Goal: Task Accomplishment & Management: Manage account settings

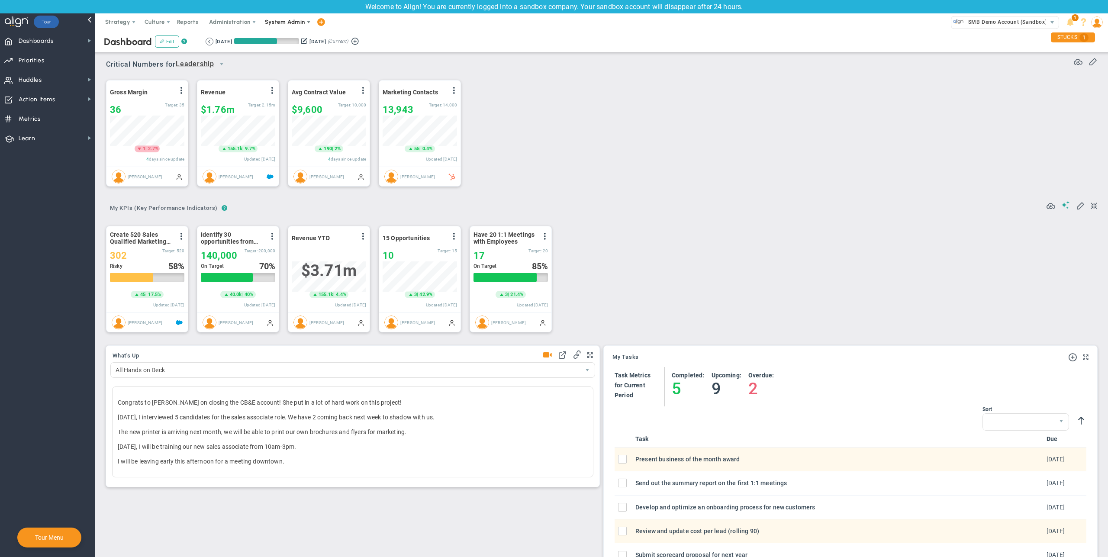
click at [306, 24] on span at bounding box center [308, 22] width 7 height 7
click at [300, 52] on span "Companies Overview" at bounding box center [310, 56] width 103 height 17
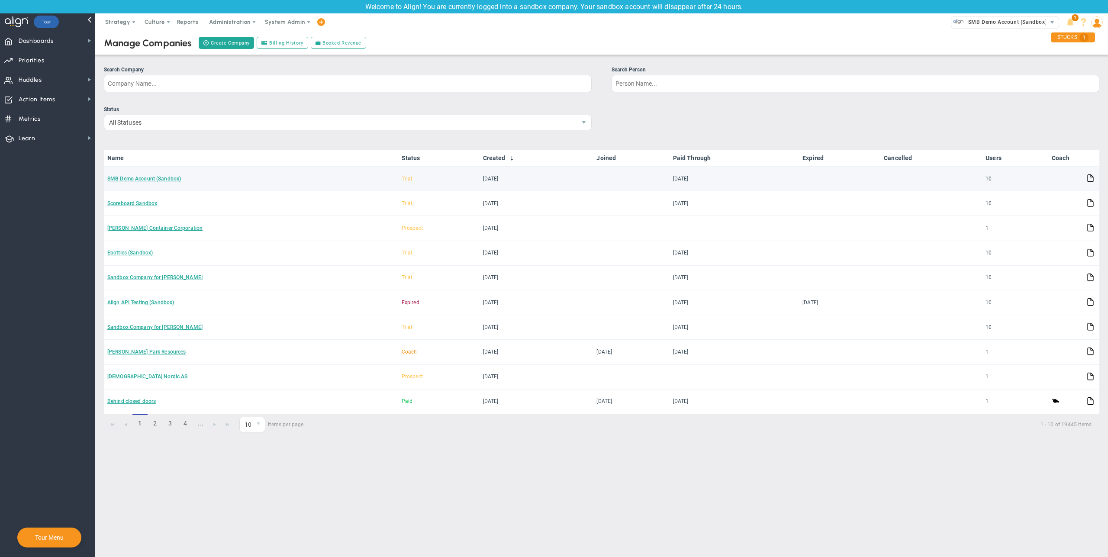
click at [317, 178] on td "SMB Demo Account (Sandbox)" at bounding box center [251, 179] width 294 height 25
click at [156, 182] on td "SMB Demo Account (Sandbox)" at bounding box center [251, 179] width 294 height 25
click at [167, 177] on link "SMB Demo Account (Sandbox)" at bounding box center [144, 179] width 74 height 6
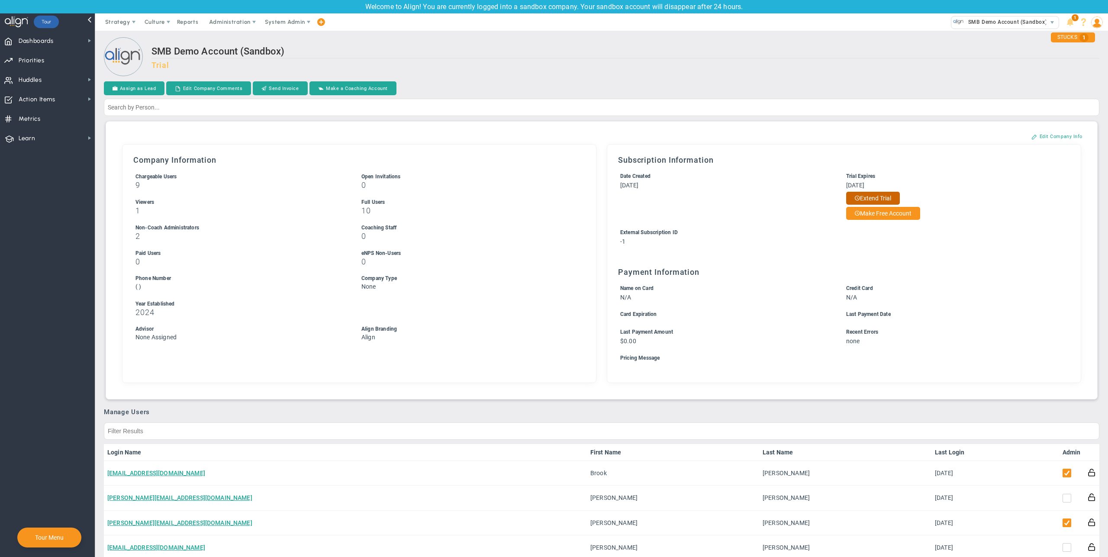
click at [878, 200] on button "Extend Trial" at bounding box center [873, 198] width 54 height 13
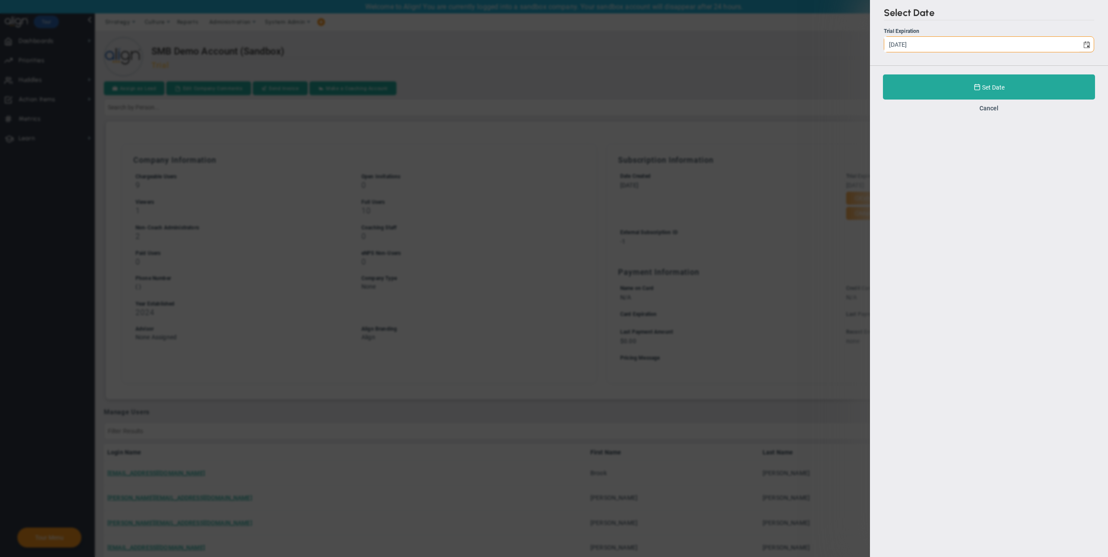
drag, startPoint x: 892, startPoint y: 41, endPoint x: 877, endPoint y: 43, distance: 15.3
click at [877, 43] on div "Select Date Trial Expiration [DATE]" at bounding box center [989, 32] width 238 height 65
type input "[DATE]"
click at [921, 87] on button "Set Date" at bounding box center [989, 86] width 212 height 25
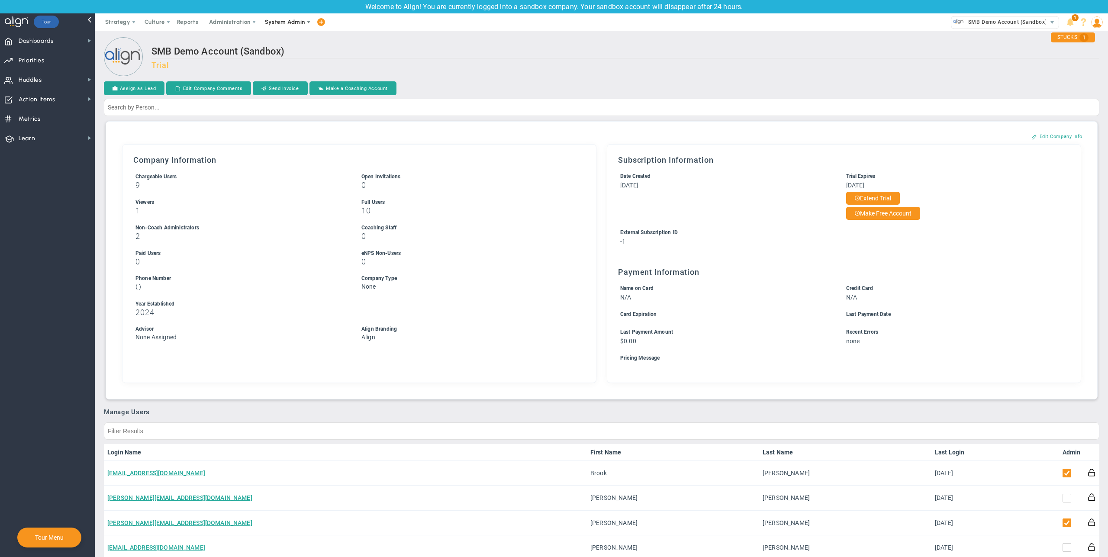
click at [293, 21] on span "System Admin" at bounding box center [285, 22] width 40 height 6
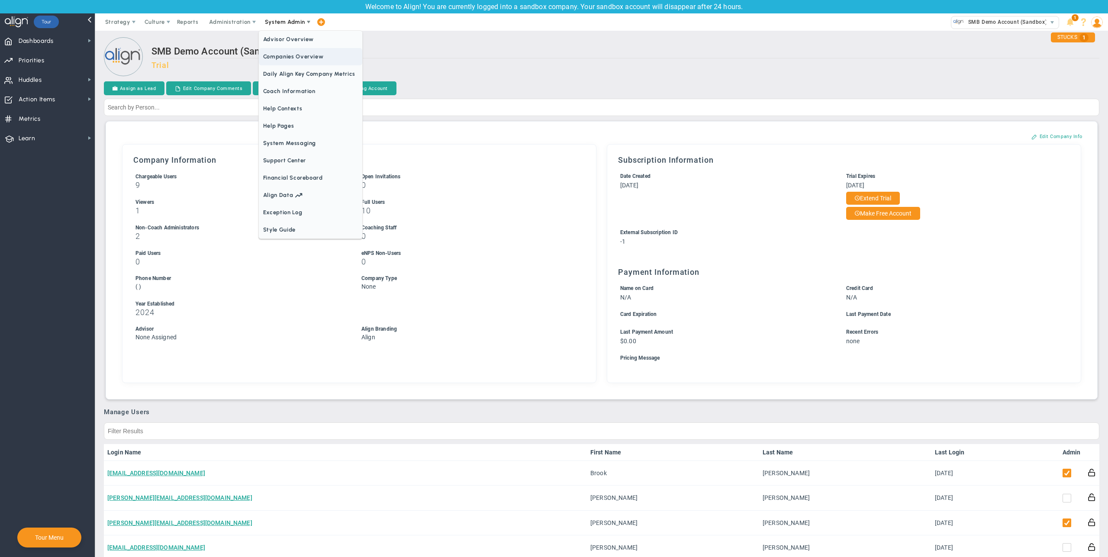
click at [302, 52] on span "Companies Overview" at bounding box center [310, 56] width 103 height 17
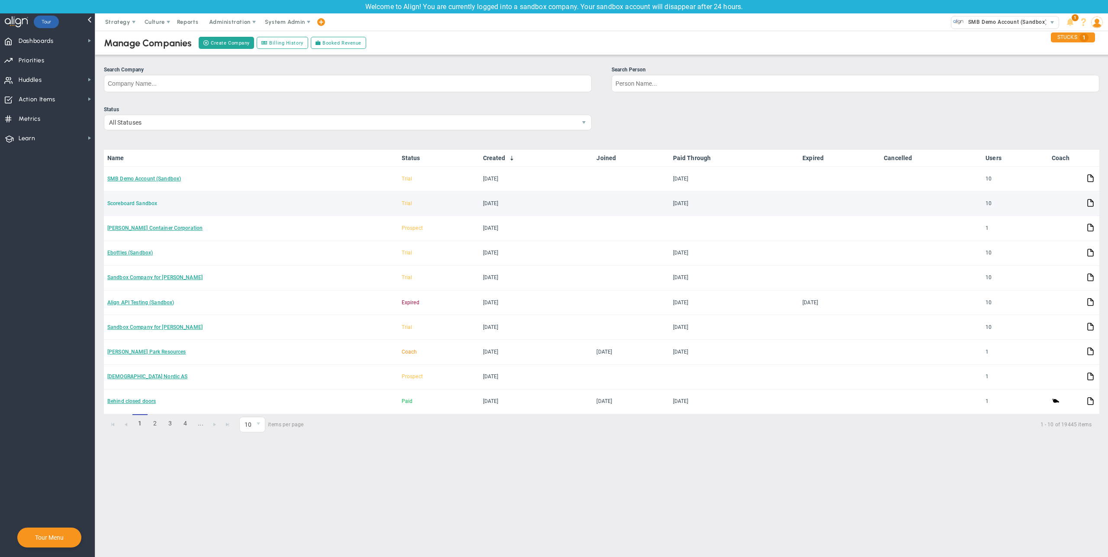
click at [132, 206] on link "Scoreboard Sandbox" at bounding box center [132, 203] width 50 height 6
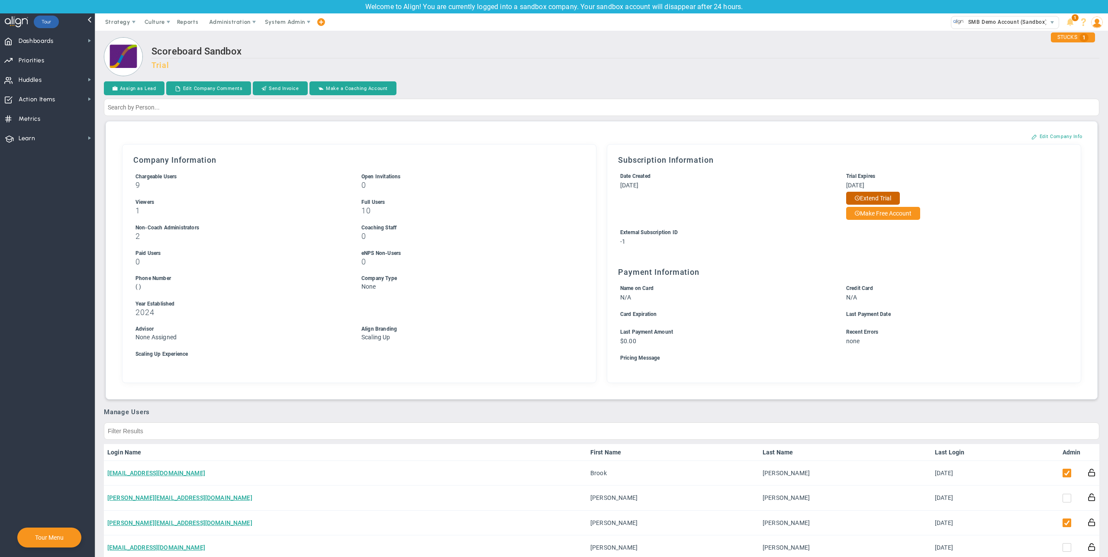
click at [888, 197] on button "Extend Trial" at bounding box center [873, 198] width 54 height 13
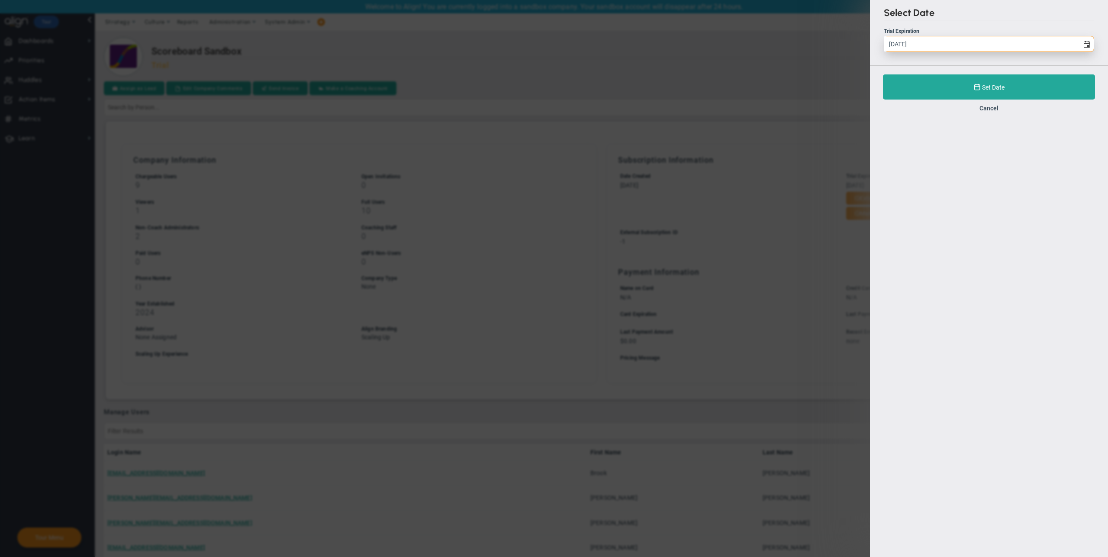
click at [893, 44] on input "[DATE]" at bounding box center [982, 43] width 195 height 15
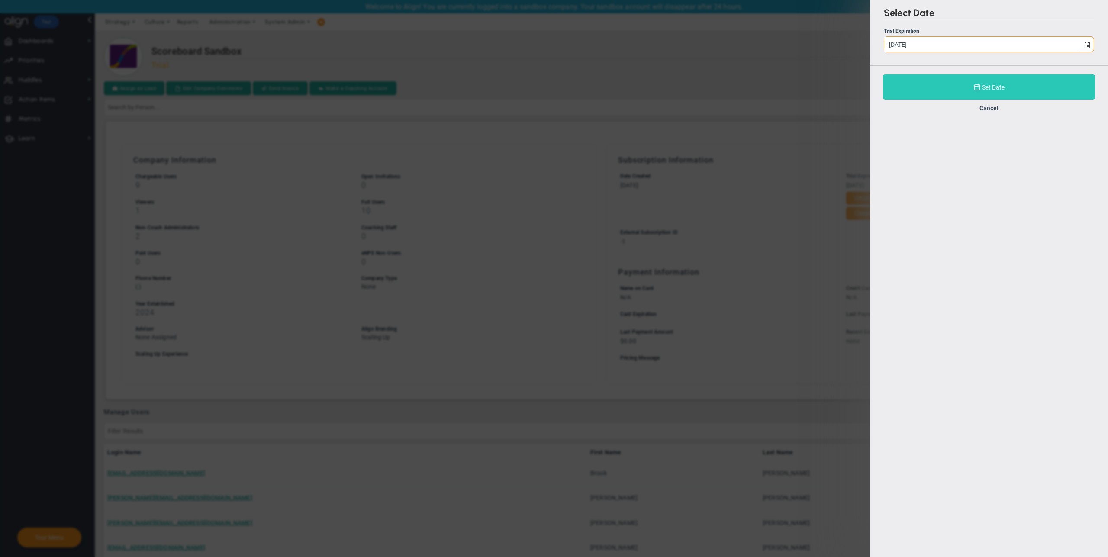
type input "[DATE]"
click at [905, 87] on button "Set Date" at bounding box center [989, 86] width 212 height 25
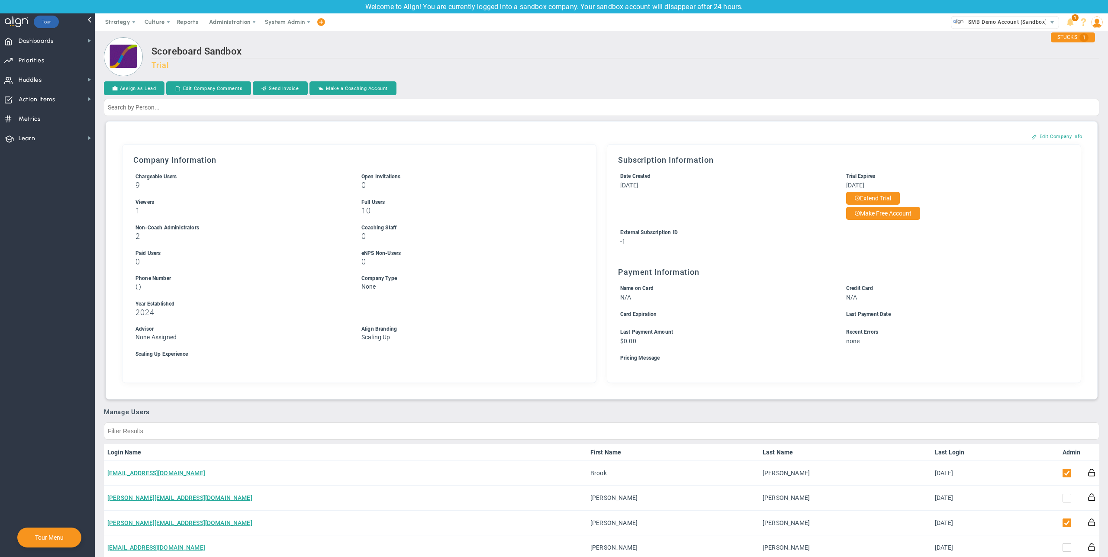
click at [689, 52] on h2 "Scoreboard Sandbox" at bounding box center [626, 52] width 948 height 13
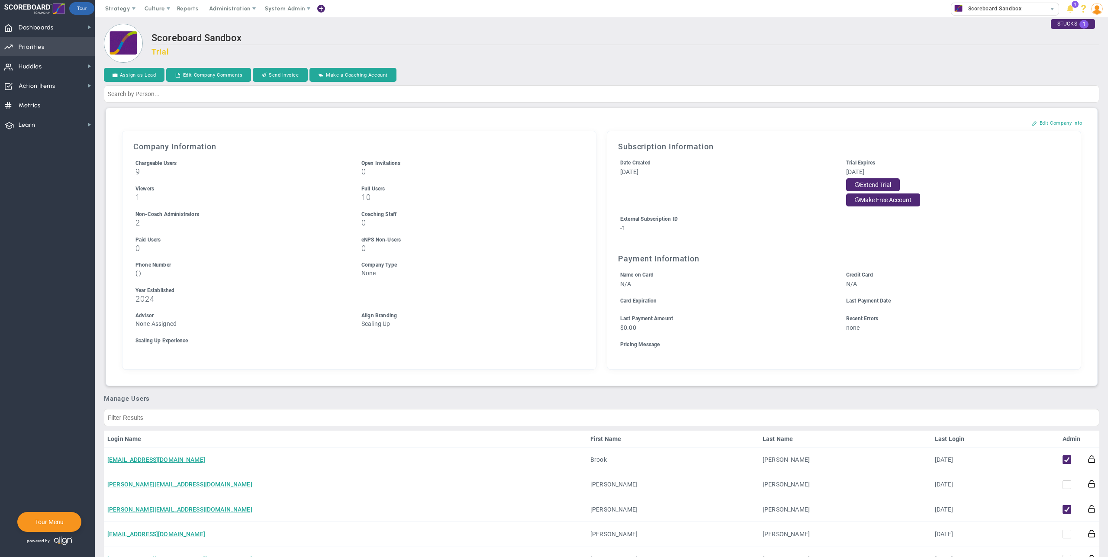
click at [42, 46] on span "Priorities" at bounding box center [32, 47] width 26 height 18
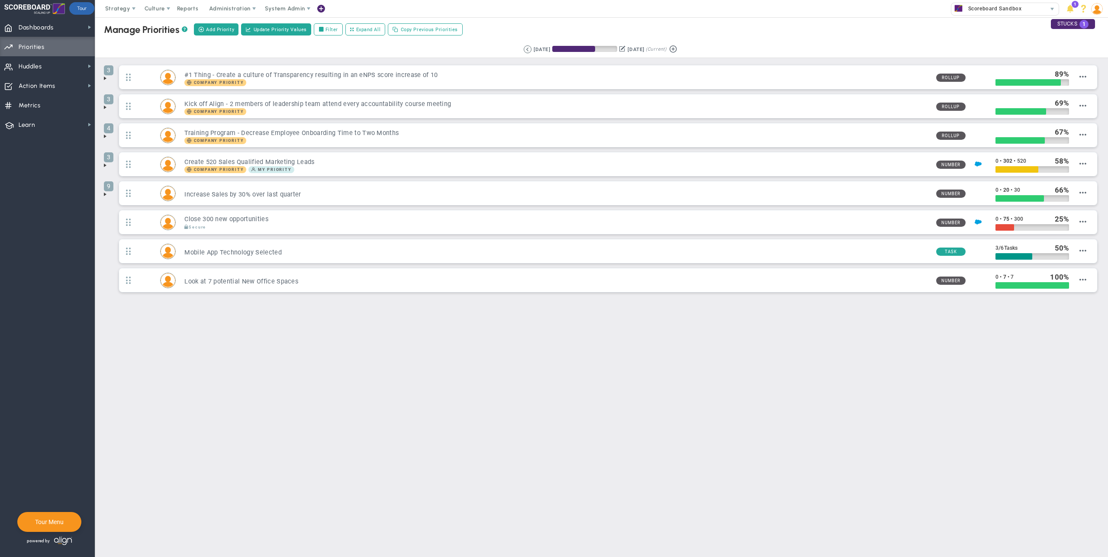
click at [104, 77] on span at bounding box center [105, 78] width 7 height 7
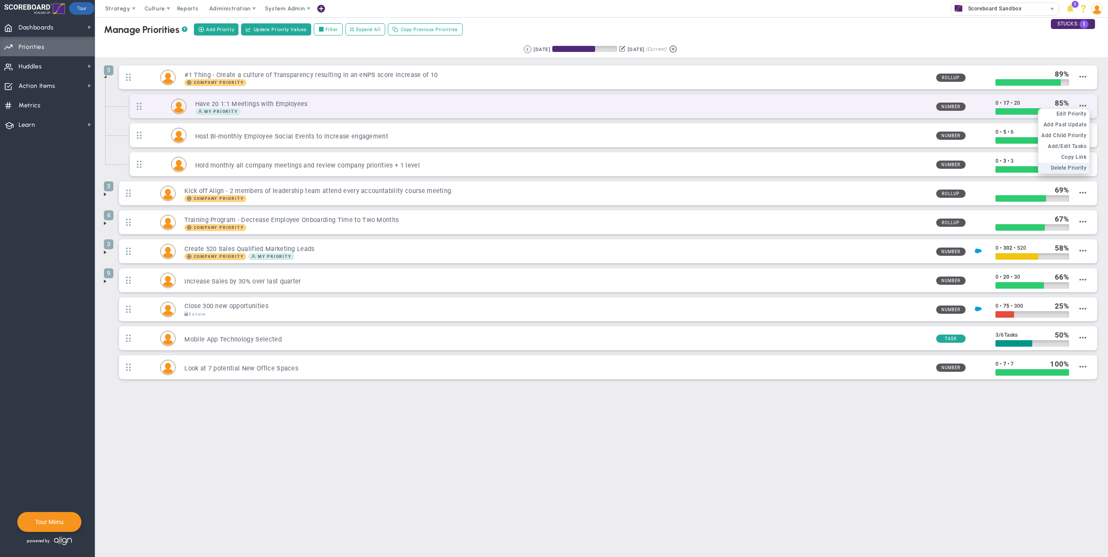
click at [1078, 166] on span "Delete Priority" at bounding box center [1069, 168] width 36 height 6
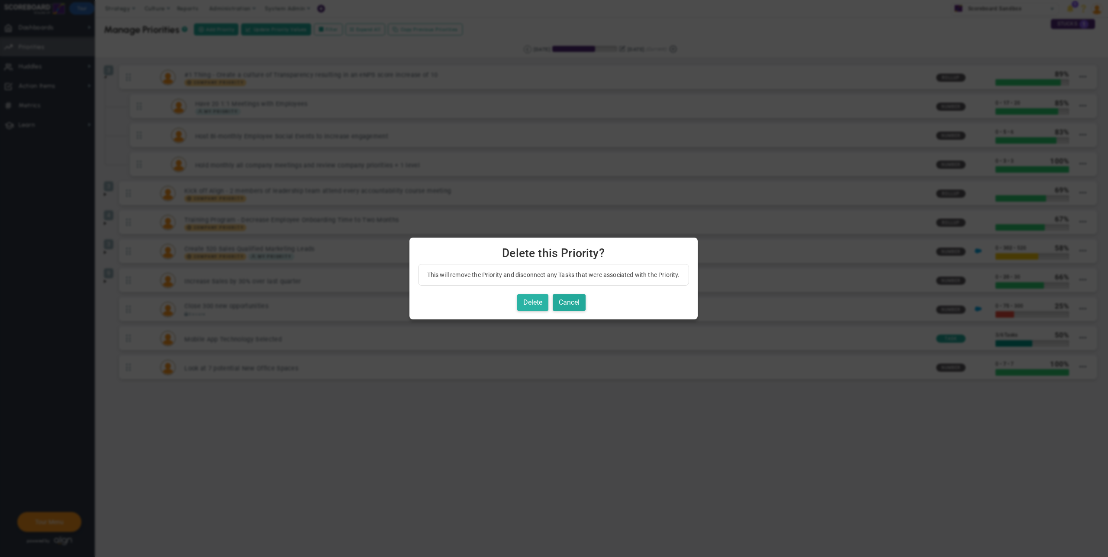
click at [533, 306] on button "Delete" at bounding box center [532, 302] width 31 height 17
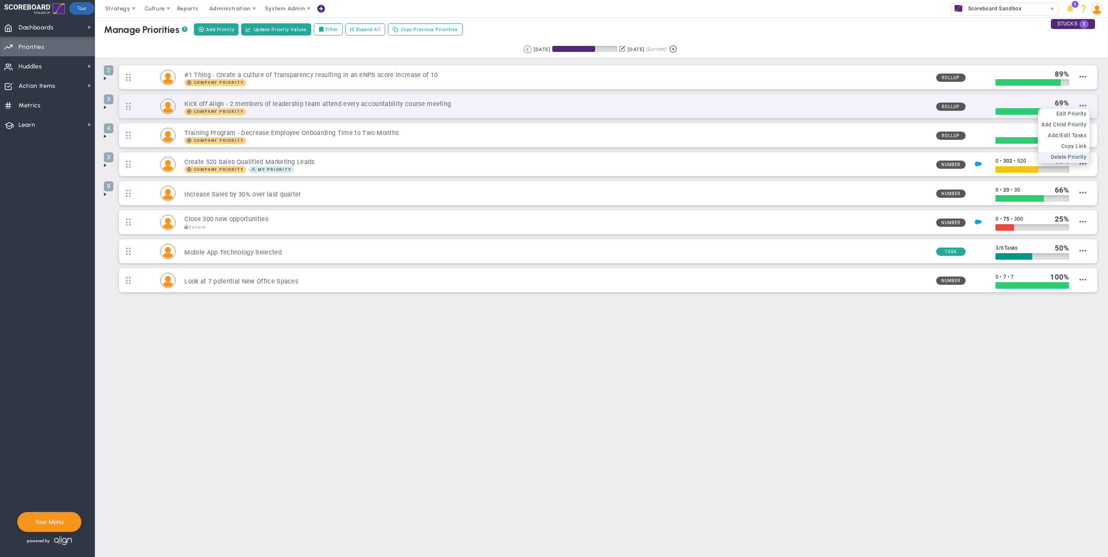
click at [1077, 155] on span "Delete Priority" at bounding box center [1069, 157] width 36 height 6
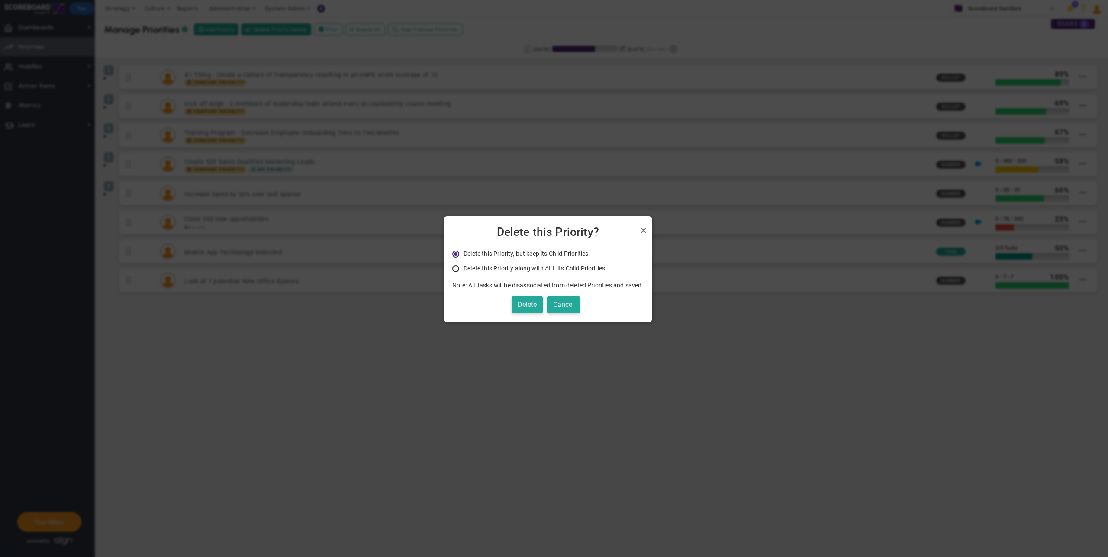
click at [527, 269] on span "Delete this Priority along with ALL its Child Priorities." at bounding box center [535, 268] width 143 height 7
click at [463, 269] on input "Delete this Priority along with ALL its Child Priorities. Only Administrators a…" at bounding box center [459, 269] width 9 height 7
radio input "true"
radio input "false"
click at [529, 304] on button "Delete" at bounding box center [527, 305] width 31 height 17
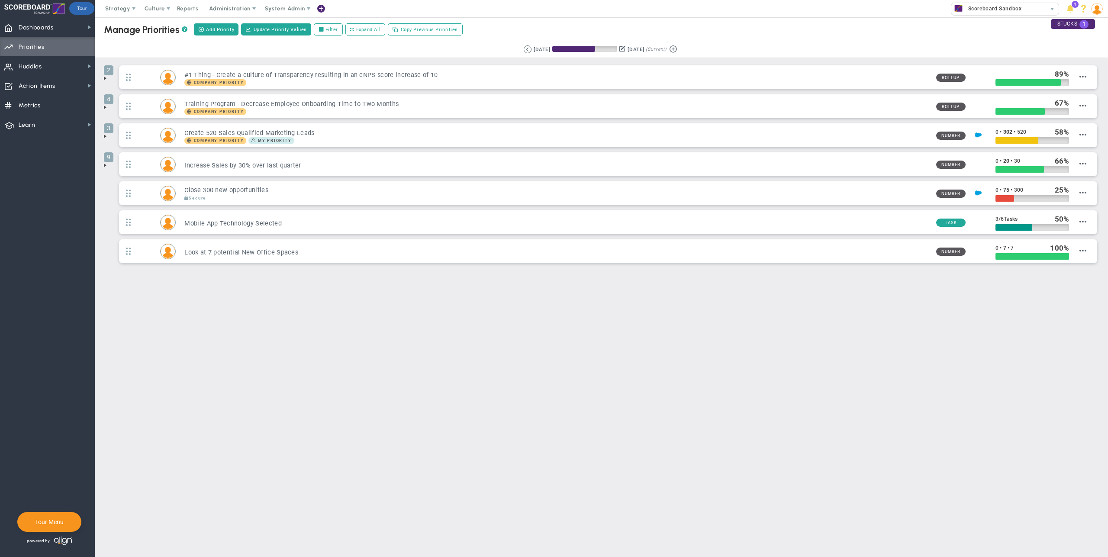
click at [103, 107] on span at bounding box center [105, 107] width 7 height 7
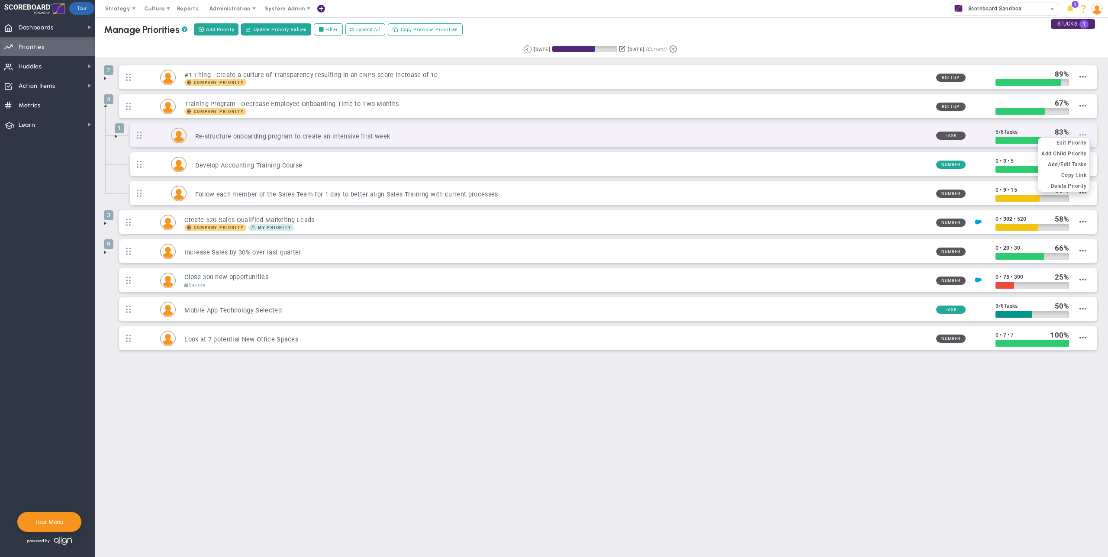
click at [1080, 132] on span at bounding box center [1083, 134] width 7 height 7
click at [1073, 184] on span "Delete Priority" at bounding box center [1069, 186] width 36 height 6
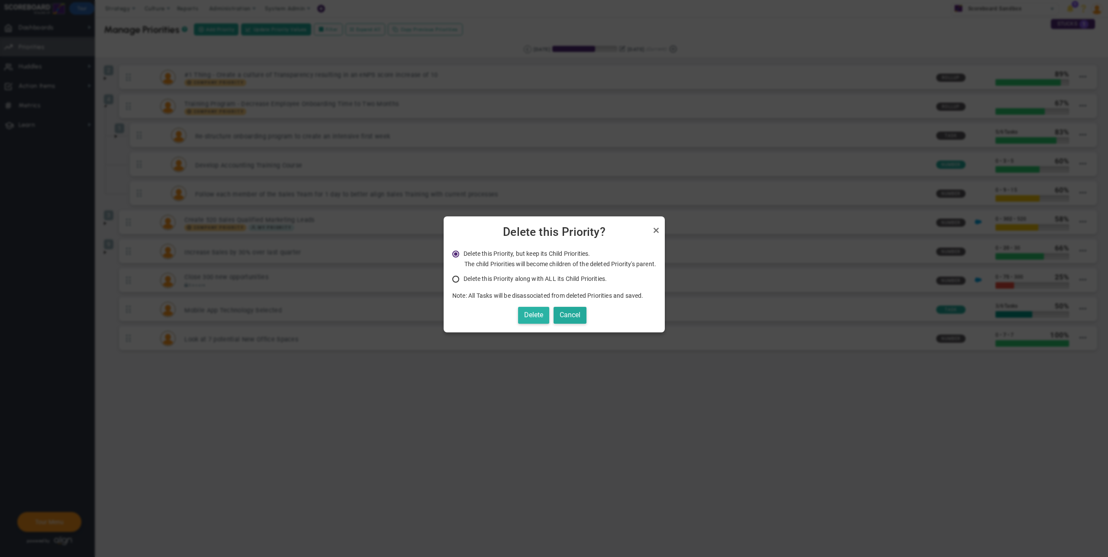
click at [541, 317] on button "Delete" at bounding box center [533, 315] width 31 height 17
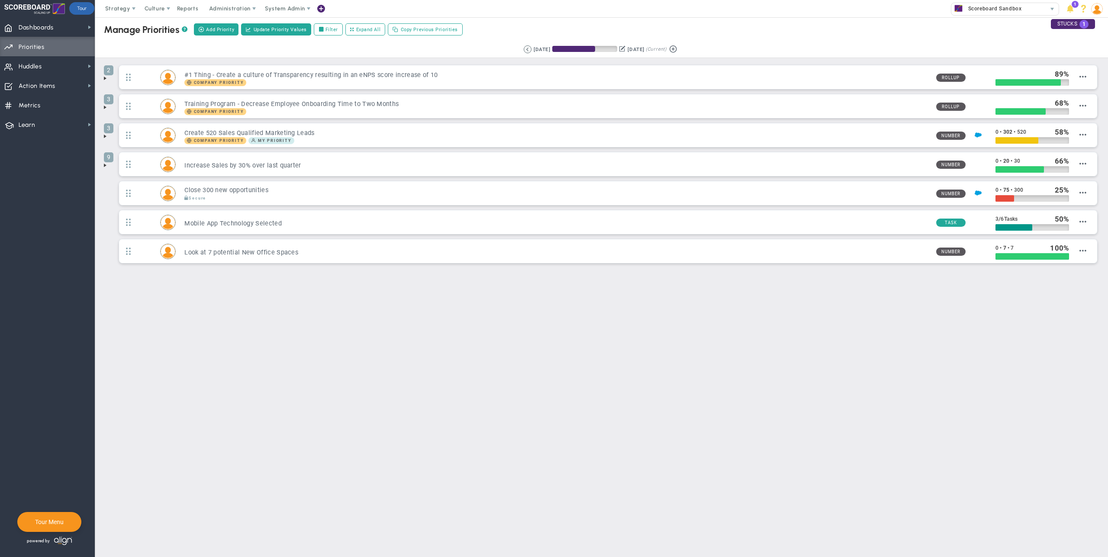
click at [104, 105] on span at bounding box center [105, 107] width 7 height 7
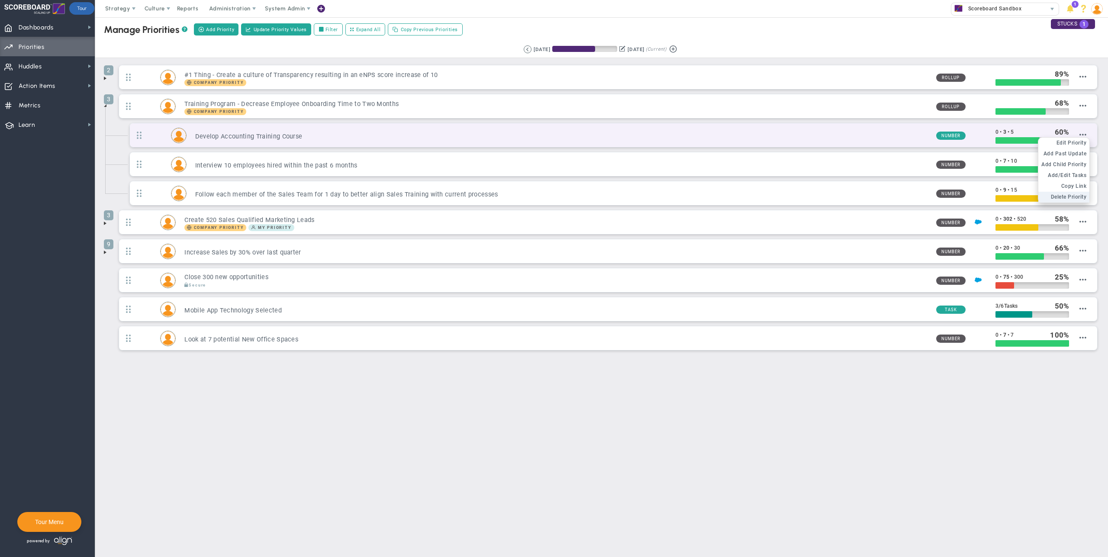
click at [1058, 197] on span "Delete Priority" at bounding box center [1069, 197] width 36 height 6
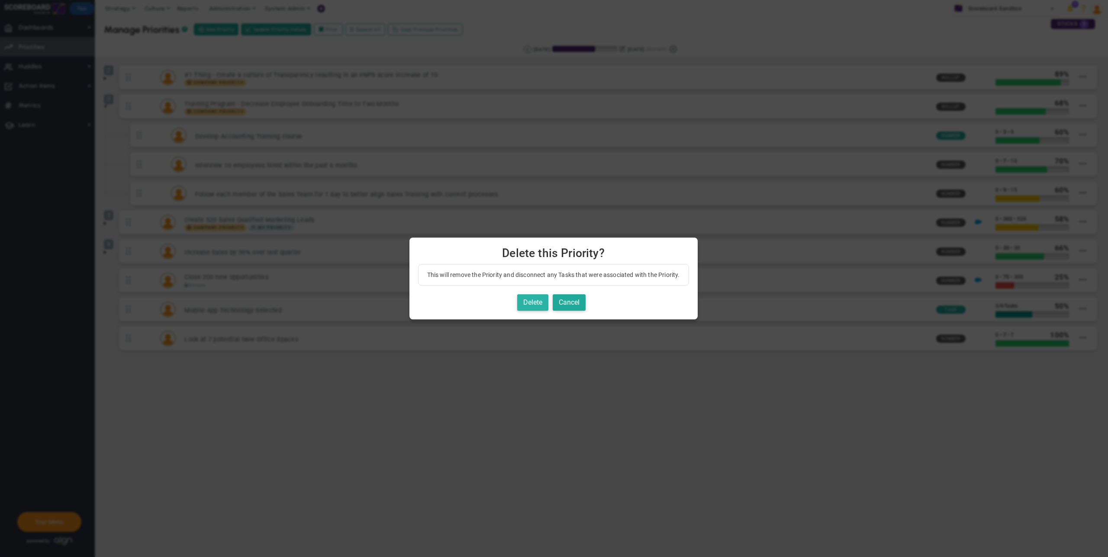
click at [536, 304] on button "Delete" at bounding box center [532, 302] width 31 height 17
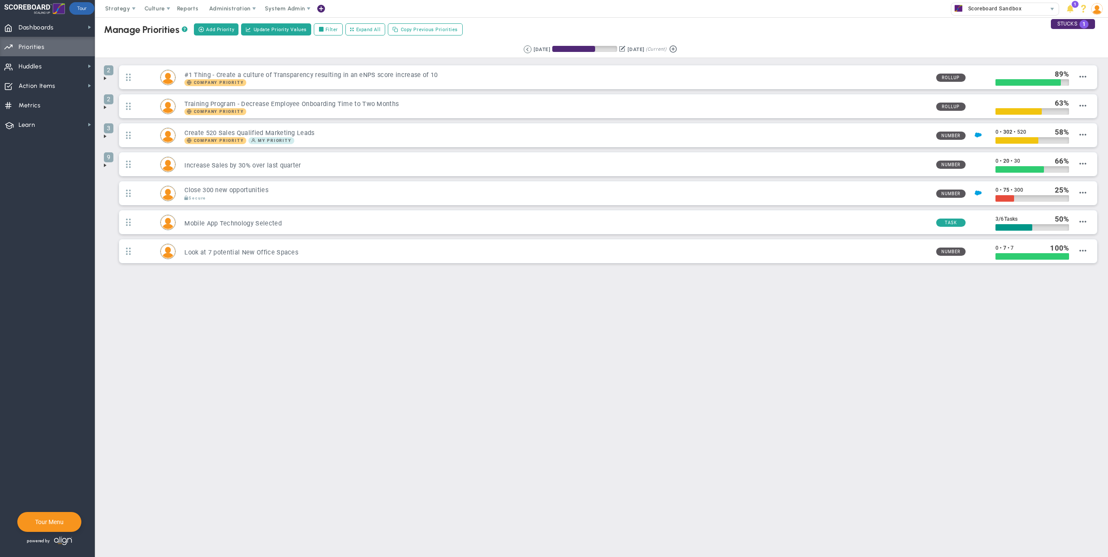
click at [105, 107] on span at bounding box center [105, 107] width 7 height 7
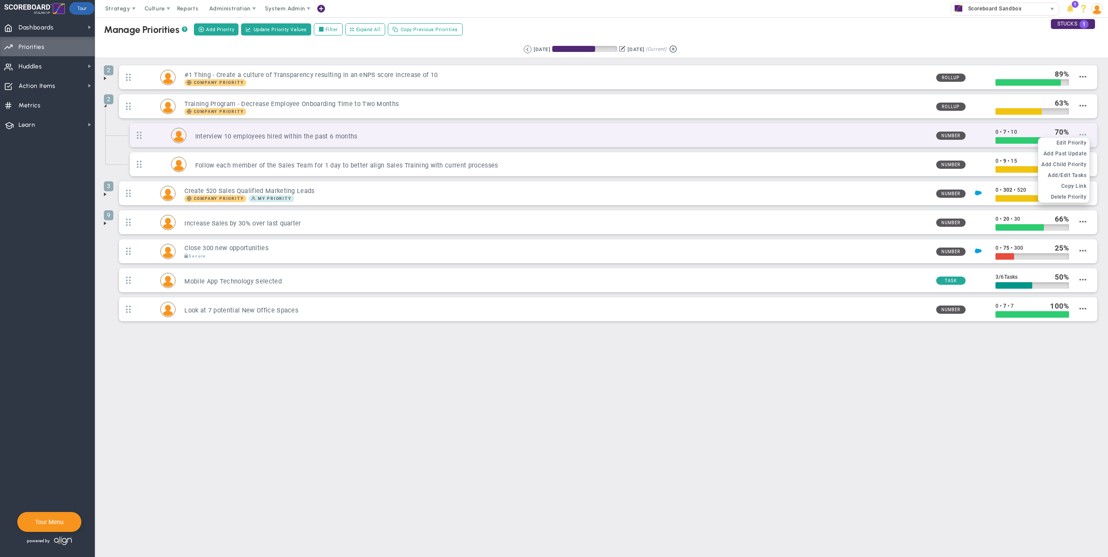
click at [1086, 136] on span at bounding box center [1083, 134] width 7 height 7
click at [1069, 196] on span "Delete Priority" at bounding box center [1069, 197] width 36 height 6
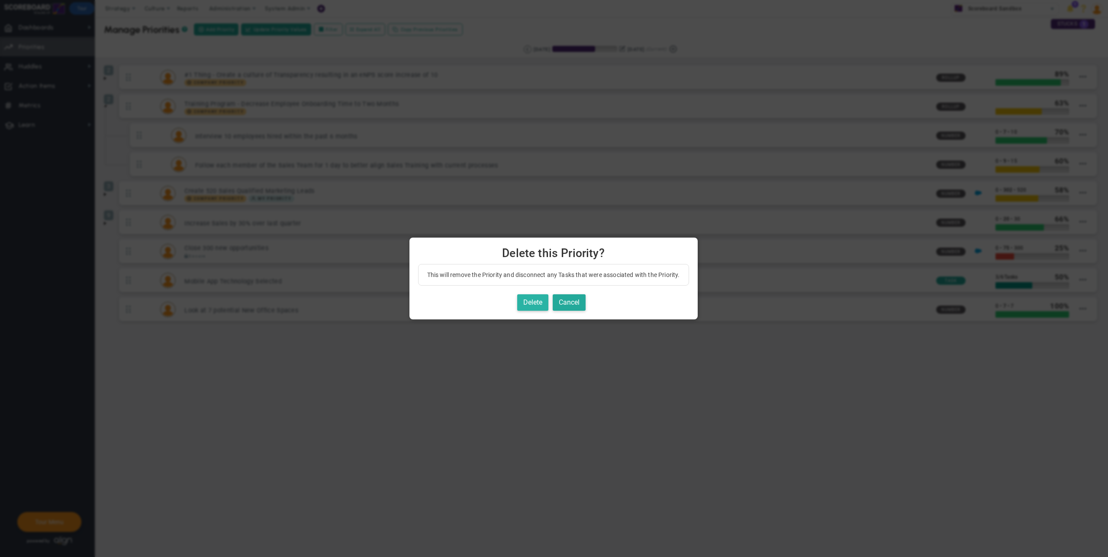
click at [538, 303] on button "Delete" at bounding box center [532, 302] width 31 height 17
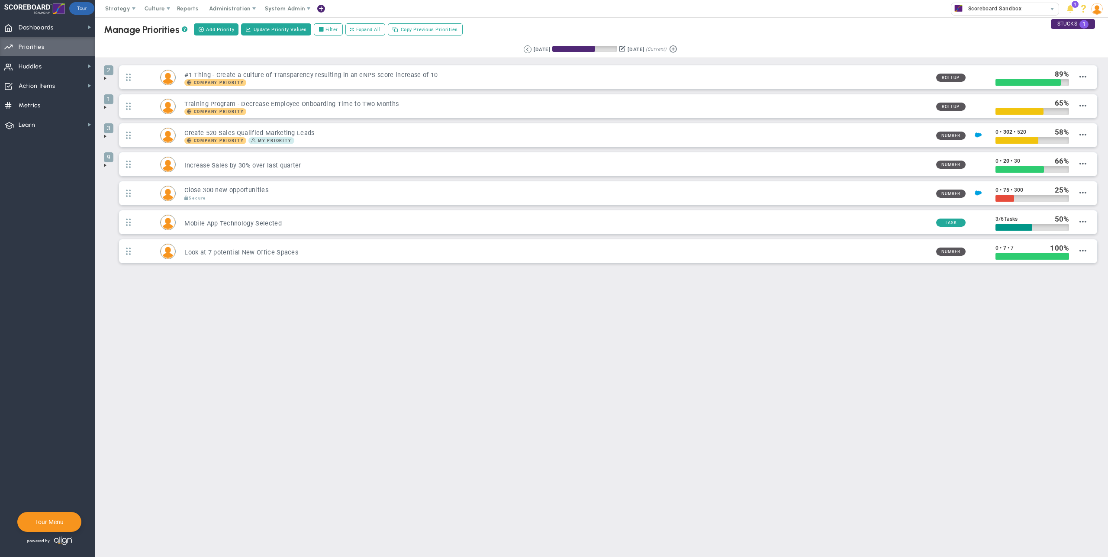
click at [106, 107] on span at bounding box center [105, 107] width 7 height 7
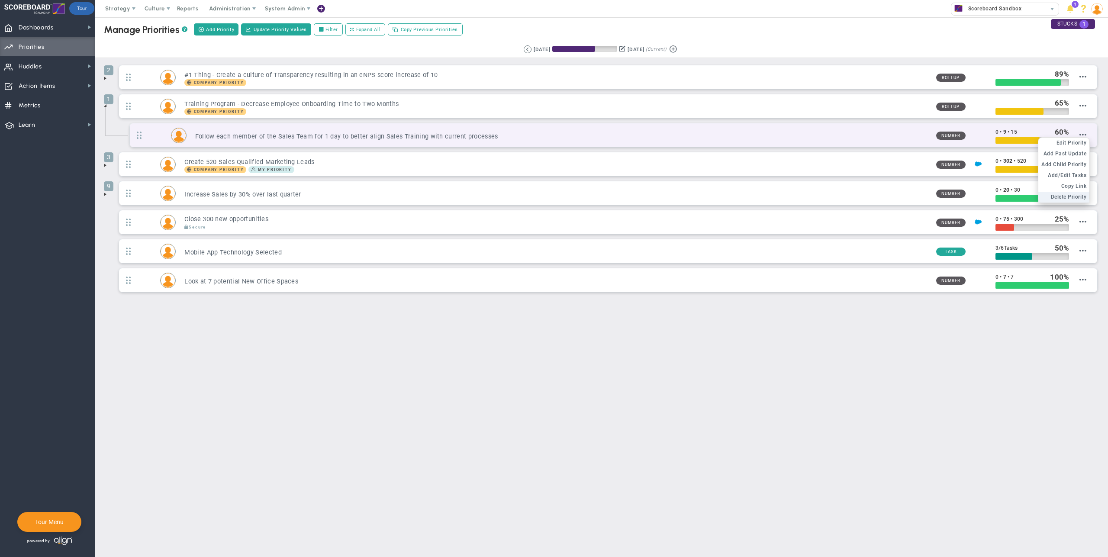
click at [1064, 196] on span "Delete Priority" at bounding box center [1069, 197] width 36 height 6
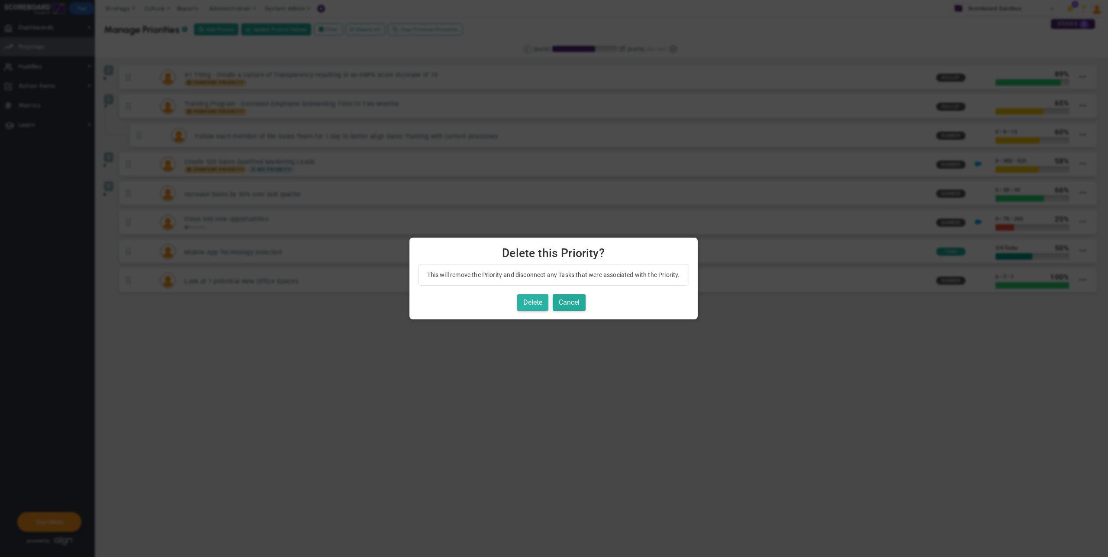
click at [526, 304] on button "Delete" at bounding box center [532, 302] width 31 height 17
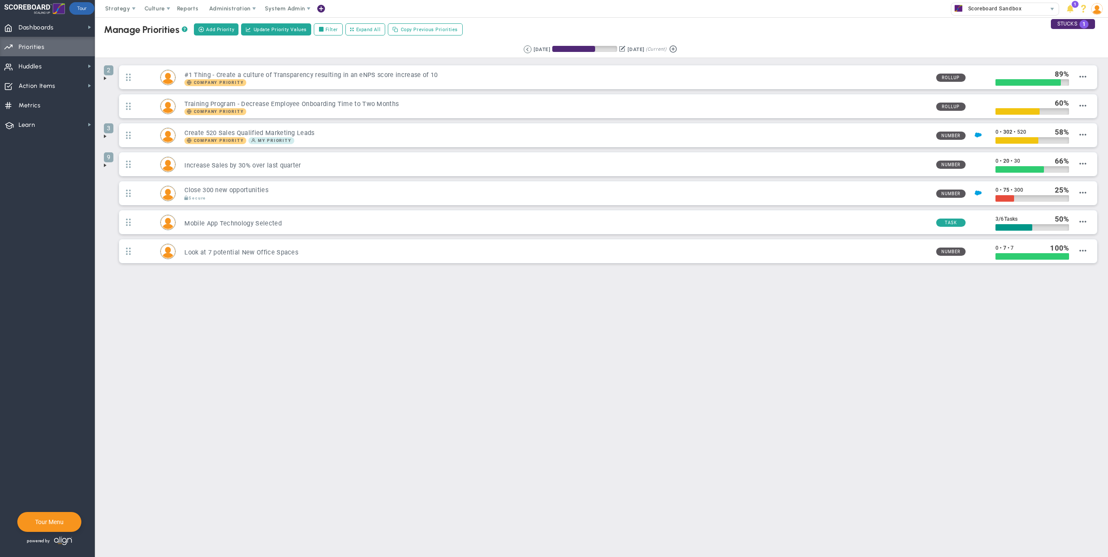
click at [103, 78] on span at bounding box center [105, 78] width 7 height 7
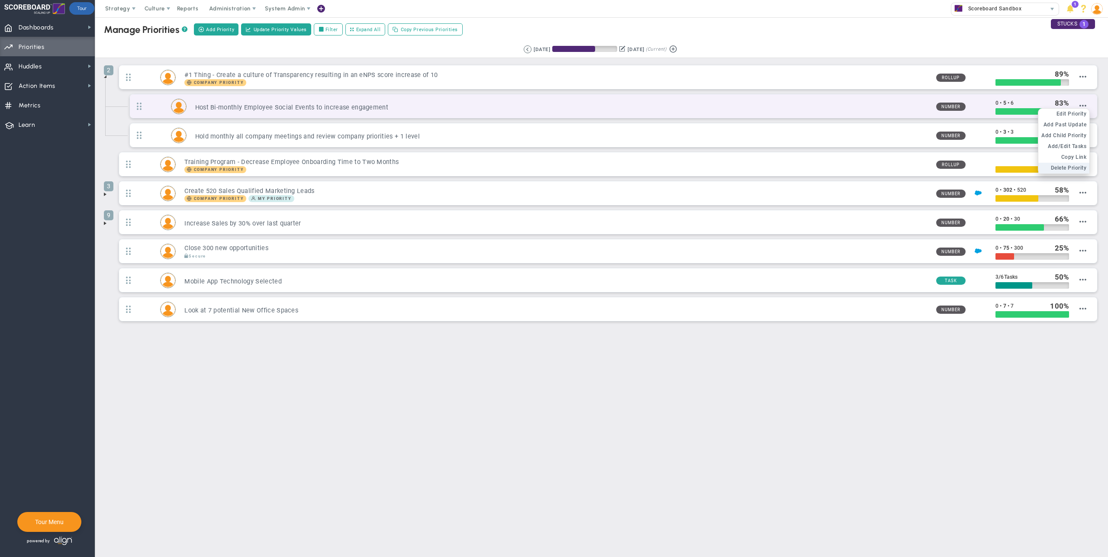
click at [1064, 165] on span "Delete Priority" at bounding box center [1069, 168] width 36 height 6
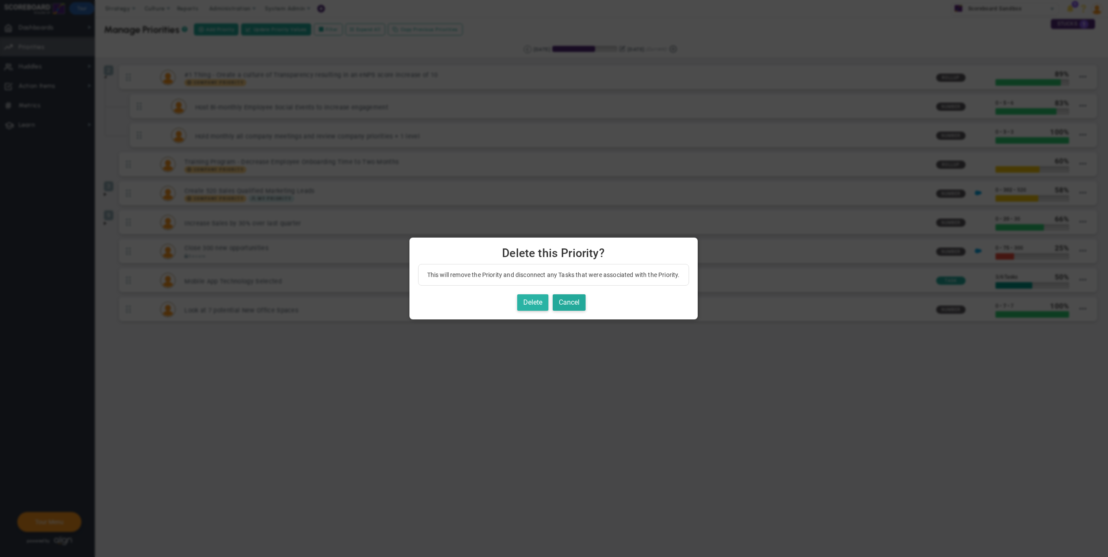
click at [539, 300] on button "Delete" at bounding box center [532, 302] width 31 height 17
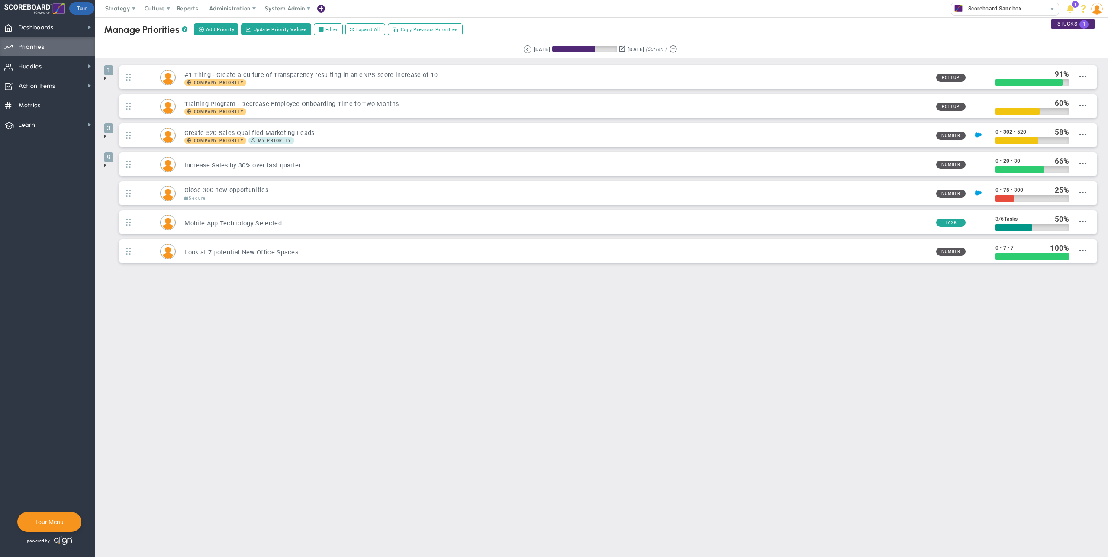
click at [104, 78] on span at bounding box center [105, 78] width 7 height 7
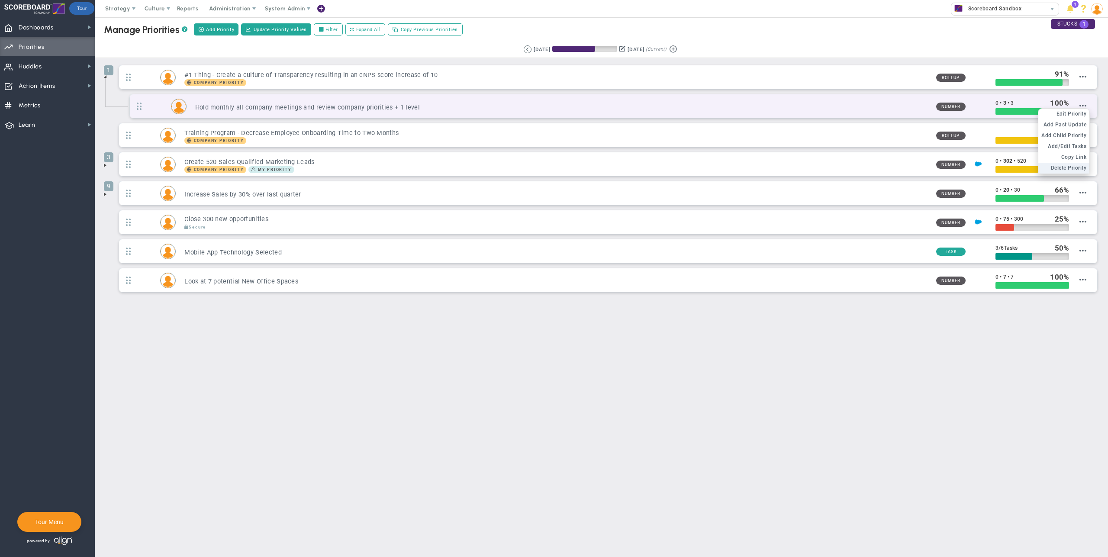
click at [1060, 168] on span "Delete Priority" at bounding box center [1069, 168] width 36 height 6
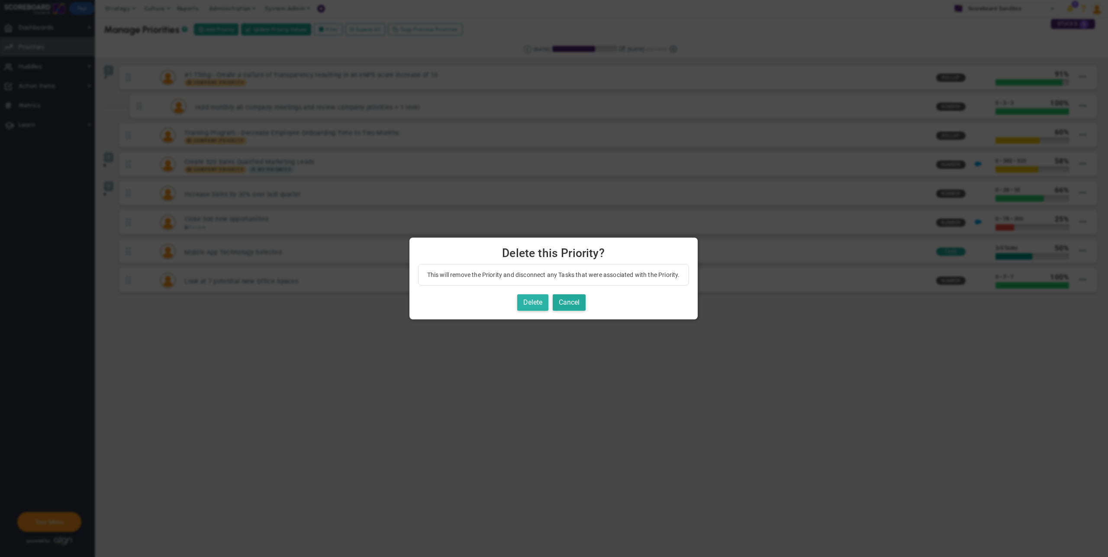
click at [535, 307] on button "Delete" at bounding box center [532, 302] width 31 height 17
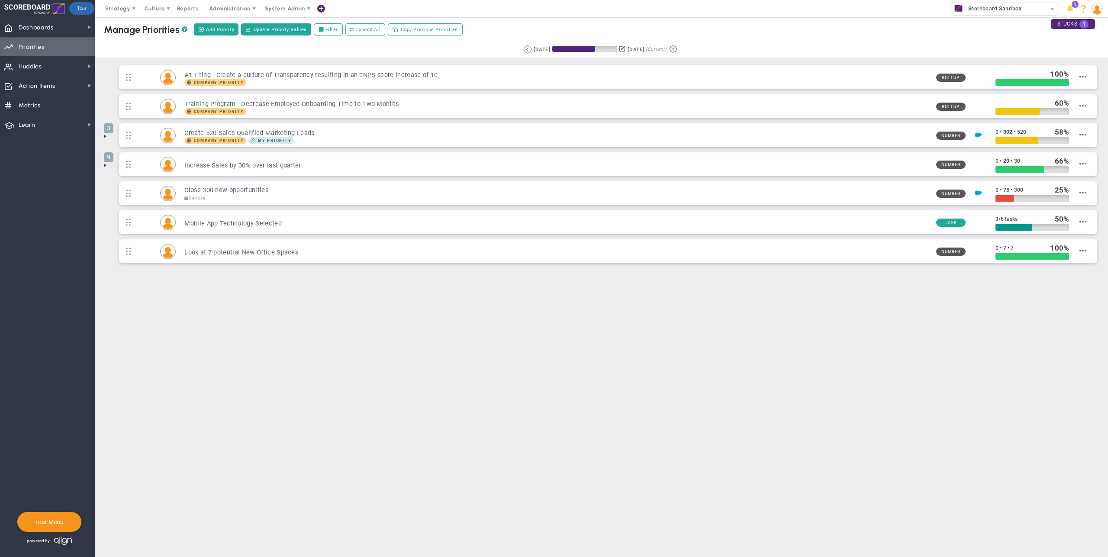
click at [103, 137] on span at bounding box center [105, 136] width 7 height 7
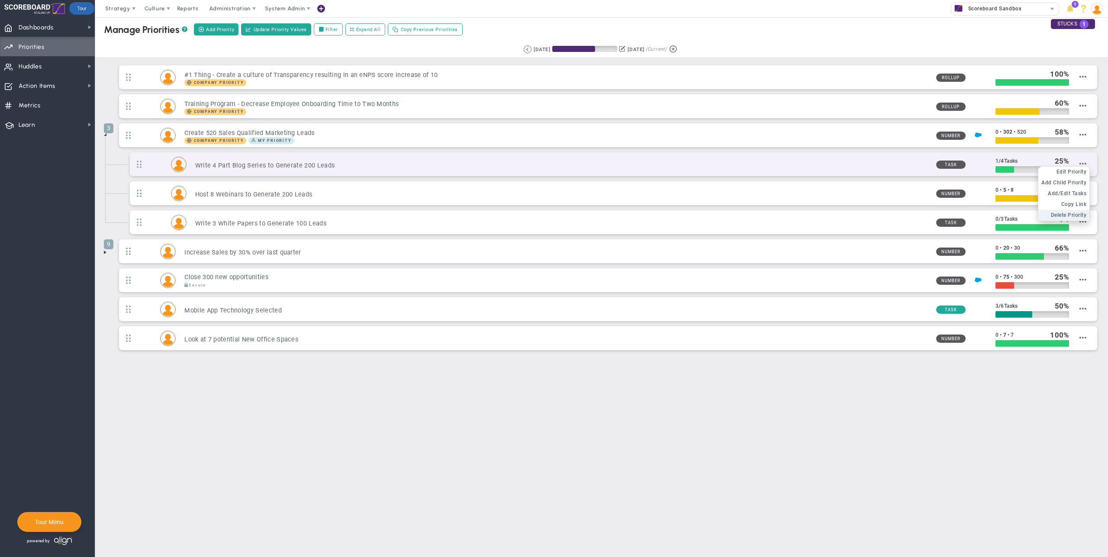
click at [1076, 215] on span "Delete Priority" at bounding box center [1069, 215] width 36 height 6
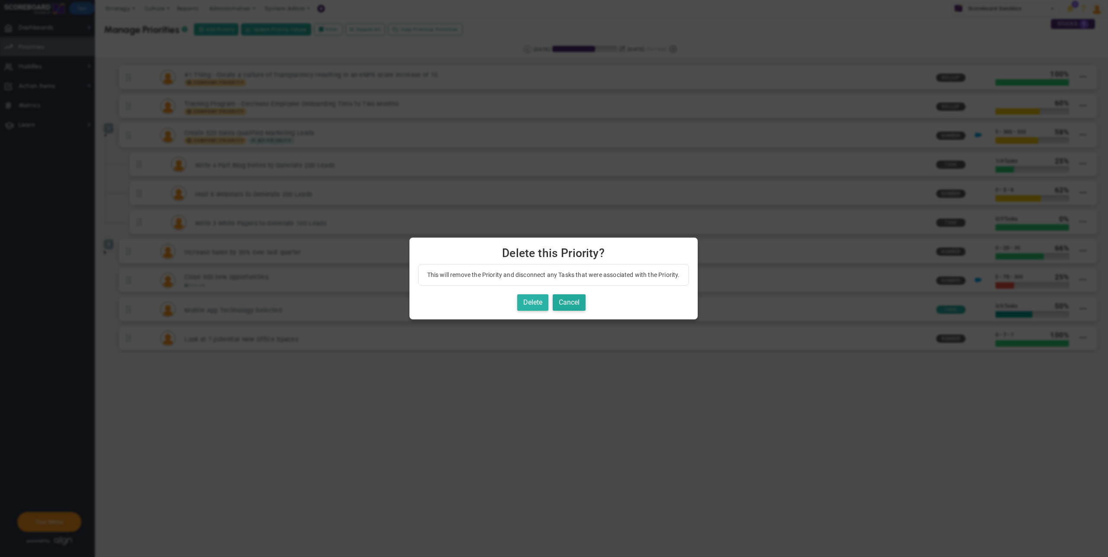
click at [533, 306] on button "Delete" at bounding box center [532, 302] width 31 height 17
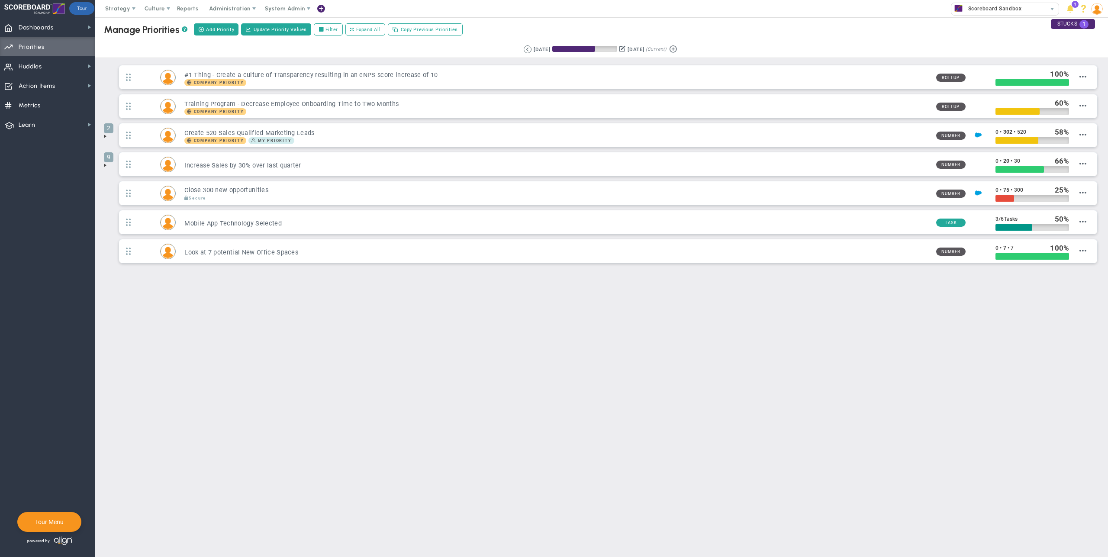
click at [102, 136] on span at bounding box center [105, 136] width 7 height 7
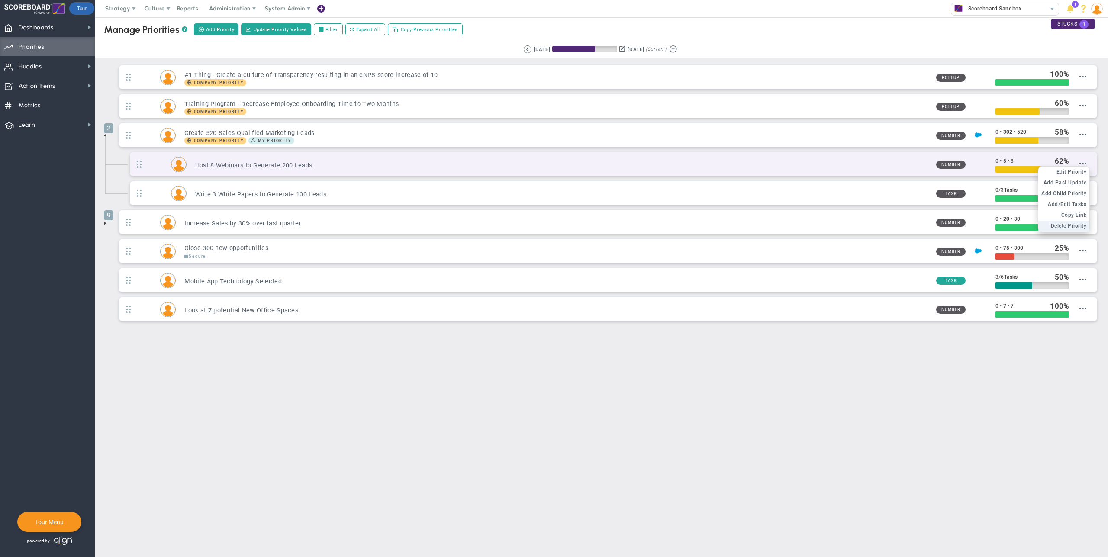
click at [1074, 224] on span "Delete Priority" at bounding box center [1069, 226] width 36 height 6
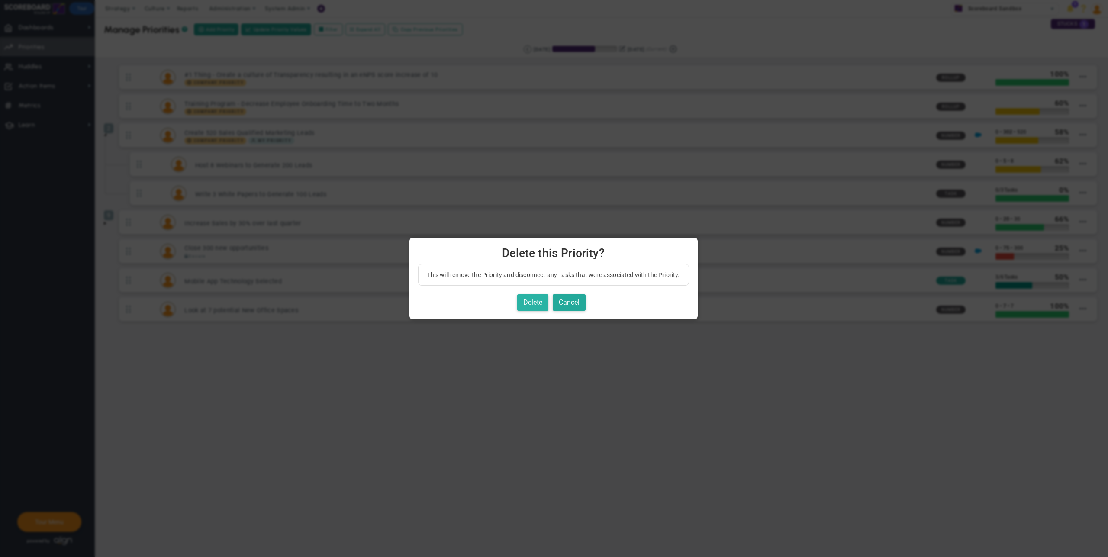
click at [541, 305] on button "Delete" at bounding box center [532, 302] width 31 height 17
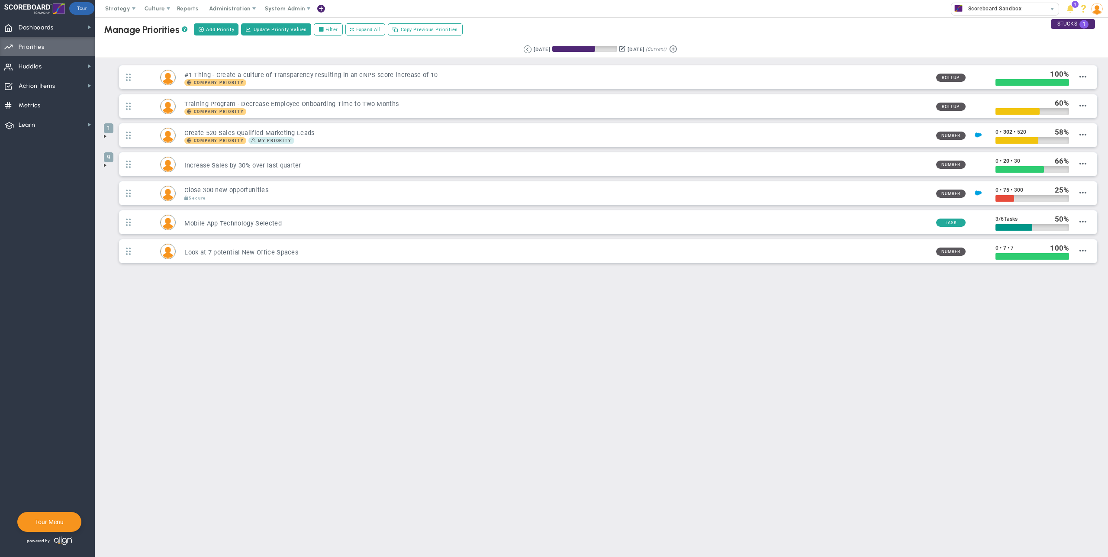
click at [102, 135] on span at bounding box center [105, 136] width 7 height 7
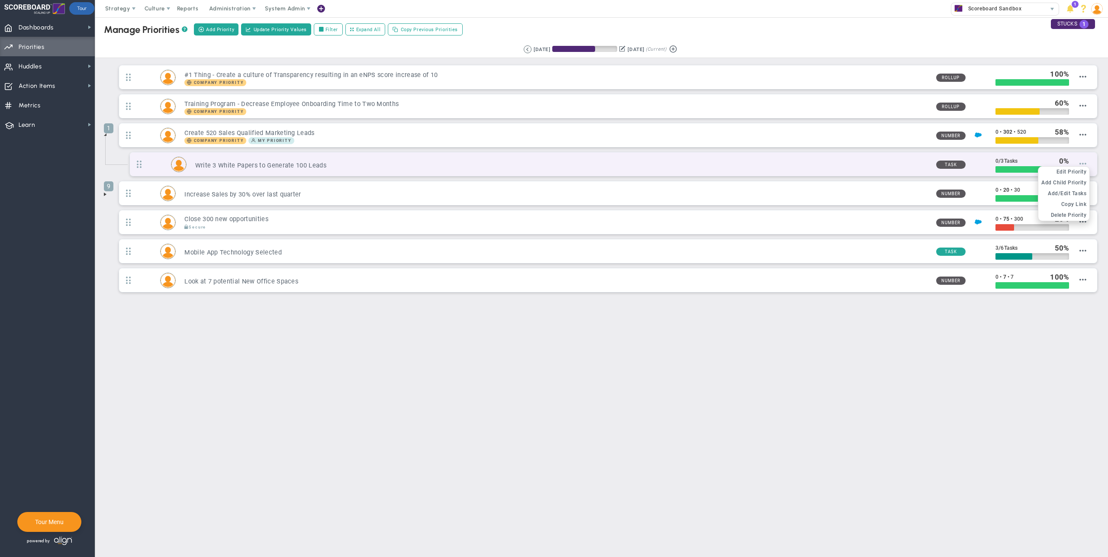
click at [1085, 163] on span at bounding box center [1083, 163] width 7 height 7
click at [1065, 215] on span "Delete Priority" at bounding box center [1069, 215] width 36 height 6
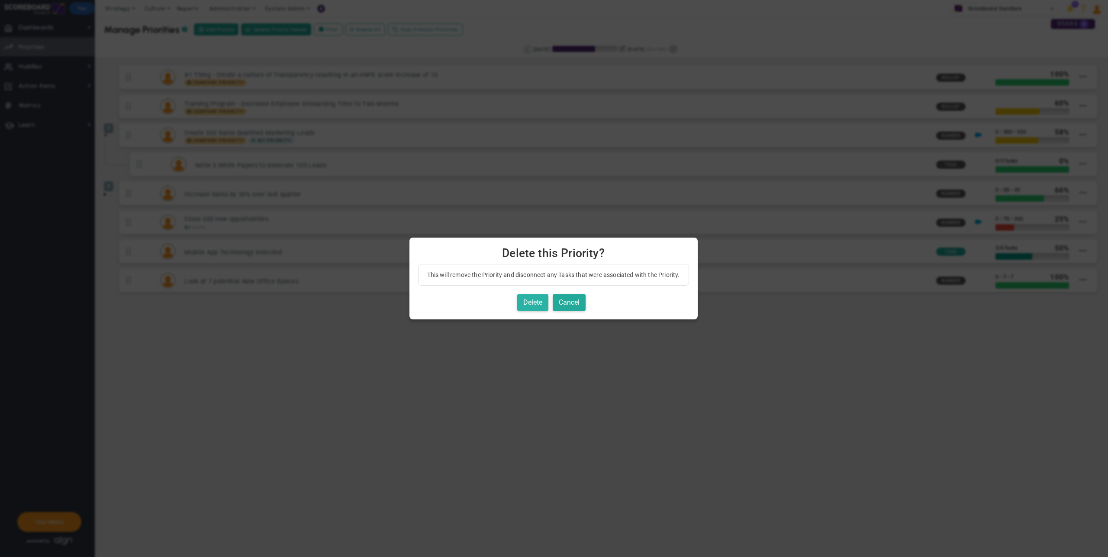
click at [539, 303] on button "Delete" at bounding box center [532, 302] width 31 height 17
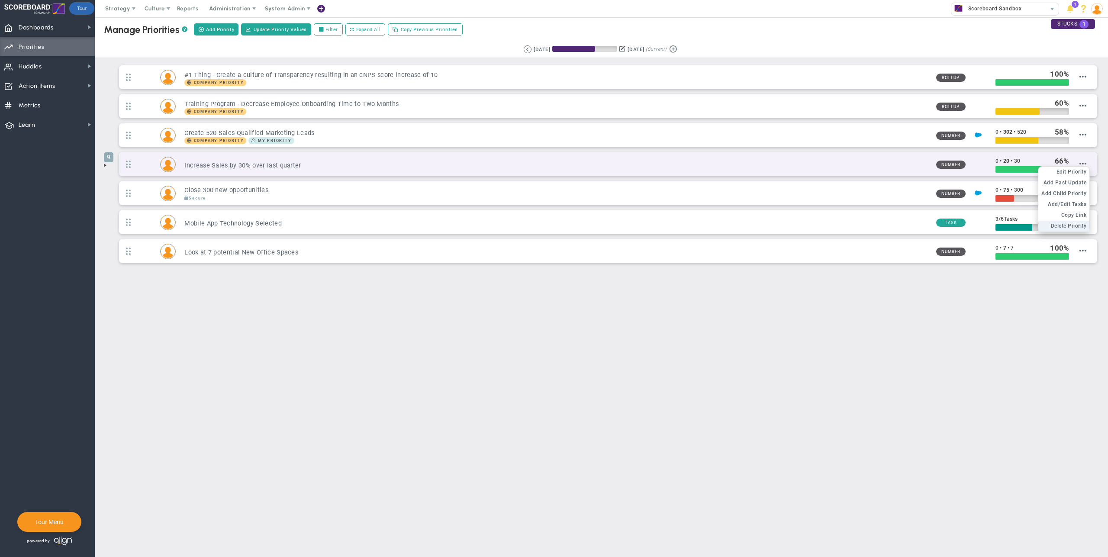
click at [1066, 226] on span "Delete Priority" at bounding box center [1069, 226] width 36 height 6
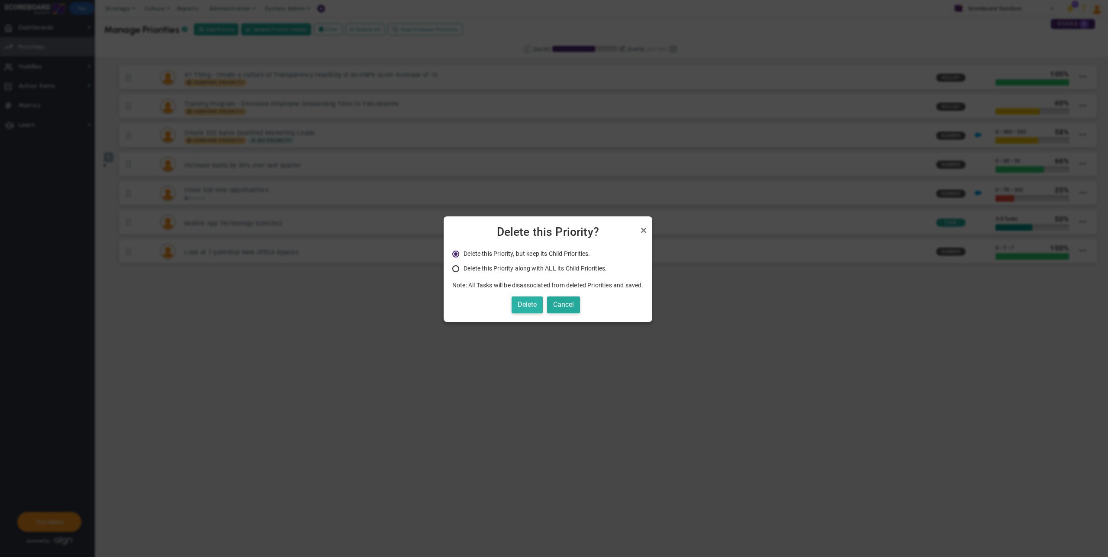
click at [524, 308] on button "Delete" at bounding box center [527, 305] width 31 height 17
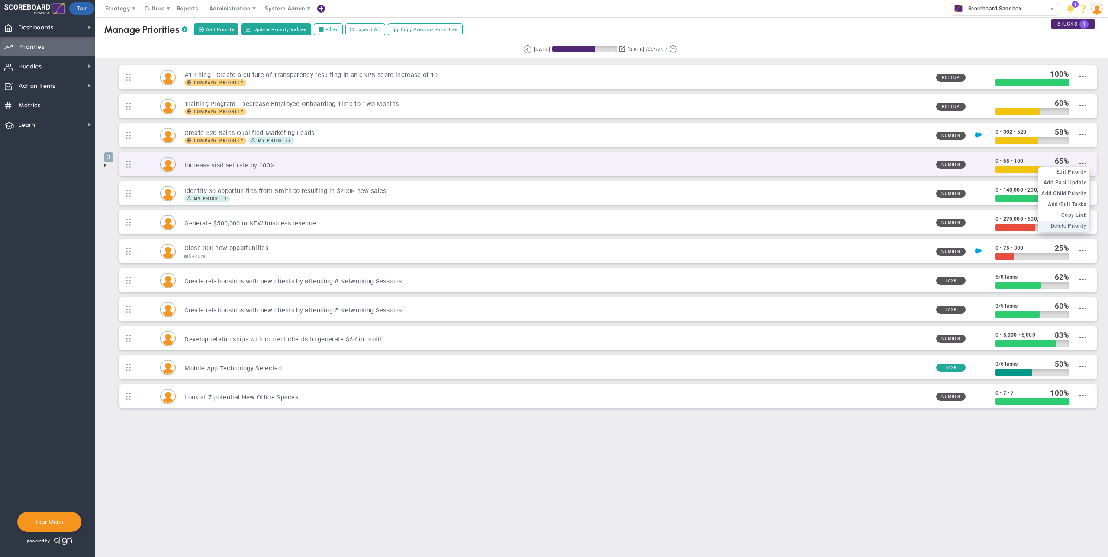
click at [1064, 228] on span "Delete Priority" at bounding box center [1069, 226] width 36 height 6
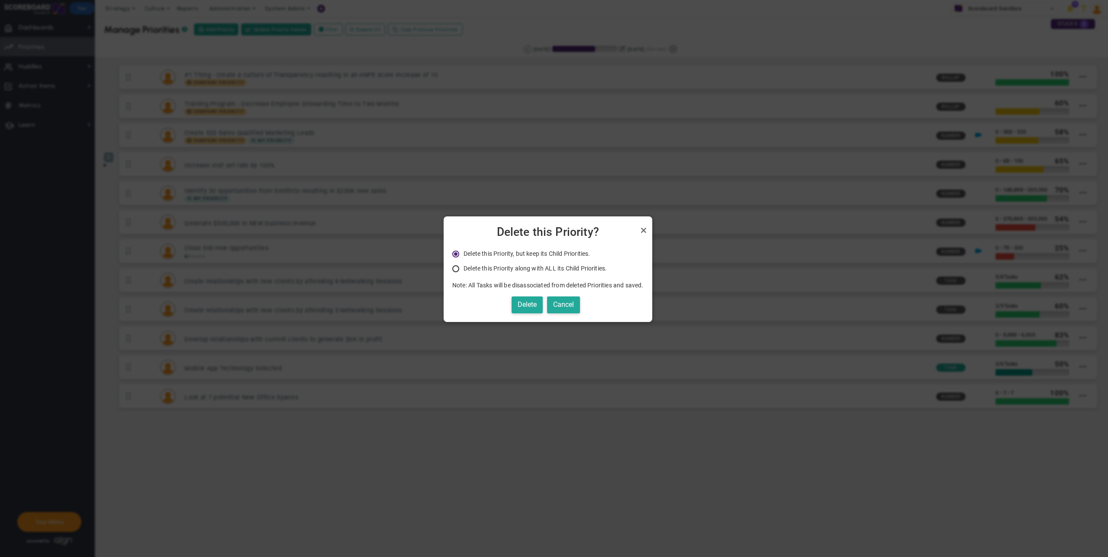
click at [561, 261] on ul "Delete this Priority, but keep its Child Priorities. The child Priorities will …" at bounding box center [547, 270] width 191 height 40
click at [558, 269] on span "Delete this Priority along with ALL its Child Priorities." at bounding box center [535, 268] width 143 height 7
click at [463, 269] on input "Delete this Priority along with ALL its Child Priorities. Only Administrators a…" at bounding box center [459, 269] width 9 height 7
radio input "true"
radio input "false"
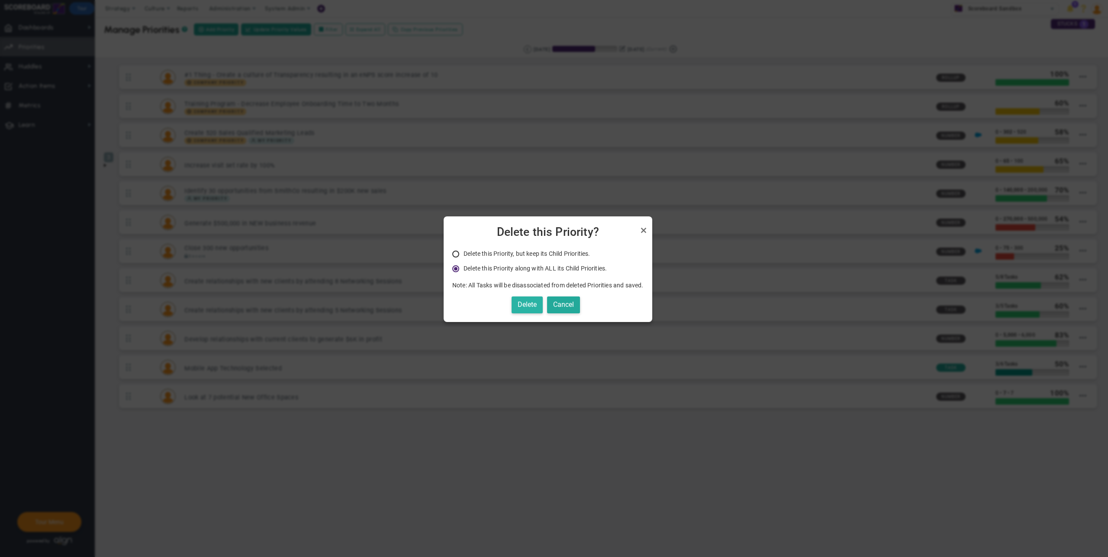
click at [533, 300] on button "Delete" at bounding box center [527, 305] width 31 height 17
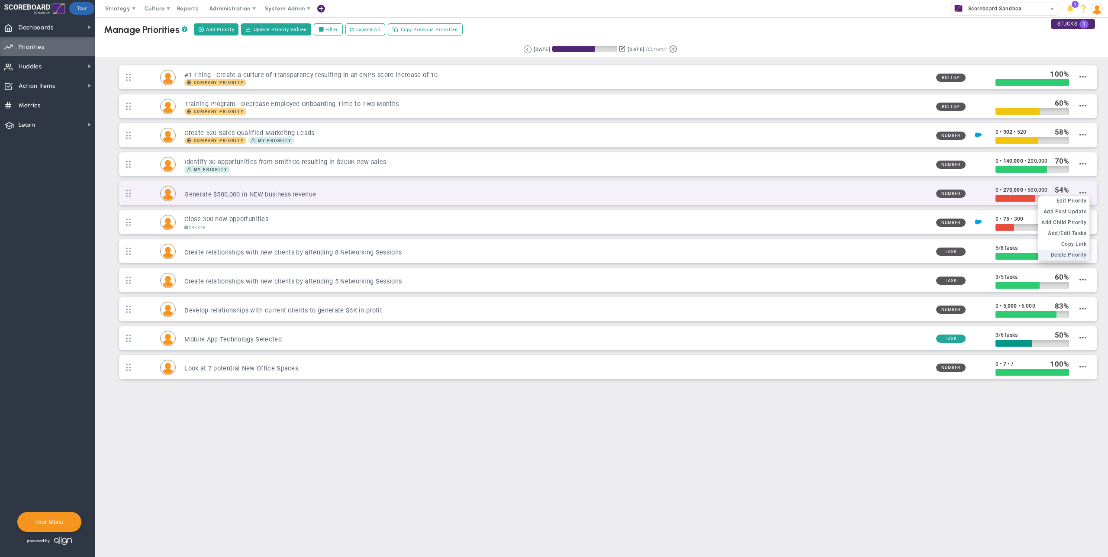
click at [1066, 253] on span "Delete Priority" at bounding box center [1069, 255] width 36 height 6
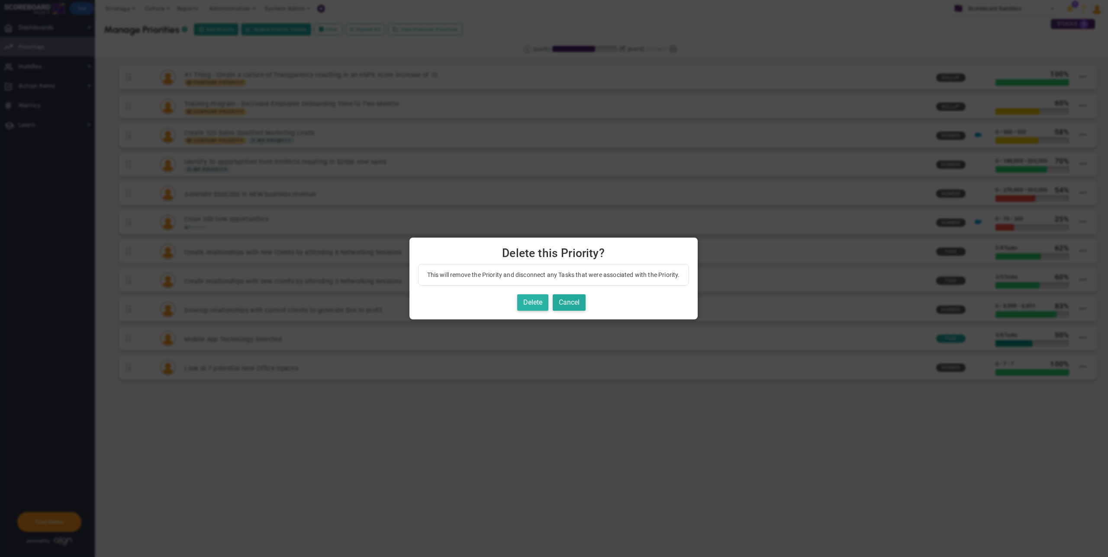
click at [540, 302] on button "Delete" at bounding box center [532, 302] width 31 height 17
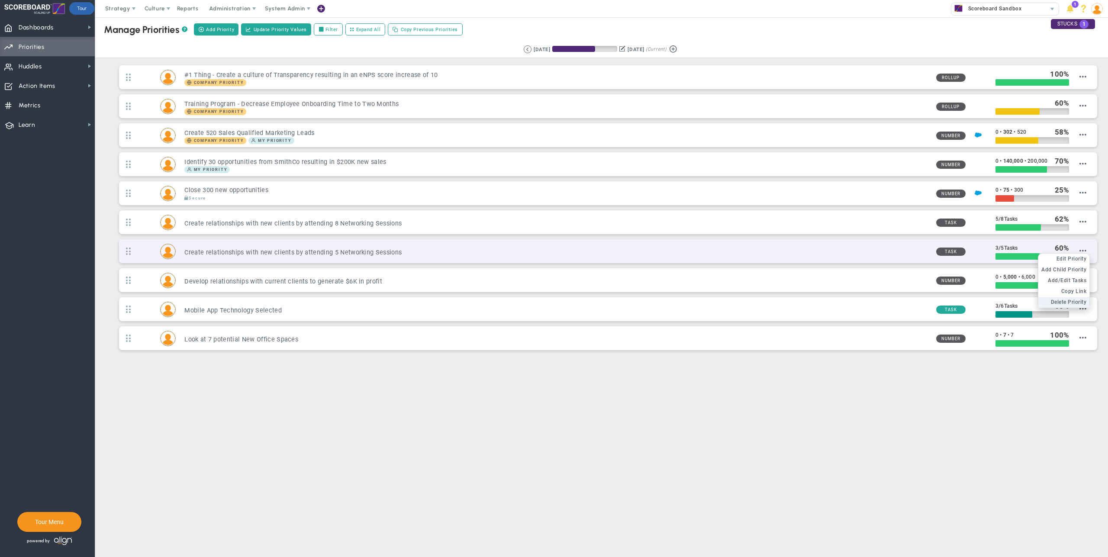
click at [1069, 303] on span "Delete Priority" at bounding box center [1069, 302] width 36 height 6
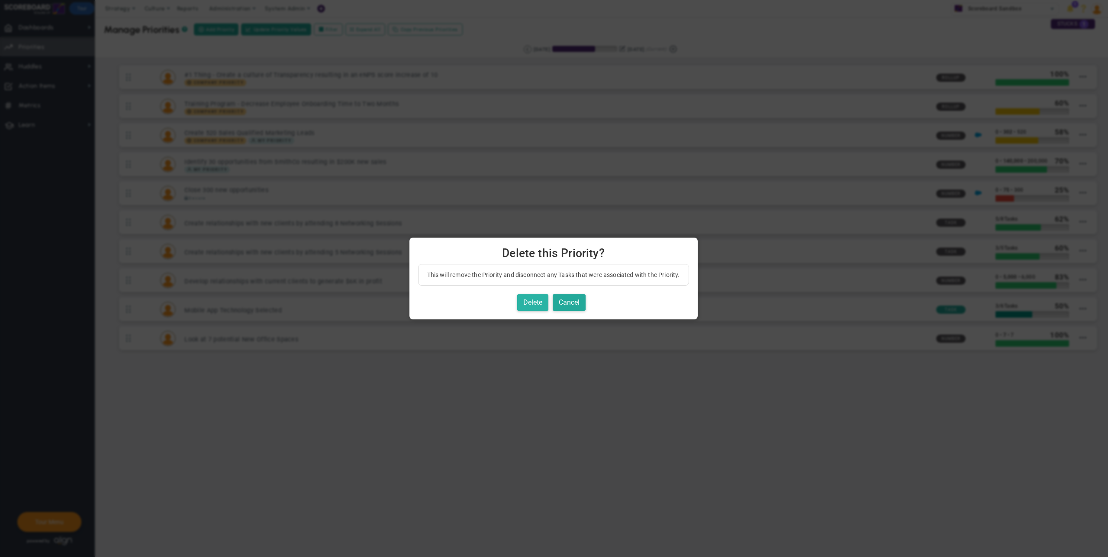
click at [537, 300] on button "Delete" at bounding box center [532, 302] width 31 height 17
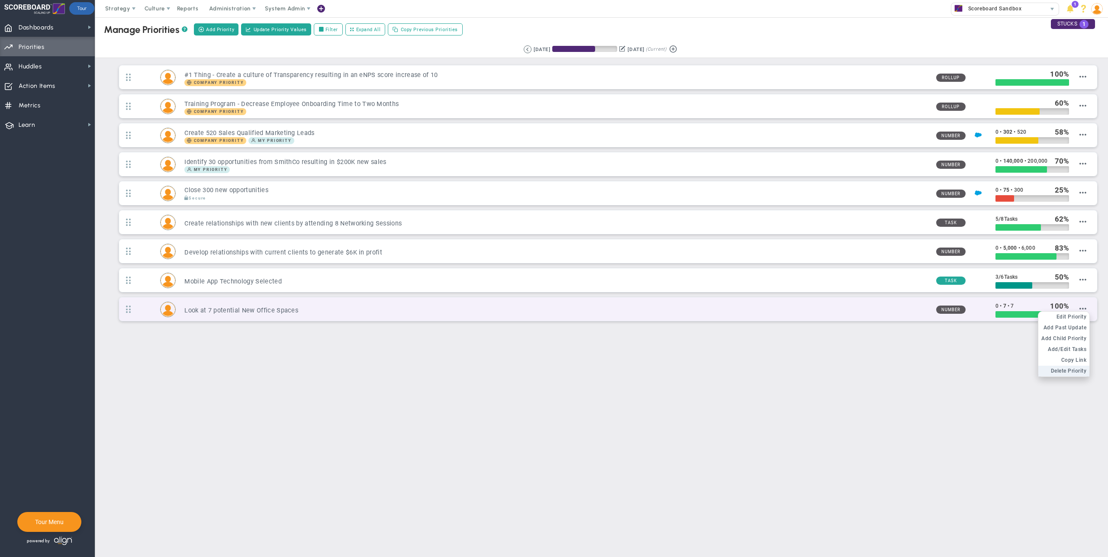
click at [1073, 374] on span "Delete Priority" at bounding box center [1069, 371] width 36 height 6
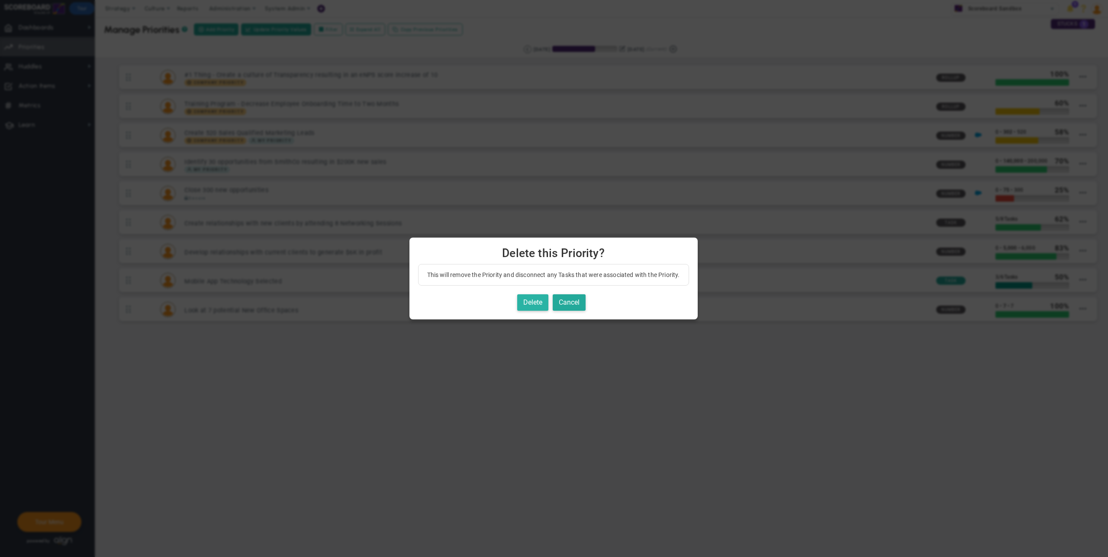
click at [542, 299] on button "Delete" at bounding box center [532, 302] width 31 height 17
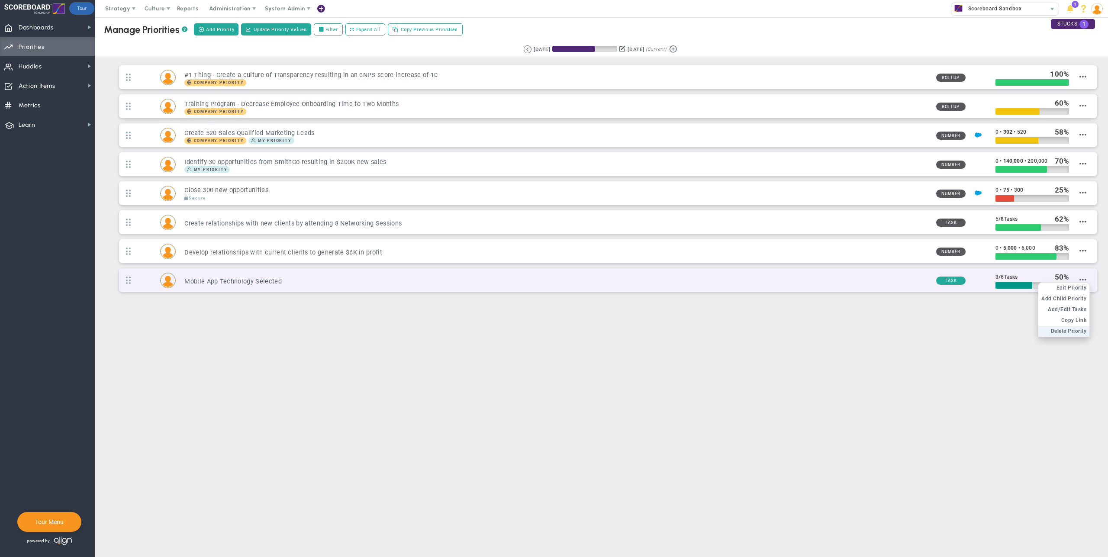
click at [1075, 330] on span "Delete Priority" at bounding box center [1069, 331] width 36 height 6
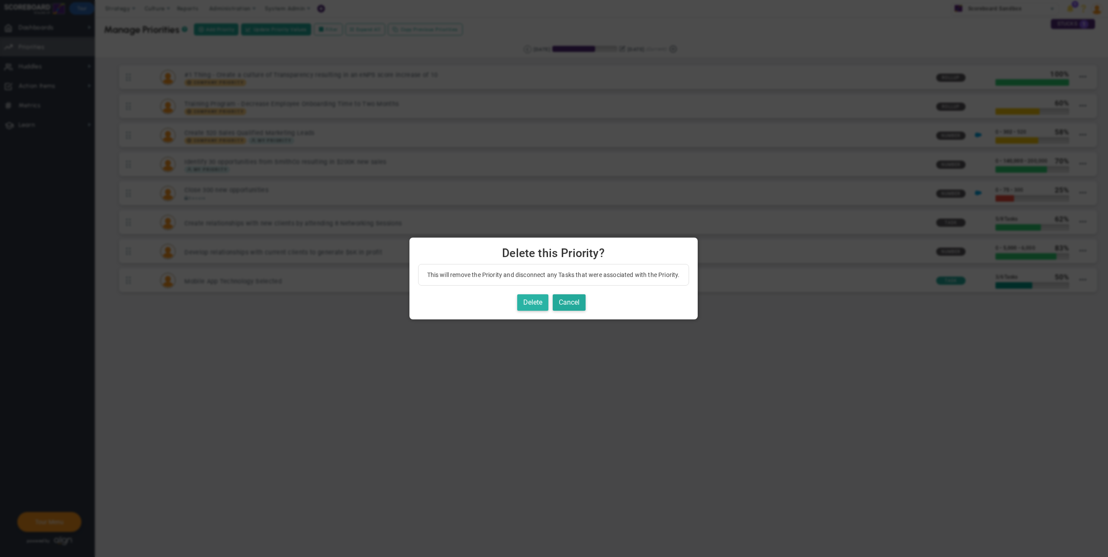
click at [537, 297] on button "Delete" at bounding box center [532, 302] width 31 height 17
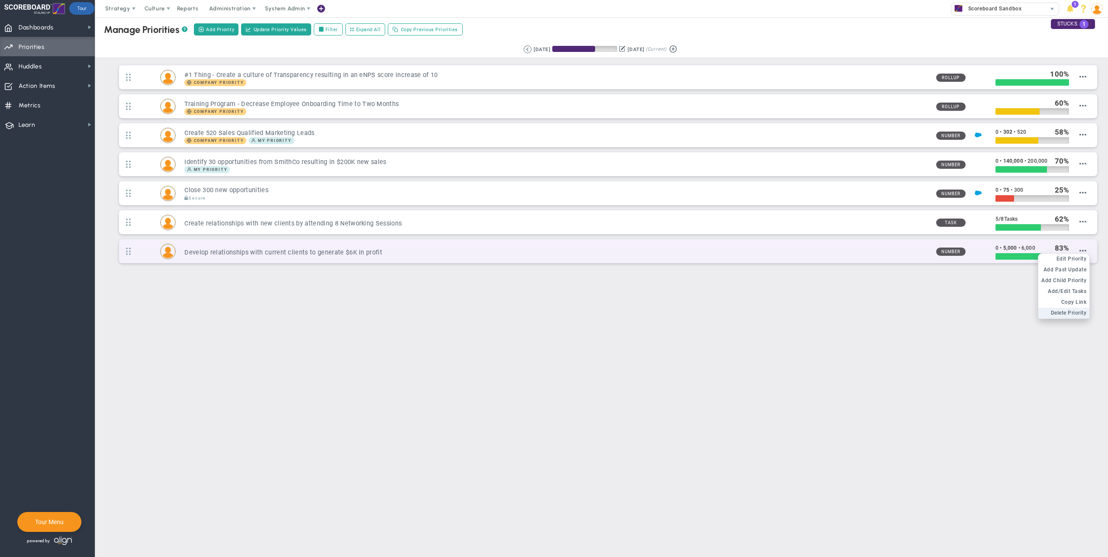
click at [1068, 315] on span "Delete Priority" at bounding box center [1069, 313] width 36 height 6
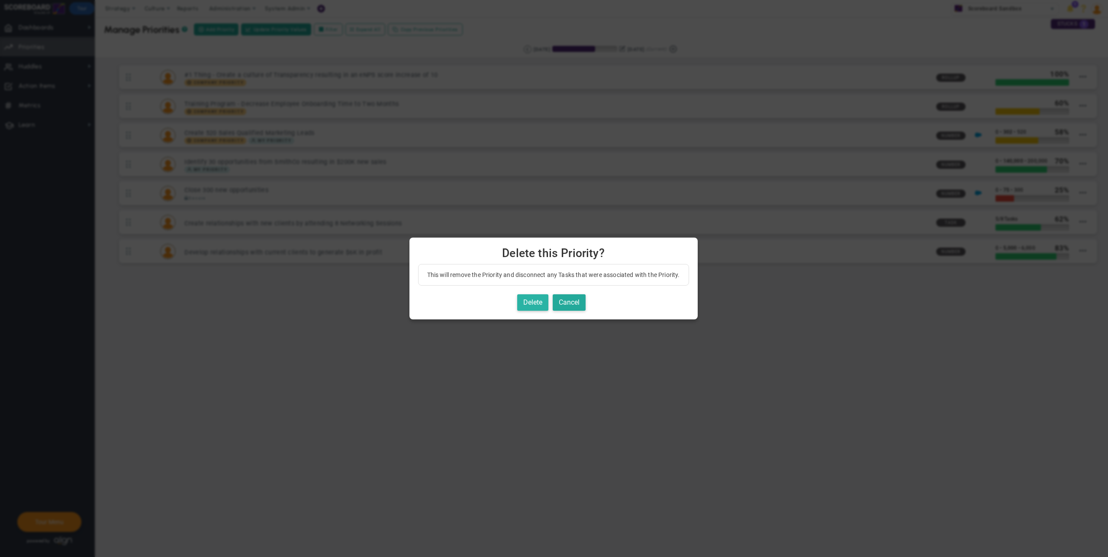
click at [532, 304] on button "Delete" at bounding box center [532, 302] width 31 height 17
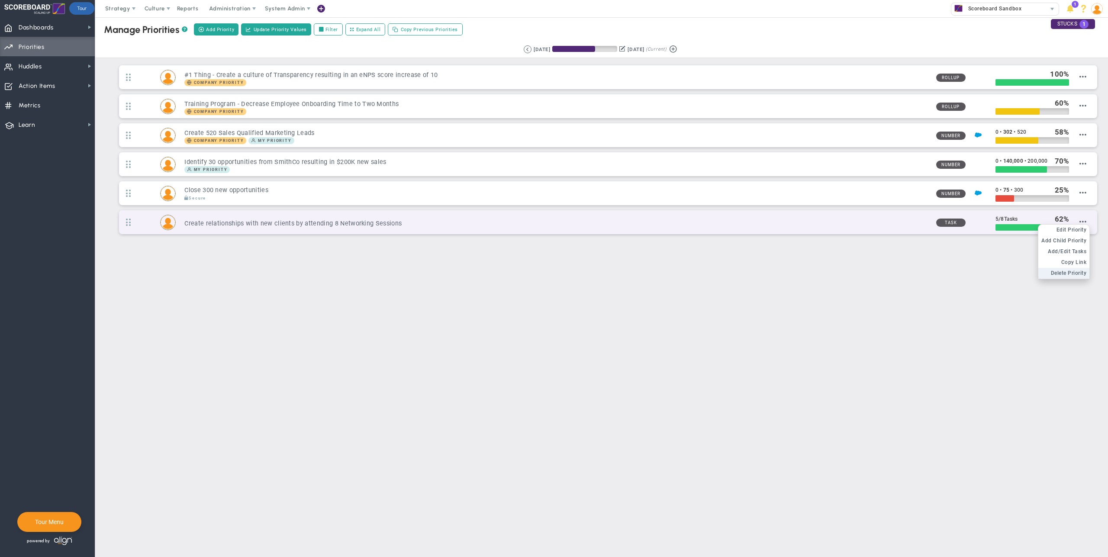
click at [1079, 272] on span "Delete Priority" at bounding box center [1069, 273] width 36 height 6
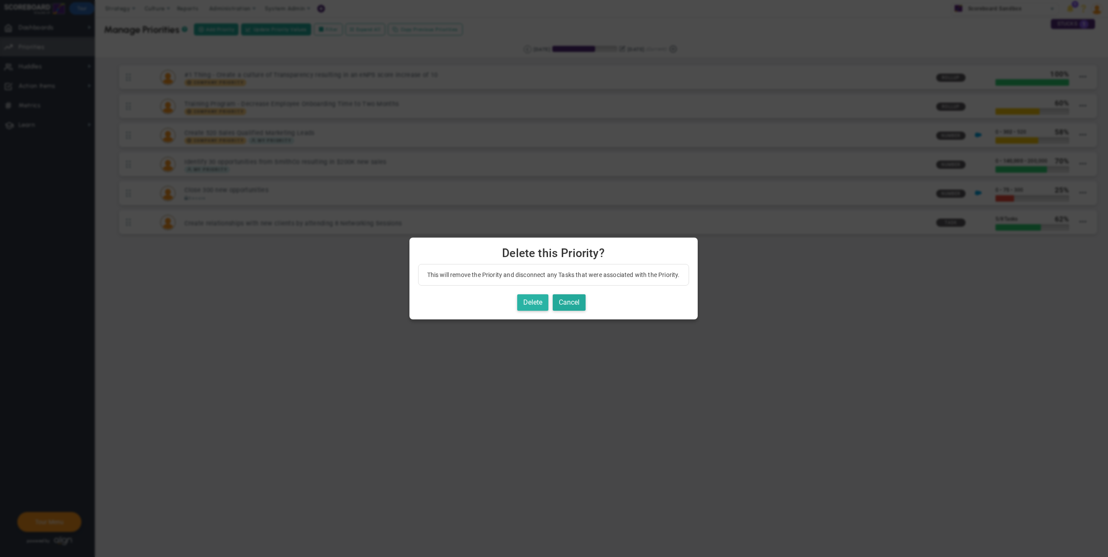
click at [548, 299] on button "Delete" at bounding box center [532, 302] width 31 height 17
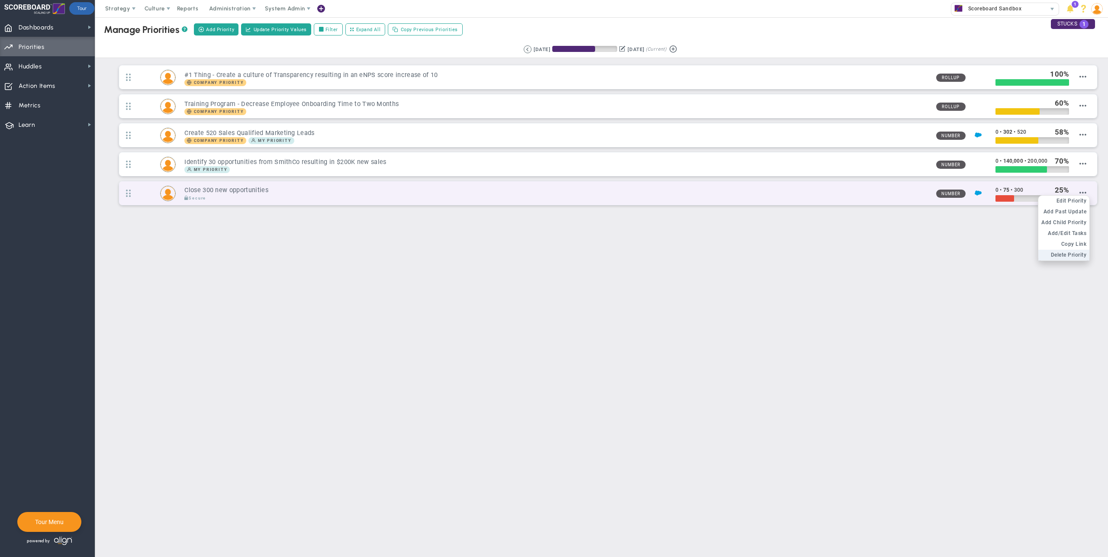
click at [1053, 257] on span "Delete Priority" at bounding box center [1069, 255] width 36 height 6
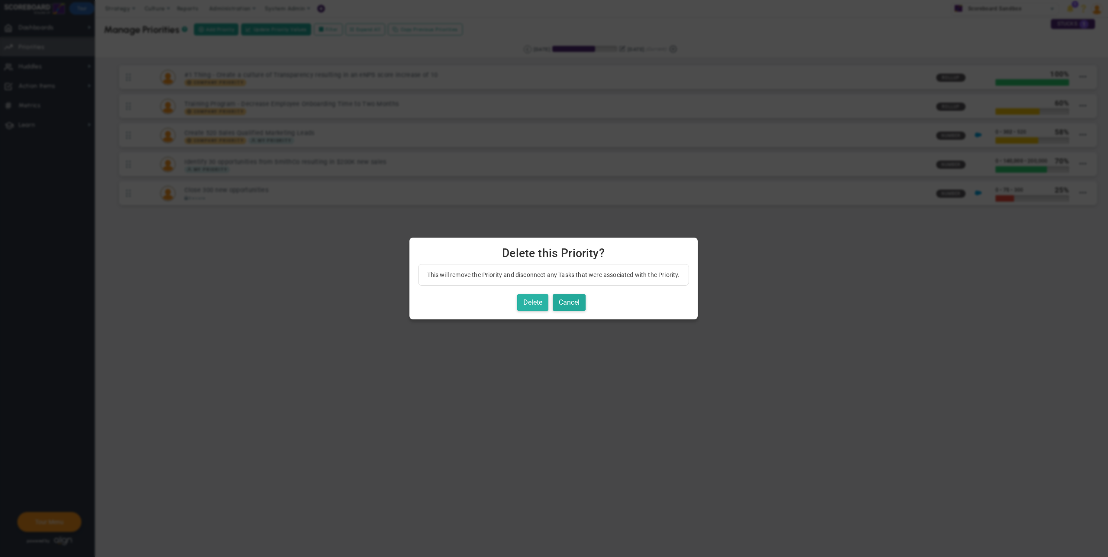
click at [536, 309] on button "Delete" at bounding box center [532, 302] width 31 height 17
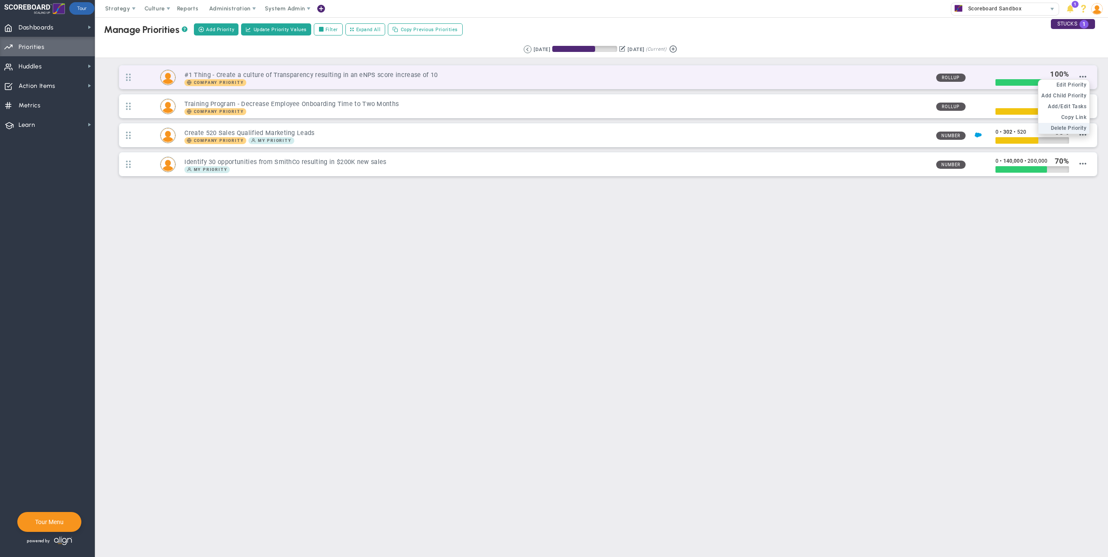
click at [1080, 127] on span "Delete Priority" at bounding box center [1069, 128] width 36 height 6
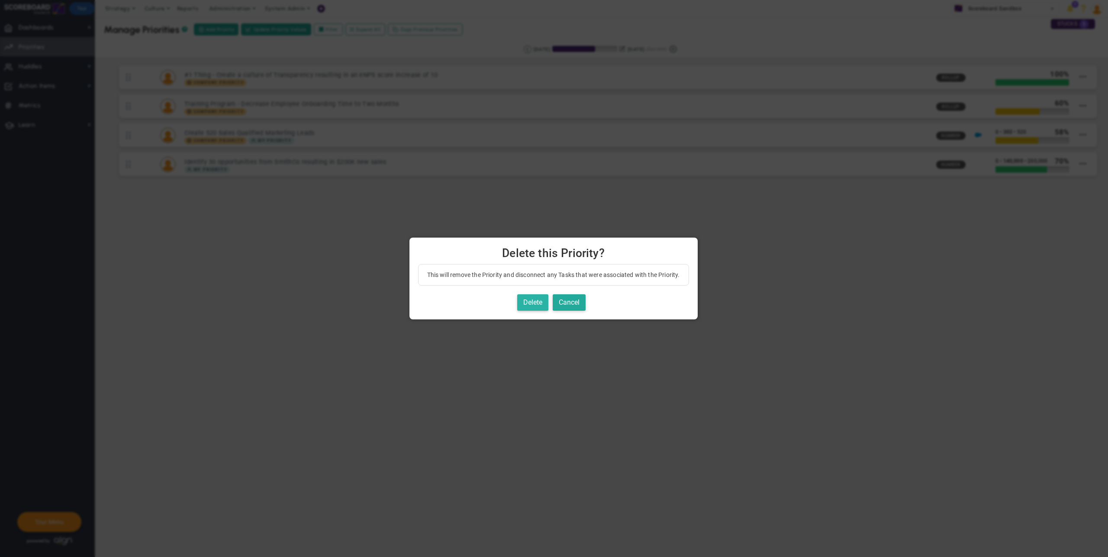
click at [541, 303] on button "Delete" at bounding box center [532, 302] width 31 height 17
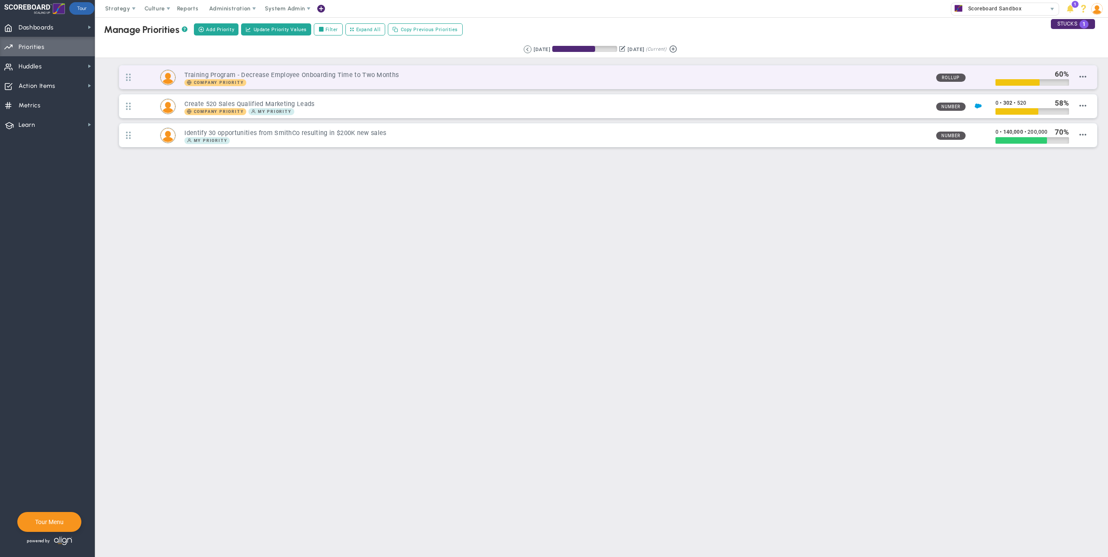
click at [170, 76] on img at bounding box center [168, 77] width 15 height 15
click at [1080, 83] on span "Edit Priority" at bounding box center [1072, 85] width 30 height 6
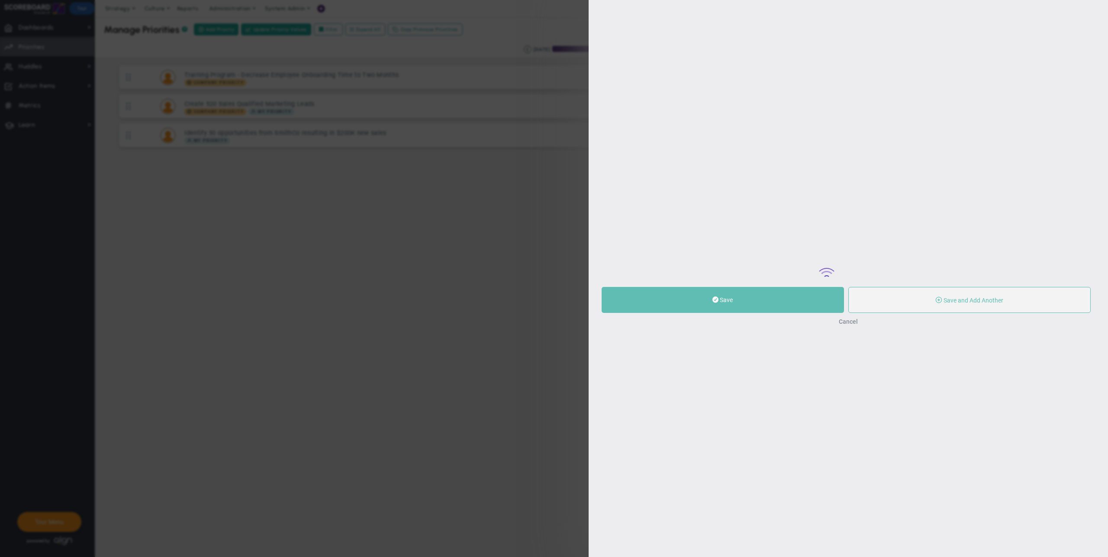
type input "Training Program - Decrease Employee Onboarding Time to Two Months"
type input "0"
type input "60"
type input "100"
radio input "true"
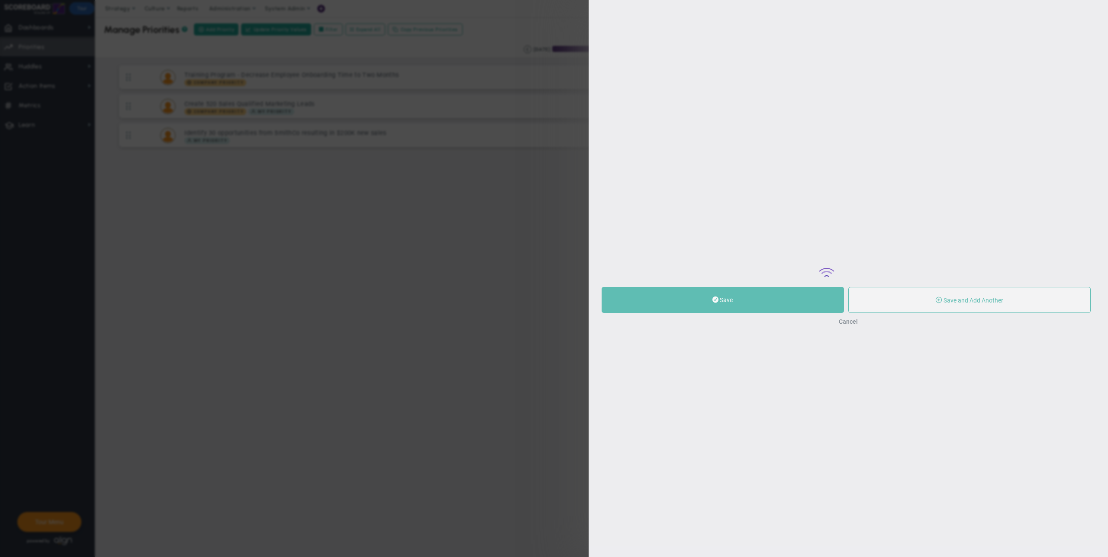
type input "Lisa Jenkins"
type input "0"
type input "60"
type input "100"
radio input "true"
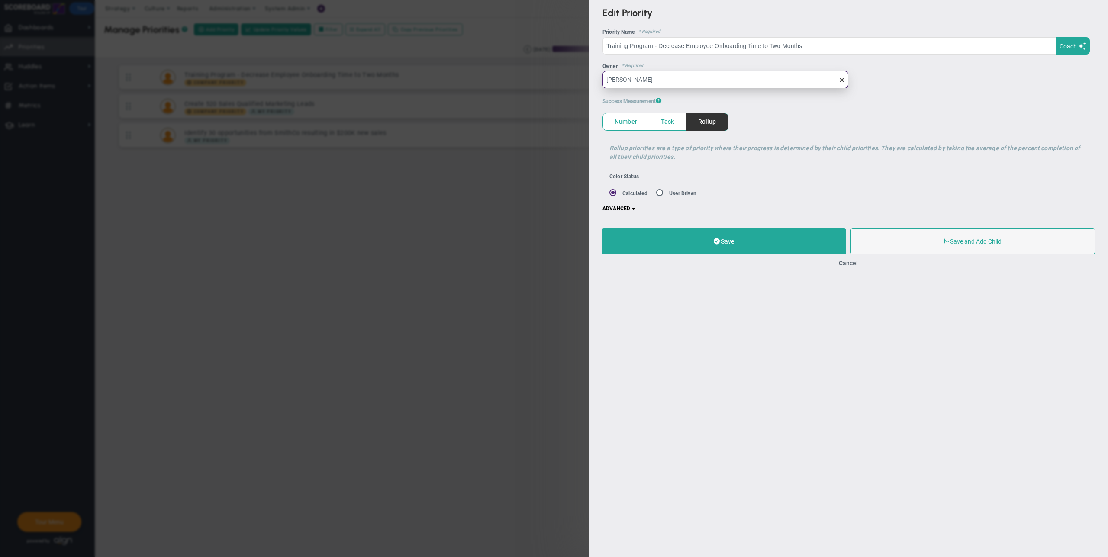
click at [687, 77] on input "Lisa Jenkins" at bounding box center [726, 79] width 246 height 17
click at [843, 79] on span at bounding box center [842, 80] width 7 height 7
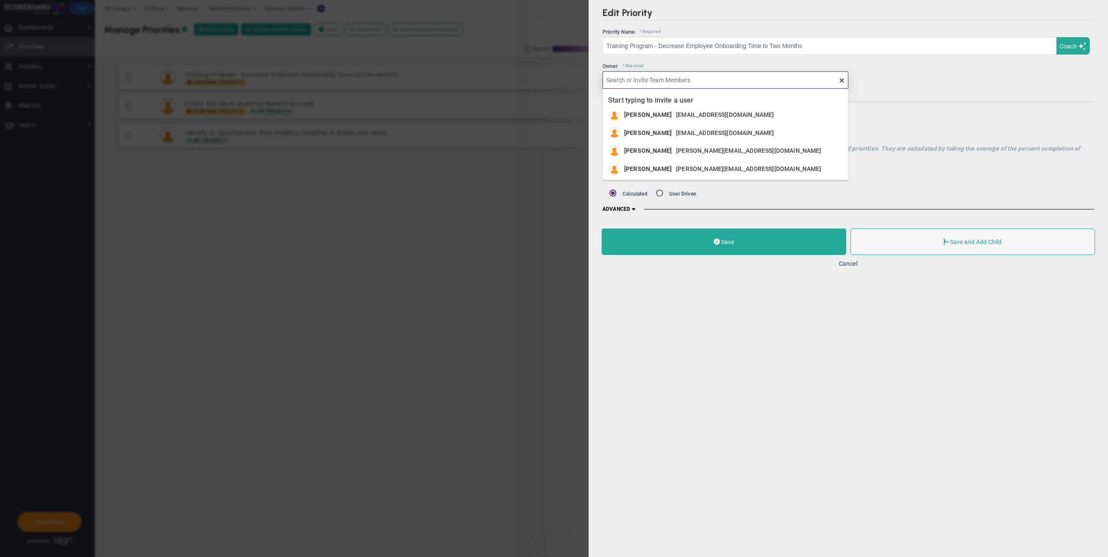
scroll to position [97, 0]
click at [672, 136] on div "Mark Collins mark.collins13700@testco.com" at bounding box center [701, 132] width 155 height 11
type input "Mark Collins"
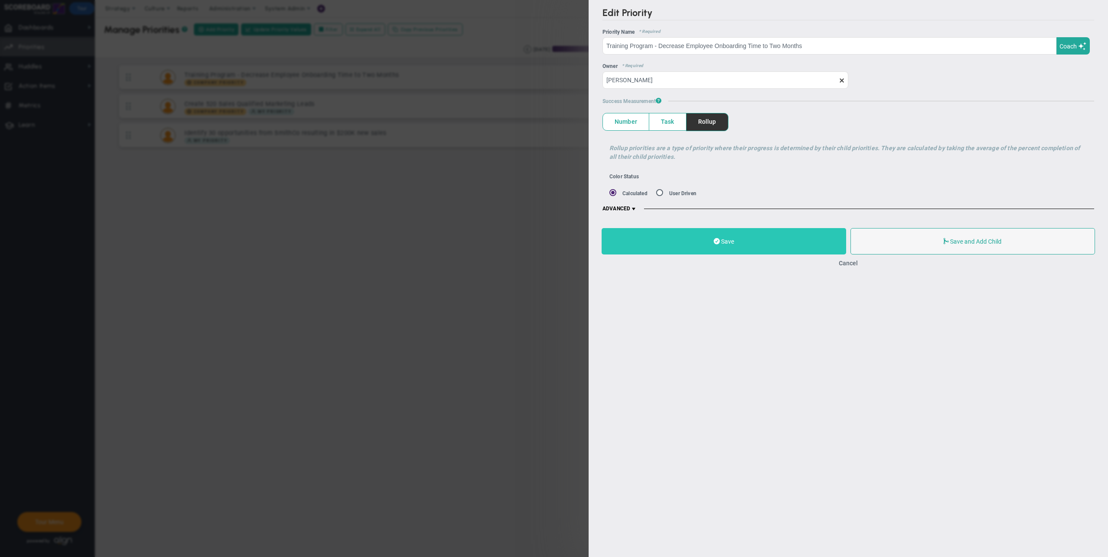
drag, startPoint x: 707, startPoint y: 244, endPoint x: 700, endPoint y: 244, distance: 6.5
click at [707, 244] on button "Save" at bounding box center [724, 241] width 245 height 26
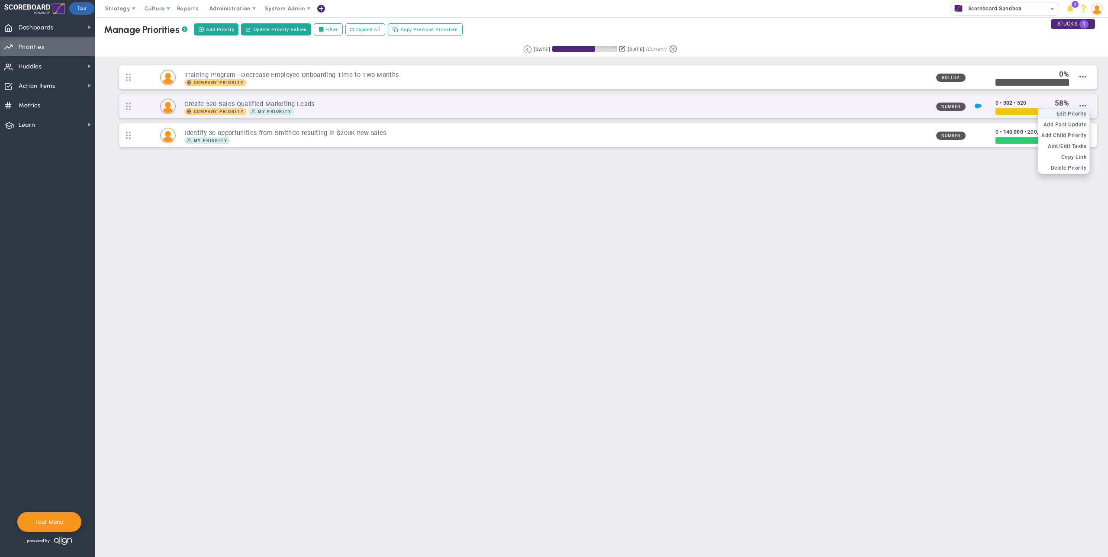
click at [1076, 113] on span "Edit Priority" at bounding box center [1072, 114] width 30 height 6
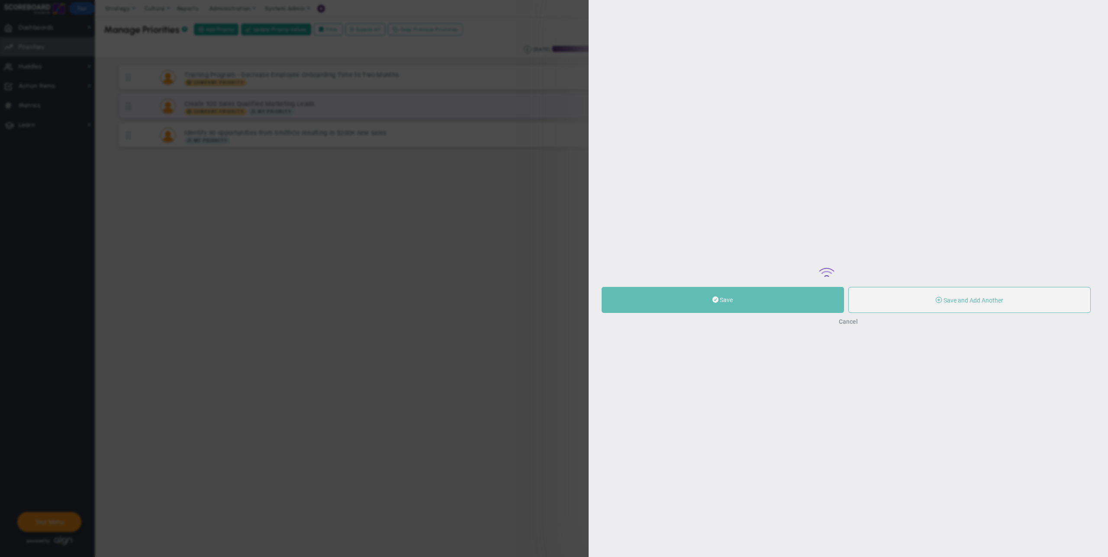
type input "Create 520 Sales Qualified Marketing Leads"
type input "0"
type input "302"
type input "520"
radio input "true"
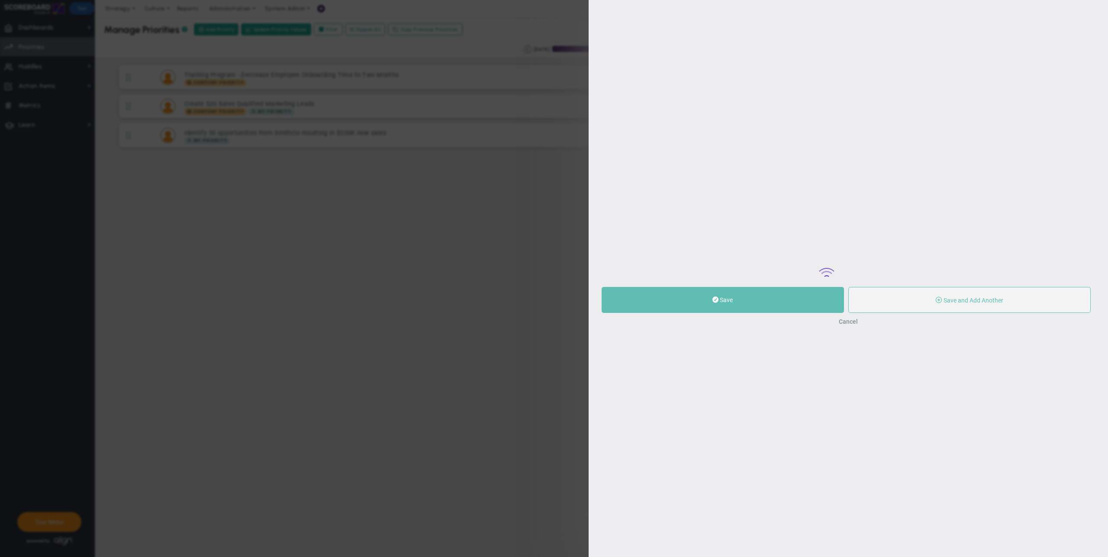
type input "[PERSON_NAME]"
type input "0"
type input "302"
type input "520"
radio input "true"
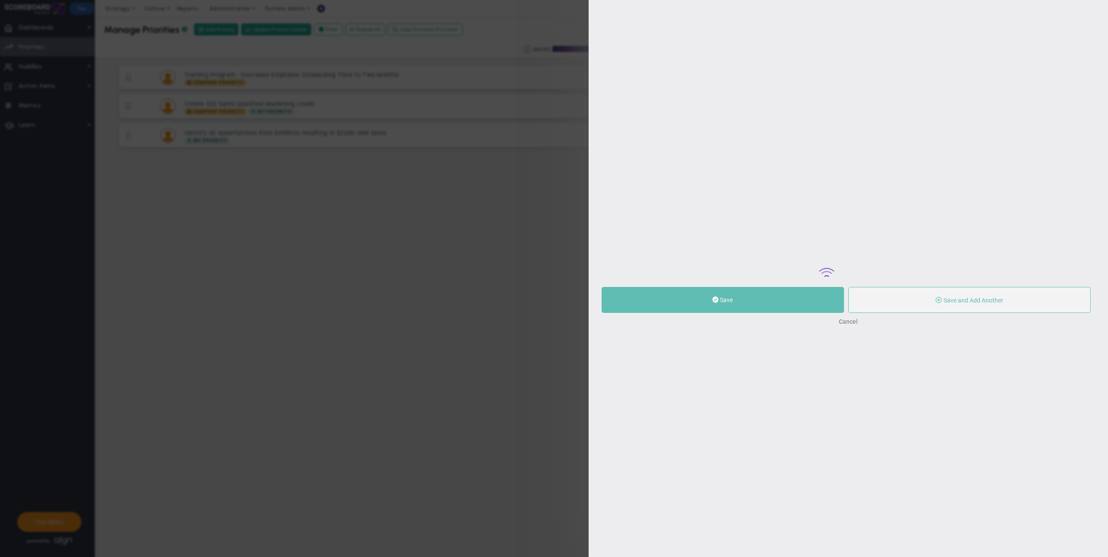
type input "Quarterly SQLs : Salesforce"
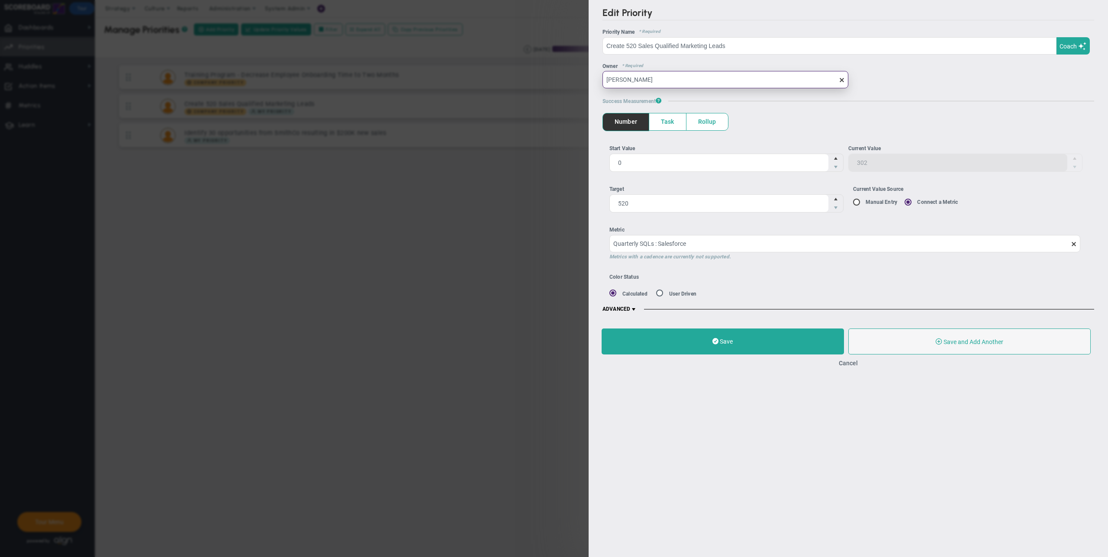
click at [667, 83] on input "[PERSON_NAME]" at bounding box center [726, 79] width 246 height 17
click at [843, 78] on span at bounding box center [842, 80] width 7 height 7
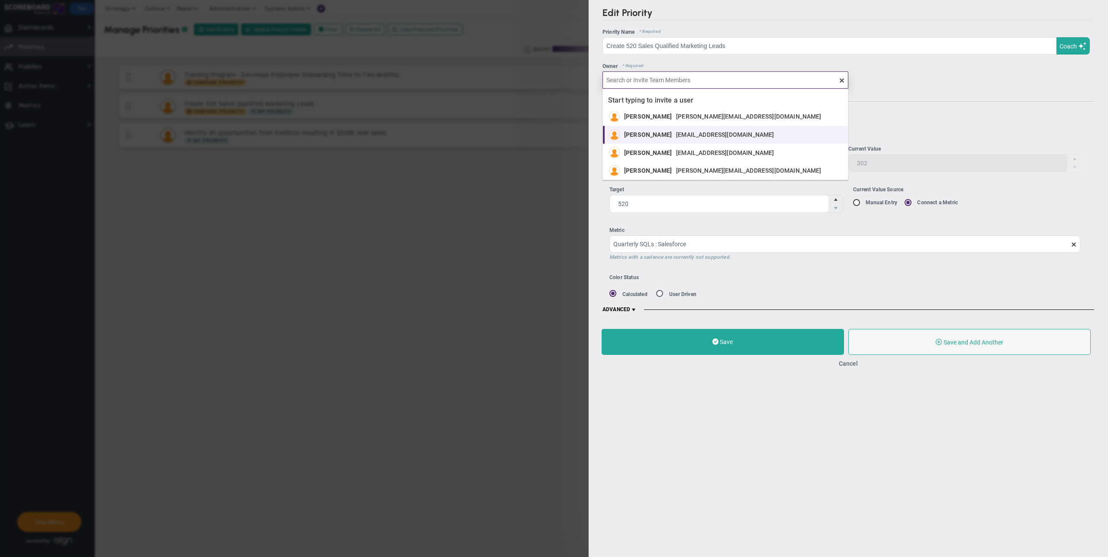
scroll to position [97, 0]
click at [676, 134] on span "[EMAIL_ADDRESS][DOMAIN_NAME]" at bounding box center [725, 132] width 98 height 6
type input "Mark Collins"
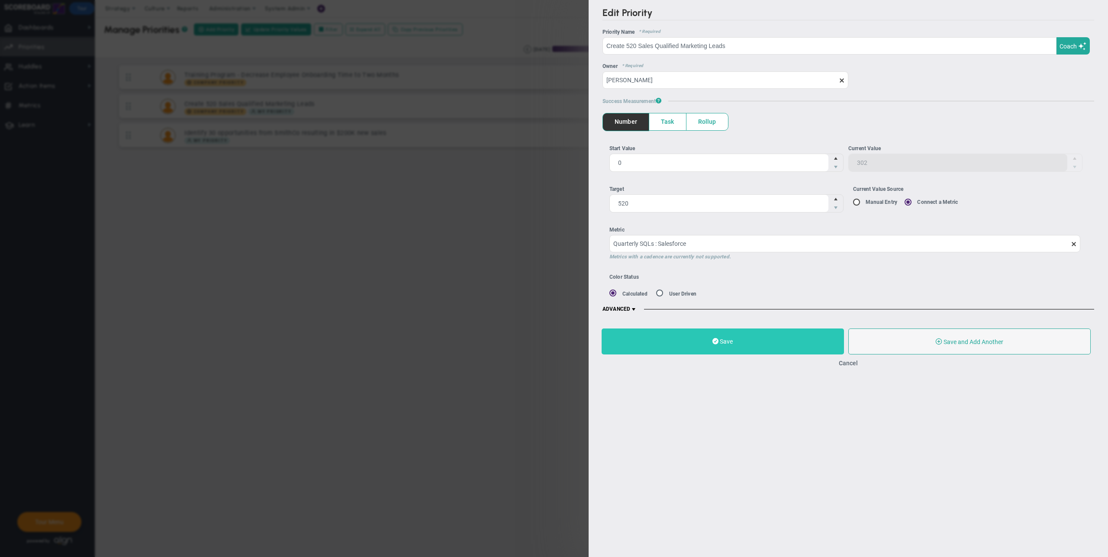
click at [737, 342] on button "Save" at bounding box center [723, 342] width 242 height 26
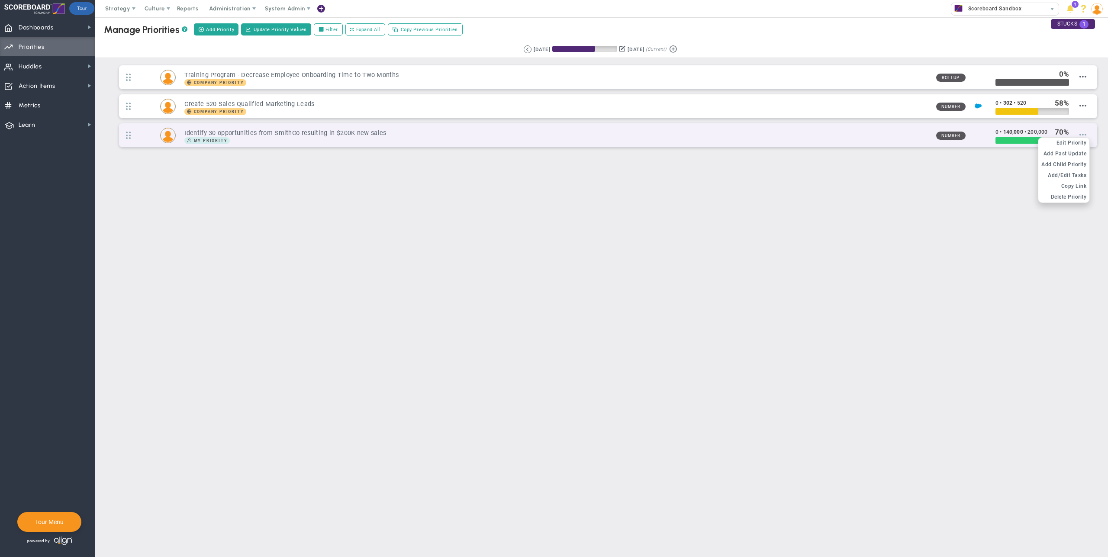
click at [1085, 131] on span at bounding box center [1083, 134] width 7 height 7
click at [1081, 139] on li "Edit OKR Edit Priority" at bounding box center [1064, 143] width 51 height 11
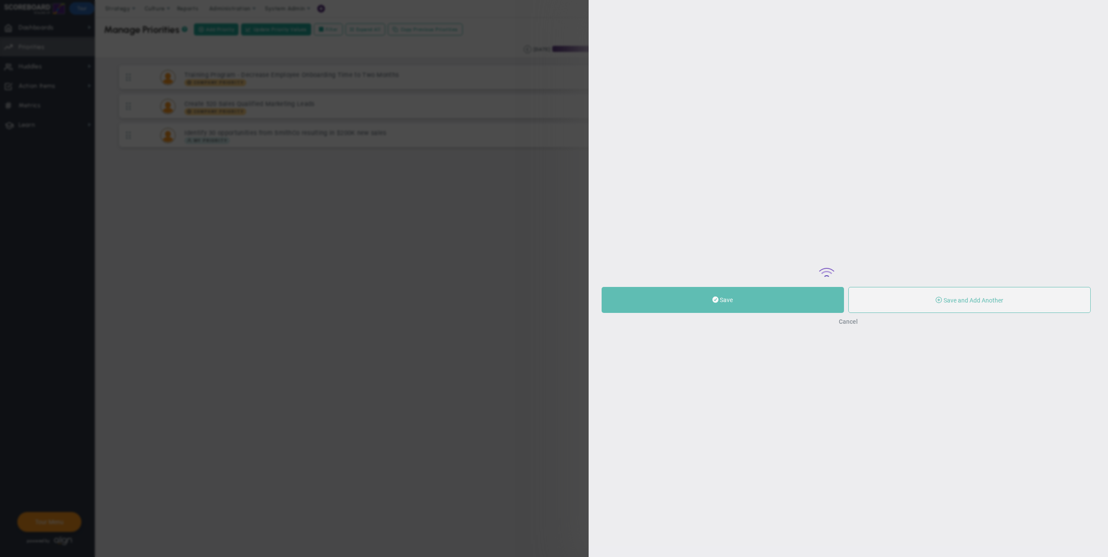
type input "Identify 30 opportunities from SmithCo resulting in $200K new sales"
type input "0"
type input "140,000"
type input "200,000"
radio input "true"
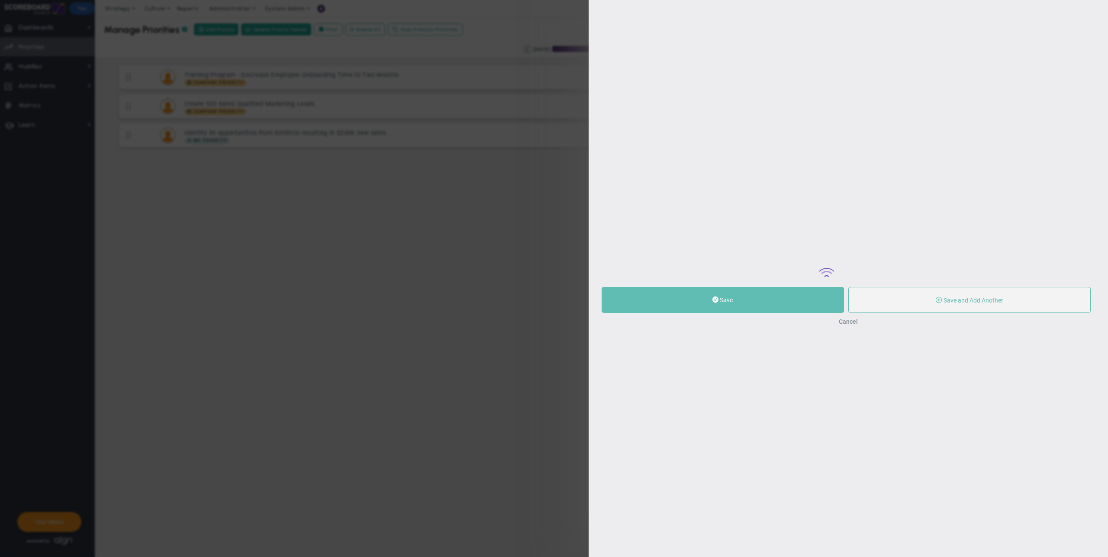
type input "[PERSON_NAME]"
type input "0"
type input "140,000"
type input "200,000"
radio input "true"
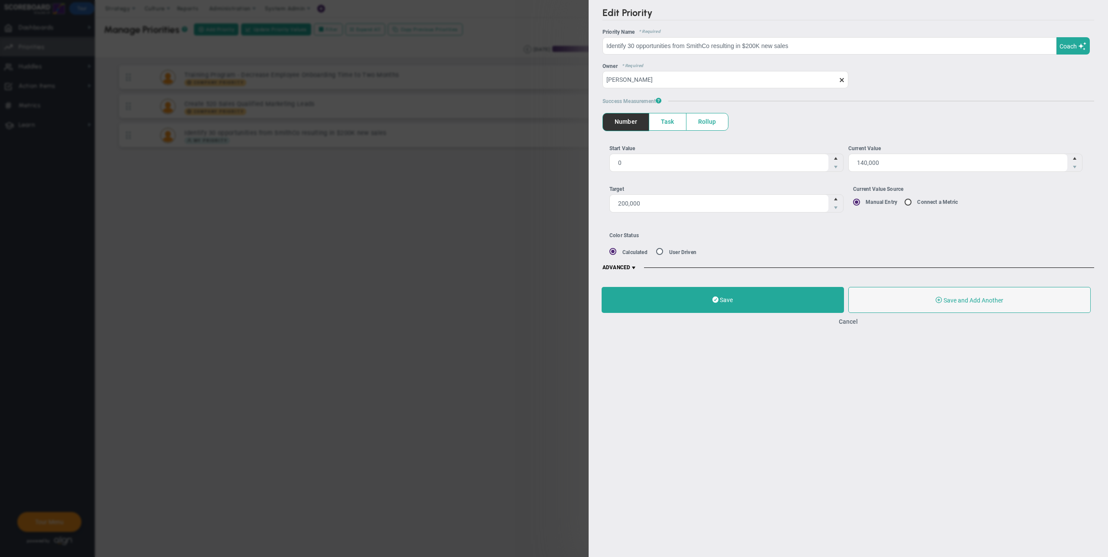
click at [840, 80] on span at bounding box center [842, 80] width 7 height 7
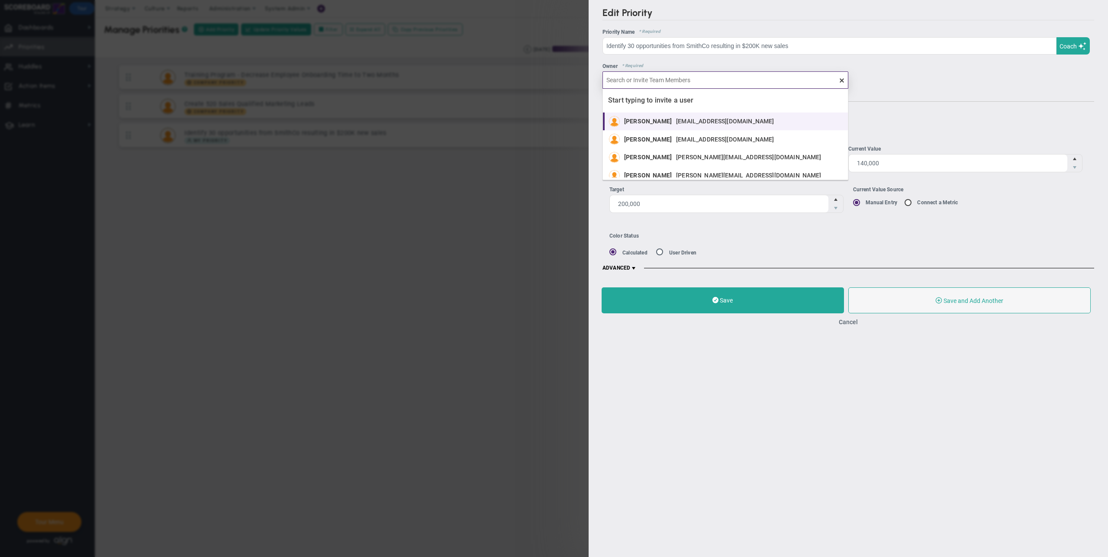
scroll to position [97, 0]
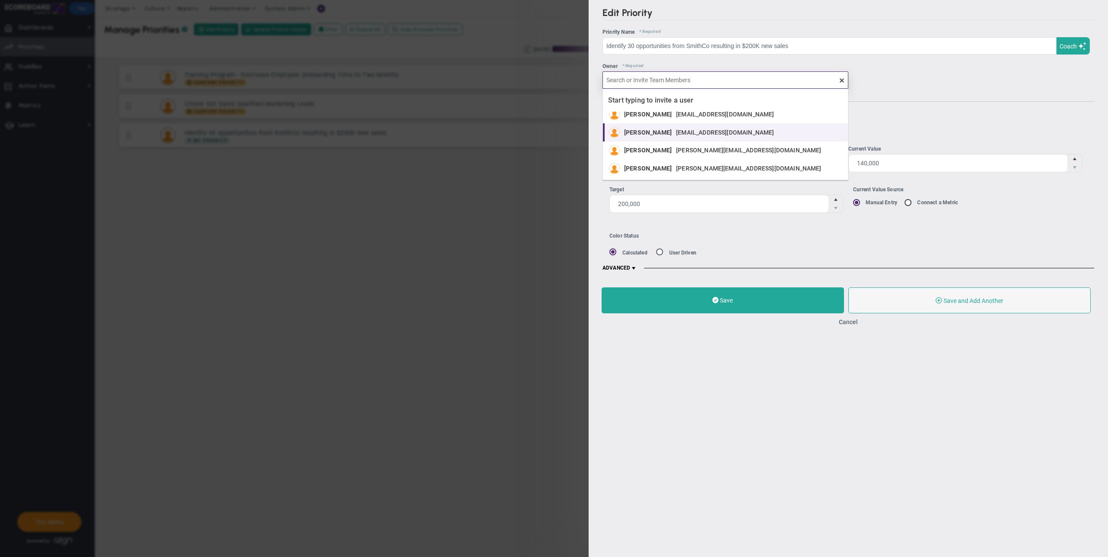
click at [659, 139] on li "Mark Collins mark.collins13700@testco.com" at bounding box center [725, 132] width 245 height 18
type input "Mark Collins"
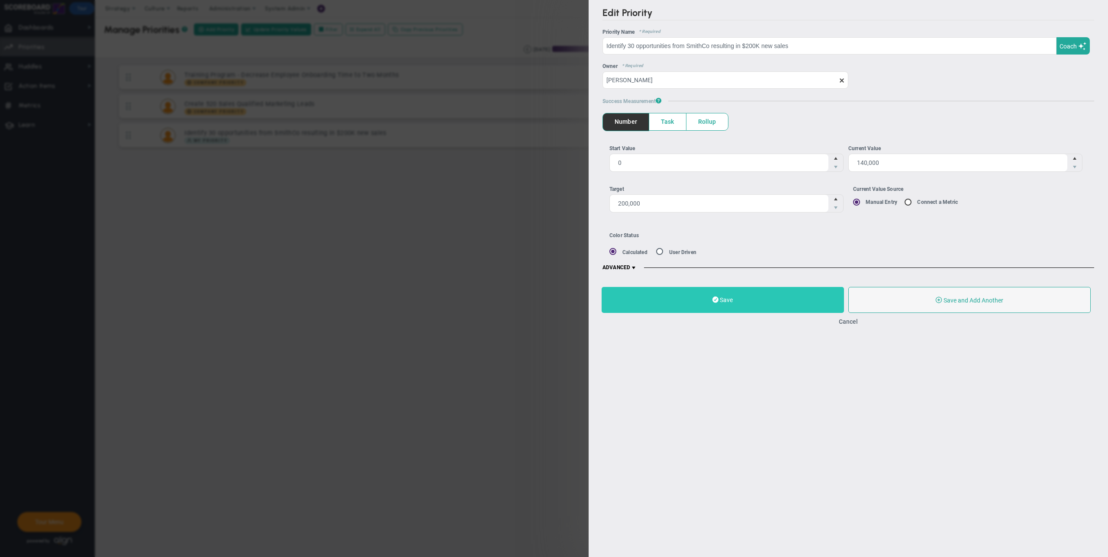
click at [737, 298] on button "Save" at bounding box center [723, 300] width 242 height 26
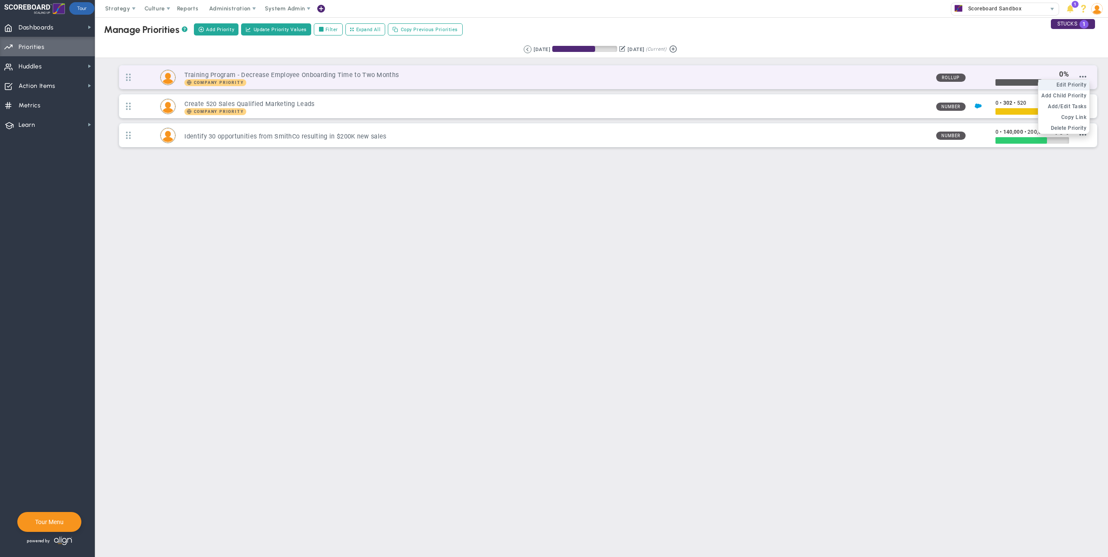
click at [1079, 86] on span "Edit Priority" at bounding box center [1072, 85] width 30 height 6
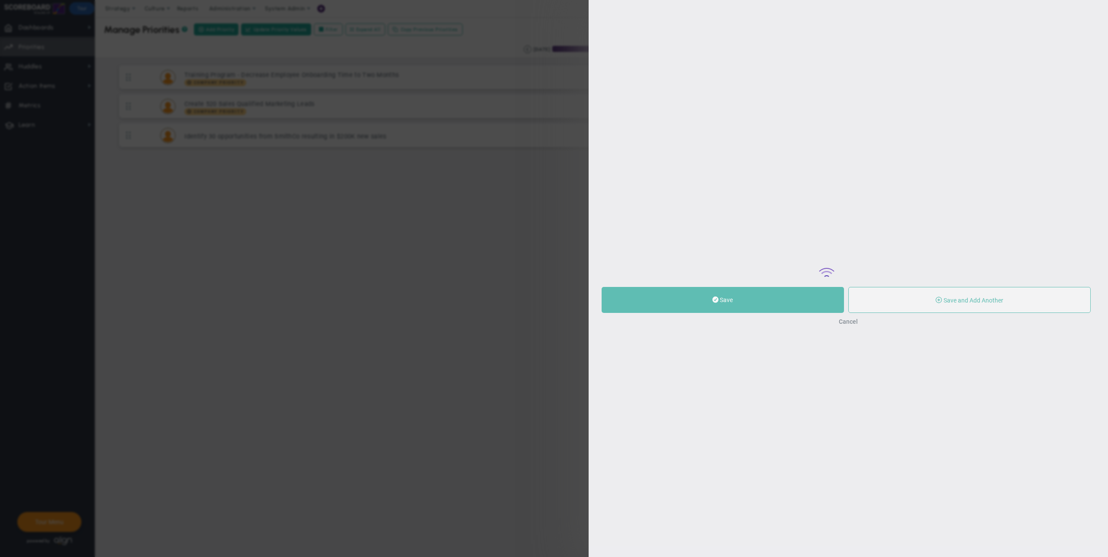
type input "Training Program - Decrease Employee Onboarding Time to Two Months"
type input "0"
radio input "true"
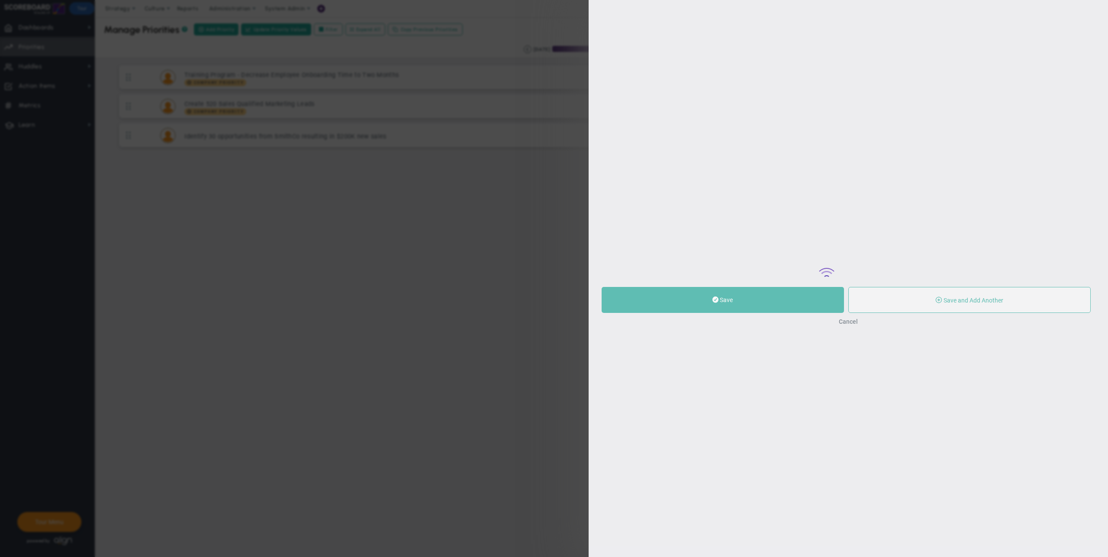
type input "Mark Collins"
type input "0"
radio input "true"
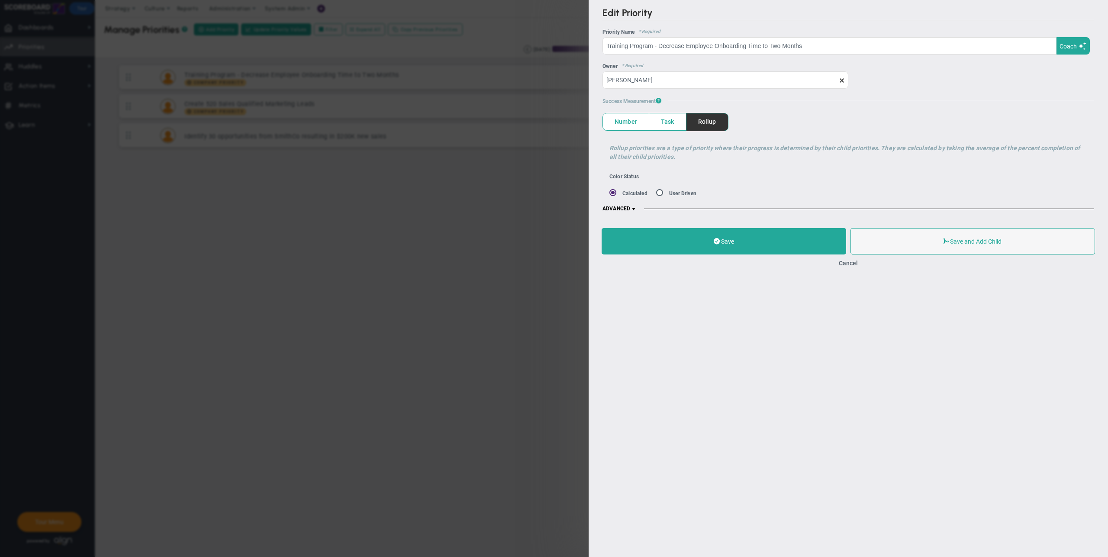
click at [634, 209] on span at bounding box center [633, 209] width 7 height 7
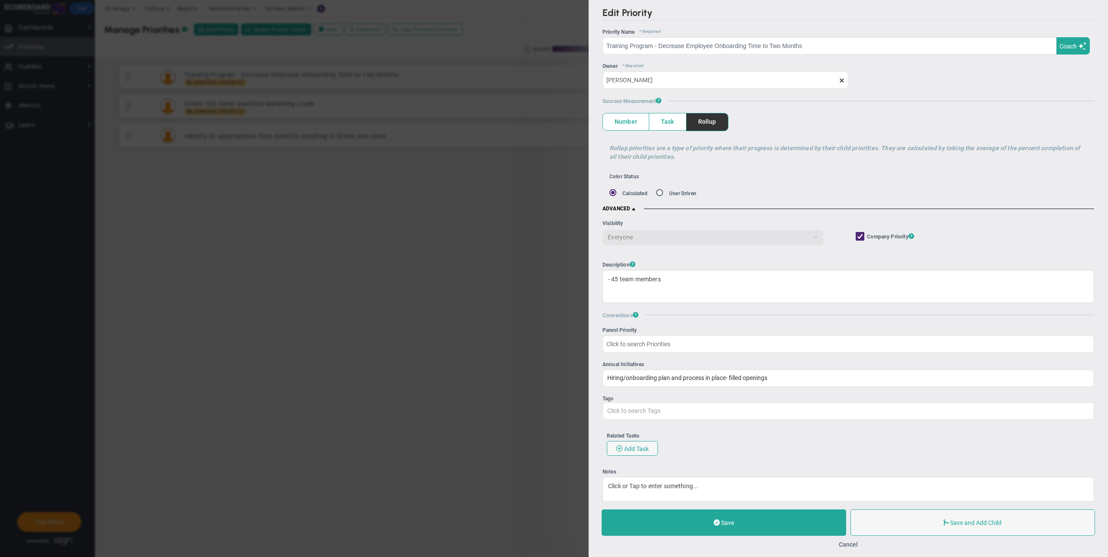
click at [625, 123] on span "Number" at bounding box center [626, 121] width 46 height 17
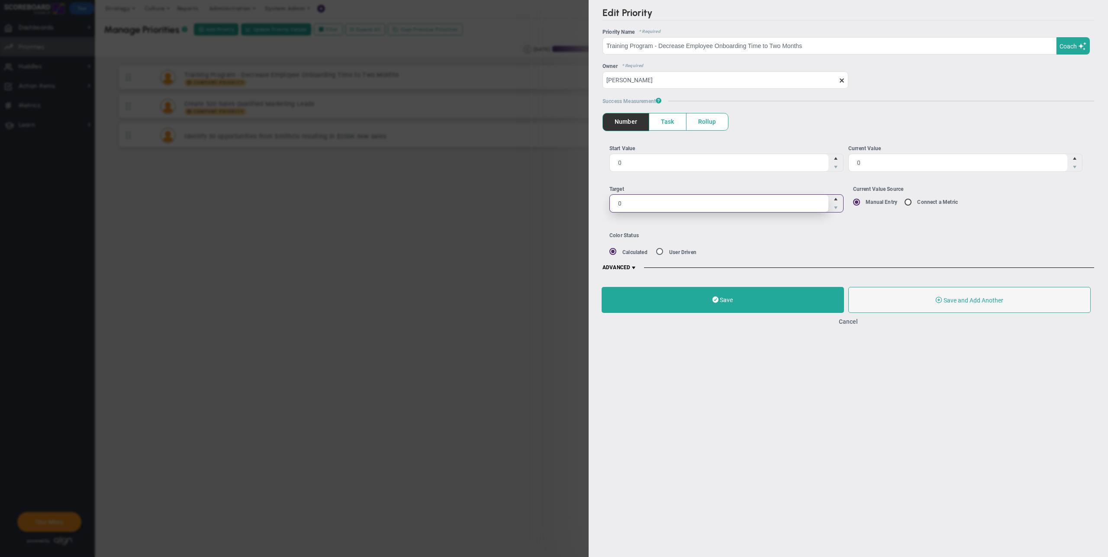
drag, startPoint x: 635, startPoint y: 203, endPoint x: 576, endPoint y: 200, distance: 59.4
click at [576, 200] on div "Edit Priority OKR Name Priority Name Training Program - Decrease Employee Onboa…" at bounding box center [554, 278] width 1108 height 557
type input "60"
click at [703, 171] on span "0 0" at bounding box center [727, 162] width 234 height 18
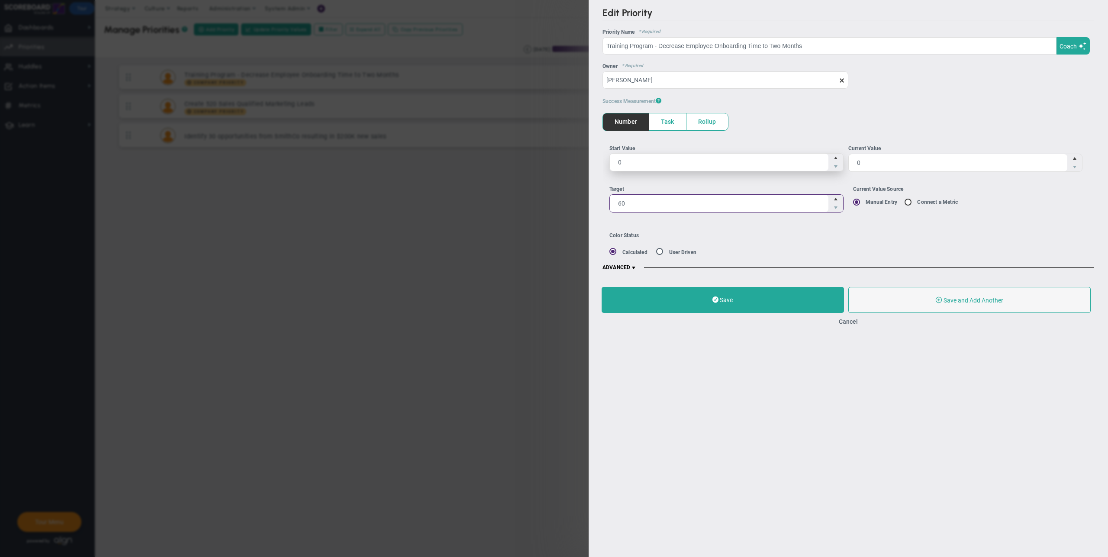
click at [703, 171] on input "0" at bounding box center [719, 162] width 219 height 17
click at [681, 161] on input "0" at bounding box center [719, 162] width 219 height 17
type input "95"
click at [833, 229] on div "Start Value 95 95 Current Value 0 0 60 60 Manual Entry" at bounding box center [849, 182] width 492 height 102
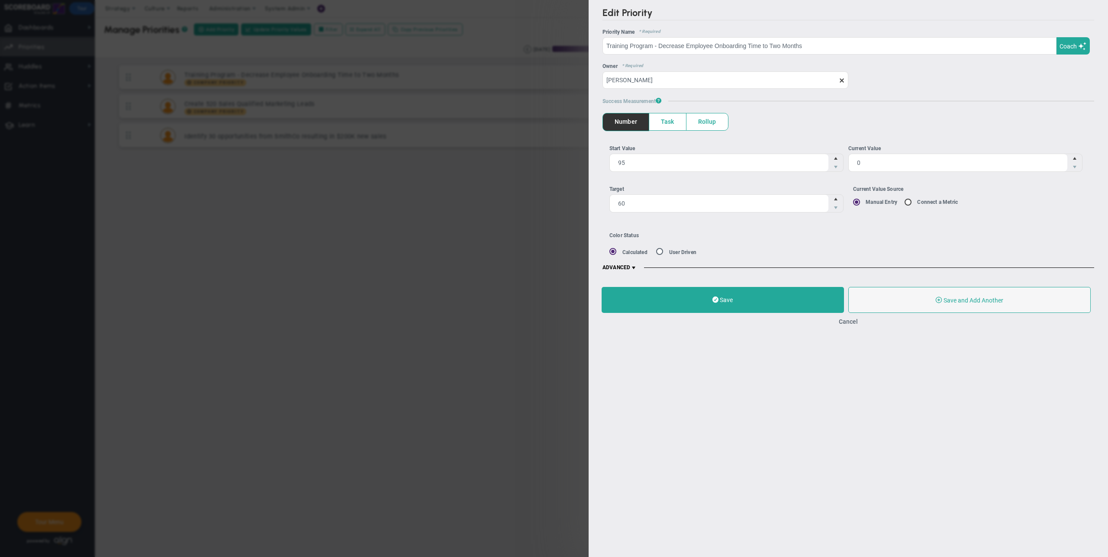
click at [637, 268] on span at bounding box center [633, 268] width 7 height 7
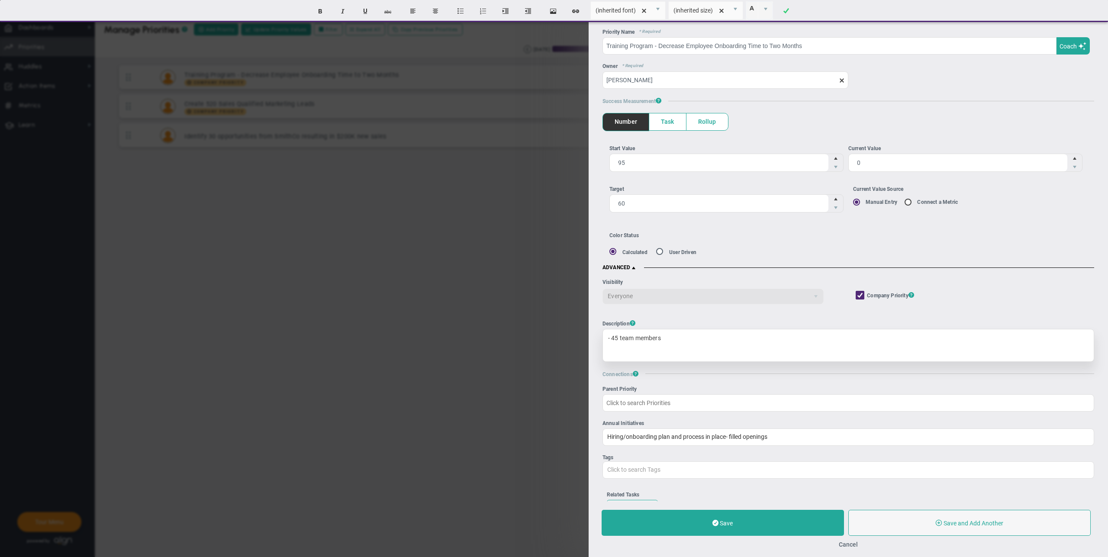
click at [692, 340] on div "- 45 team members" at bounding box center [849, 345] width 492 height 33
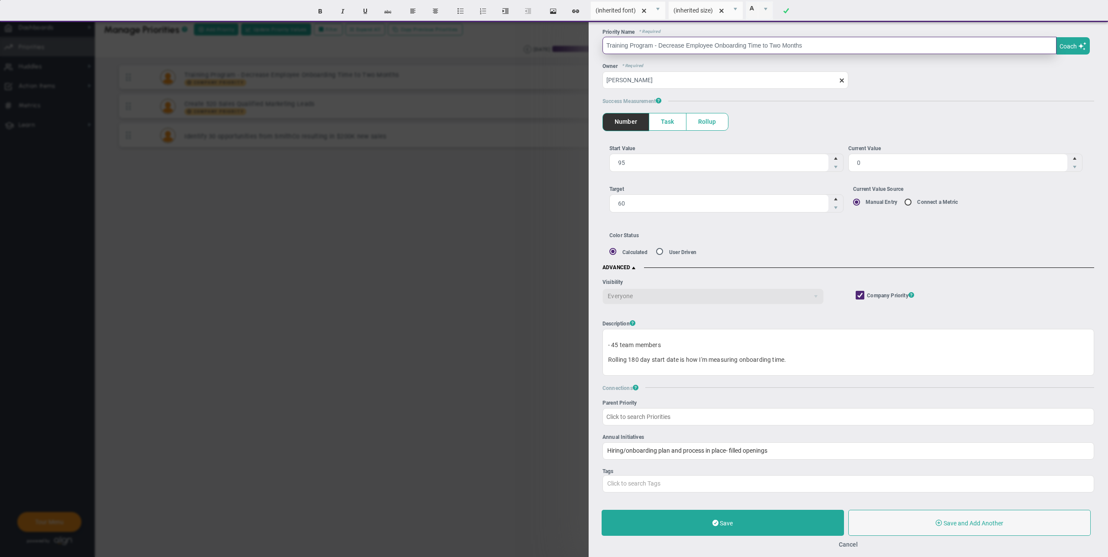
click at [775, 45] on input "Training Program - Decrease Employee Onboarding Time to Two Months" at bounding box center [830, 45] width 454 height 17
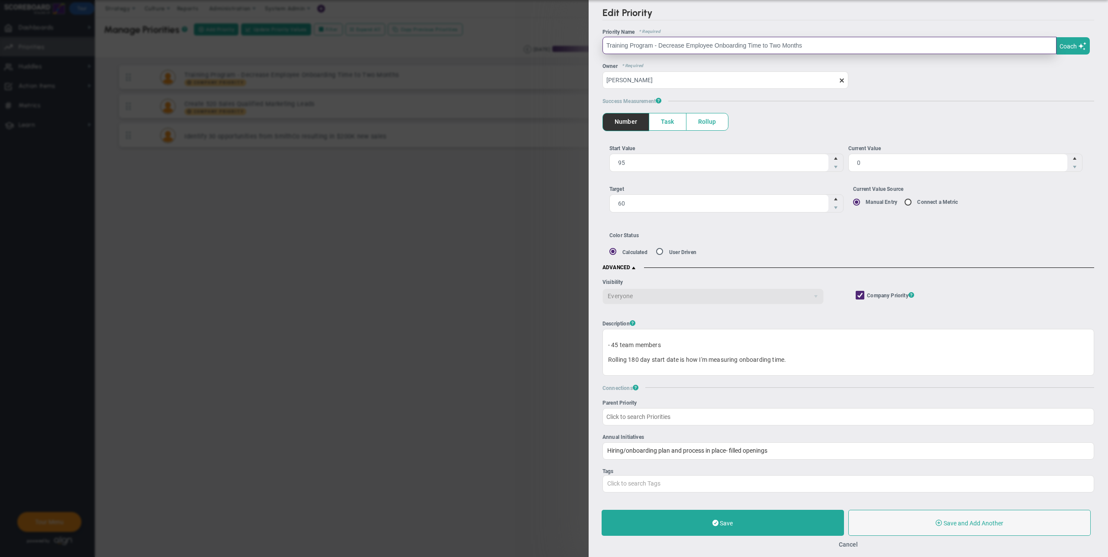
click at [775, 45] on input "Training Program - Decrease Employee Onboarding Time to Two Months" at bounding box center [830, 45] width 454 height 17
type input "Training Program - Decrease Employee Onboarding Time to One Month"
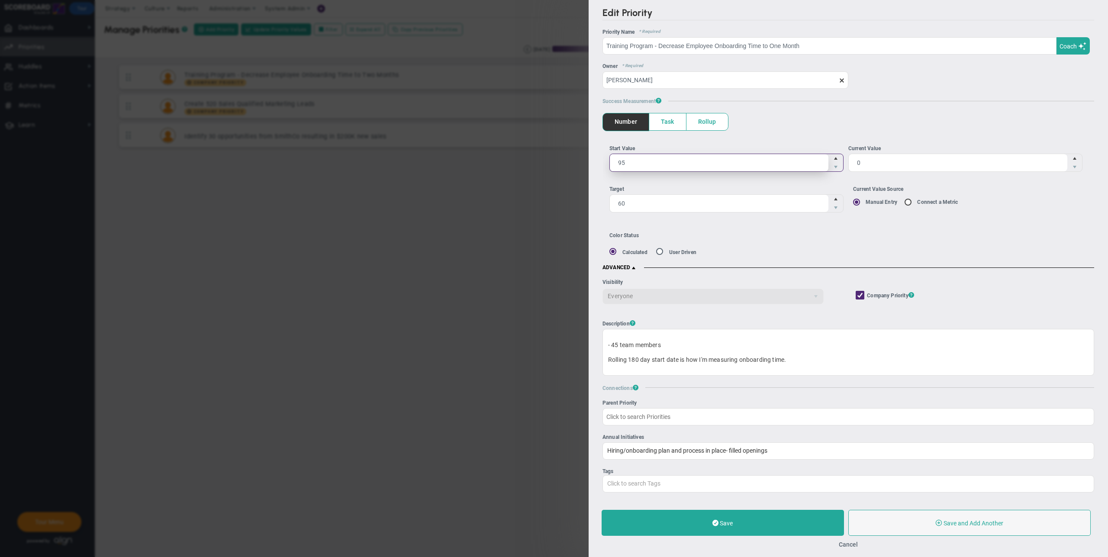
drag, startPoint x: 632, startPoint y: 165, endPoint x: 575, endPoint y: 162, distance: 56.4
click at [575, 162] on div "Edit Priority OKR Name Priority Name Training Program - Decrease Employee Onboa…" at bounding box center [554, 278] width 1108 height 557
type input "60"
drag, startPoint x: 628, startPoint y: 201, endPoint x: 581, endPoint y: 201, distance: 46.8
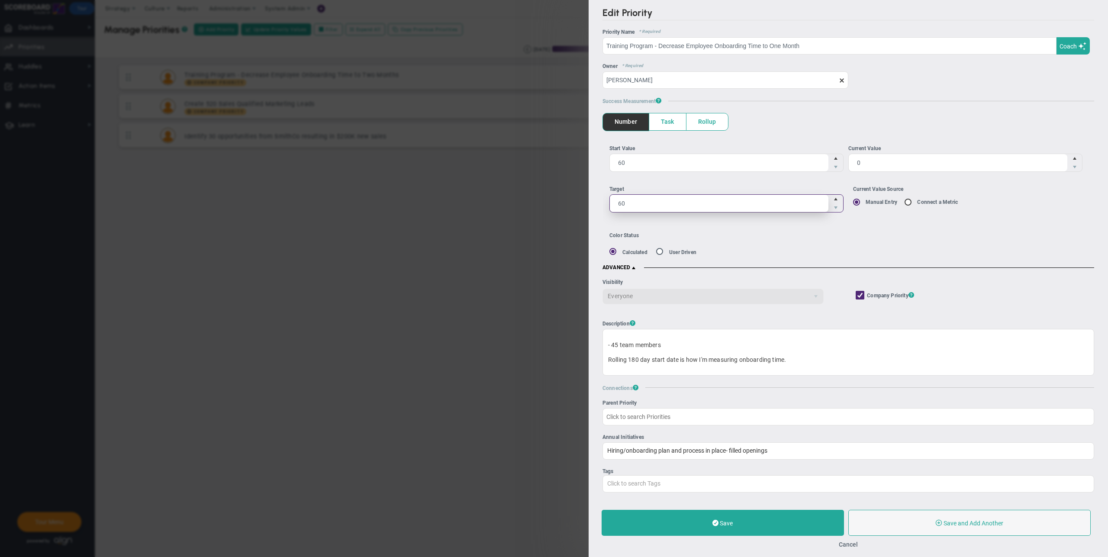
click at [581, 201] on div "Edit Priority OKR Name Priority Name Training Program - Decrease Employee Onboa…" at bounding box center [554, 278] width 1108 height 557
type input "30"
drag, startPoint x: 646, startPoint y: 161, endPoint x: 654, endPoint y: 163, distance: 7.6
click at [623, 161] on span "60 60" at bounding box center [727, 162] width 234 height 18
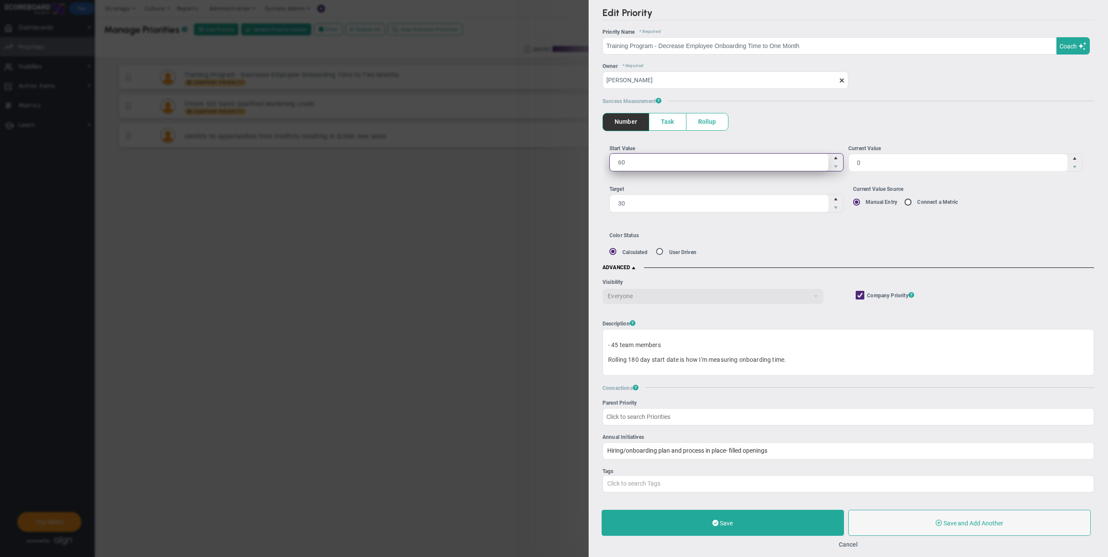
type input "62"
click at [969, 252] on div "Color Status Calculated User Driven Current Status No Status gray" at bounding box center [852, 244] width 485 height 23
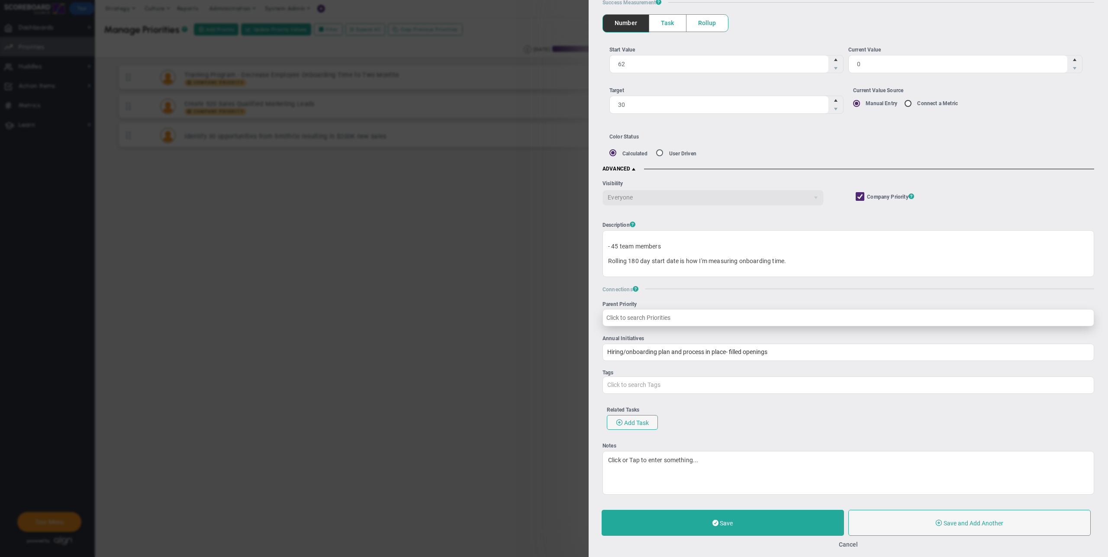
scroll to position [97, 0]
click at [859, 202] on input "Company Objective ? Company Priority ?" at bounding box center [861, 200] width 6 height 9
checkbox input "false"
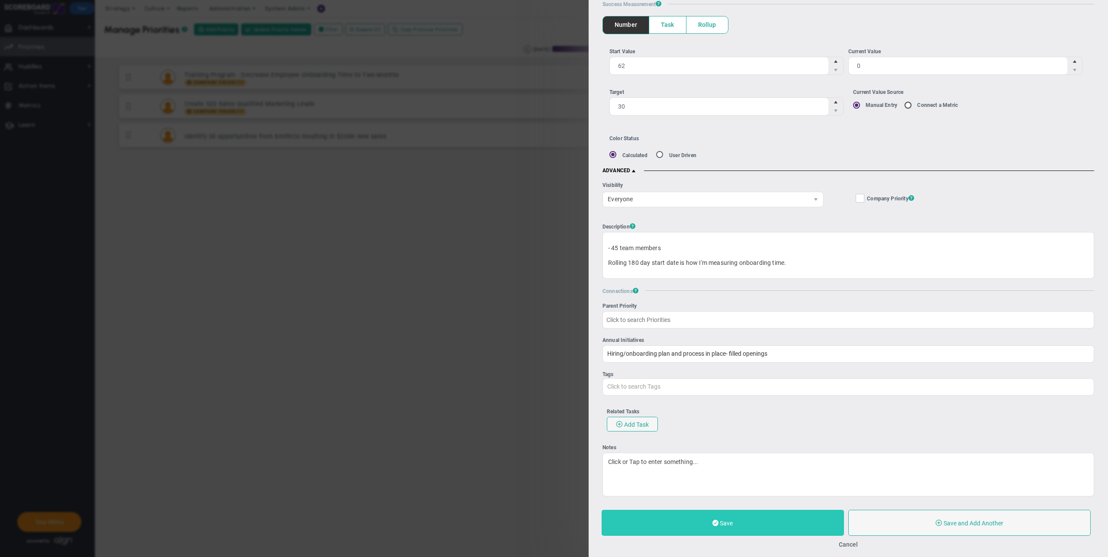
click at [770, 521] on button "Save" at bounding box center [723, 523] width 242 height 26
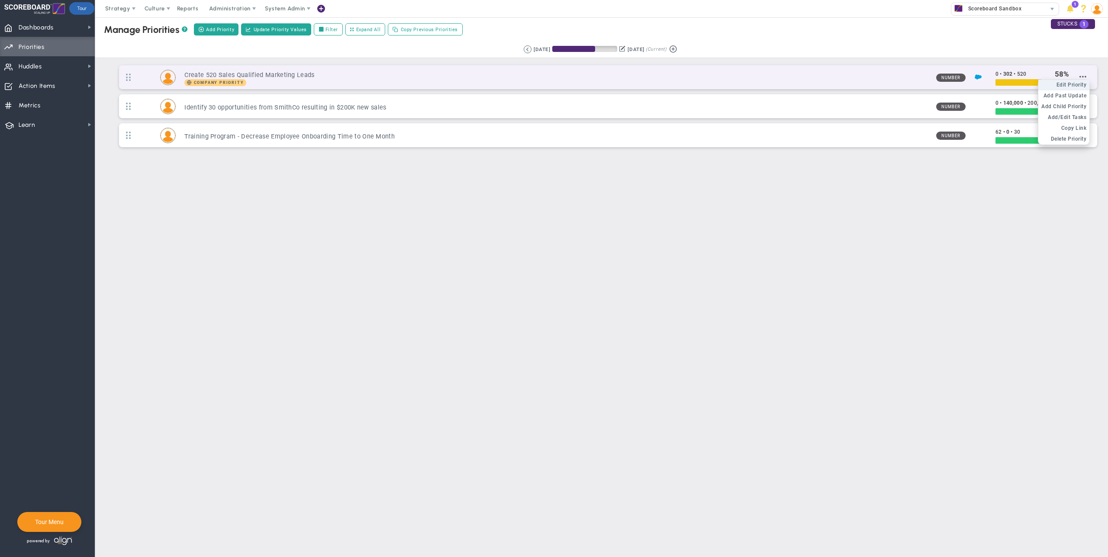
click at [1082, 81] on li "Edit OKR Edit Priority" at bounding box center [1064, 85] width 51 height 11
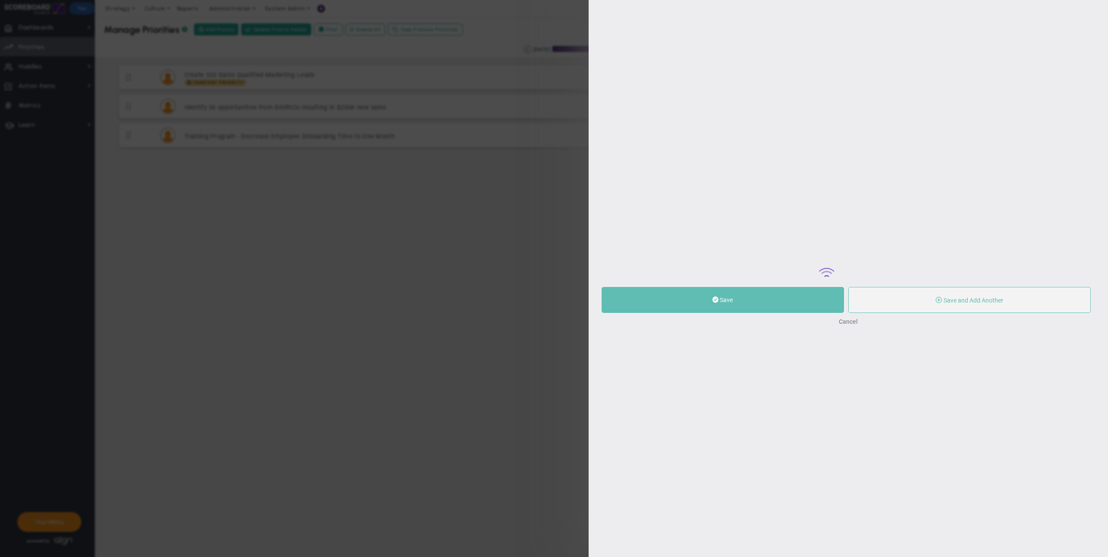
type input "Create 520 Sales Qualified Marketing Leads"
type input "0"
type input "302"
type input "520"
radio input "true"
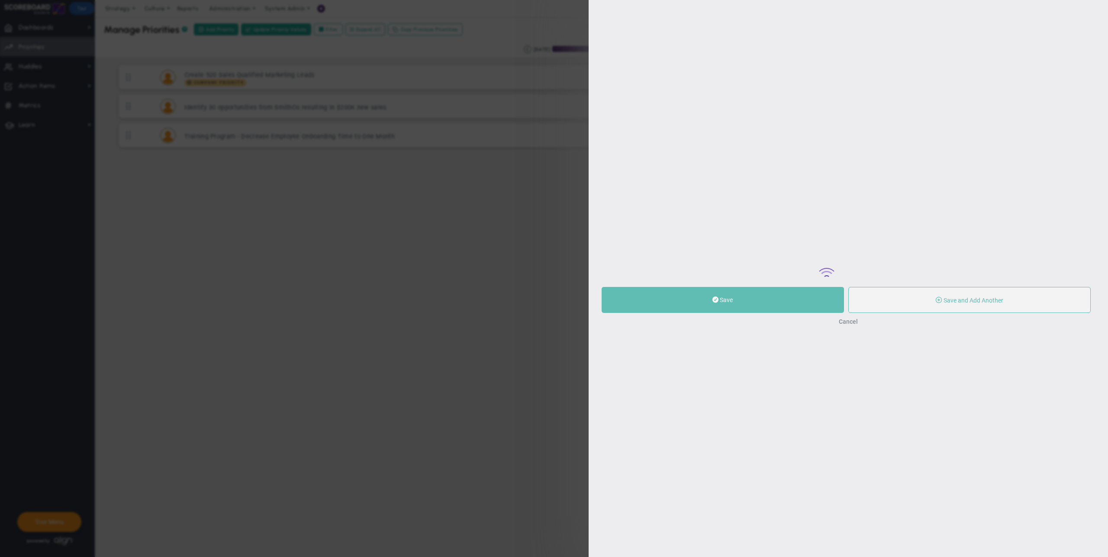
type input "Mark Collins"
type input "0"
type input "302"
type input "520"
radio input "true"
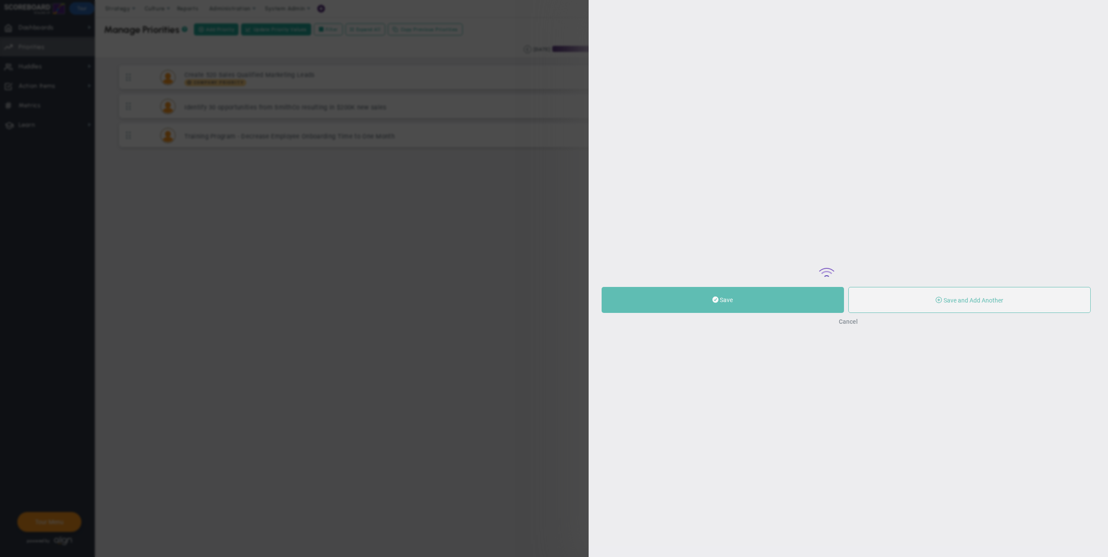
type input "Quarterly SQLs : Salesforce"
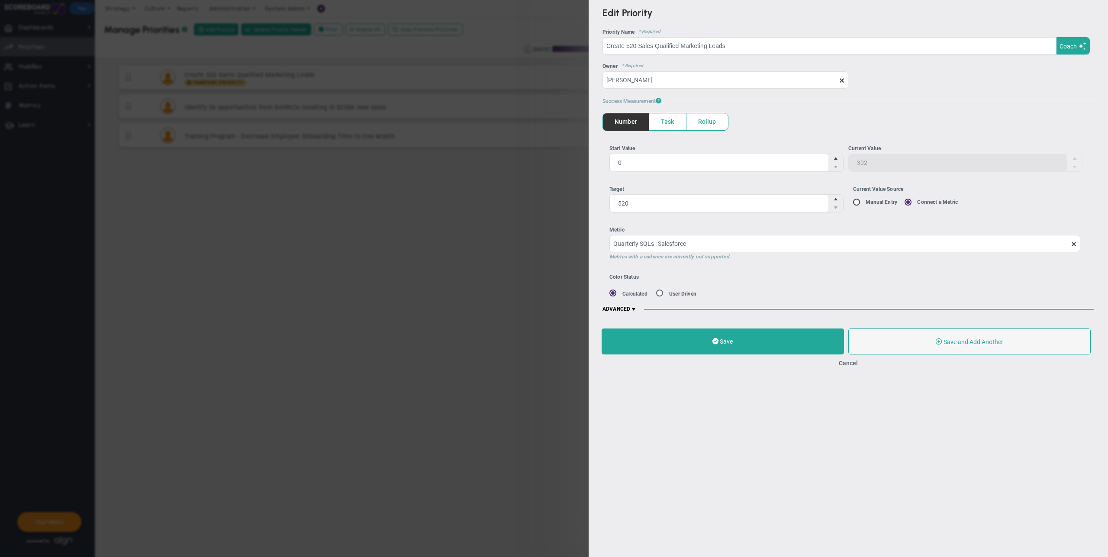
click at [637, 307] on span at bounding box center [633, 309] width 7 height 7
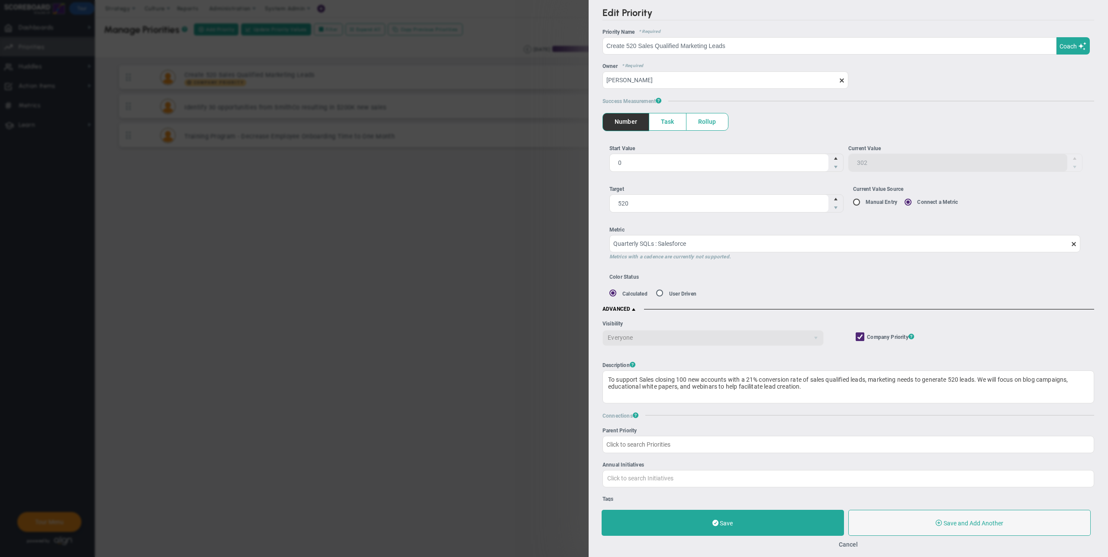
click at [859, 329] on div "Company Objective ? Company Priority ?" at bounding box center [947, 333] width 246 height 40
click at [860, 337] on input "Company Objective ? Company Priority ?" at bounding box center [861, 338] width 6 height 9
checkbox input "false"
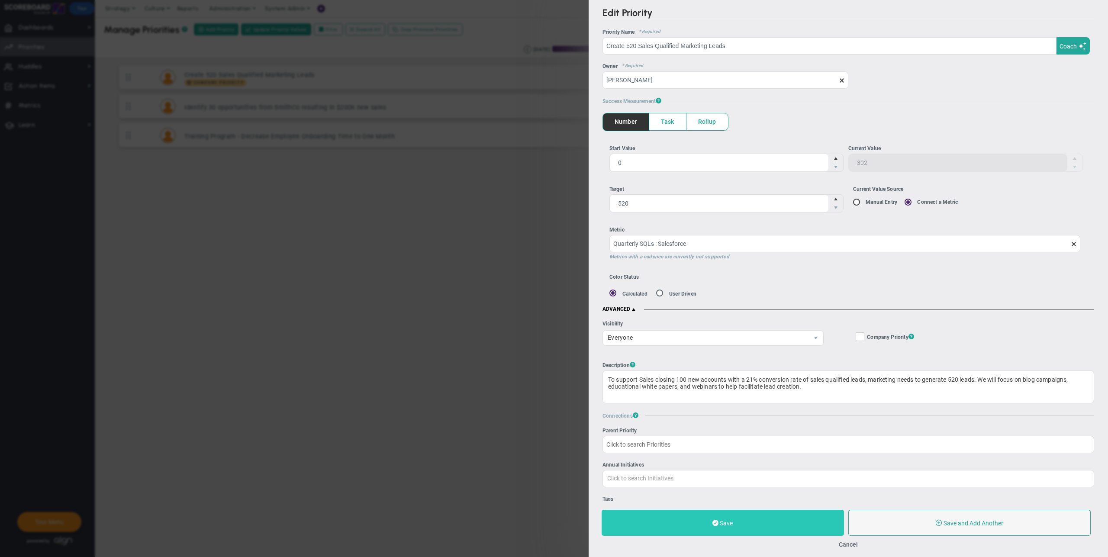
click at [767, 533] on button "Save" at bounding box center [723, 523] width 242 height 26
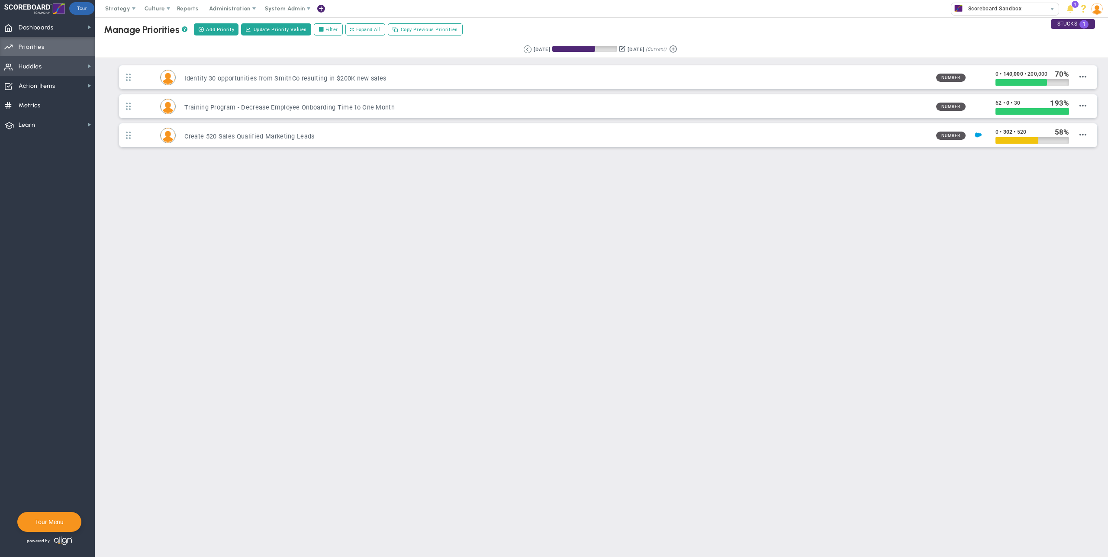
click at [45, 63] on span "Huddles Huddles" at bounding box center [47, 65] width 95 height 19
click at [236, 5] on span "Administration" at bounding box center [229, 8] width 41 height 6
click at [243, 42] on span "Manage Huddles" at bounding box center [238, 43] width 71 height 17
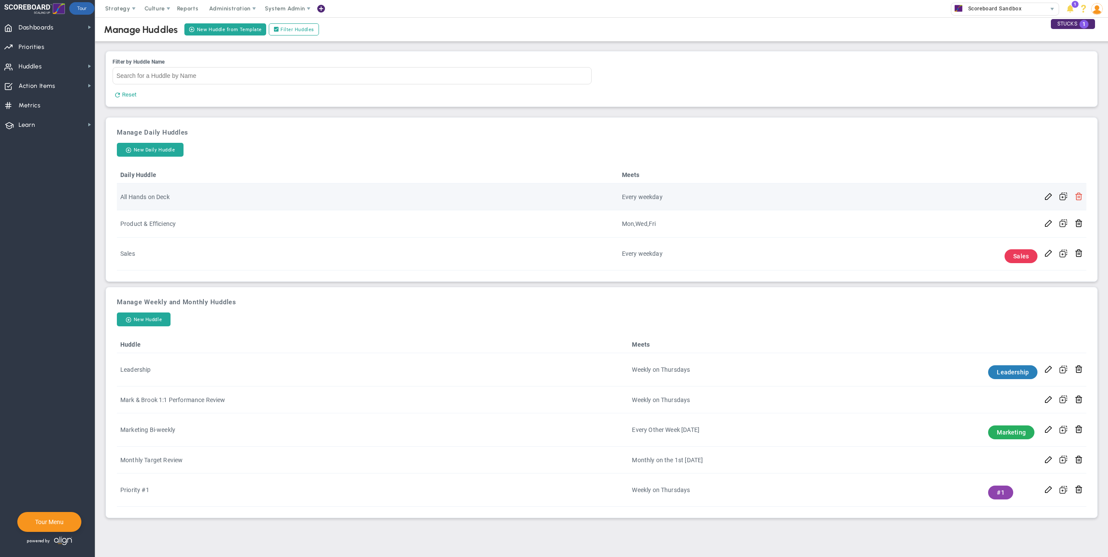
click at [1082, 197] on span at bounding box center [1079, 196] width 8 height 8
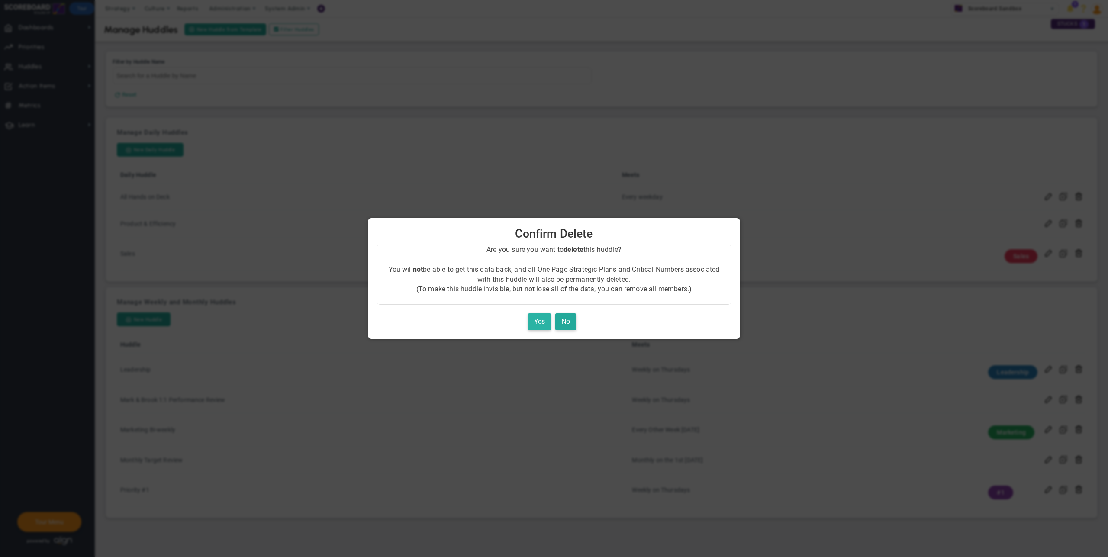
click at [540, 319] on button "Yes" at bounding box center [539, 321] width 23 height 17
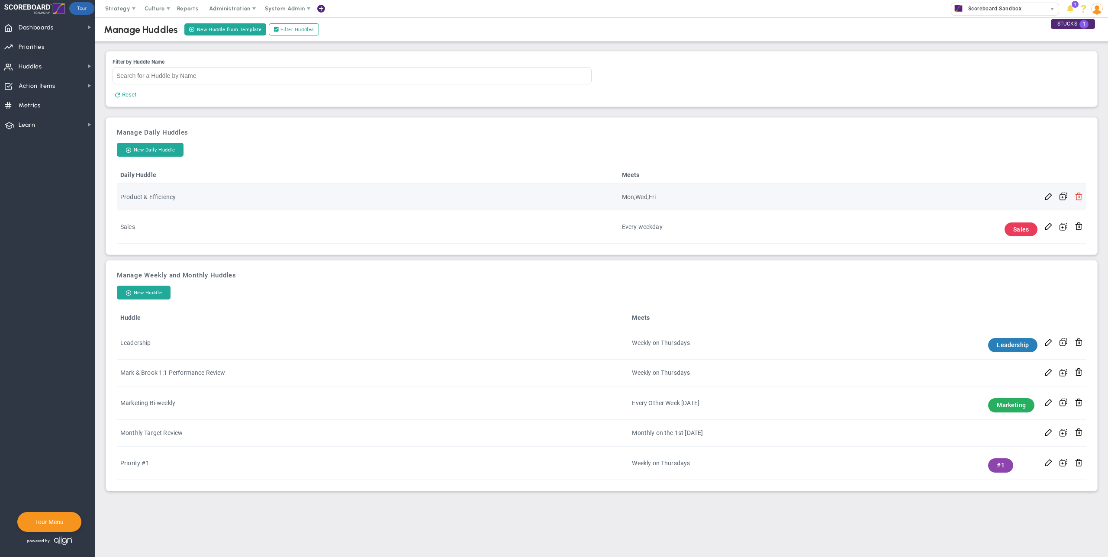
click at [1081, 197] on span at bounding box center [1079, 196] width 8 height 8
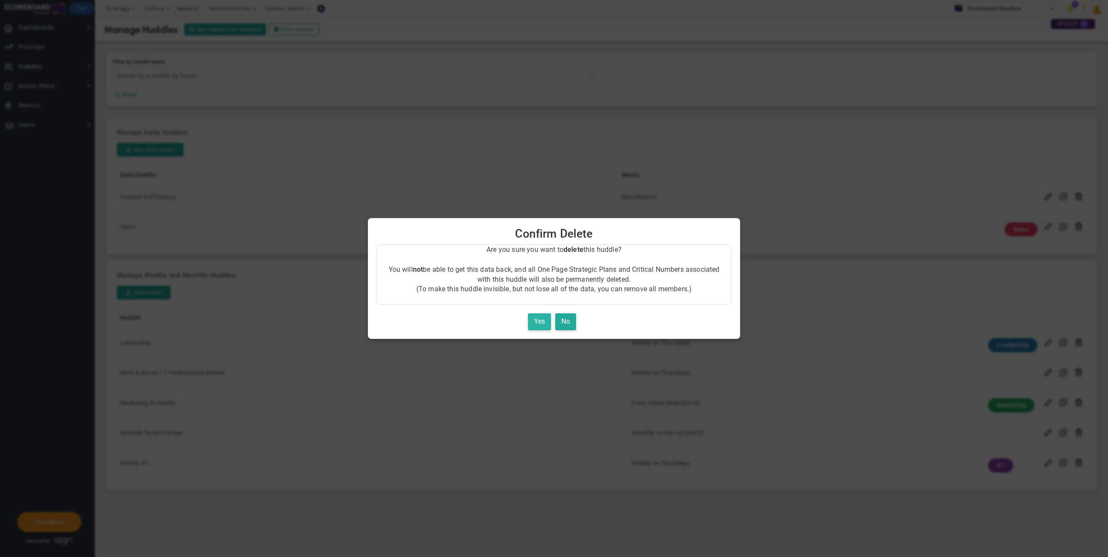
click at [536, 320] on button "Yes" at bounding box center [539, 321] width 23 height 17
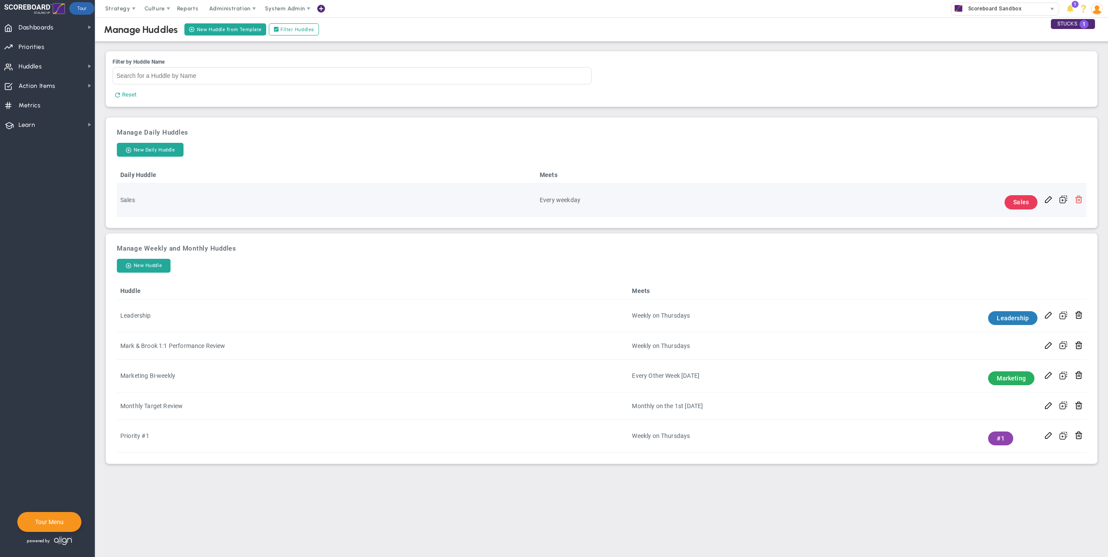
click at [1081, 202] on span at bounding box center [1079, 199] width 8 height 8
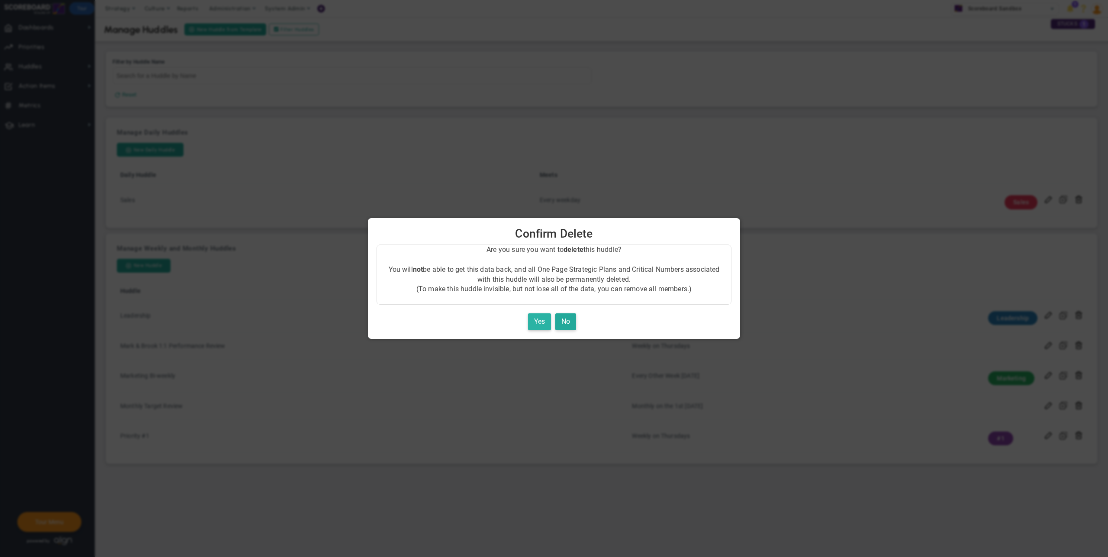
click at [539, 326] on button "Yes" at bounding box center [539, 321] width 23 height 17
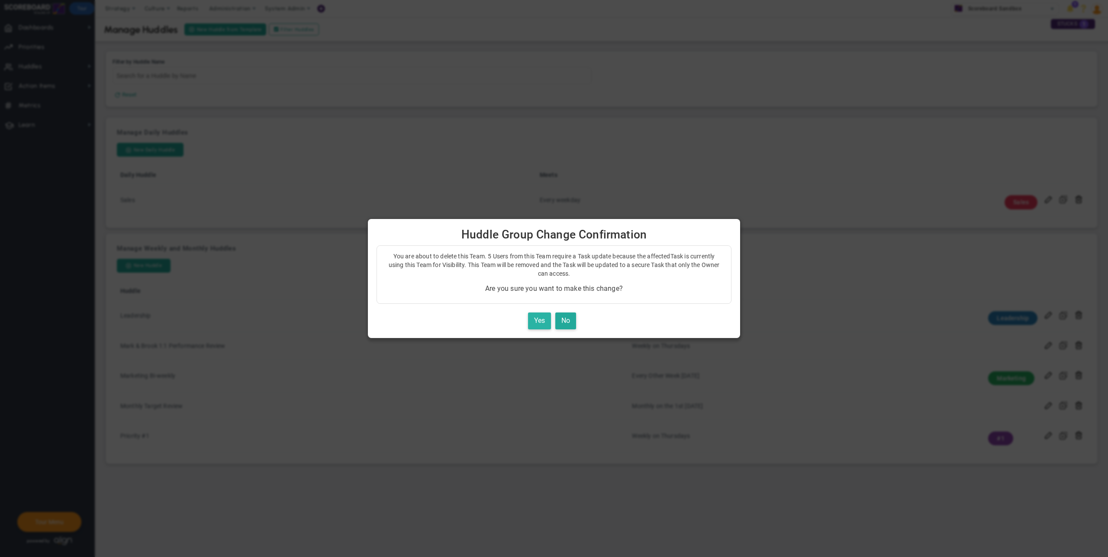
click at [541, 320] on button "Yes" at bounding box center [539, 321] width 23 height 17
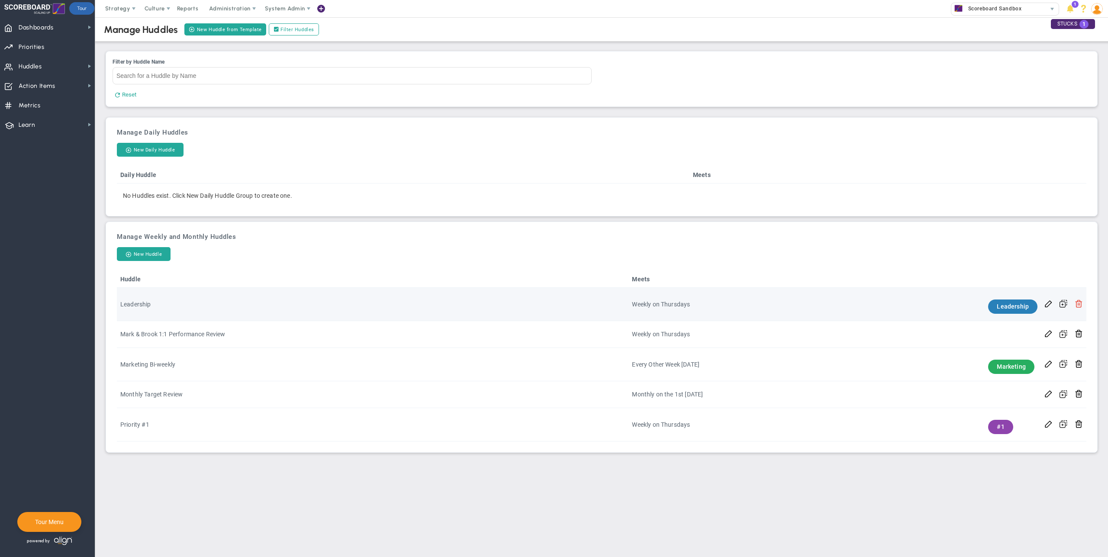
click at [1079, 304] on span at bounding box center [1079, 303] width 8 height 8
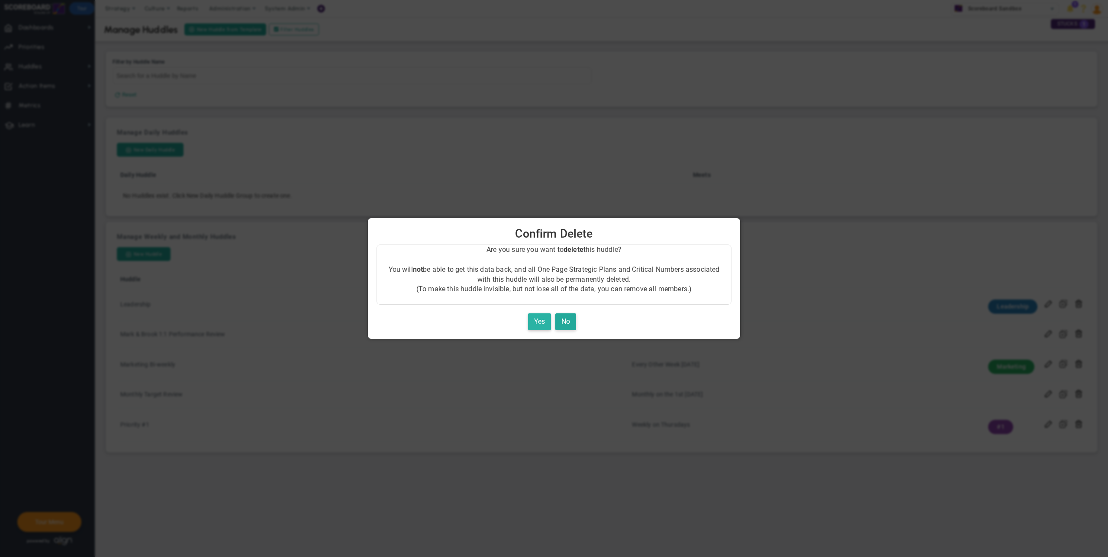
click at [537, 326] on button "Yes" at bounding box center [539, 321] width 23 height 17
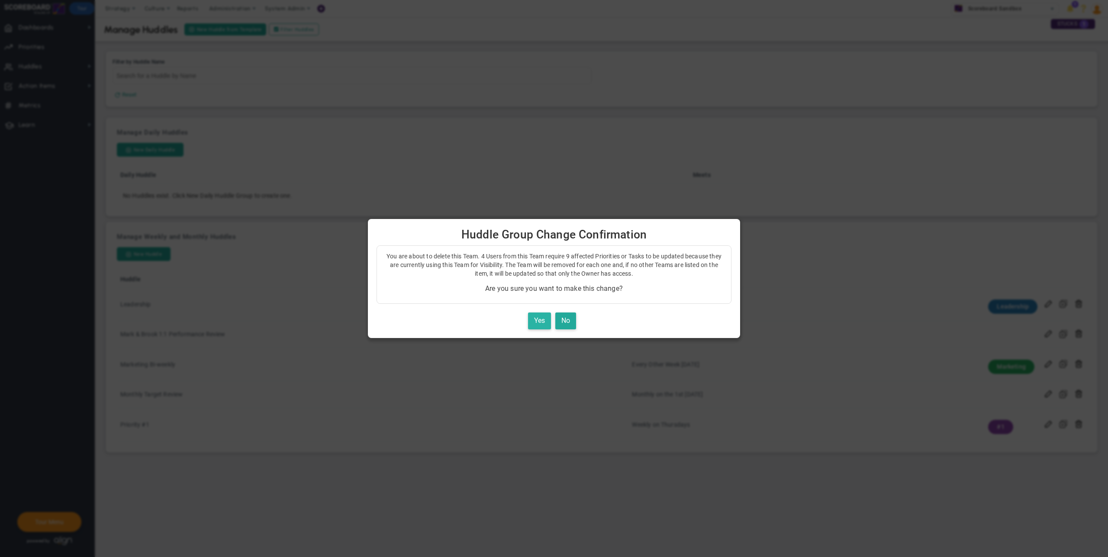
click at [547, 323] on button "Yes" at bounding box center [539, 321] width 23 height 17
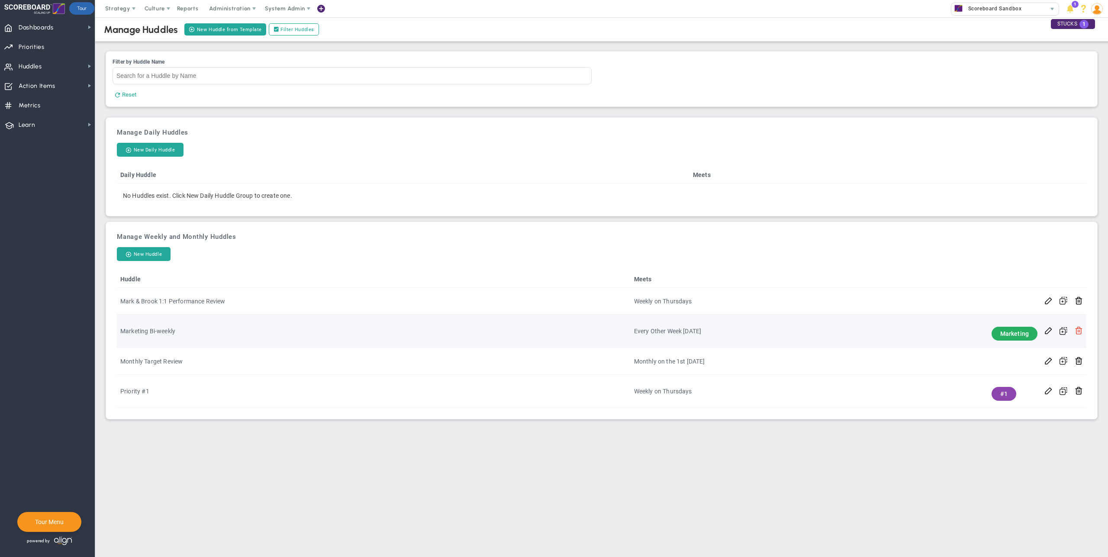
click at [1078, 333] on span at bounding box center [1079, 330] width 8 height 8
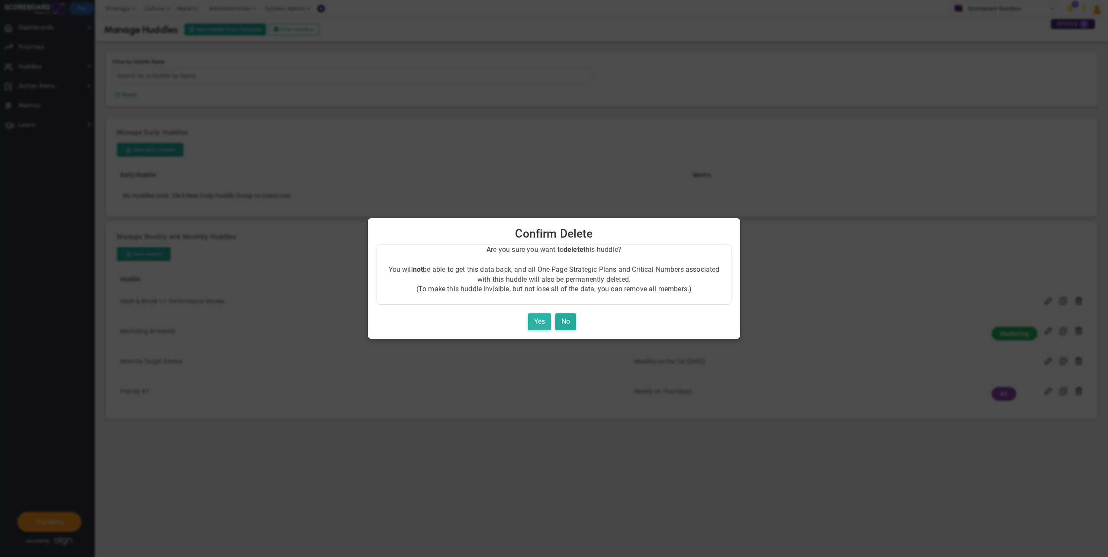
click at [538, 323] on button "Yes" at bounding box center [539, 321] width 23 height 17
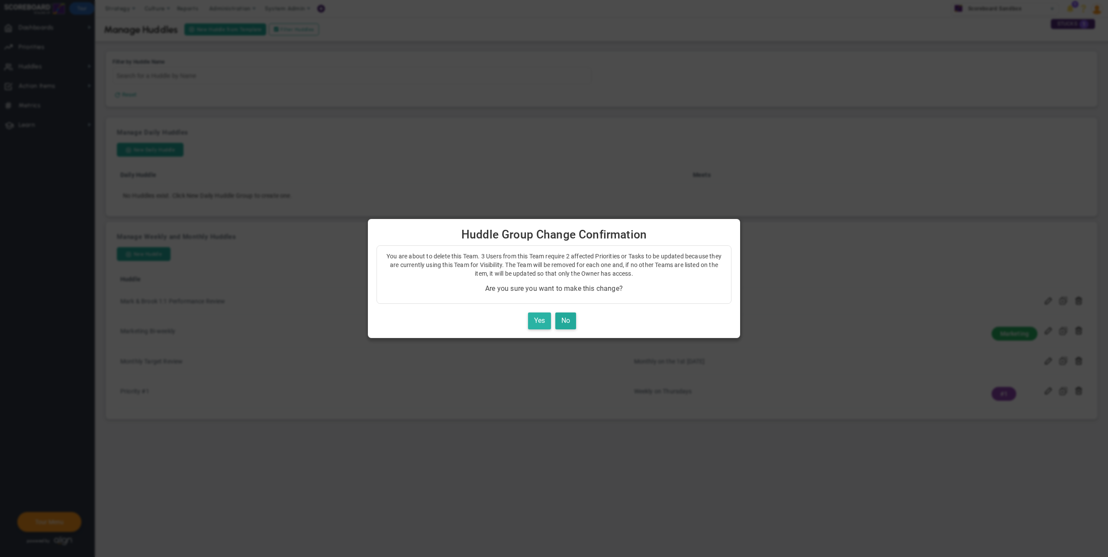
click at [537, 322] on button "Yes" at bounding box center [539, 321] width 23 height 17
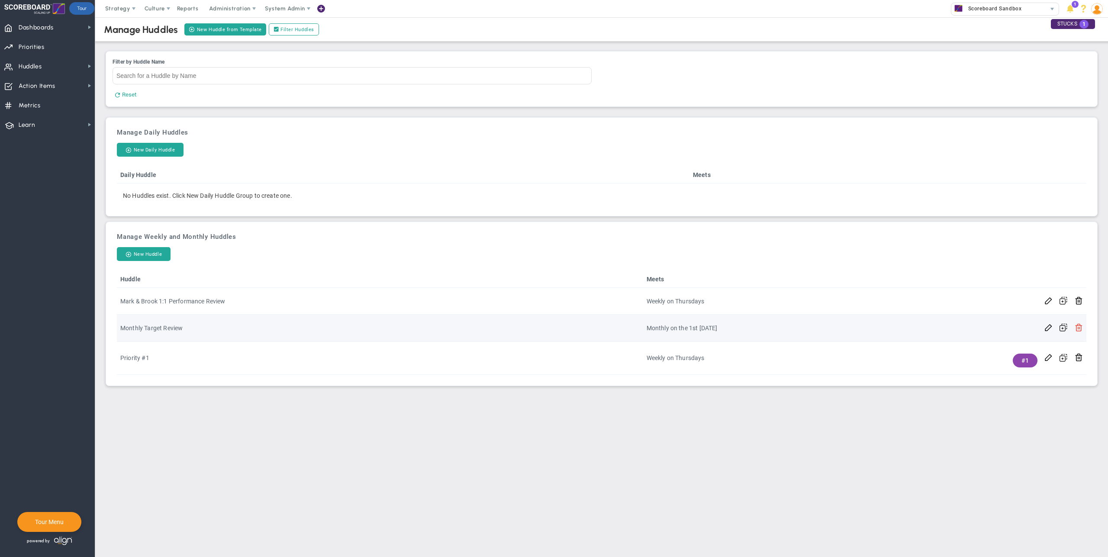
click at [1078, 329] on span at bounding box center [1079, 327] width 8 height 8
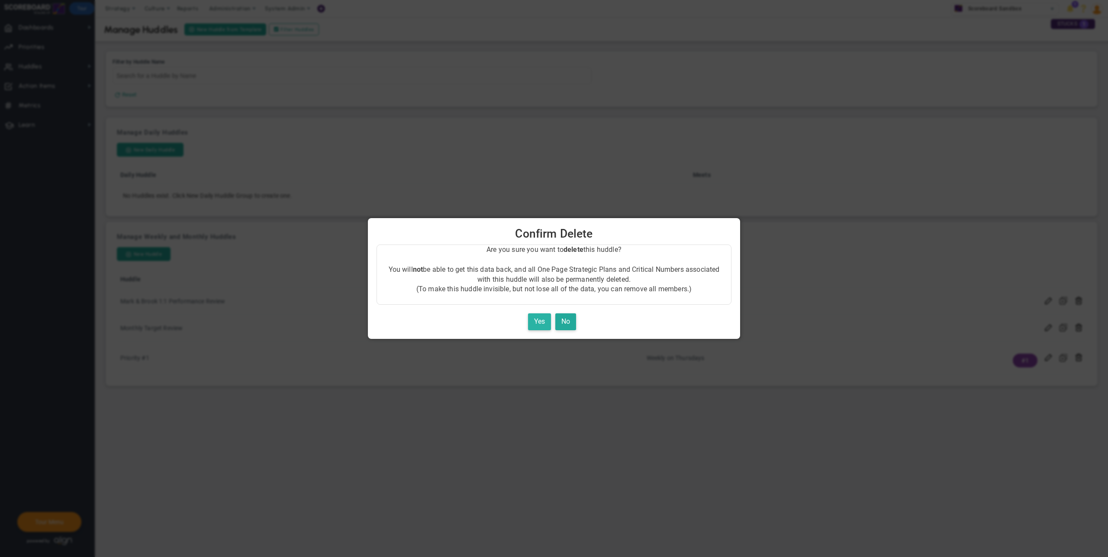
click at [530, 317] on button "Yes" at bounding box center [539, 321] width 23 height 17
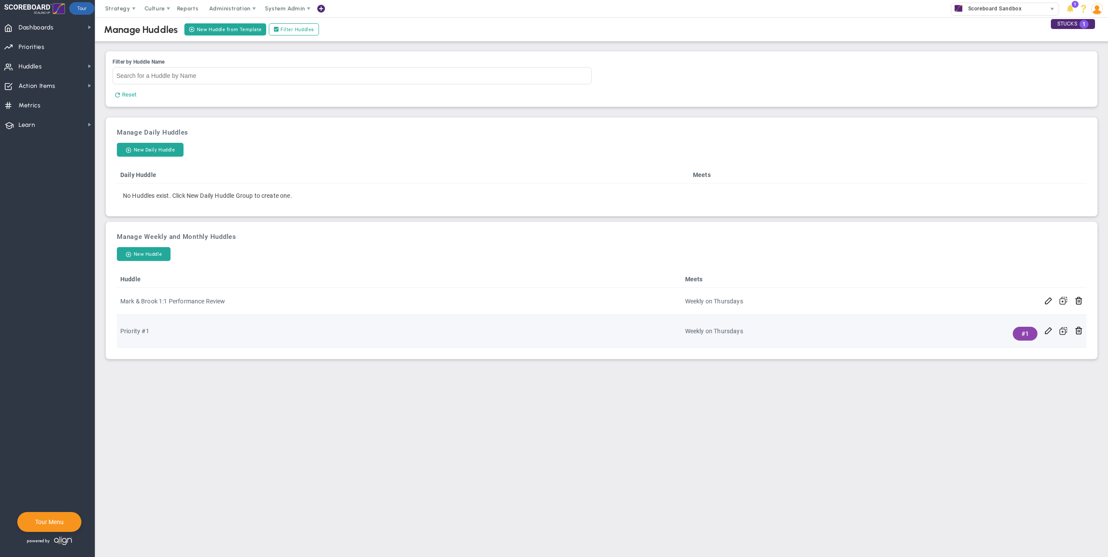
click at [1083, 333] on td at bounding box center [1079, 331] width 15 height 33
click at [1082, 329] on span at bounding box center [1079, 330] width 8 height 8
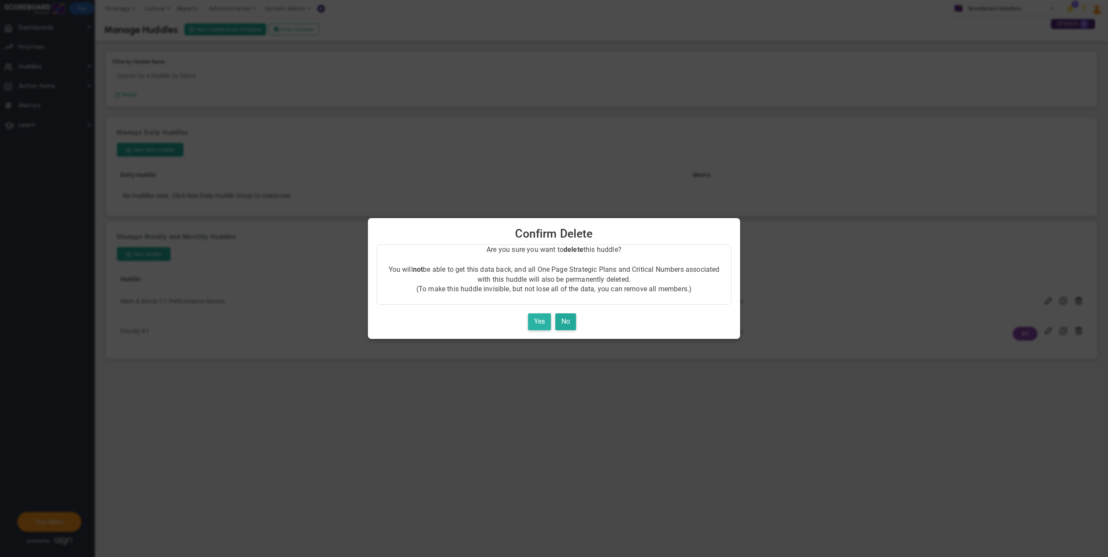
click at [541, 323] on button "Yes" at bounding box center [539, 321] width 23 height 17
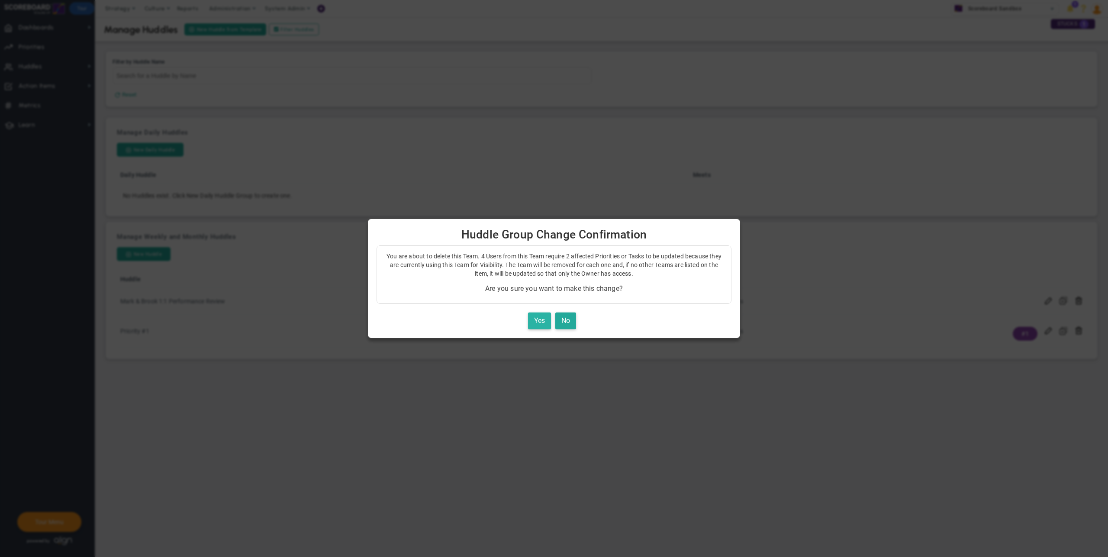
click at [543, 317] on button "Yes" at bounding box center [539, 321] width 23 height 17
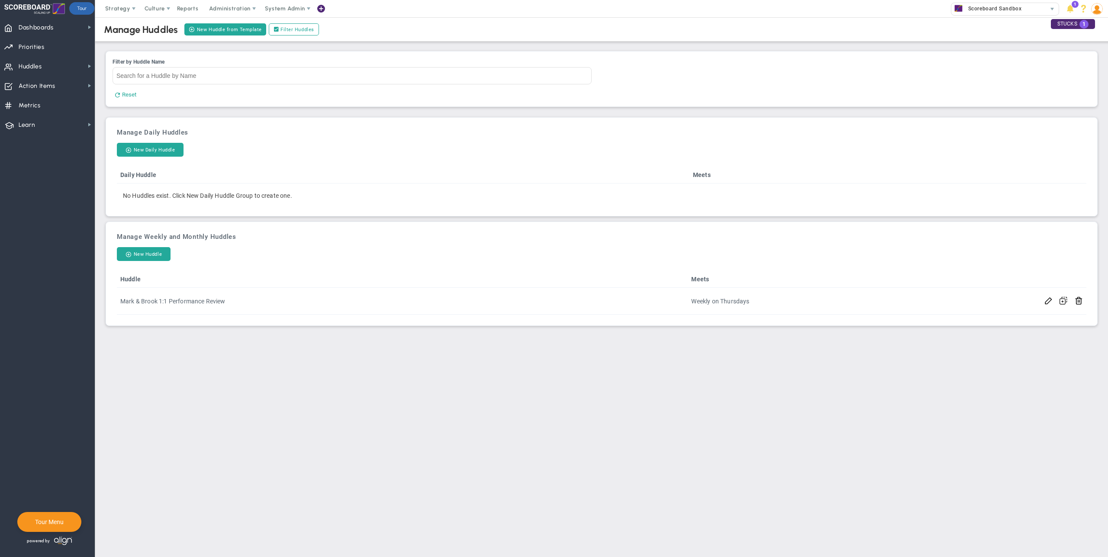
click at [500, 386] on main "Manage Huddles New Huddle from Template Filter Huddles Filter by Huddle Name Re…" at bounding box center [601, 287] width 1013 height 540
click at [51, 67] on span "Huddles Huddles" at bounding box center [47, 65] width 95 height 19
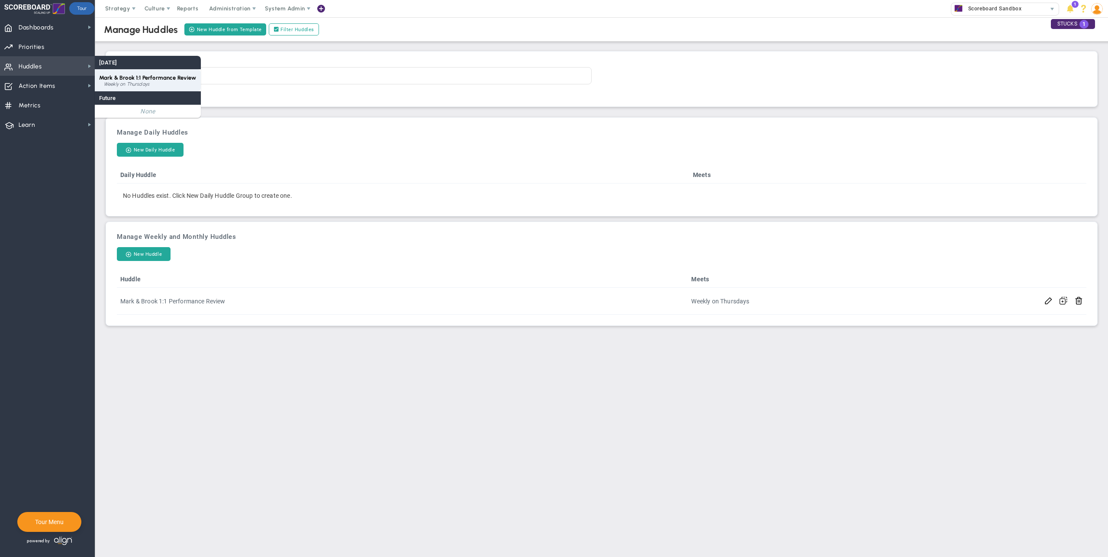
click at [150, 78] on span "Mark & Brook 1:1 Performance Review" at bounding box center [147, 77] width 97 height 6
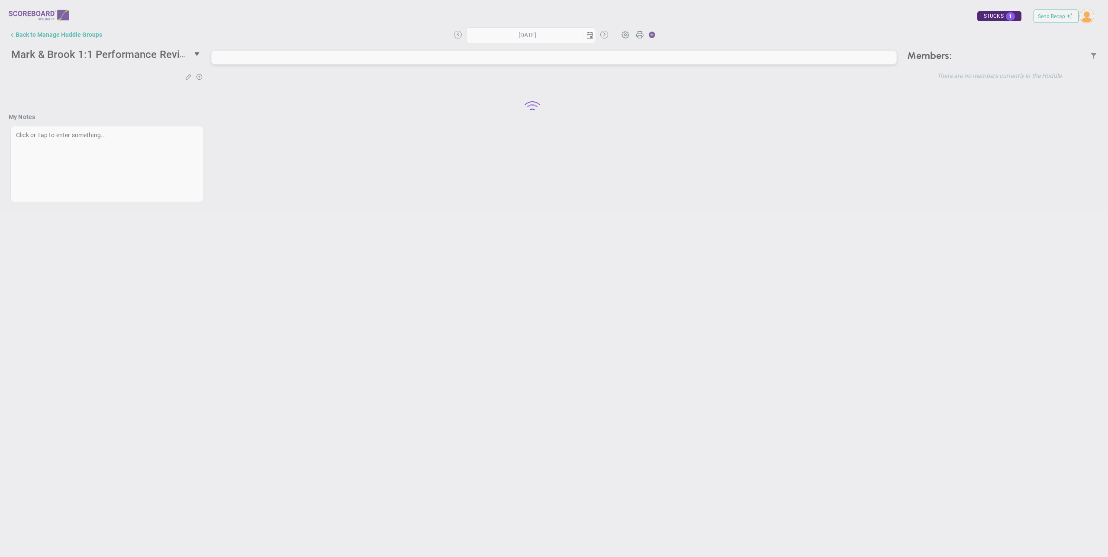
type input "Thursday, August 14, 2025"
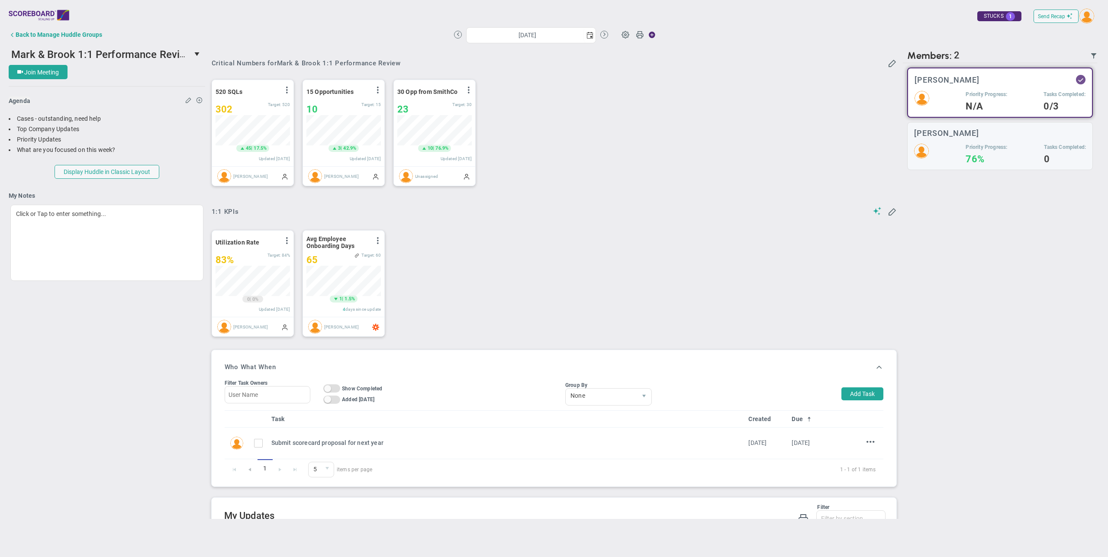
scroll to position [30, 74]
click at [92, 34] on div "Back to Manage Huddle Groups" at bounding box center [59, 34] width 87 height 7
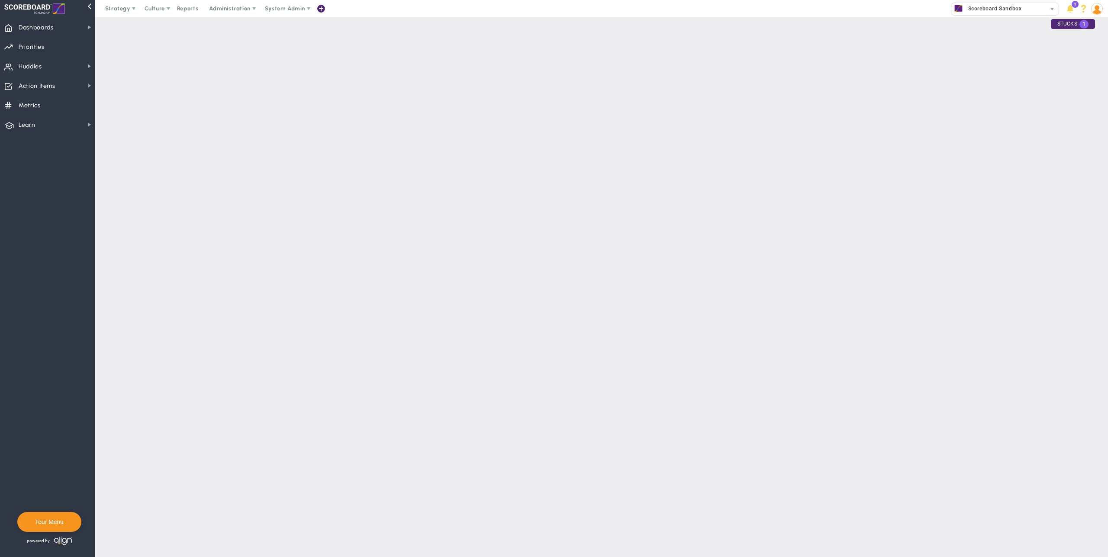
checkbox input "true"
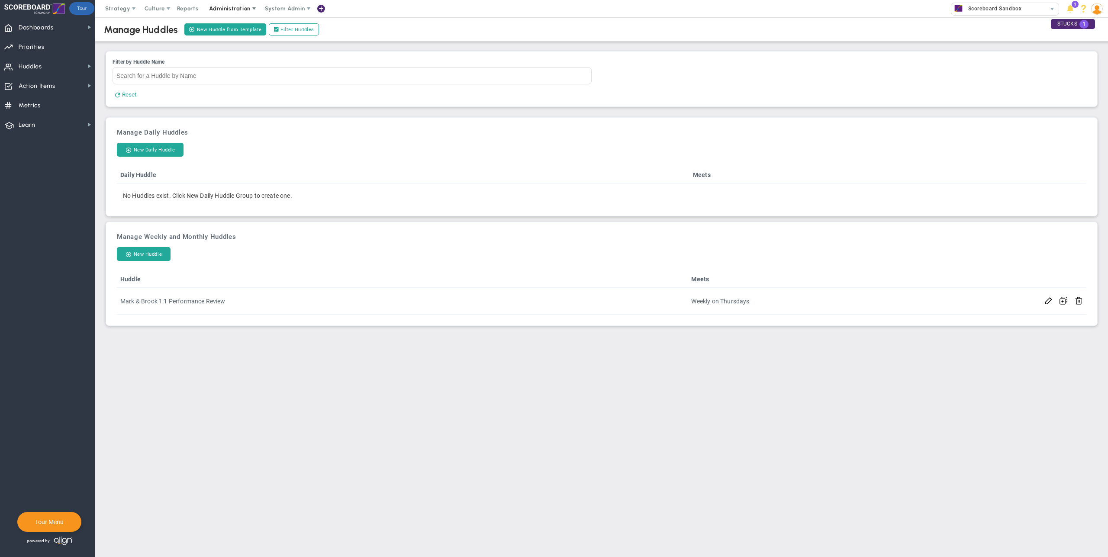
click at [253, 8] on span at bounding box center [254, 8] width 7 height 7
click at [246, 21] on span "Manage Users" at bounding box center [238, 25] width 71 height 17
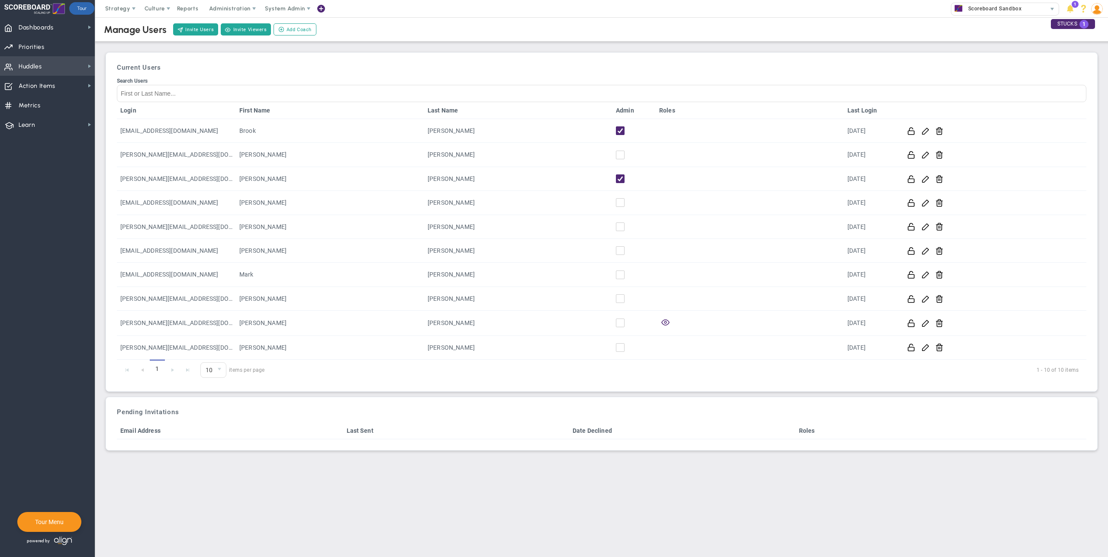
click at [30, 61] on span "Huddles" at bounding box center [30, 67] width 23 height 18
click at [122, 77] on span "Mark & Brook 1:1 Performance Review" at bounding box center [147, 77] width 97 height 6
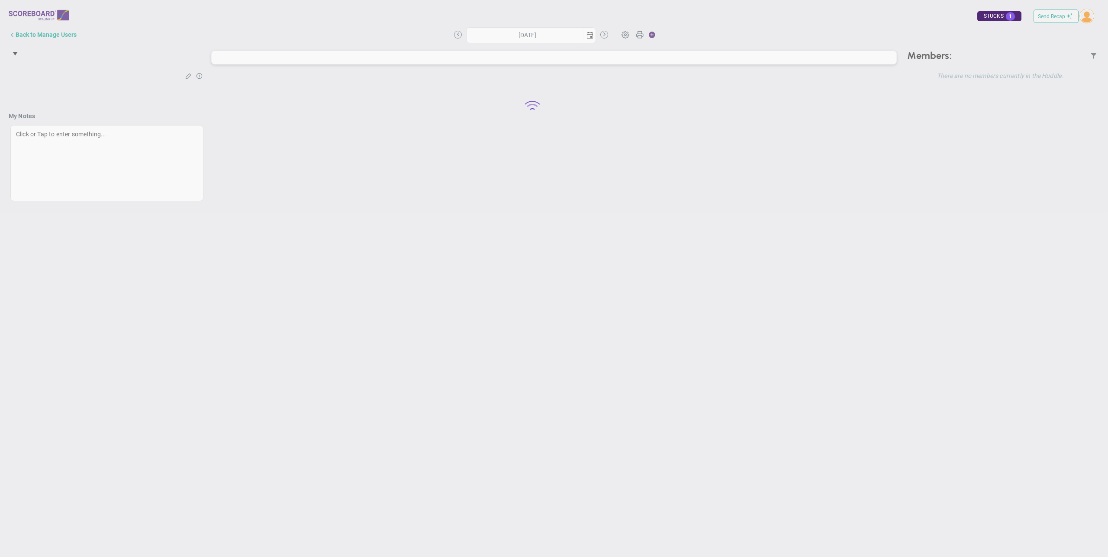
type input "Thursday, August 14, 2025"
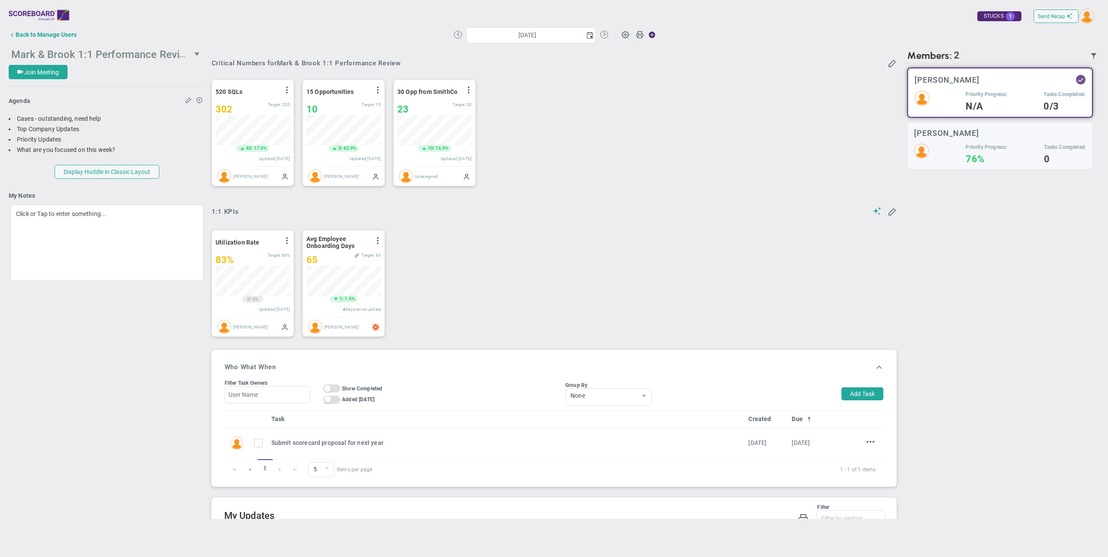
scroll to position [30, 74]
click at [628, 36] on span at bounding box center [625, 34] width 16 height 16
type input "Mark & Brook 1:1 Performance Review"
type input "https://join.skype.com/"
type input "13:00:00"
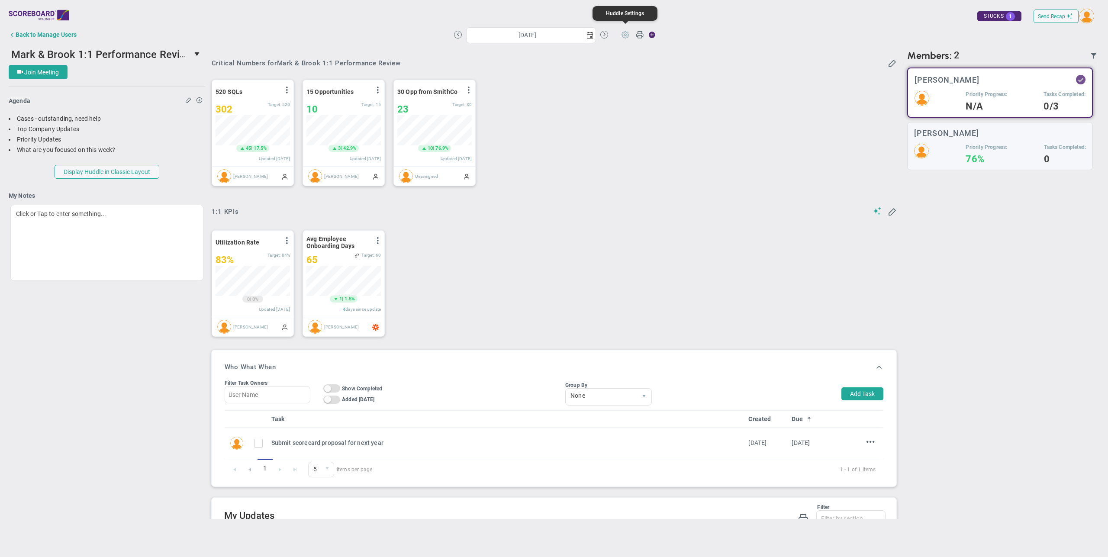
type input "13:30:00"
type input "[PERSON_NAME]"
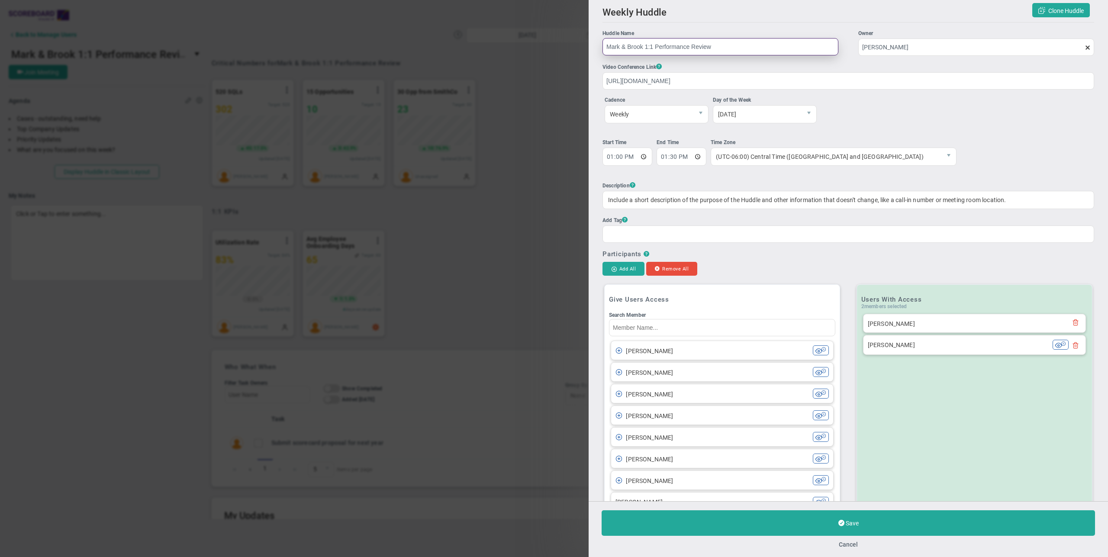
click at [630, 48] on input "Mark & Brook 1:1 Performance Review" at bounding box center [721, 46] width 236 height 17
type input "Mark & Brook 1:1 Performance Review"
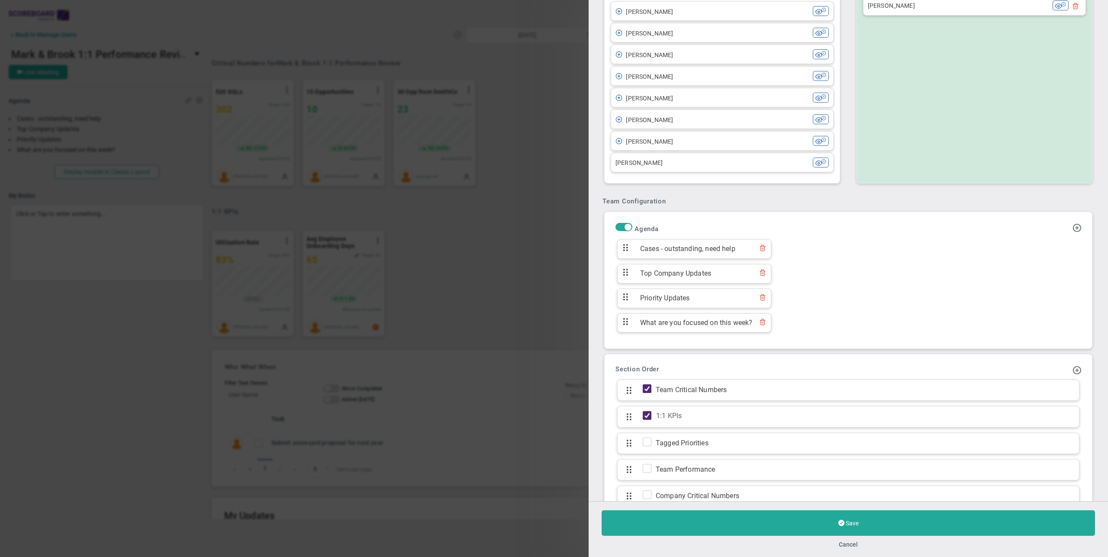
scroll to position [365, 0]
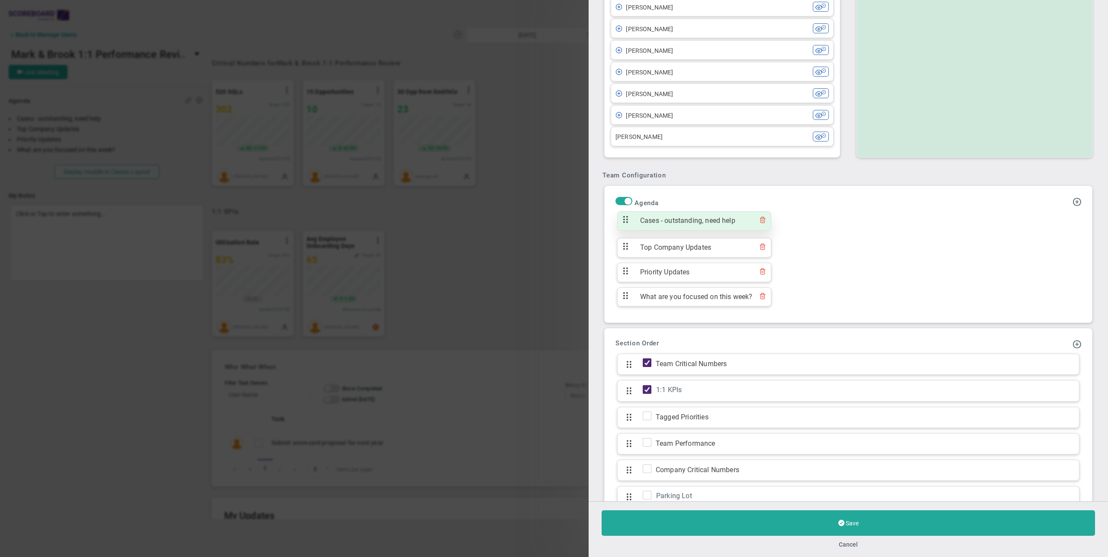
click at [765, 220] on span at bounding box center [762, 221] width 7 height 10
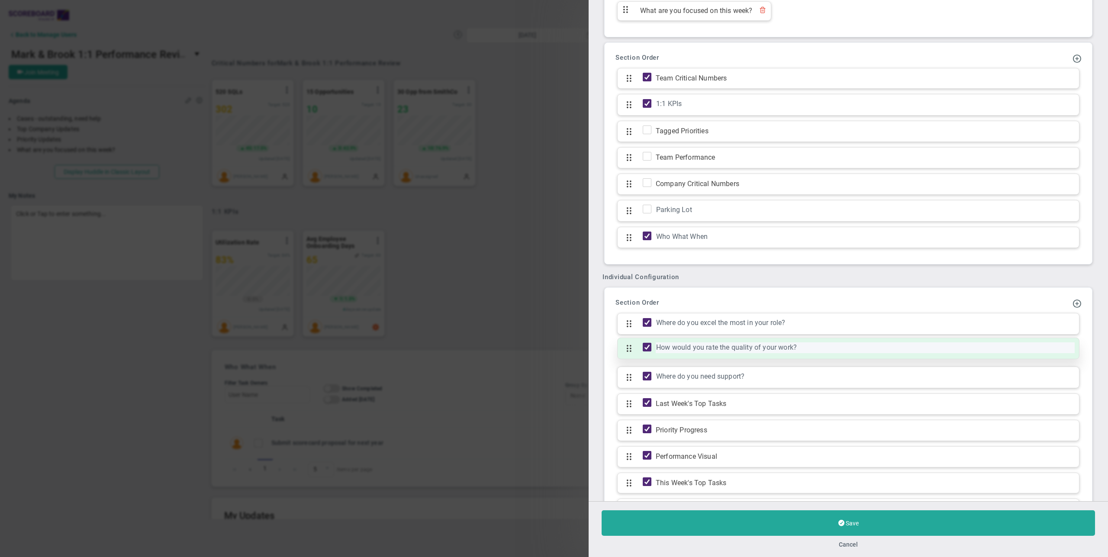
scroll to position [649, 0]
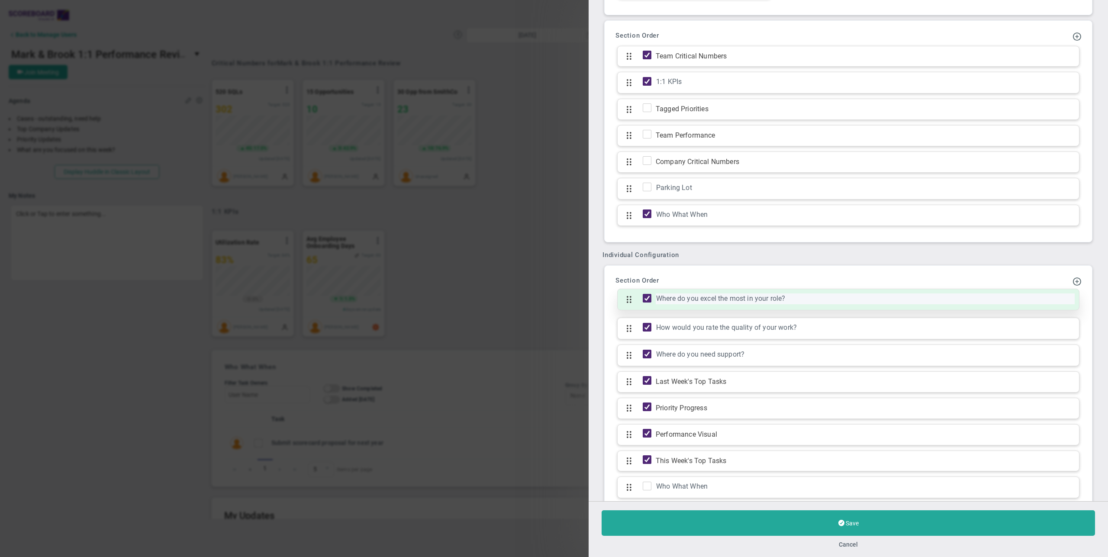
click at [705, 295] on div "Where do you excel the most in your role?" at bounding box center [865, 299] width 419 height 11
click at [866, 299] on input "Where do you excel the most in your role?" at bounding box center [866, 299] width 0 height 0
click at [705, 295] on input "Where do you excel the most in your role?" at bounding box center [859, 299] width 406 height 10
type input "E"
type input "Department Updates"
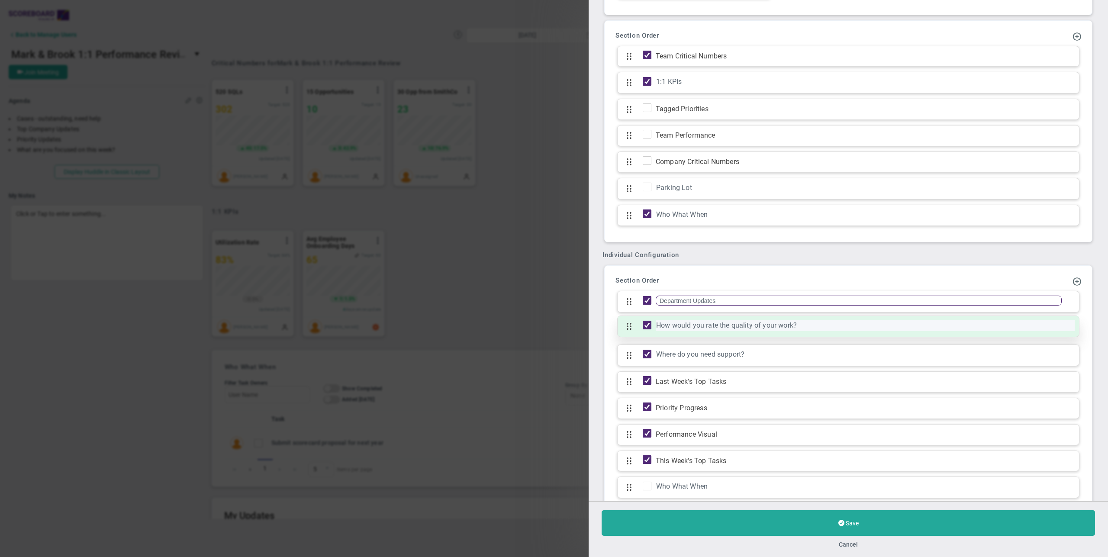
click at [738, 324] on div "How would you rate the quality of your work?" at bounding box center [865, 325] width 419 height 11
click at [714, 325] on input "How would you rate the quality of your work?" at bounding box center [859, 325] width 406 height 10
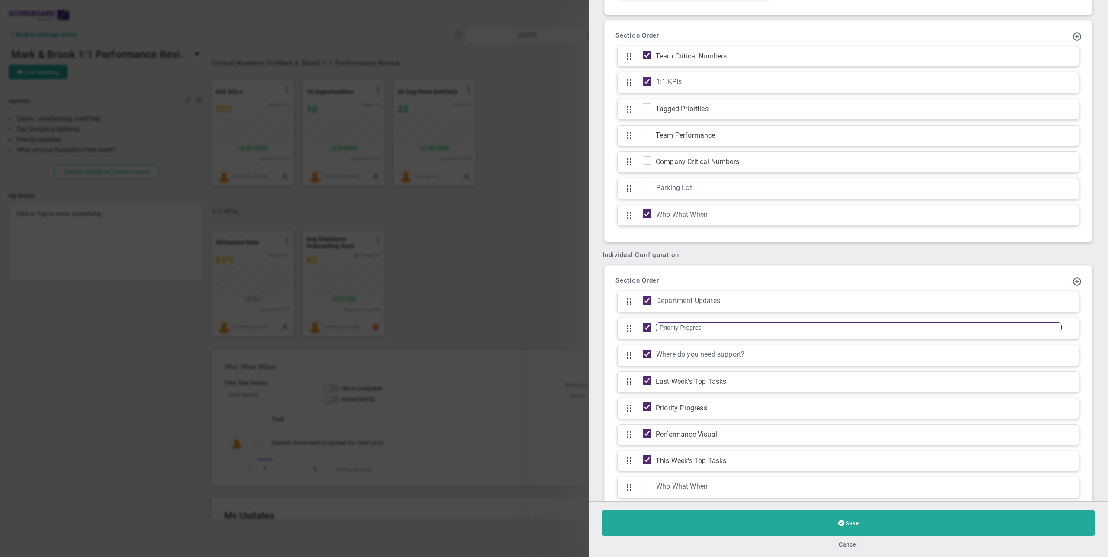
type input "Priority Progress"
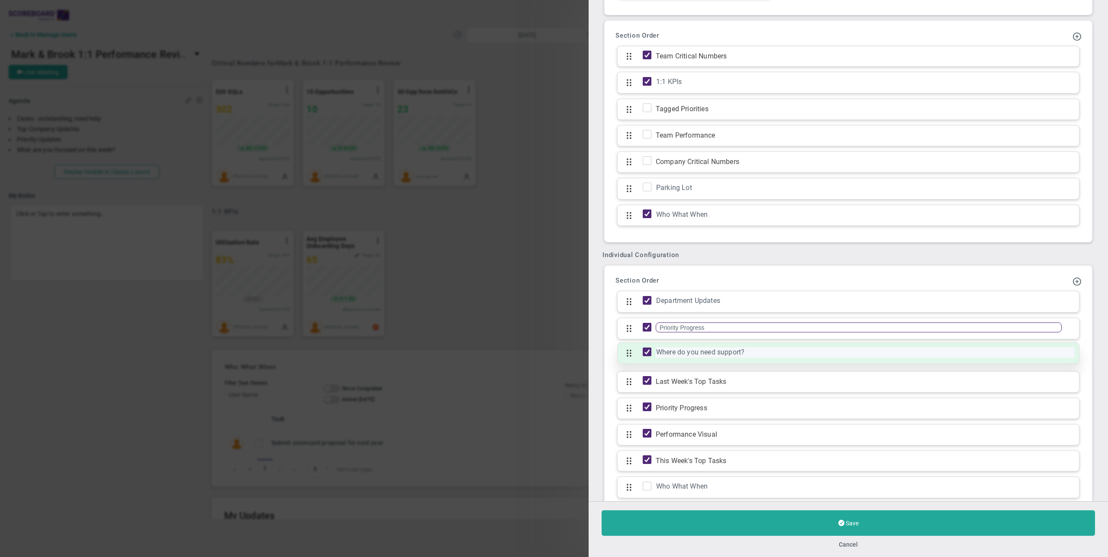
click at [680, 347] on div "Where do you need support?" at bounding box center [865, 352] width 419 height 11
click at [678, 352] on input "Where do you need support?" at bounding box center [859, 352] width 406 height 10
click at [759, 352] on input "Where do you need support?" at bounding box center [859, 352] width 406 height 10
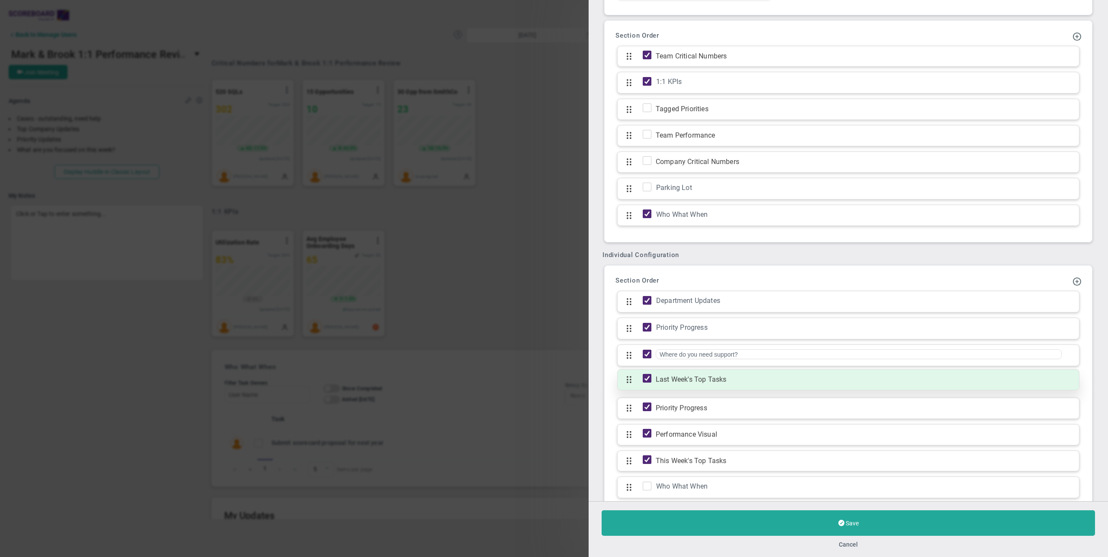
click at [648, 377] on input "checkbox" at bounding box center [649, 380] width 9 height 9
checkbox input "false"
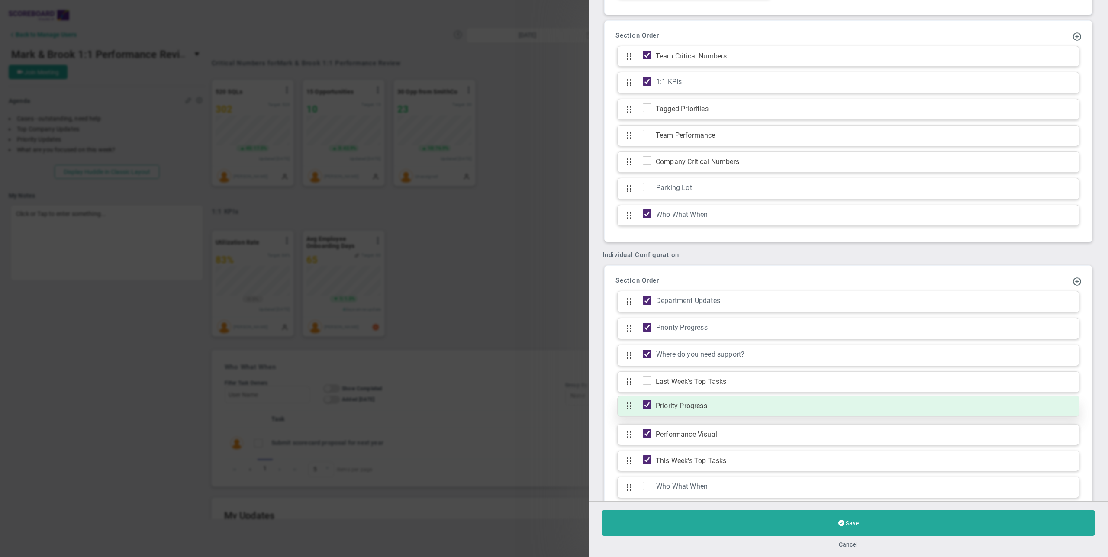
click at [649, 407] on input "checkbox" at bounding box center [649, 406] width 9 height 9
checkbox input "true"
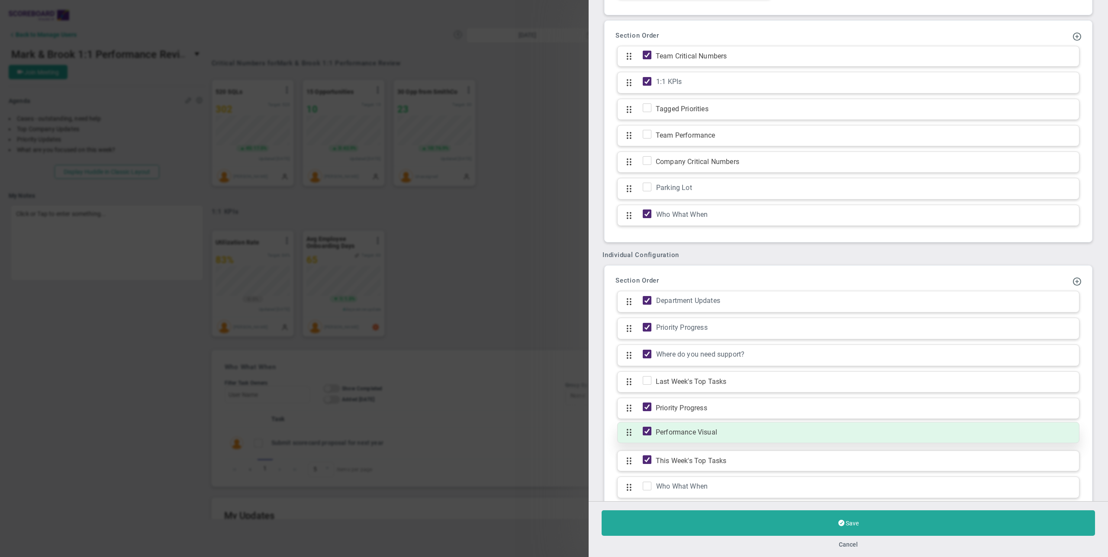
click at [648, 430] on input "checkbox" at bounding box center [649, 433] width 9 height 9
checkbox input "false"
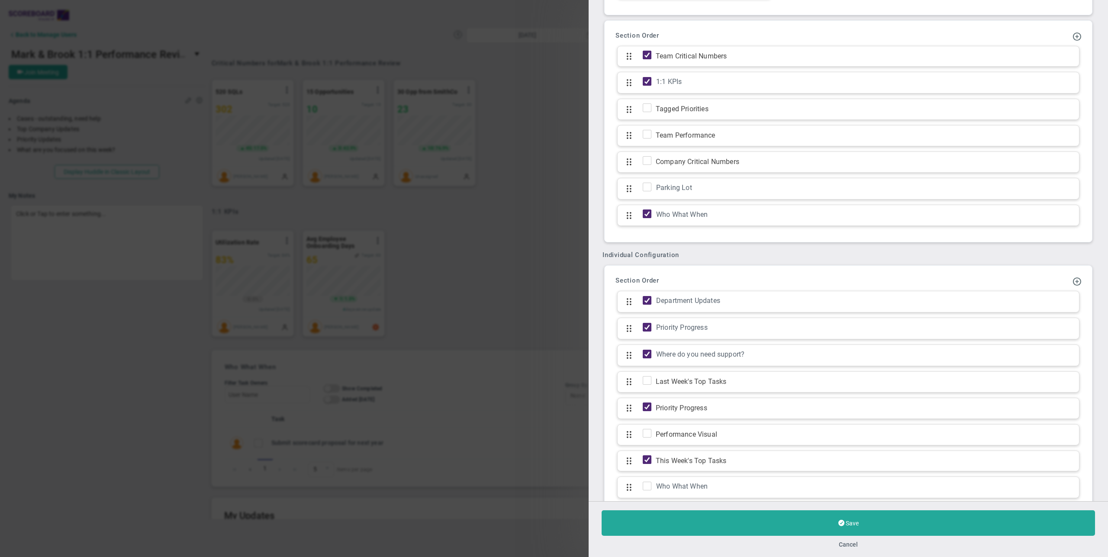
drag, startPoint x: 648, startPoint y: 457, endPoint x: 700, endPoint y: 470, distance: 53.1
click at [648, 457] on input "checkbox" at bounding box center [649, 461] width 9 height 9
checkbox input "false"
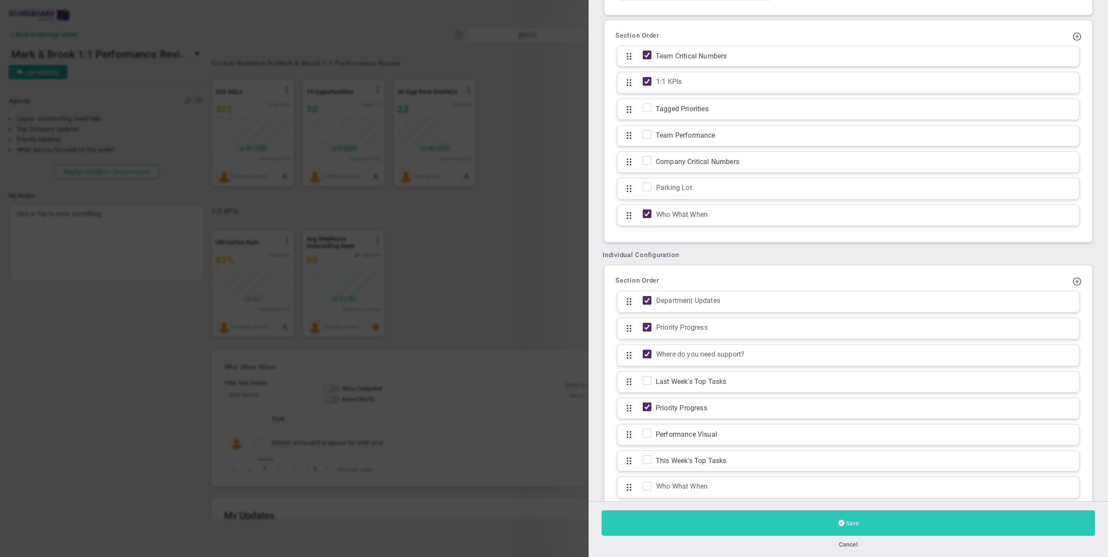
click at [784, 517] on button "Save" at bounding box center [849, 523] width 494 height 26
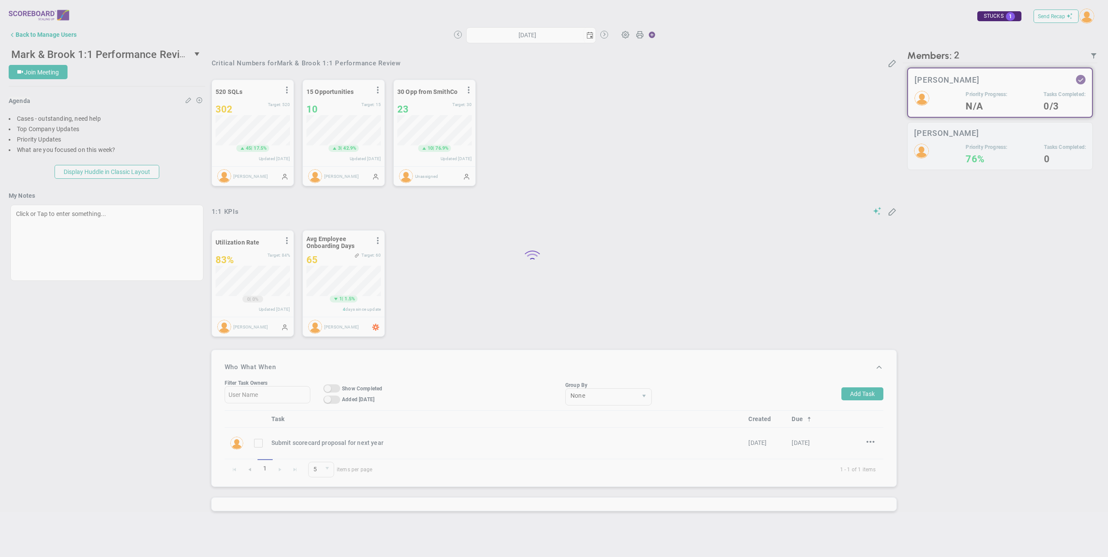
type input "Thursday, August 14, 2025"
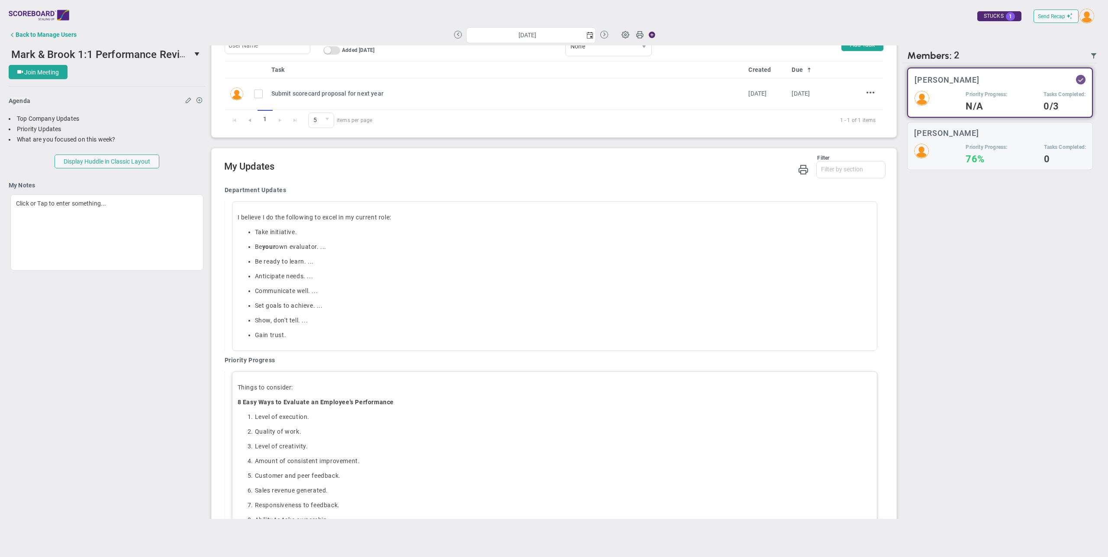
scroll to position [82, 0]
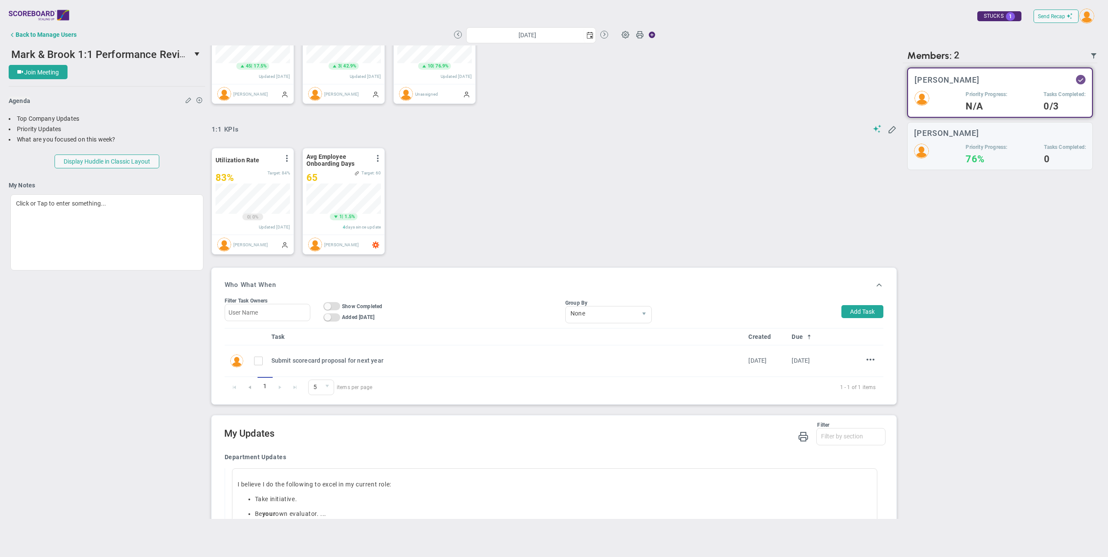
click at [613, 229] on div "Utilization Rate View Historical Graph Edit Make "No Change" Update Add Past Up…" at bounding box center [551, 201] width 696 height 124
click at [298, 484] on span "I believe I do the following to excel in my current role:" at bounding box center [315, 484] width 154 height 7
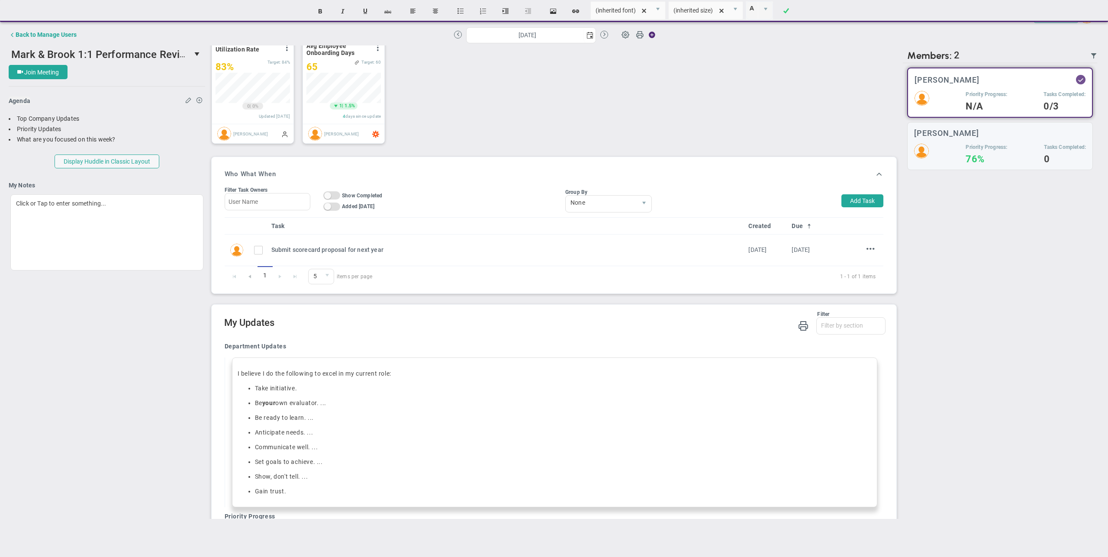
scroll to position [352, 0]
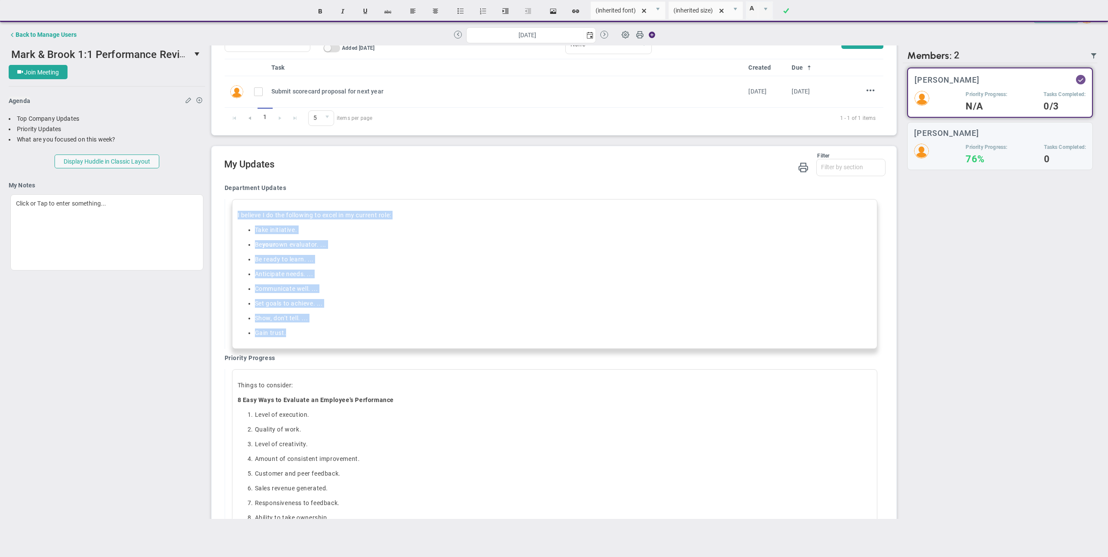
drag, startPoint x: 303, startPoint y: 333, endPoint x: 228, endPoint y: 216, distance: 138.6
click at [228, 216] on div "I believe I do the following to excel in my current role: Take initiative. Be y…" at bounding box center [552, 274] width 655 height 150
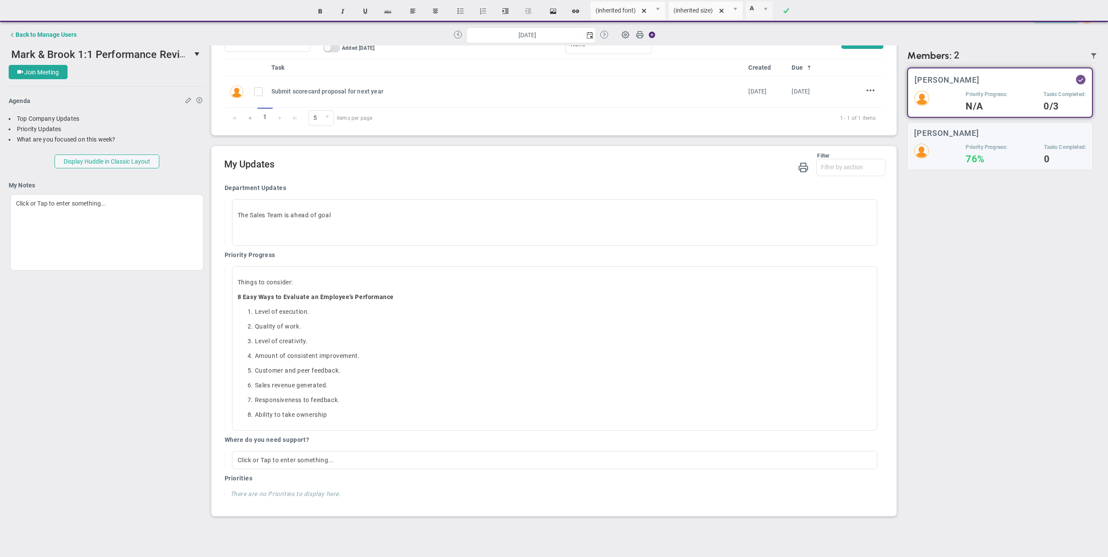
click at [962, 272] on div "There are no members currently in the Huddle. There are no members with updates…" at bounding box center [1000, 291] width 194 height 456
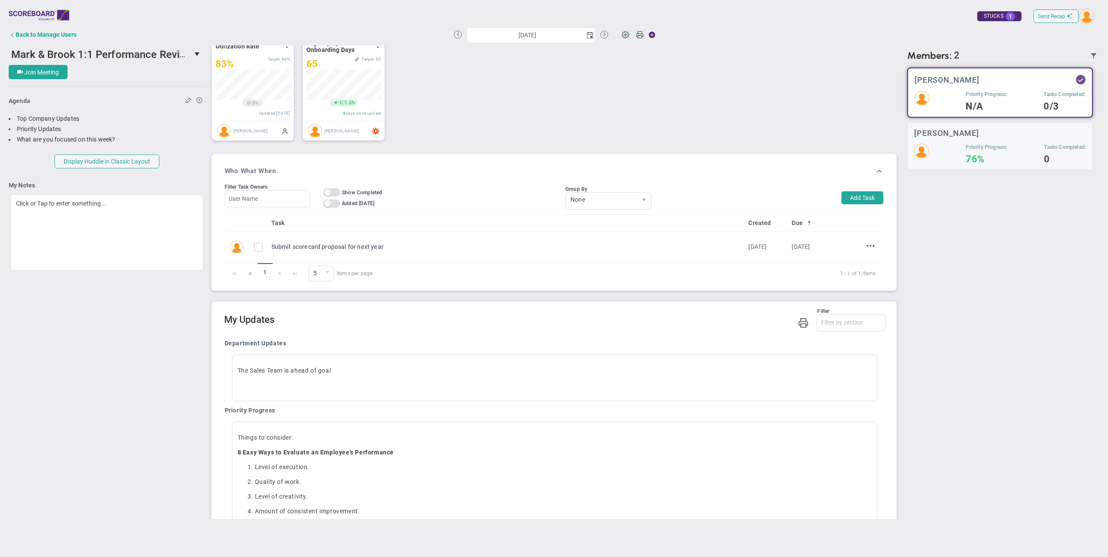
scroll to position [185, 0]
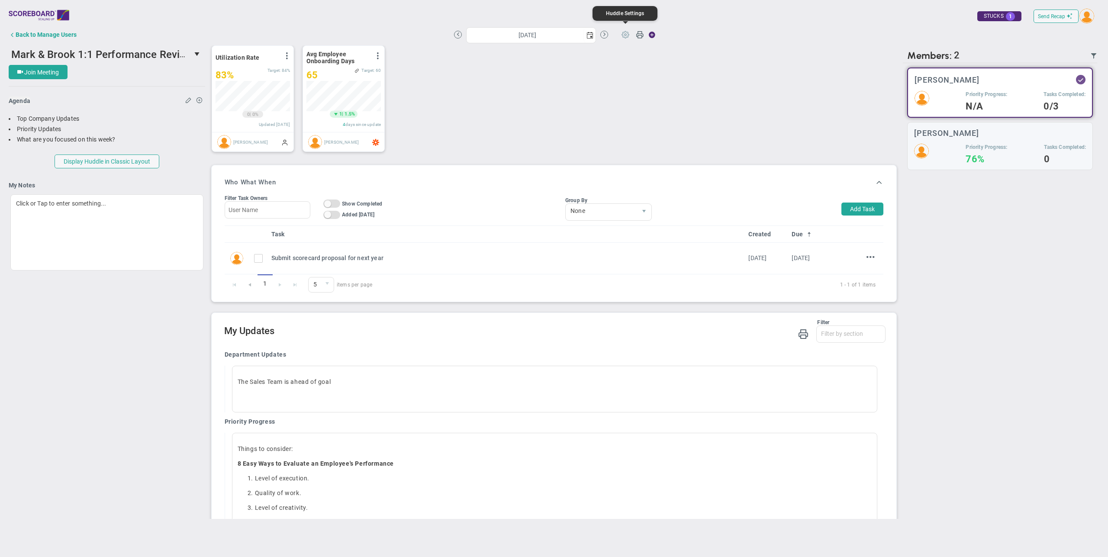
click at [623, 34] on span at bounding box center [625, 34] width 16 height 16
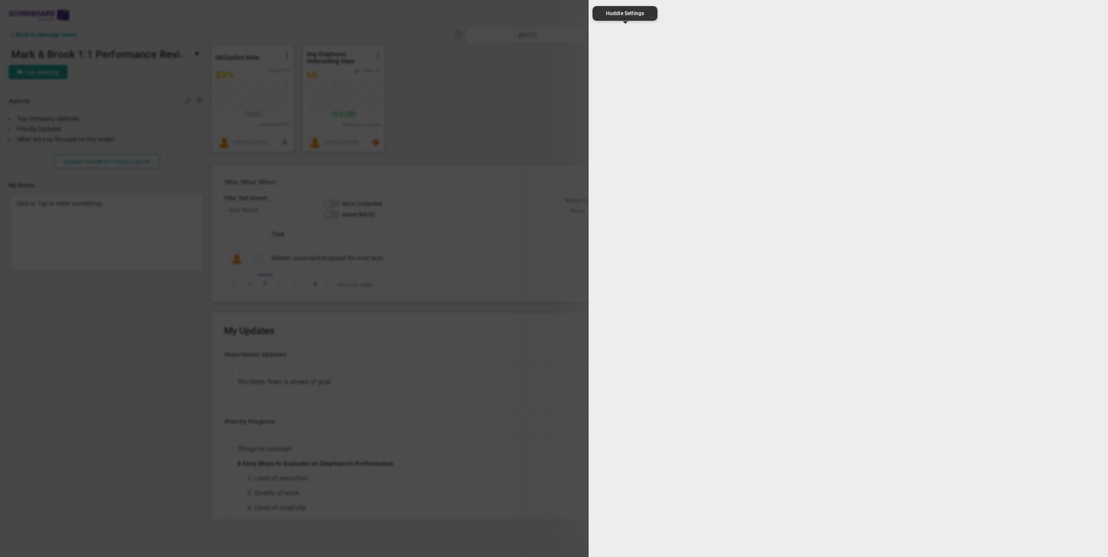
type input "Mark & Brook 1:1 Performance Review"
type input "https://join.skype.com/"
type input "13:00:00"
type input "13:30:00"
type input "[PERSON_NAME]"
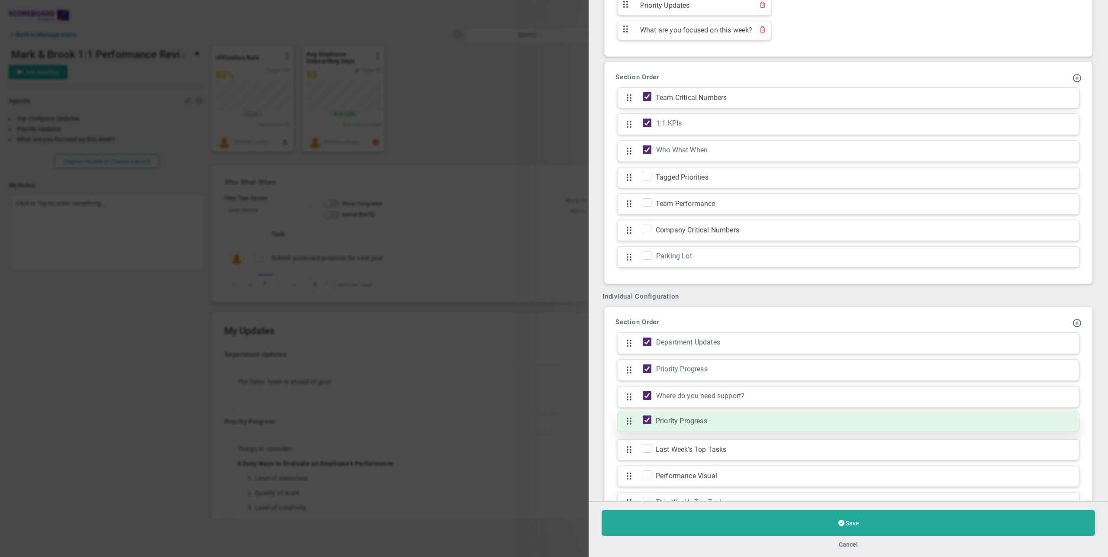
scroll to position [672, 0]
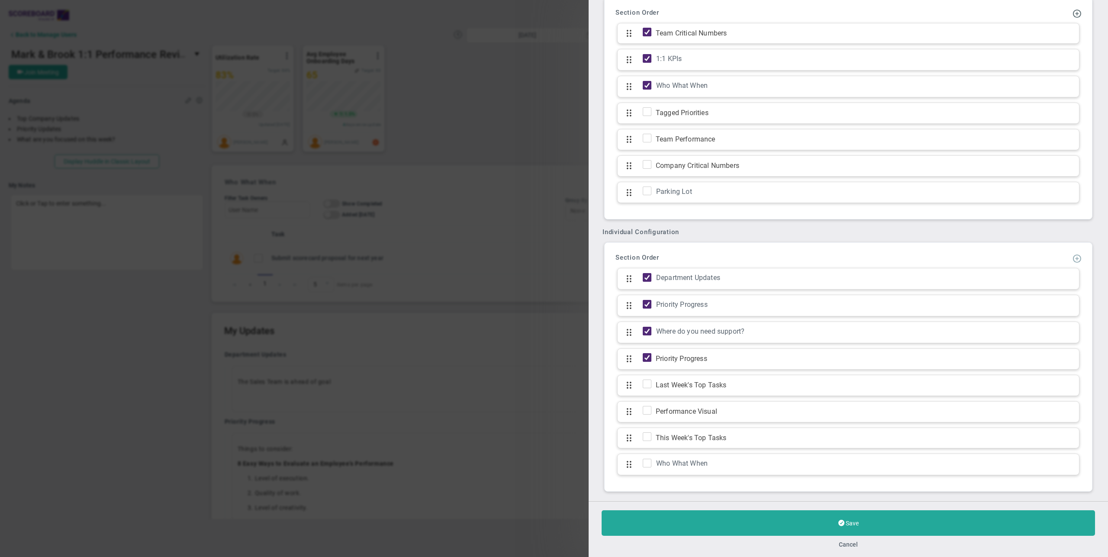
click at [1073, 258] on span at bounding box center [1077, 258] width 9 height 9
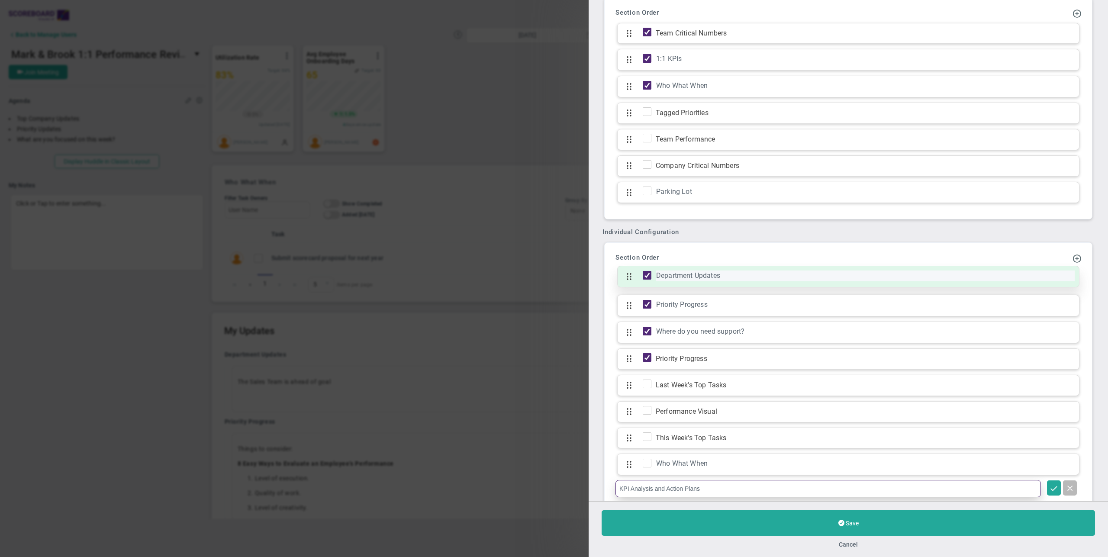
type input "KPI Analysis and Action Plans"
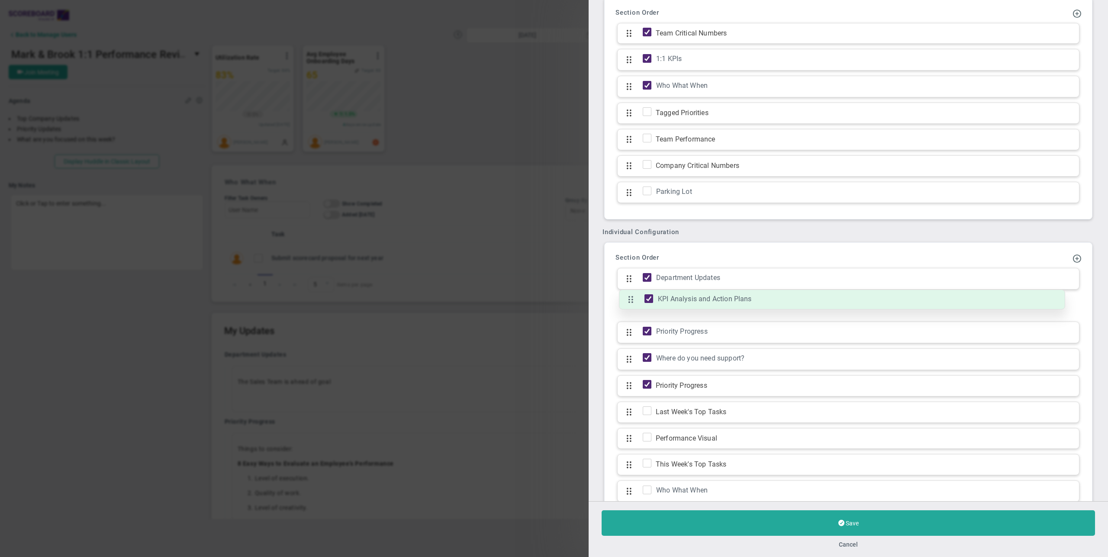
drag, startPoint x: 630, startPoint y: 491, endPoint x: 627, endPoint y: 304, distance: 186.6
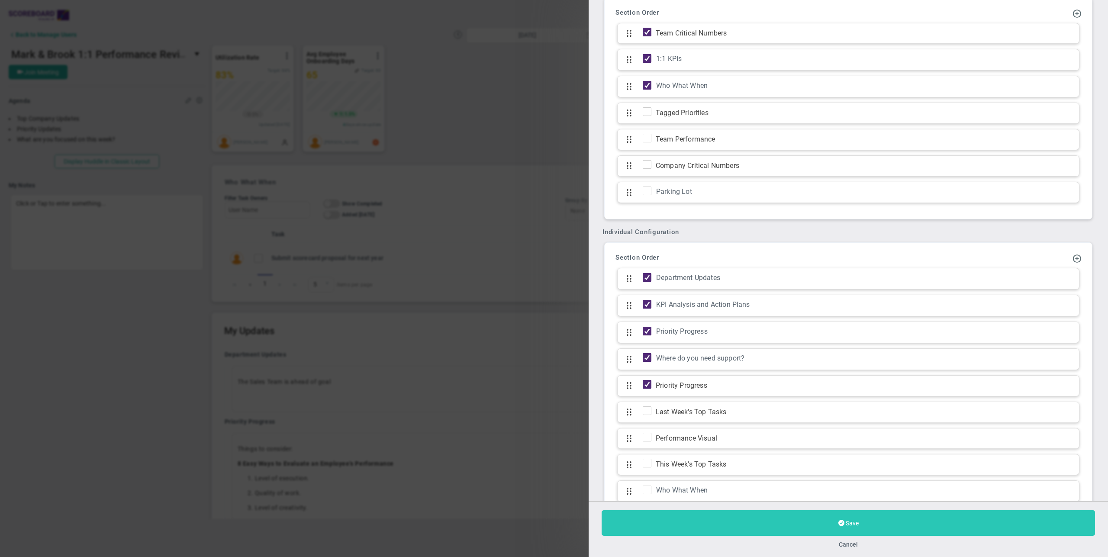
click at [809, 524] on button "Save" at bounding box center [849, 523] width 494 height 26
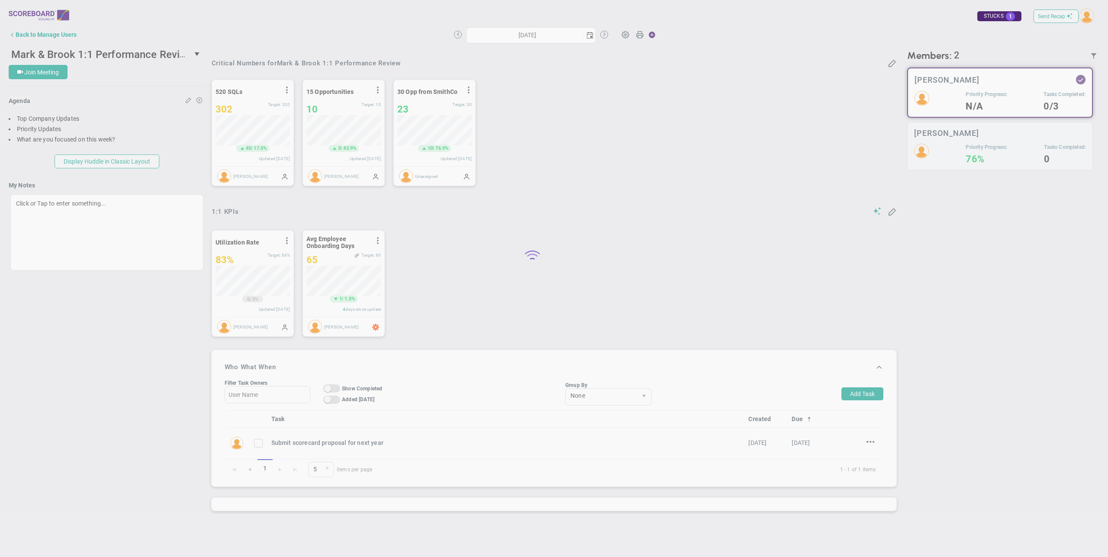
type input "Thursday, August 14, 2025"
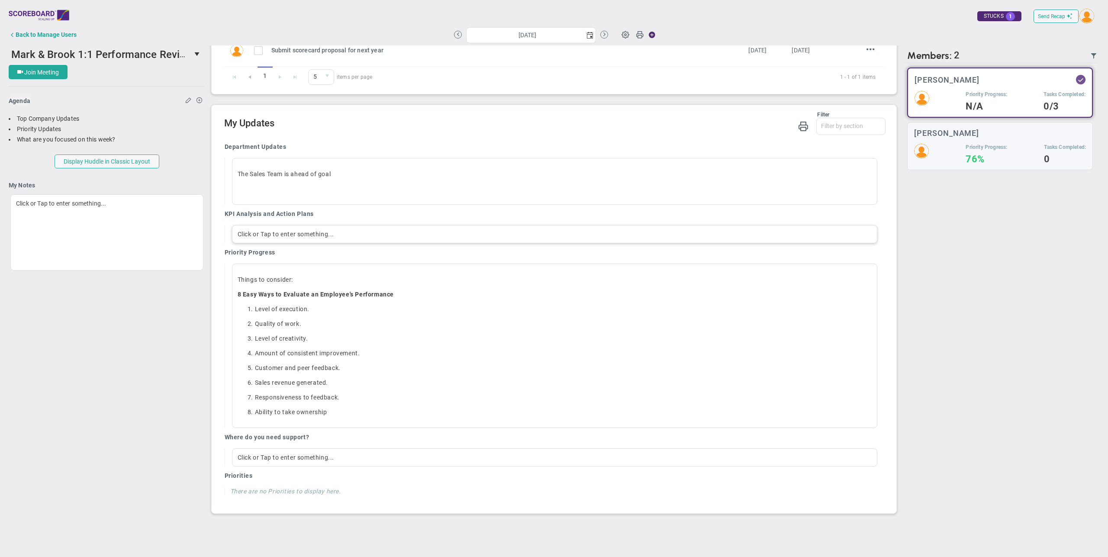
click at [273, 233] on div "Click or Tap to enter something..." at bounding box center [555, 234] width 646 height 18
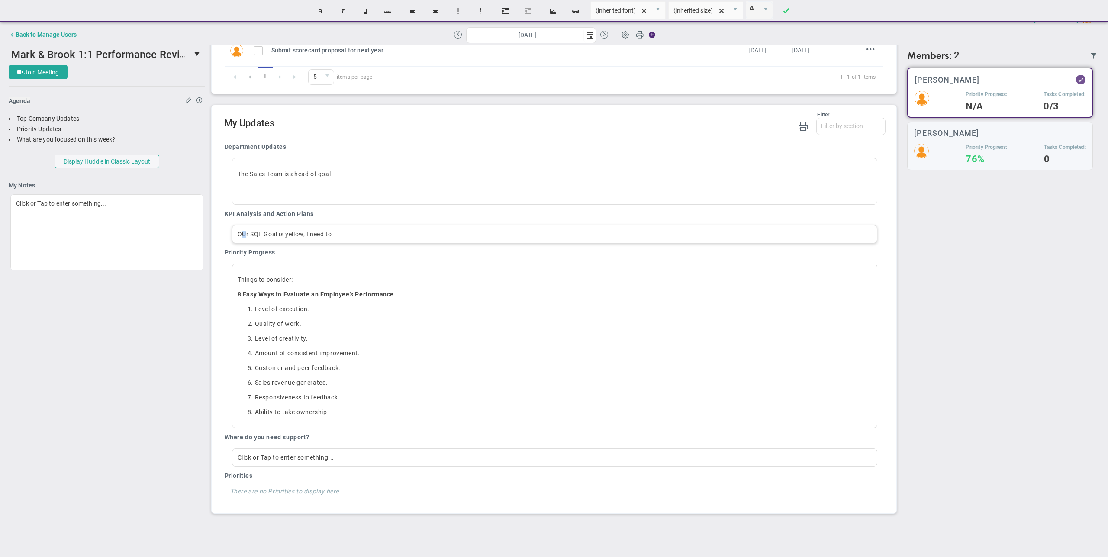
click at [244, 233] on div "OUr SQL Goal is yellow, I need to" at bounding box center [555, 234] width 646 height 18
click at [346, 230] on div "Our SQL Goal is yellow, I need to" at bounding box center [555, 234] width 646 height 18
drag, startPoint x: 346, startPoint y: 233, endPoint x: 221, endPoint y: 222, distance: 125.2
click at [221, 222] on div "Department Updates The Sales Team is ahead of goal ﻿ KPI Analysis and Action Pl…" at bounding box center [552, 321] width 668 height 371
copy div "Our SQL Goal is yellow, I need to"
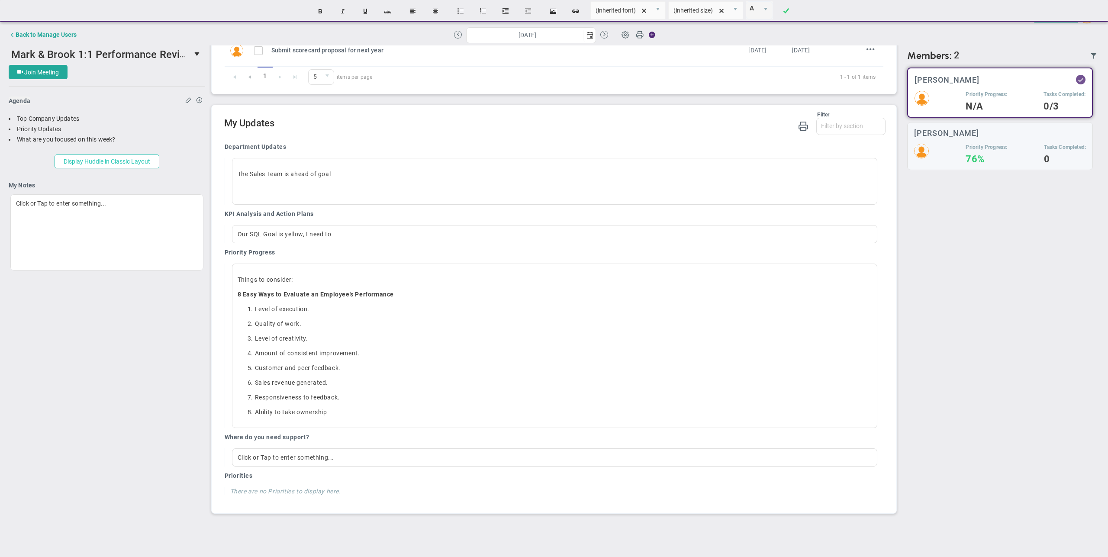
click at [138, 164] on button "Display Huddle in Classic Layout" at bounding box center [107, 162] width 105 height 14
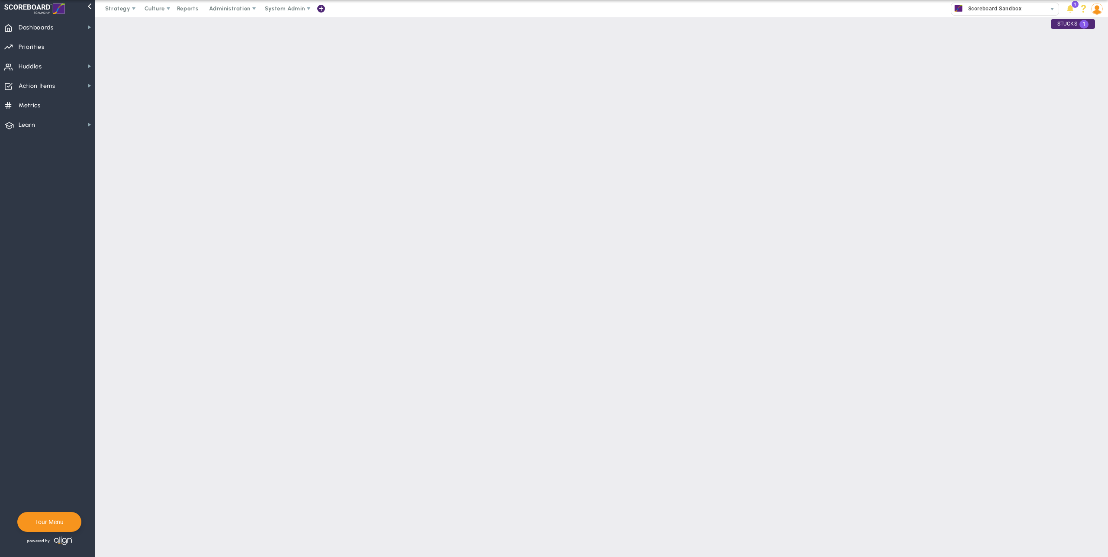
type input "true"
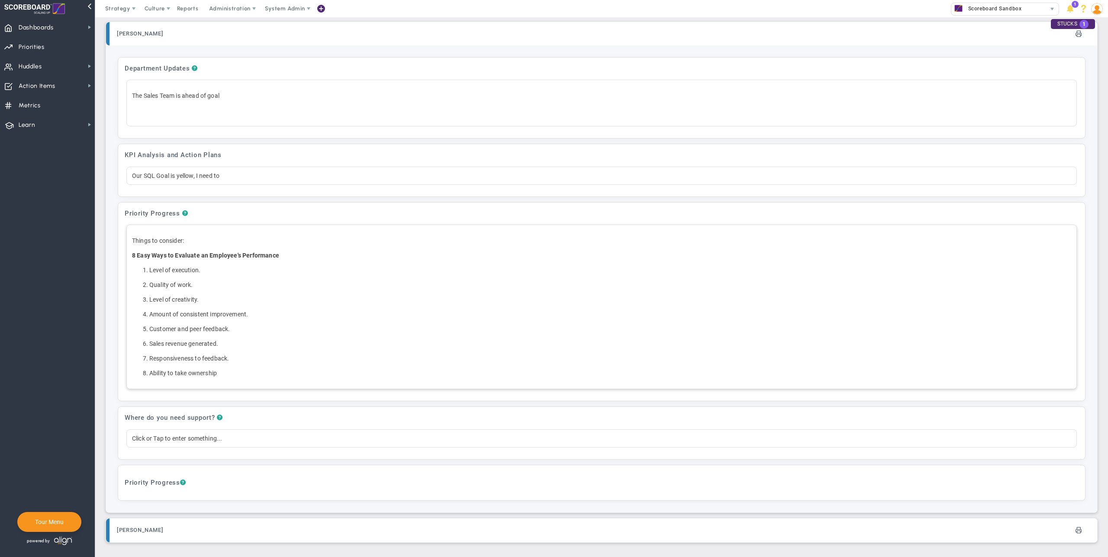
scroll to position [556, 0]
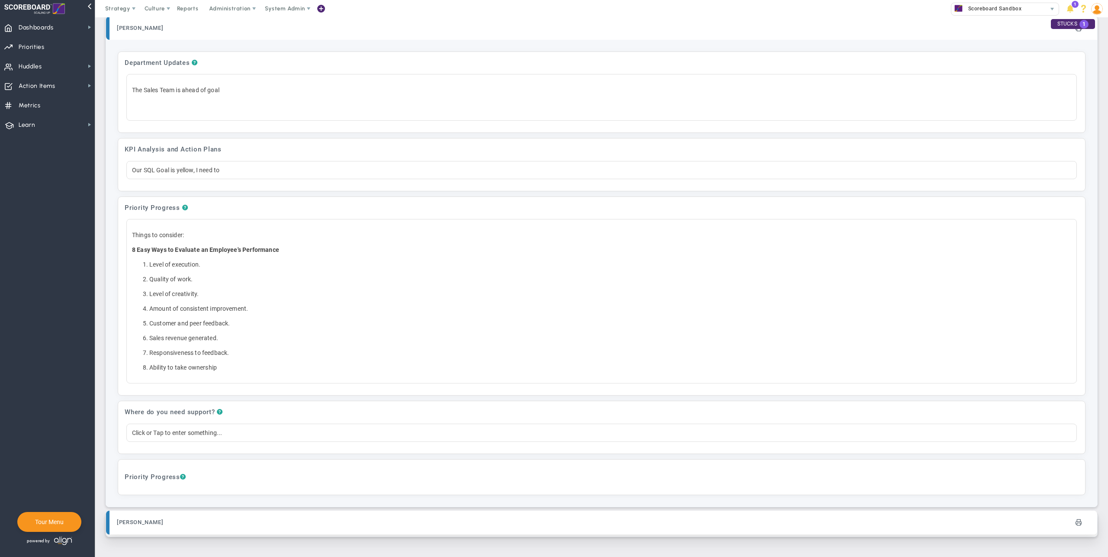
click at [207, 527] on div "Mark Collins" at bounding box center [359, 522] width 485 height 19
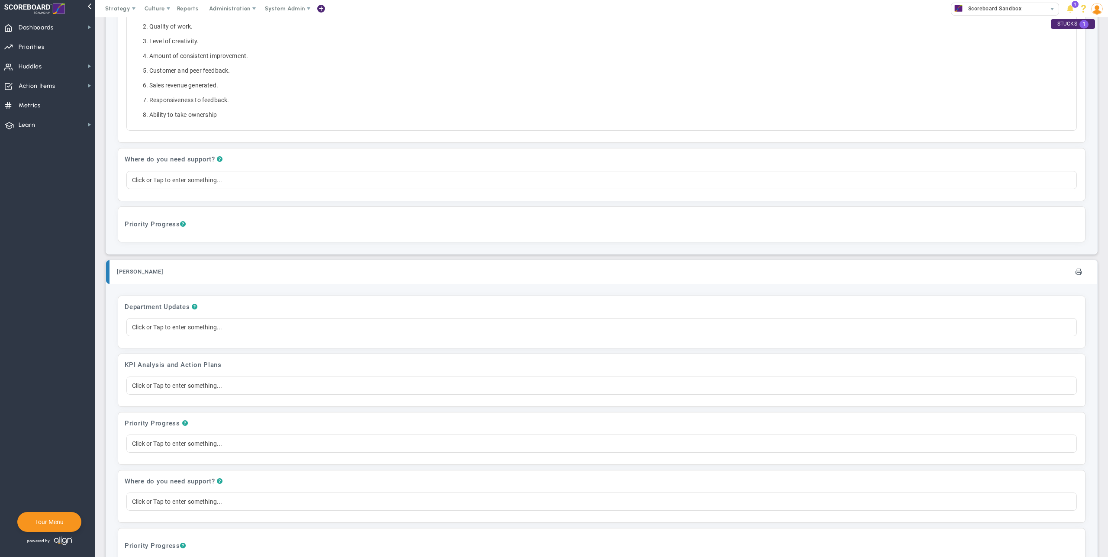
scroll to position [900, 0]
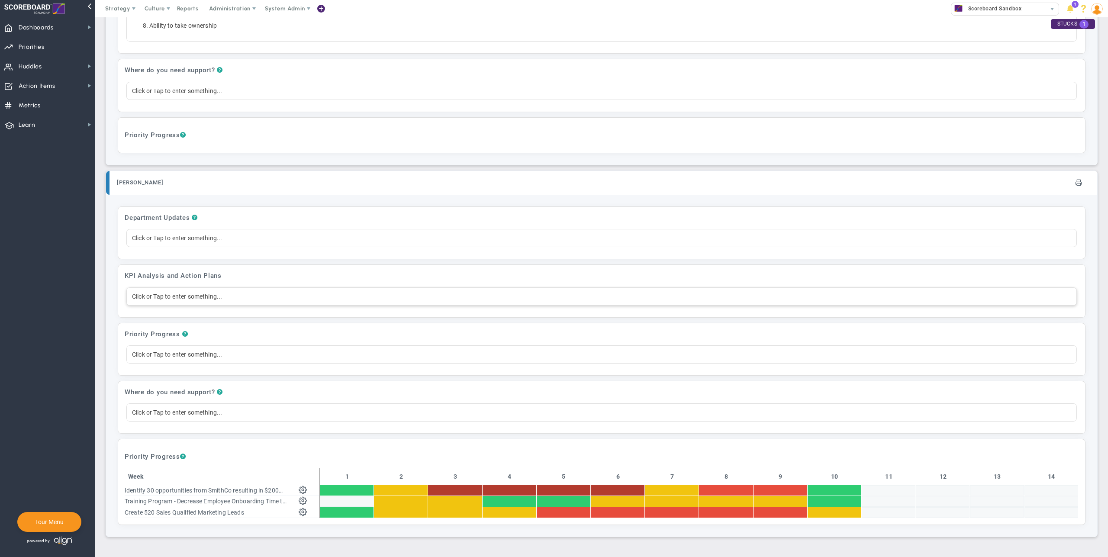
click at [209, 288] on div "Click or Tap to enter something..." at bounding box center [601, 297] width 951 height 18
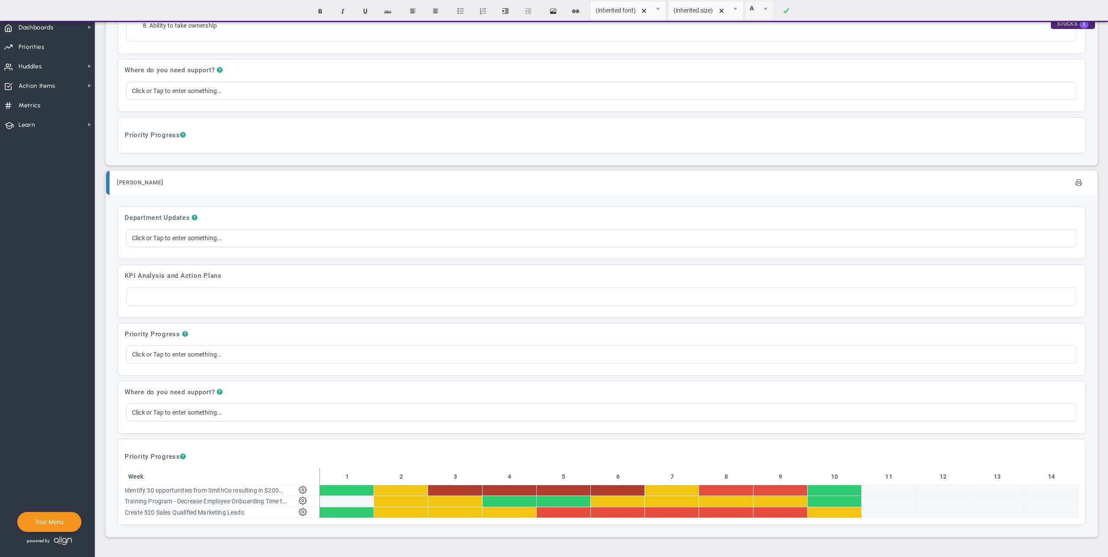
paste div
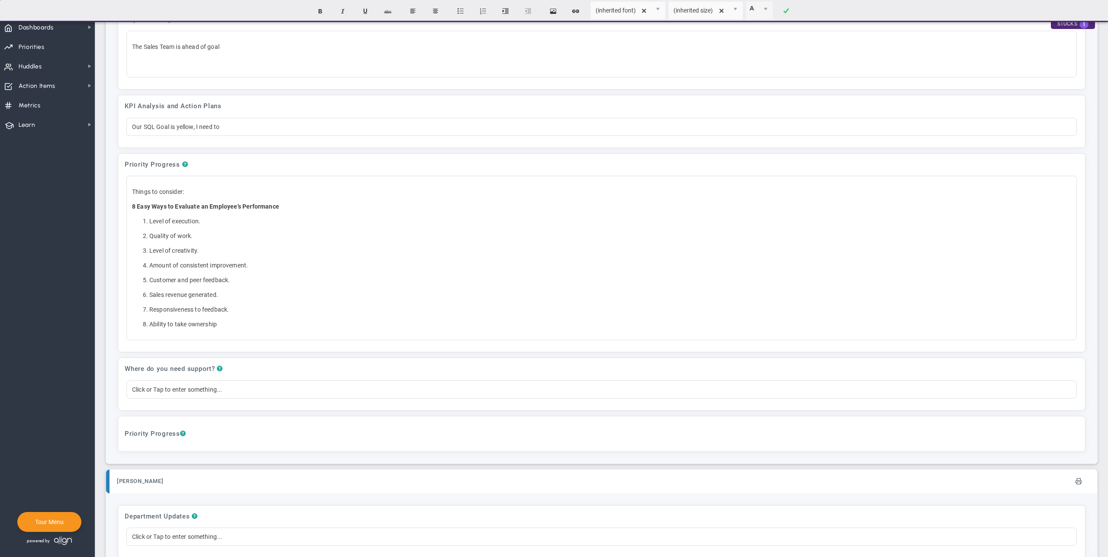
scroll to position [562, 0]
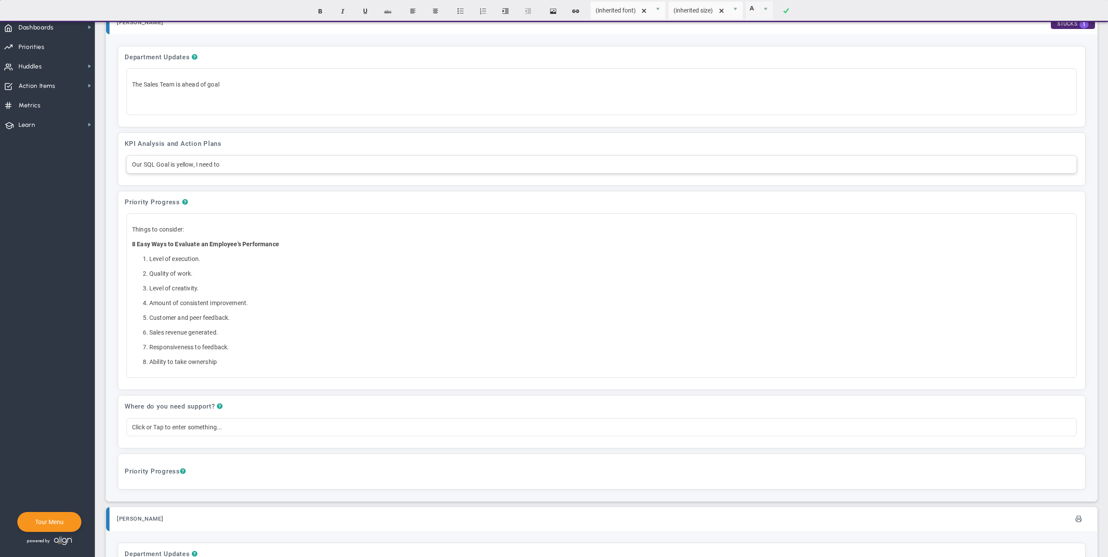
click at [176, 165] on div "Our SQL Goal is yellow, I need to" at bounding box center [601, 164] width 951 height 18
click at [195, 82] on p "The Sales Team is ahead of goal" at bounding box center [602, 84] width 940 height 9
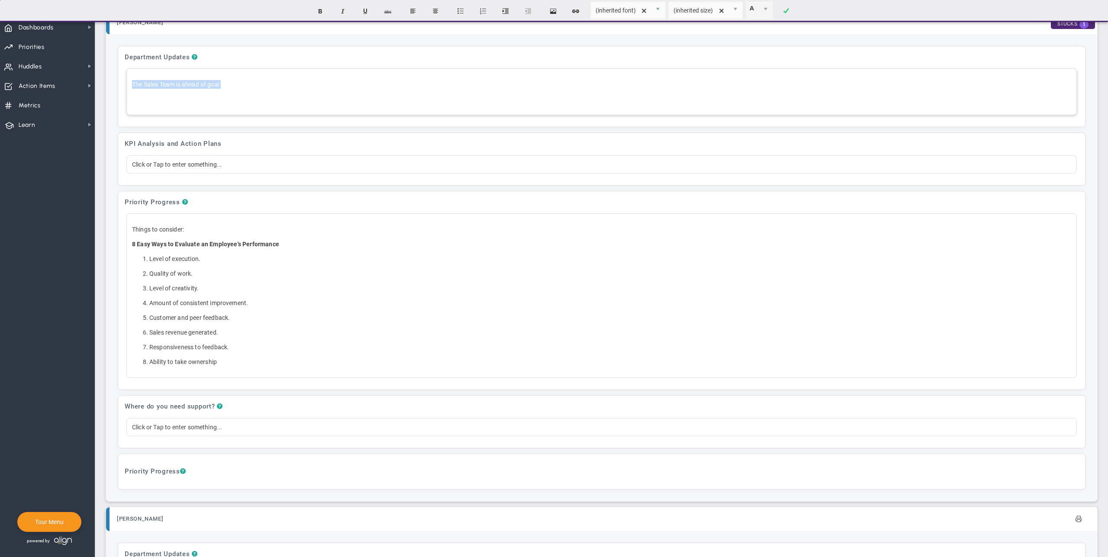
click at [195, 82] on p "The Sales Team is ahead of goal" at bounding box center [602, 84] width 940 height 9
copy p "The Sales Team is ahead of goal"
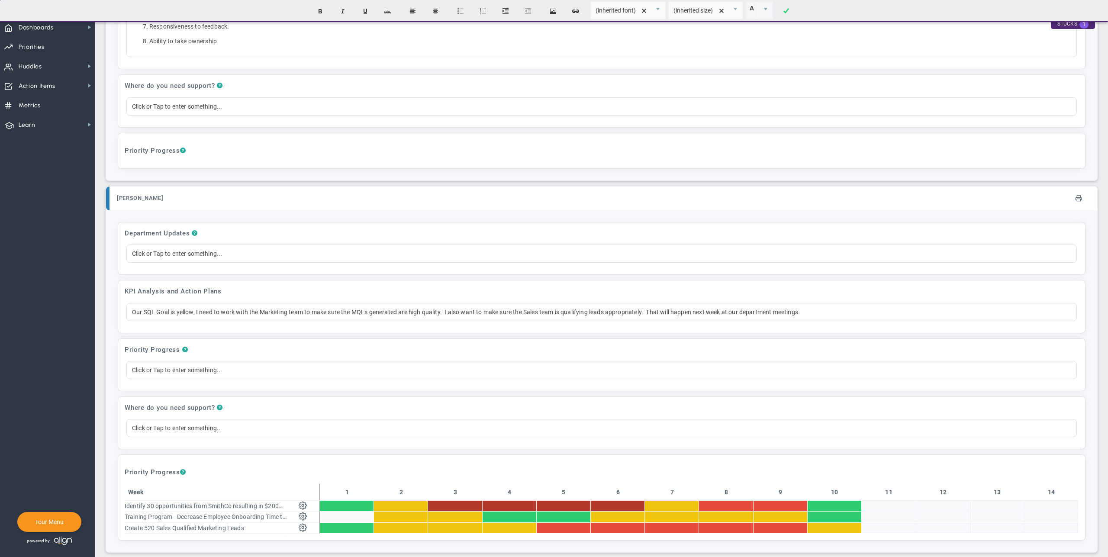
scroll to position [885, 0]
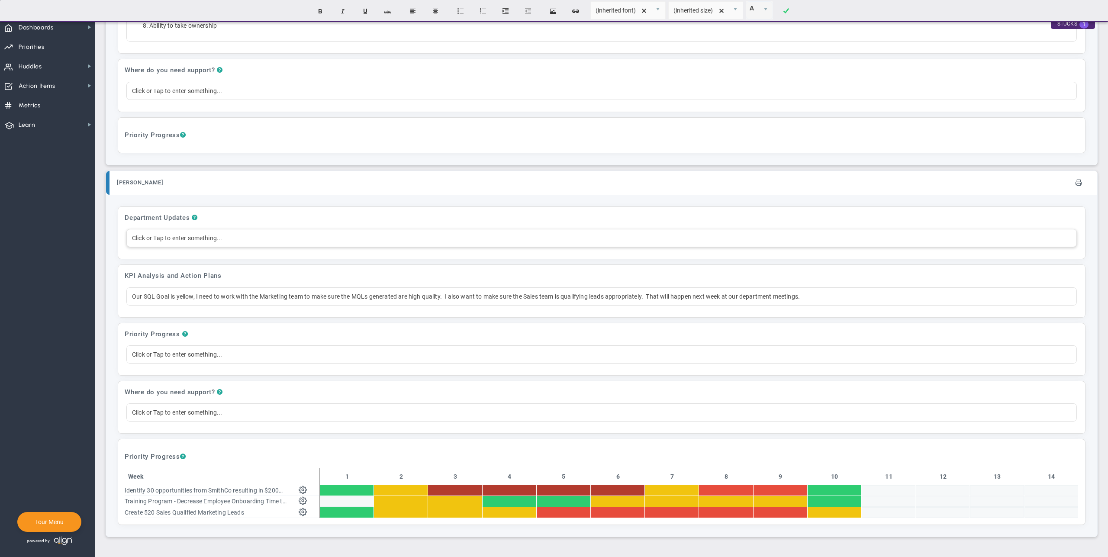
click at [206, 238] on div "Click or Tap to enter something..." at bounding box center [601, 238] width 951 height 18
paste div
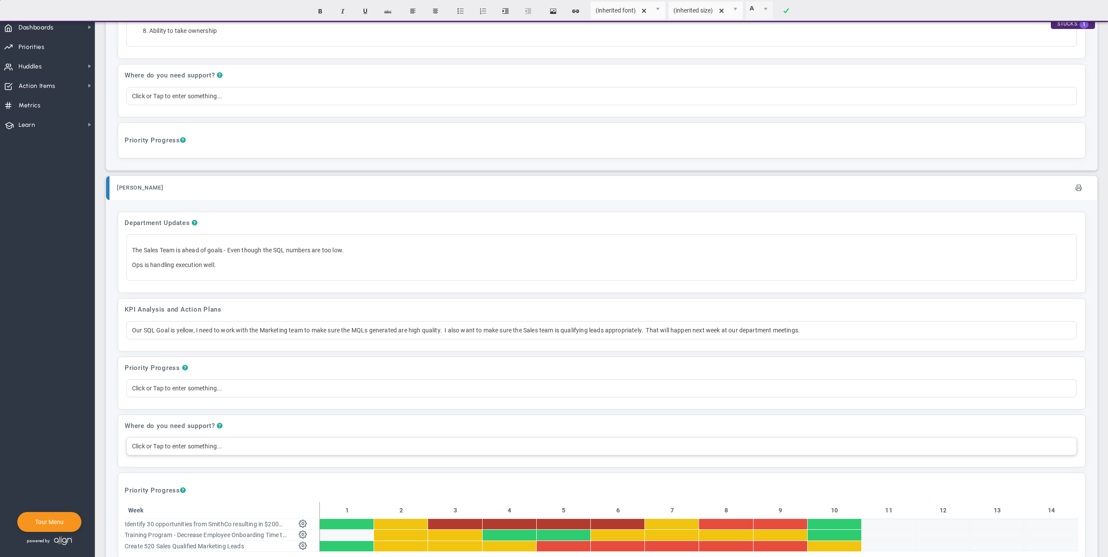
click at [177, 445] on div "Click or Tap to enter something..." at bounding box center [601, 446] width 951 height 18
click at [264, 387] on div "I have an idea for cross collaboration with XYZ business Unit. What do you thin…" at bounding box center [601, 388] width 951 height 18
click at [331, 215] on div "Department Updates ? The Sales Team is ahead of goals - Even though the SQL num…" at bounding box center [601, 252] width 967 height 81
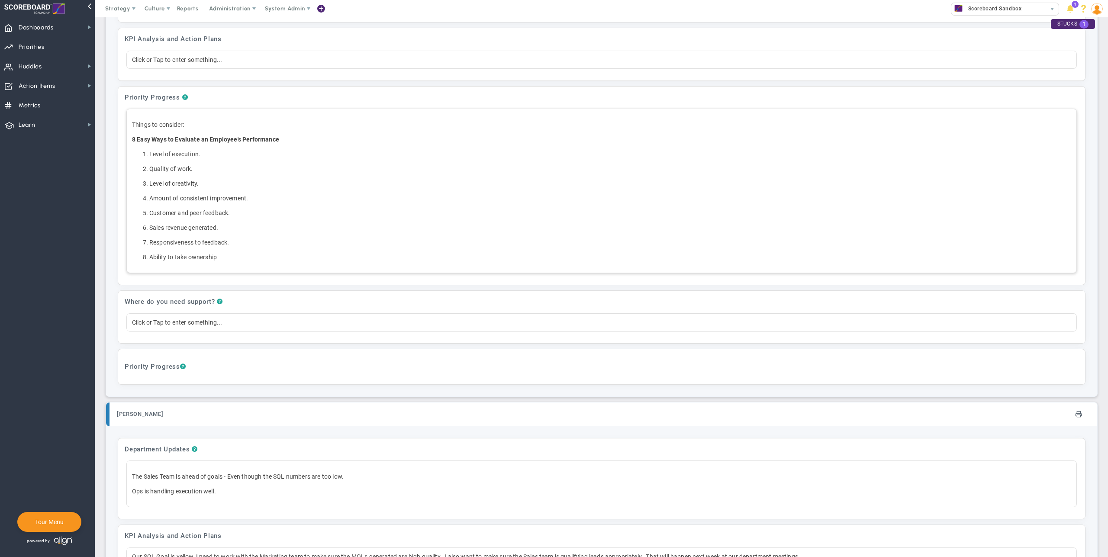
scroll to position [583, 0]
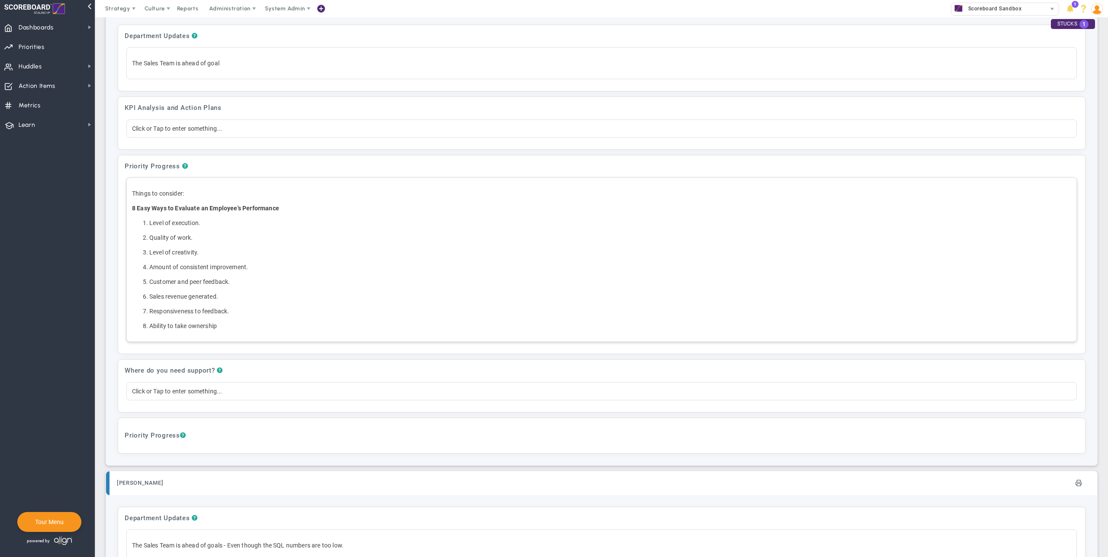
click at [232, 319] on ol "Level of execution. Quality of work. Level of creativity. Amount of consistent …" at bounding box center [602, 275] width 940 height 112
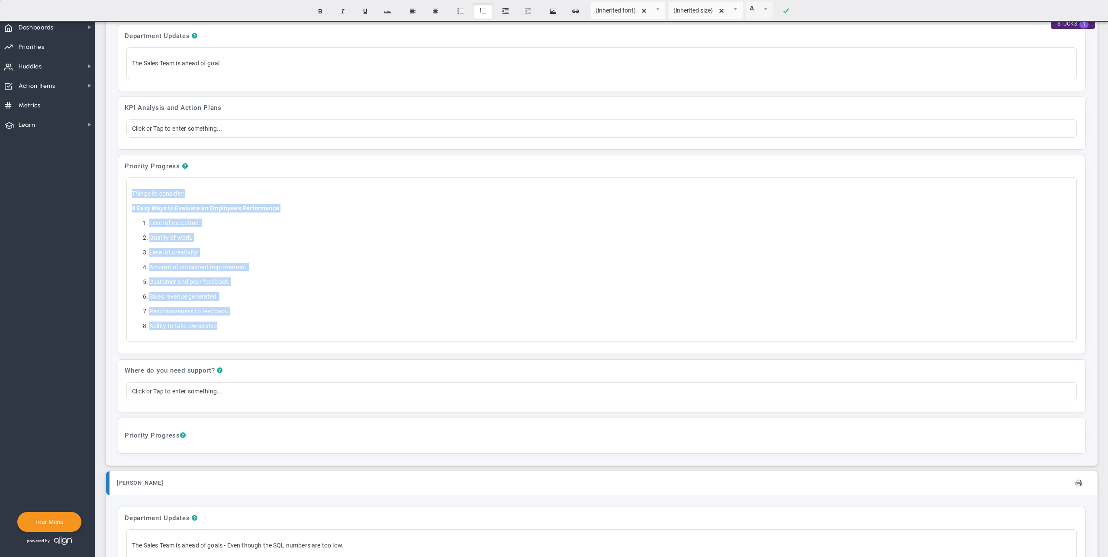
drag, startPoint x: 238, startPoint y: 330, endPoint x: 65, endPoint y: 171, distance: 234.7
click at [65, 171] on div "Dashboards Dashboards My Dashboard Company Dashboard" at bounding box center [554, 287] width 1108 height 540
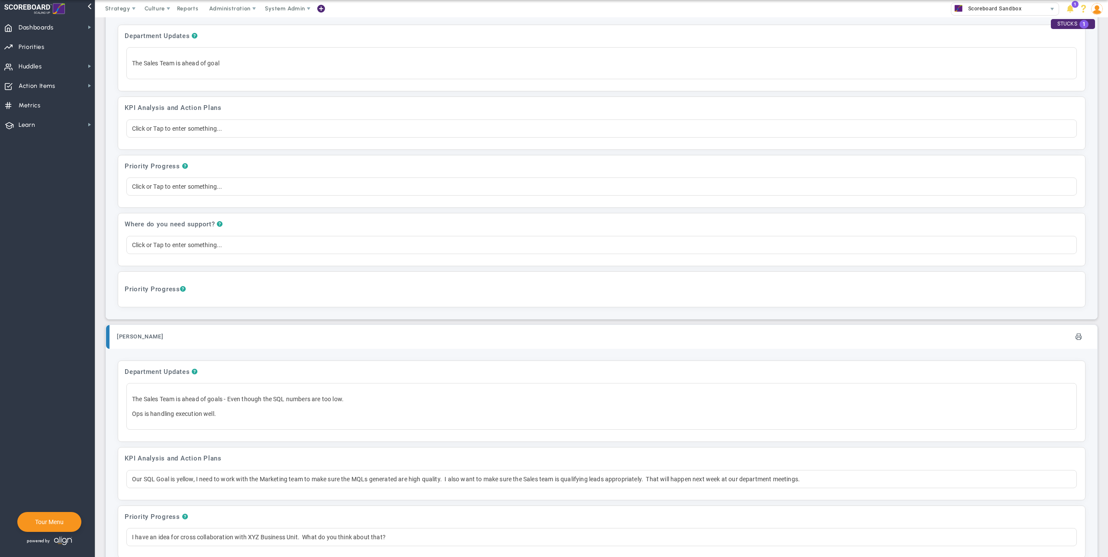
click at [164, 215] on div "Where do you need support? ? Click or Tap to enter something..." at bounding box center [601, 239] width 967 height 52
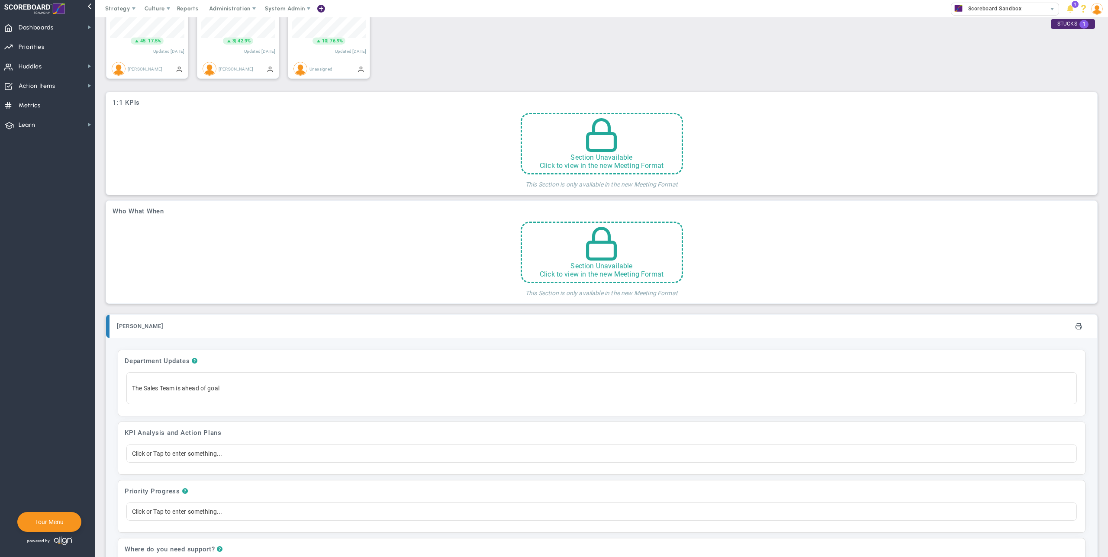
scroll to position [331, 0]
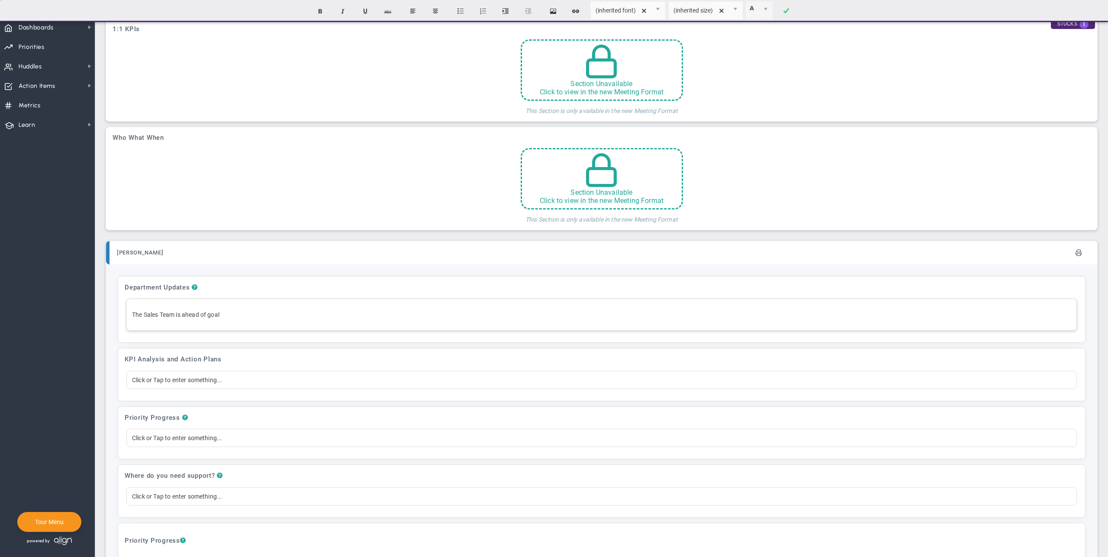
click at [160, 318] on p "The Sales Team is ahead of goal" at bounding box center [602, 314] width 940 height 9
click at [398, 271] on div "Department Updates ? ﻿ KPI Analysis and Action Plans Click or Tap to enter some…" at bounding box center [602, 418] width 992 height 306
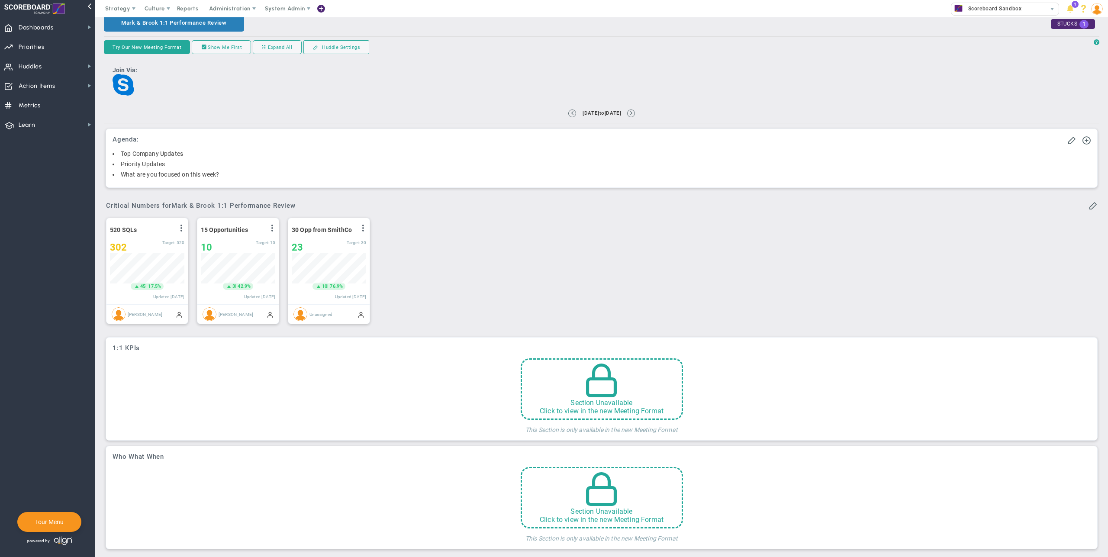
scroll to position [0, 0]
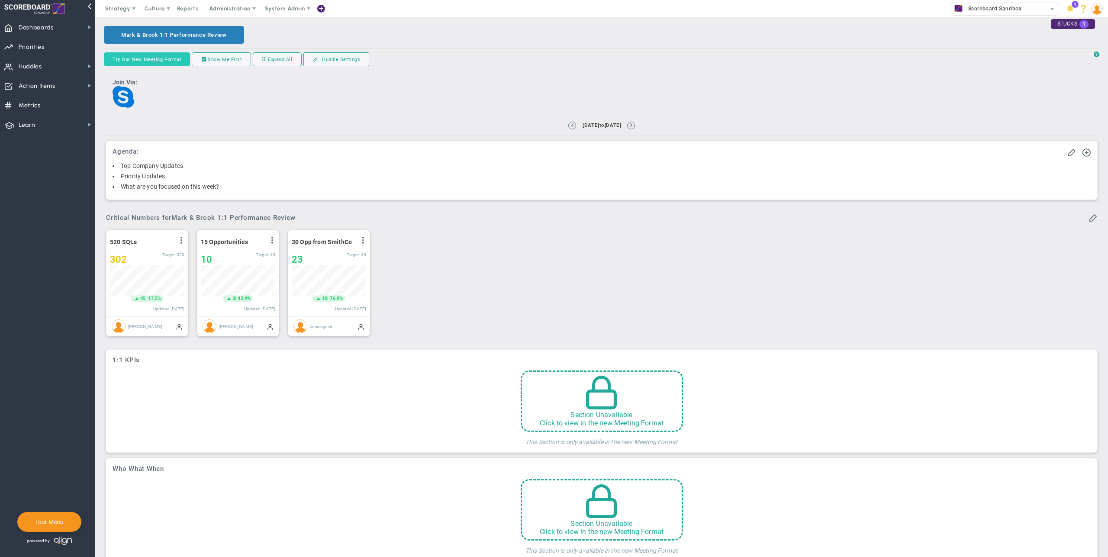
click at [130, 61] on button "Try Our New Meeting Format" at bounding box center [147, 59] width 86 height 14
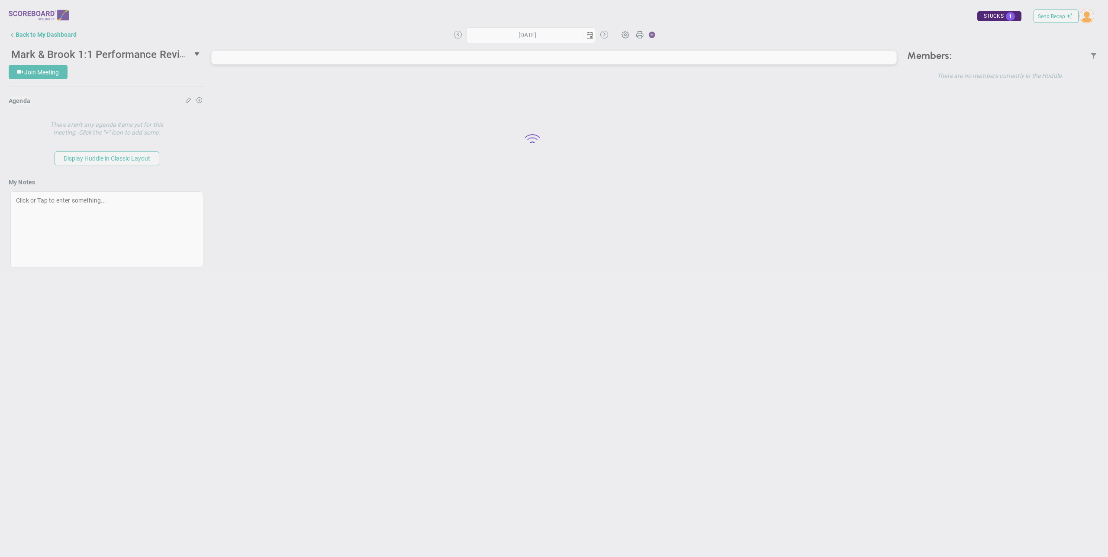
type input "Thursday, August 14, 2025"
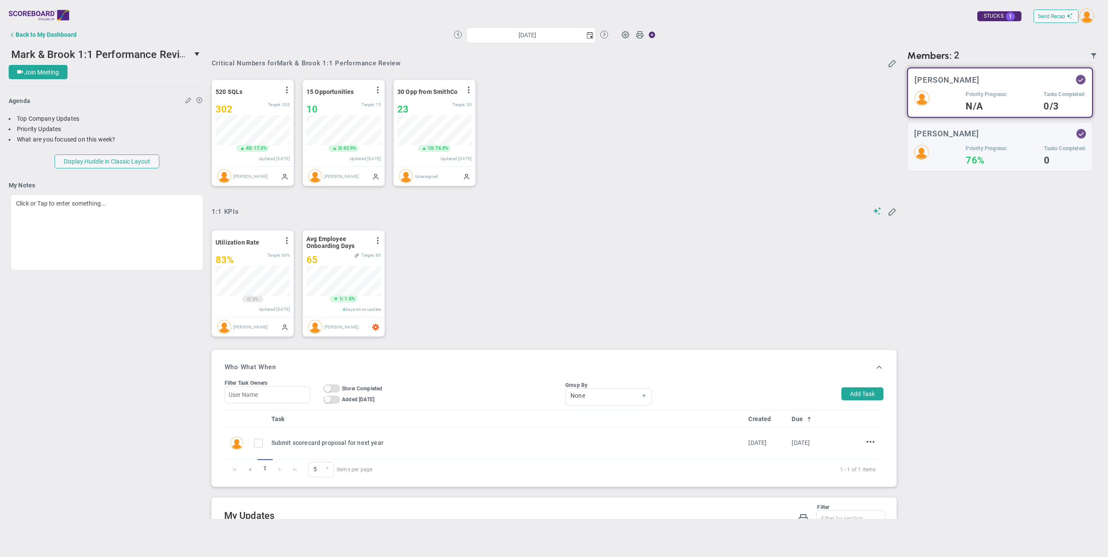
scroll to position [30, 74]
click at [627, 36] on span at bounding box center [625, 34] width 16 height 16
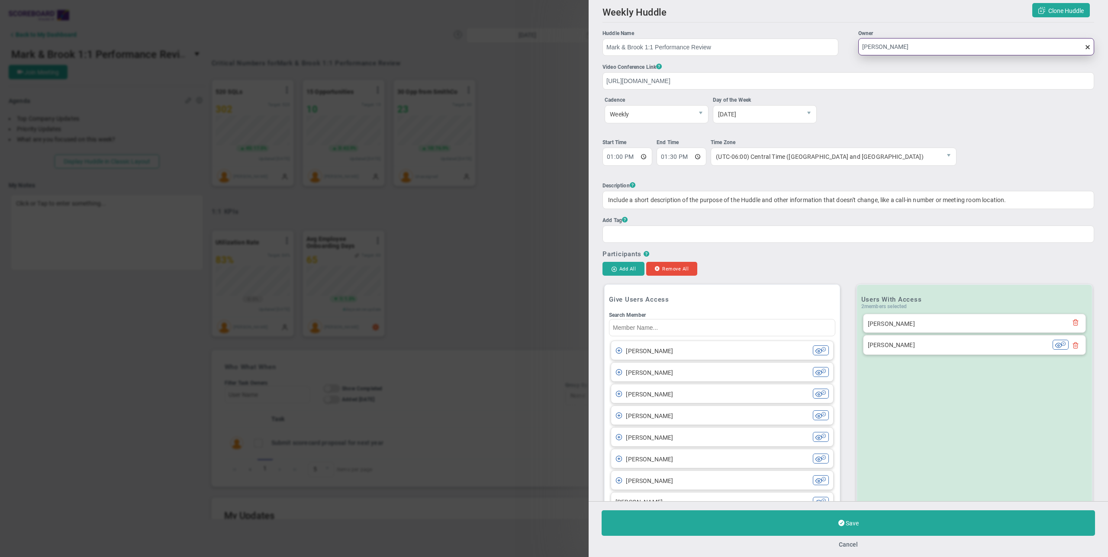
click at [916, 42] on input "[PERSON_NAME]" at bounding box center [977, 46] width 236 height 17
click at [1085, 48] on span at bounding box center [1088, 47] width 7 height 7
click at [1080, 48] on input "[PERSON_NAME]" at bounding box center [977, 46] width 236 height 17
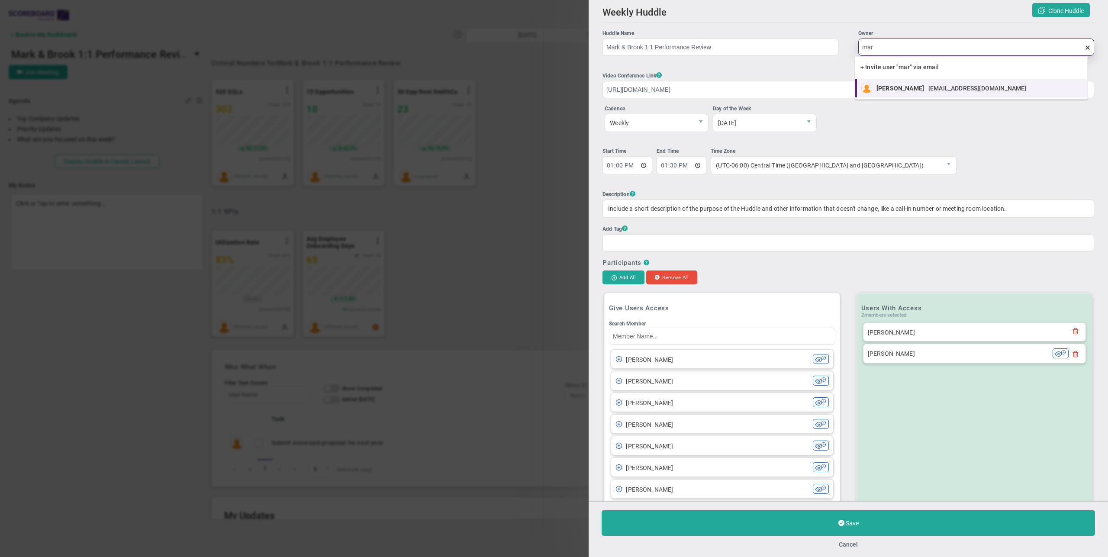
click at [962, 92] on div "Mark Collins mark.collins13700@testco.com" at bounding box center [954, 88] width 155 height 11
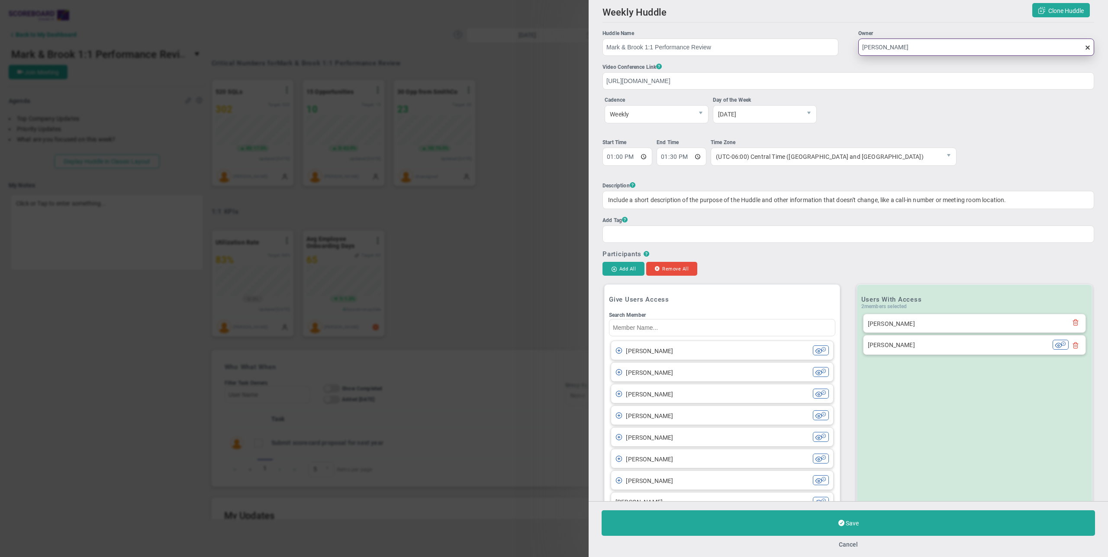
type input "Mark Collins"
click at [932, 265] on div "Add All Remove All" at bounding box center [849, 269] width 492 height 15
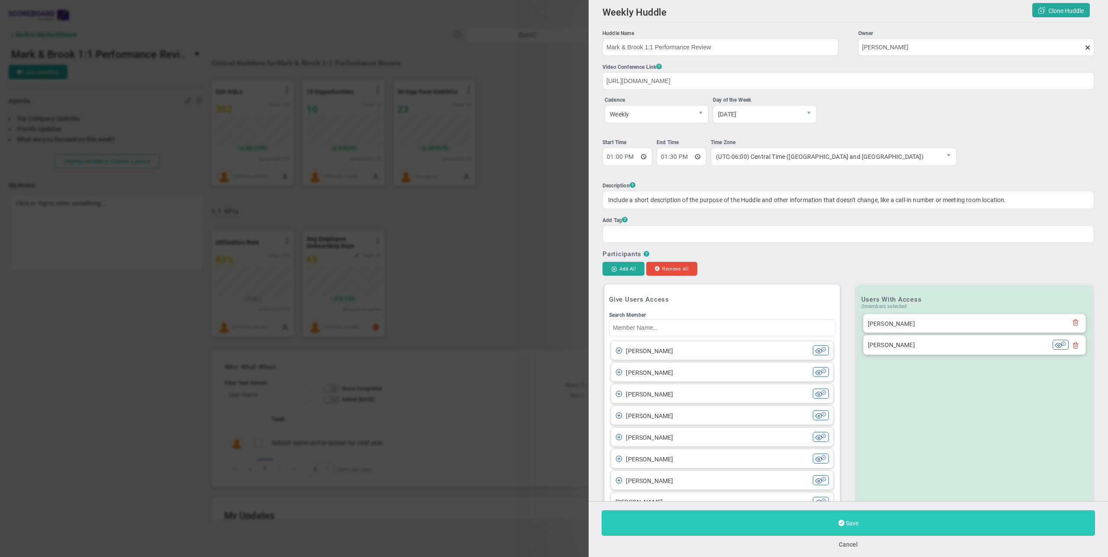
click at [863, 521] on button "Save" at bounding box center [849, 523] width 494 height 26
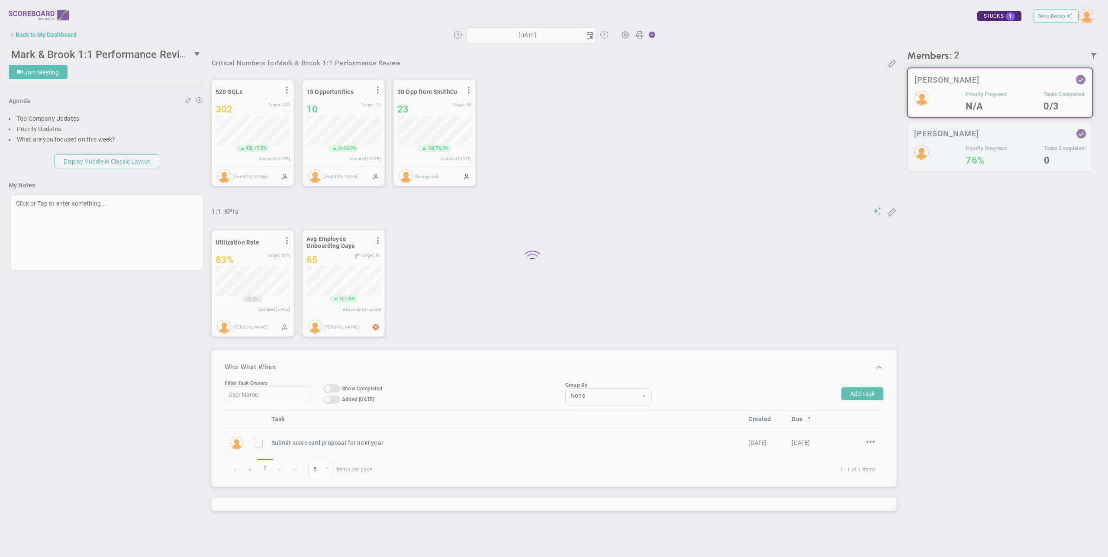
type input "Thursday, August 14, 2025"
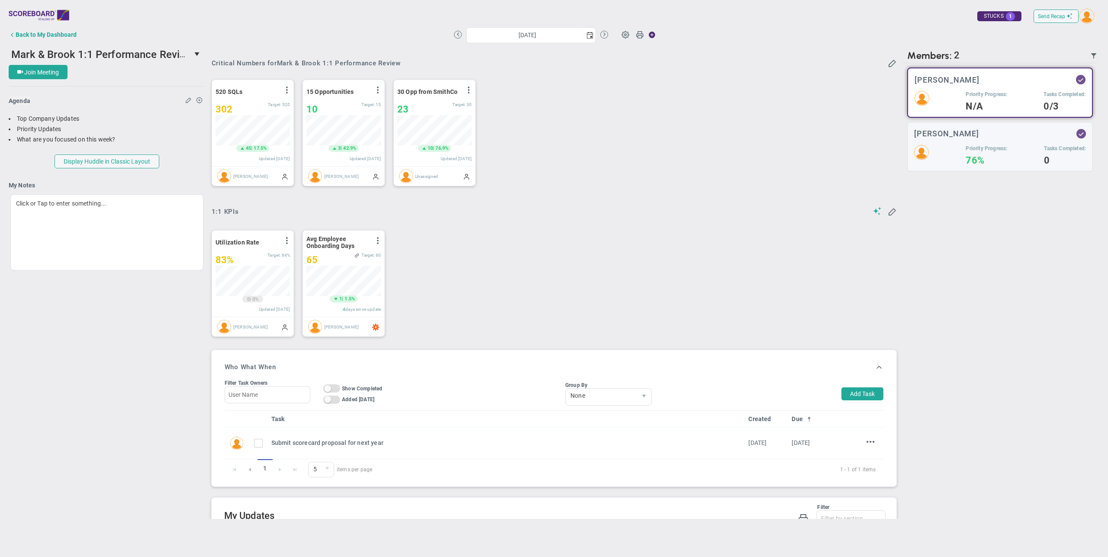
scroll to position [30, 74]
click at [629, 33] on span at bounding box center [625, 34] width 16 height 16
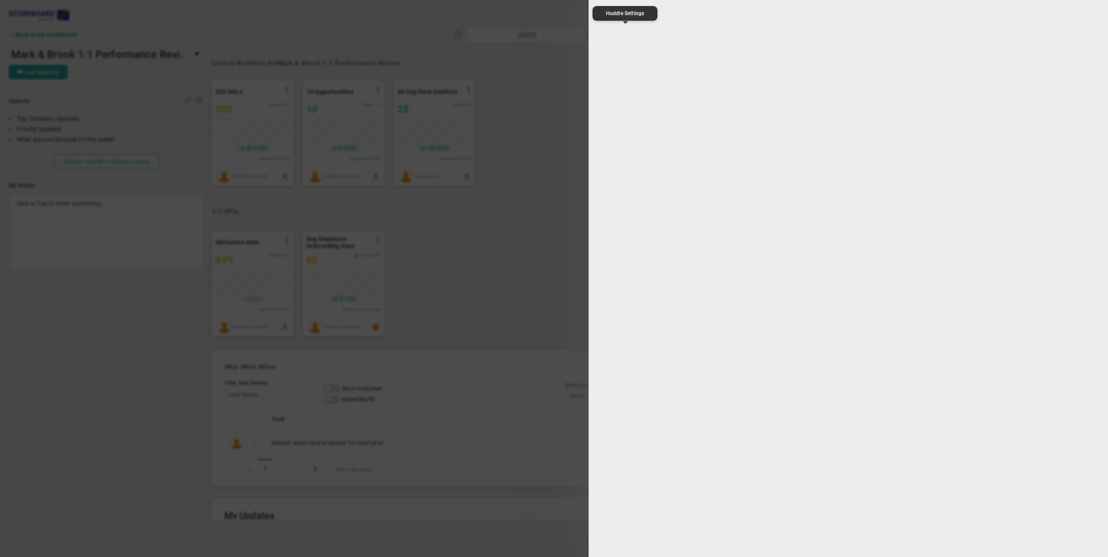
type input "Mark & Brook 1:1 Performance Review"
type input "https://join.skype.com/"
type input "13:00:00"
type input "13:30:00"
type input "Mark Collins"
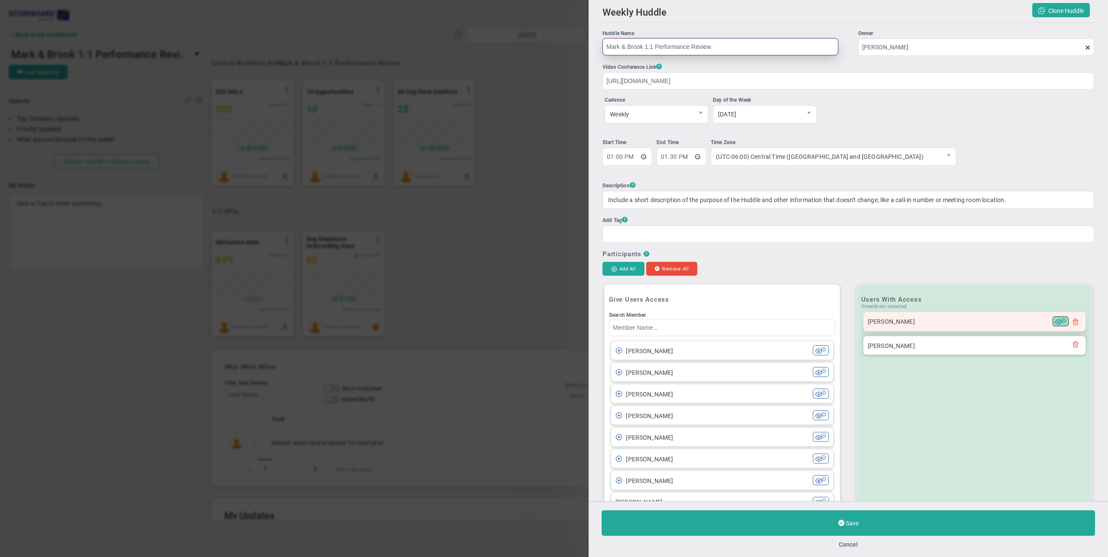
click at [1056, 322] on span at bounding box center [1059, 321] width 7 height 7
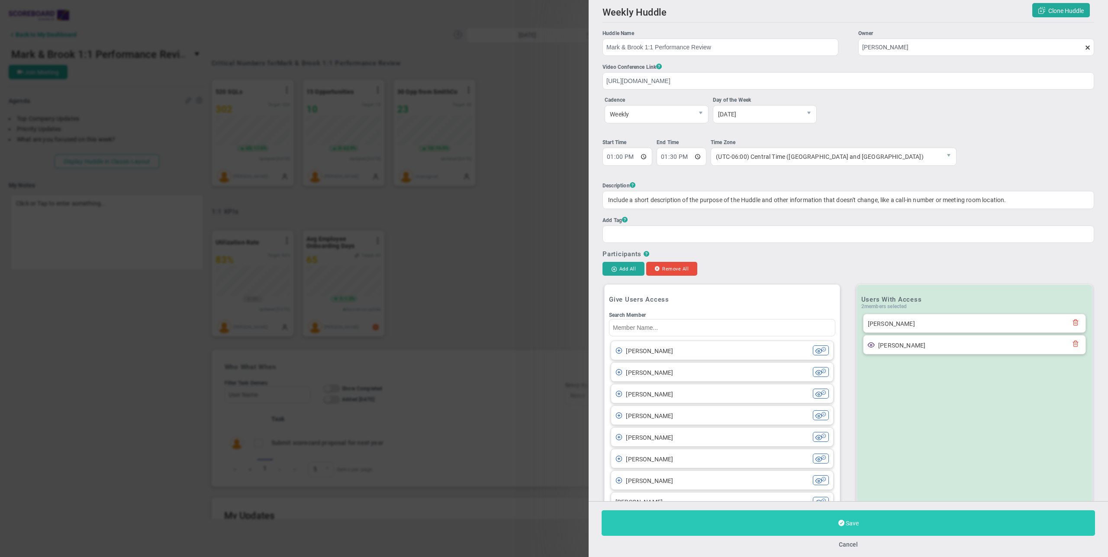
click at [883, 528] on button "Save" at bounding box center [849, 523] width 494 height 26
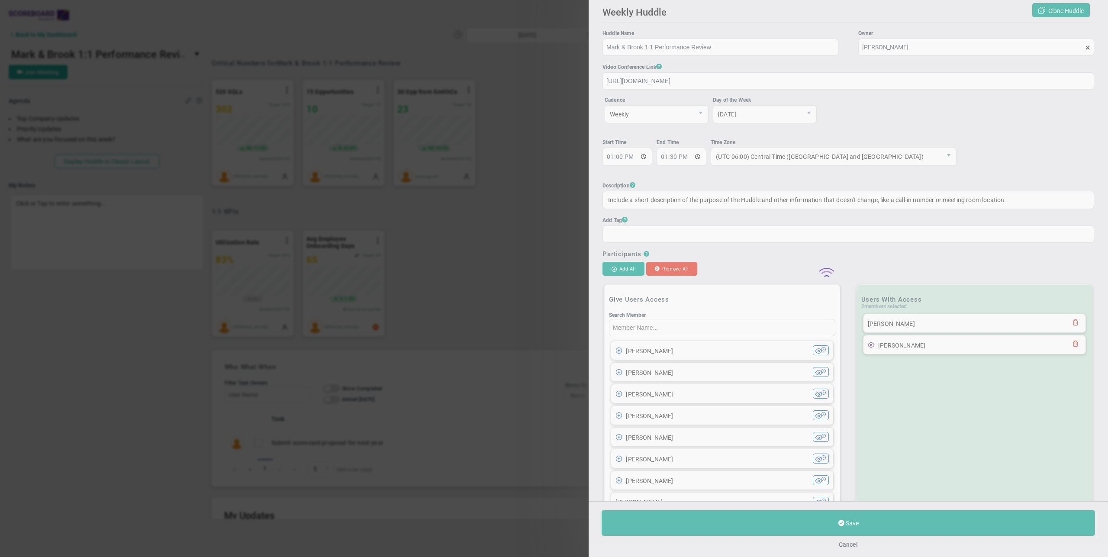
type input "Thursday, August 14, 2025"
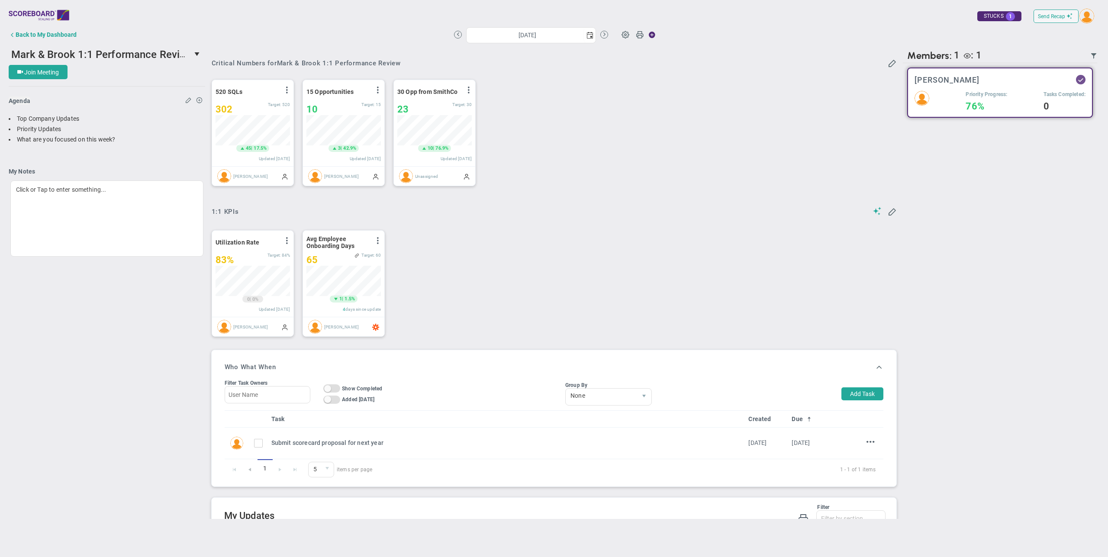
scroll to position [30, 74]
click at [639, 229] on div "Utilization Rate View Historical Graph Edit Make "No Change" Update Add Past Up…" at bounding box center [551, 283] width 696 height 124
click at [578, 243] on div "Utilization Rate View Historical Graph Edit Make "No Change" Update Add Past Up…" at bounding box center [551, 283] width 696 height 124
click at [55, 37] on div "Back to My Dashboard" at bounding box center [46, 34] width 61 height 7
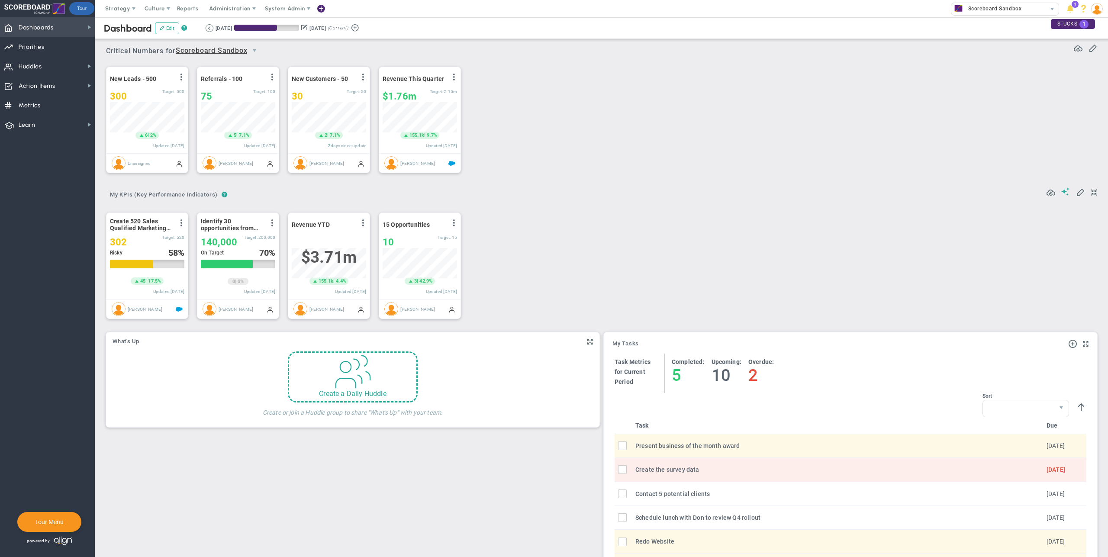
click at [75, 29] on span "Dashboards Dashboards" at bounding box center [47, 26] width 95 height 19
click at [123, 38] on span "Company Dashboard" at bounding box center [141, 42] width 56 height 8
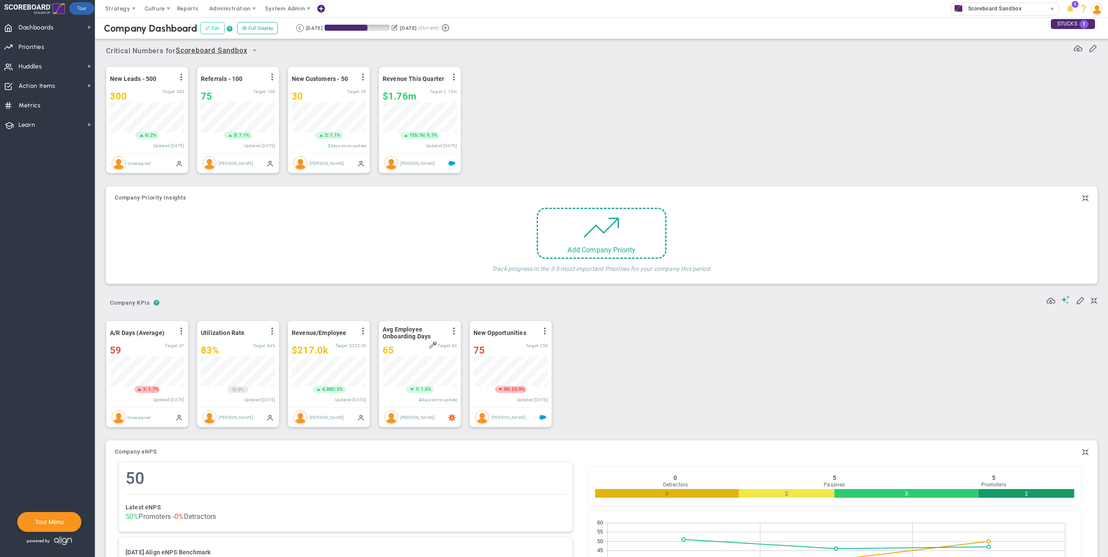
click at [209, 30] on button "Edit" at bounding box center [212, 28] width 24 height 12
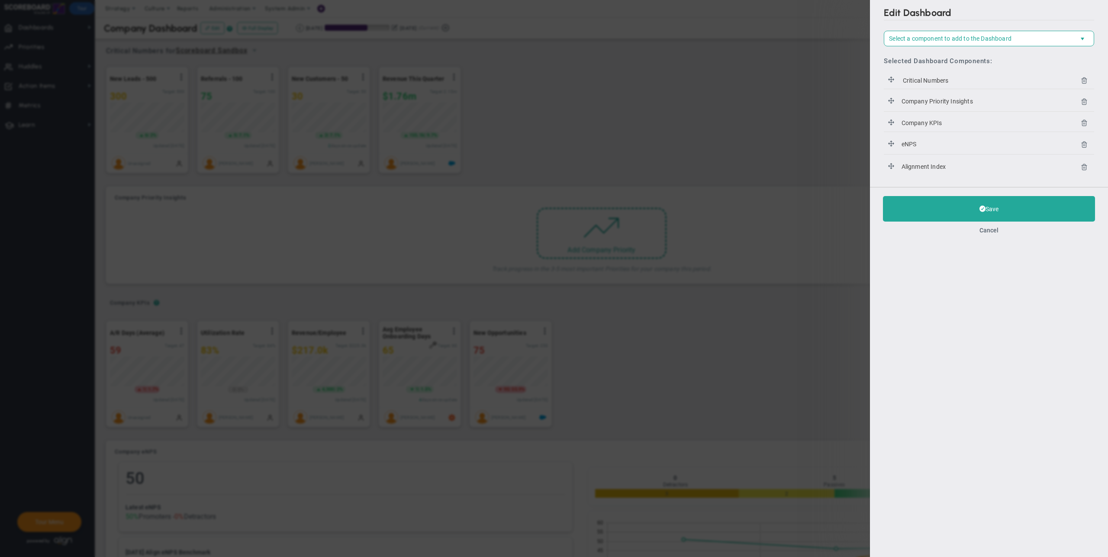
click at [1084, 100] on icon at bounding box center [1084, 101] width 7 height 7
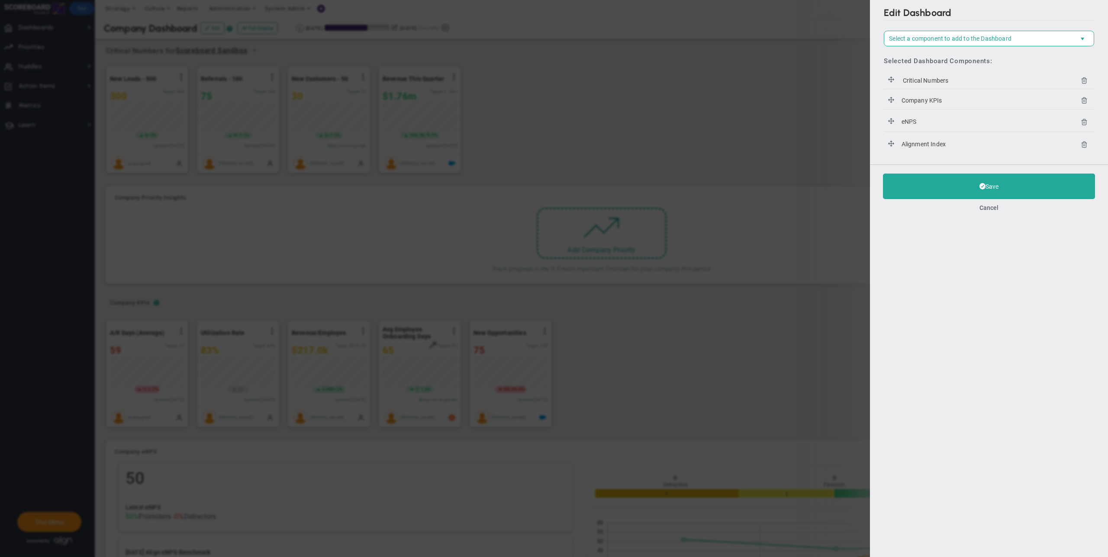
click at [1087, 121] on icon at bounding box center [1084, 121] width 7 height 7
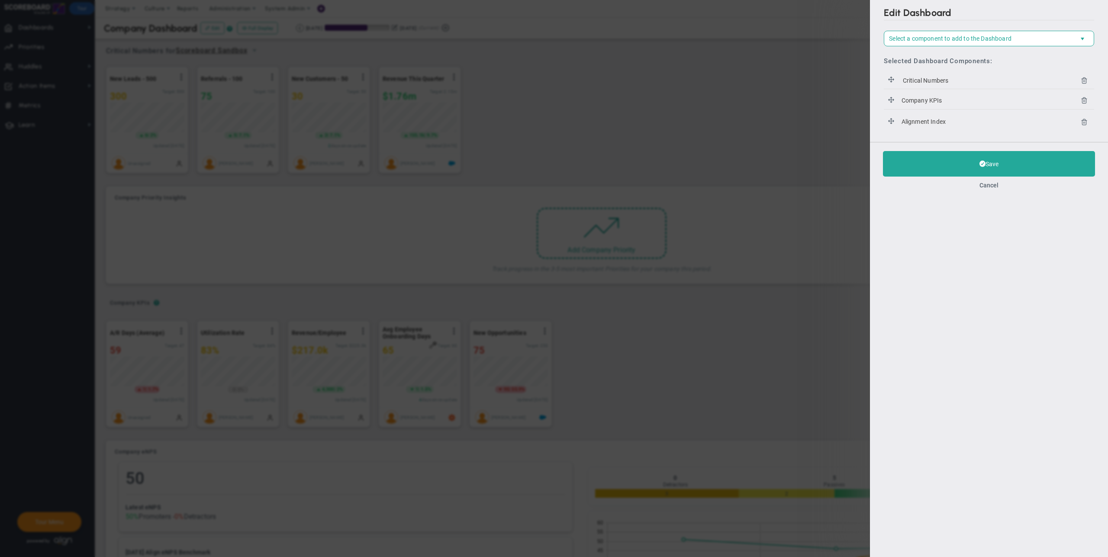
click at [1087, 121] on icon at bounding box center [1084, 121] width 7 height 7
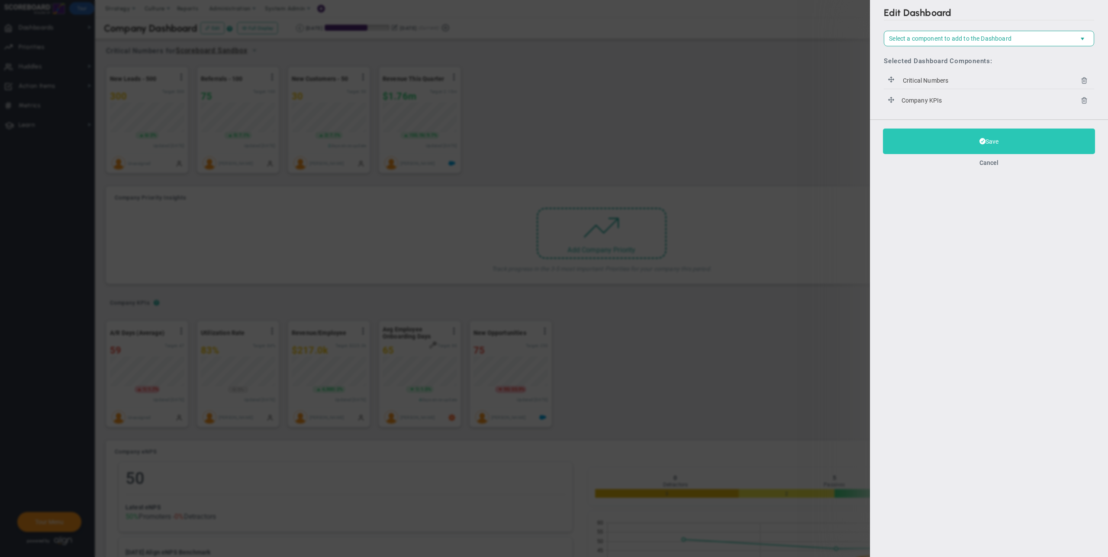
click at [1045, 152] on button "Save" at bounding box center [989, 142] width 212 height 26
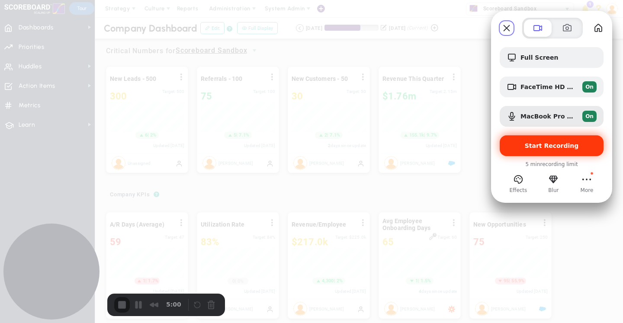
click at [557, 147] on span "Start Recording" at bounding box center [552, 145] width 54 height 7
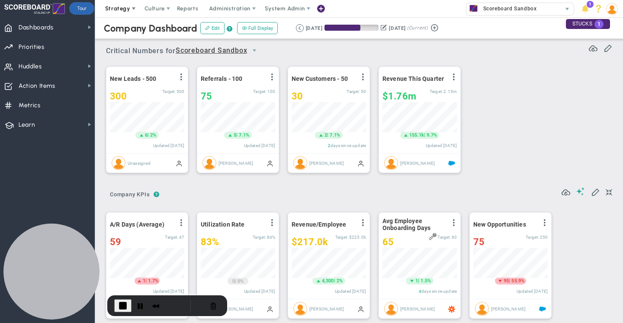
click at [121, 10] on span "Strategy" at bounding box center [117, 8] width 25 height 6
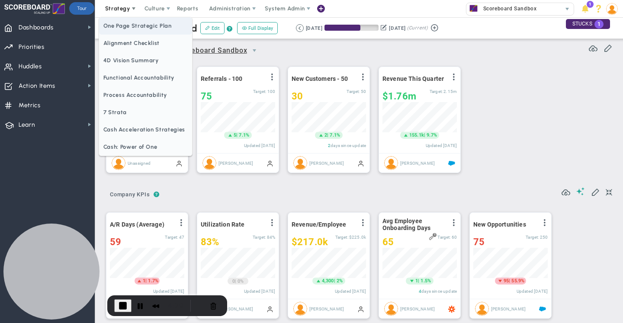
click at [123, 30] on span "One Page Strategic Plan" at bounding box center [145, 25] width 93 height 17
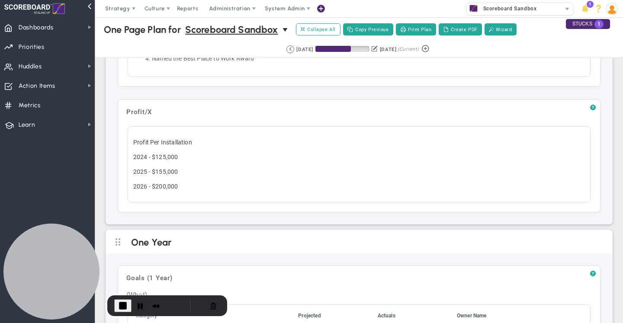
scroll to position [901, 0]
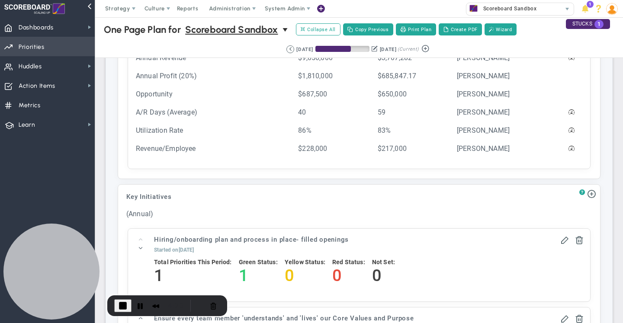
click at [50, 51] on span "Priorities OKR Tree Priorities OKRs" at bounding box center [47, 46] width 95 height 19
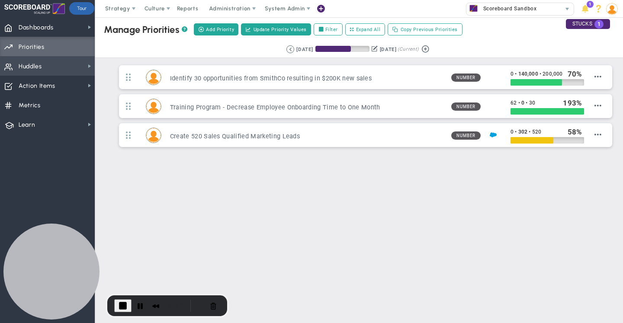
click at [63, 68] on span "Huddles Huddles" at bounding box center [47, 65] width 95 height 19
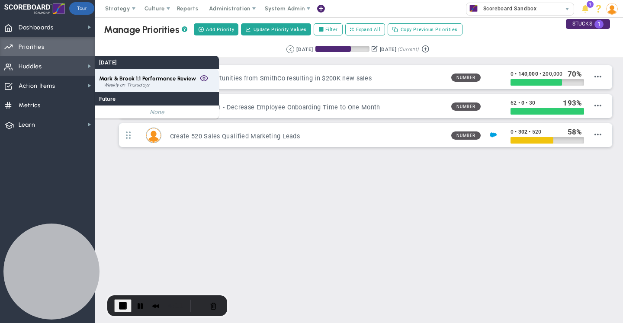
click at [120, 83] on div "Weekly on Thursdays" at bounding box center [159, 85] width 111 height 5
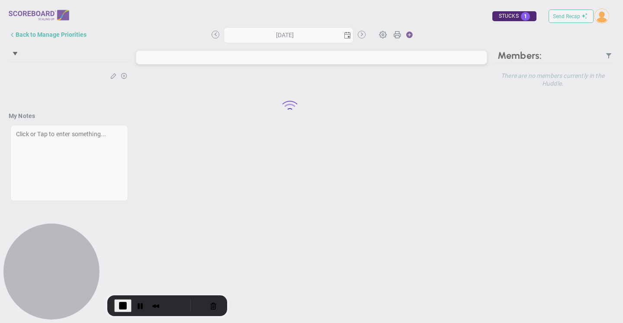
type input "Thursday, August 14, 2025"
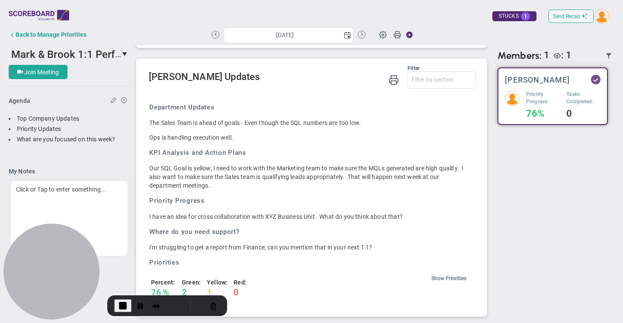
scroll to position [442, 0]
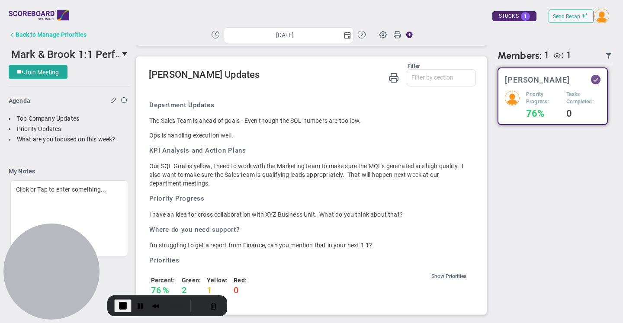
click at [81, 36] on div "Back to Manage Priorities" at bounding box center [51, 34] width 71 height 7
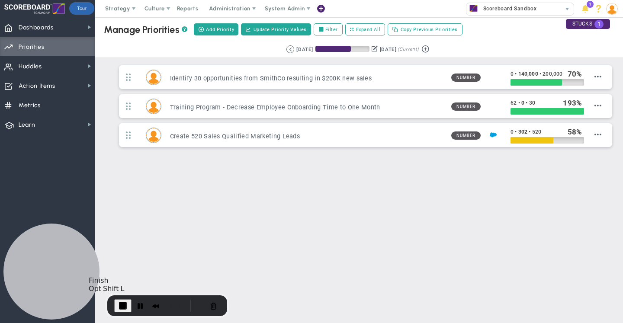
click at [125, 307] on span "End Recording" at bounding box center [123, 306] width 10 height 10
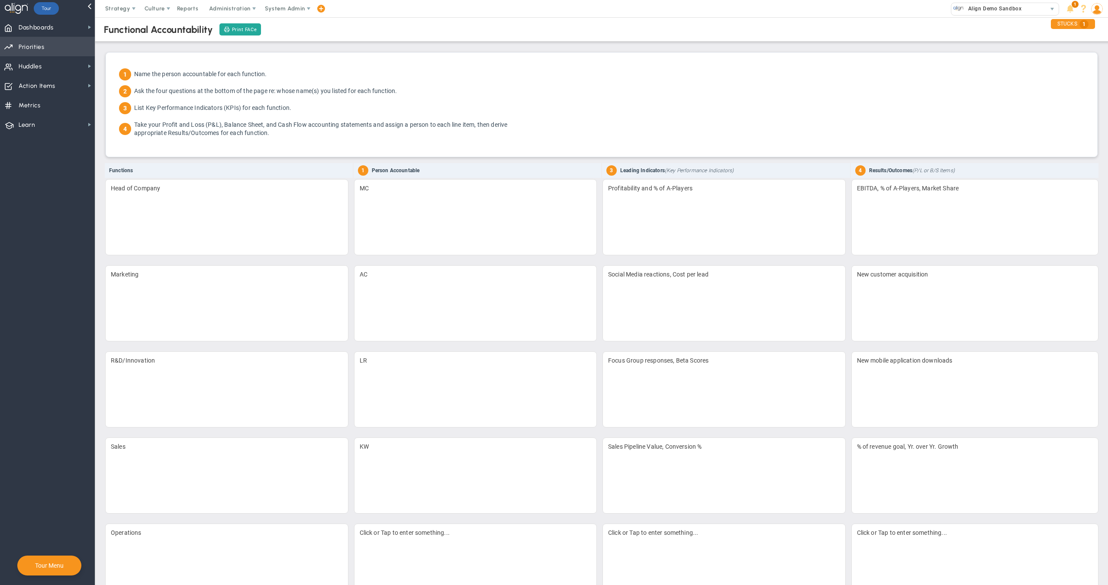
click at [55, 45] on span "Priorities OKR Tree Priorities OKRs" at bounding box center [47, 46] width 95 height 19
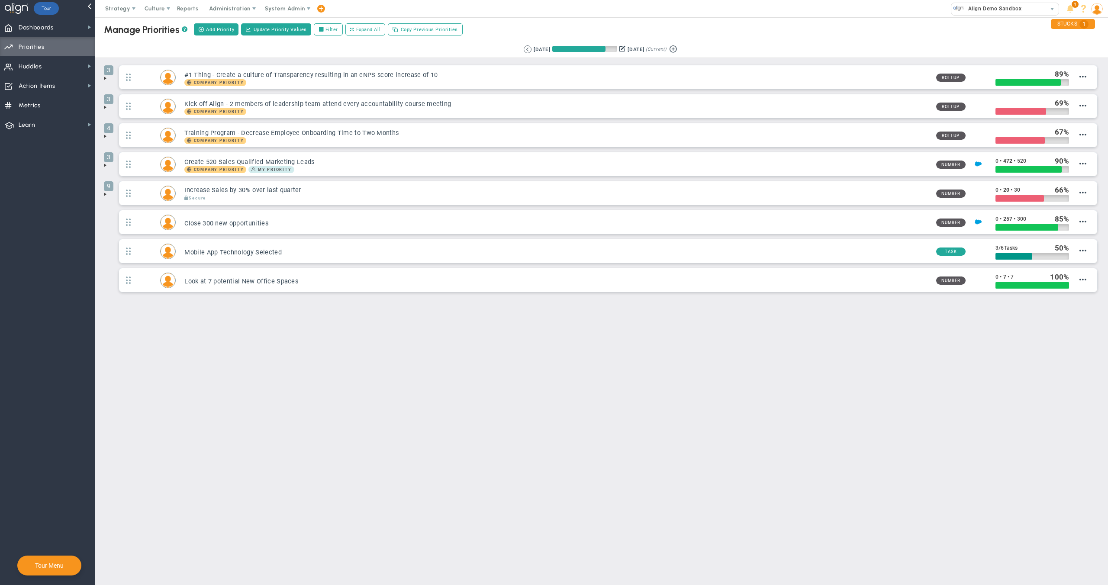
click at [336, 379] on main "Manage OKRs ? Manage Priorities ? Add Priority Create Project Update Priority V…" at bounding box center [601, 301] width 1013 height 568
click at [513, 386] on main "Manage OKRs ? Manage Priorities ? Add Priority Create Project Update Priority V…" at bounding box center [601, 301] width 1013 height 568
click at [112, 9] on span "Strategy" at bounding box center [117, 8] width 25 height 6
click at [114, 23] on span "One Page Strategic Plan" at bounding box center [145, 25] width 93 height 17
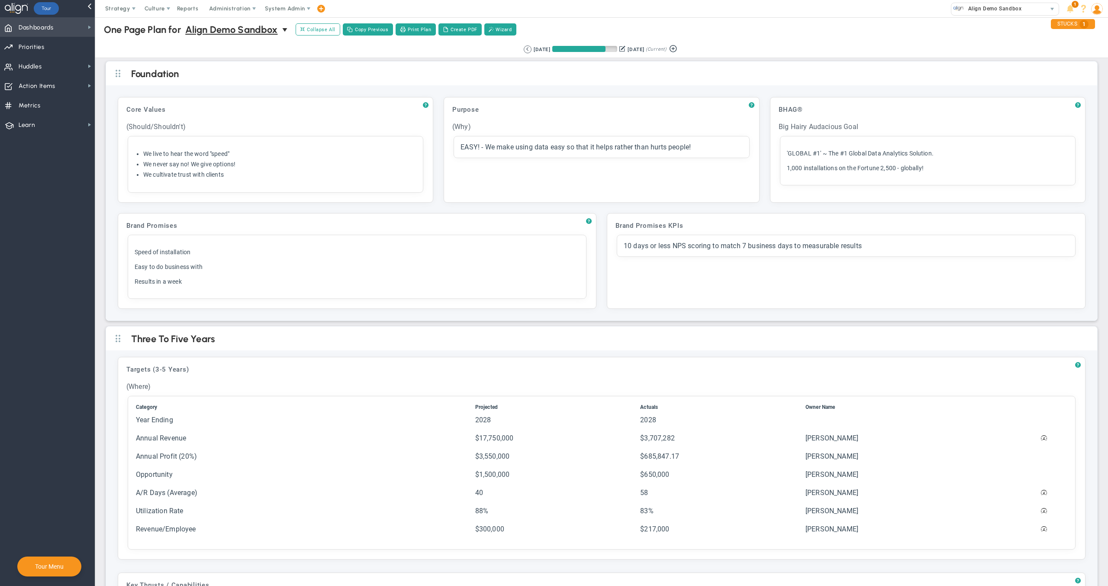
click at [73, 26] on span "Dashboards Dashboards" at bounding box center [47, 26] width 95 height 19
click at [128, 58] on span "Annual Initiatives" at bounding box center [136, 59] width 46 height 8
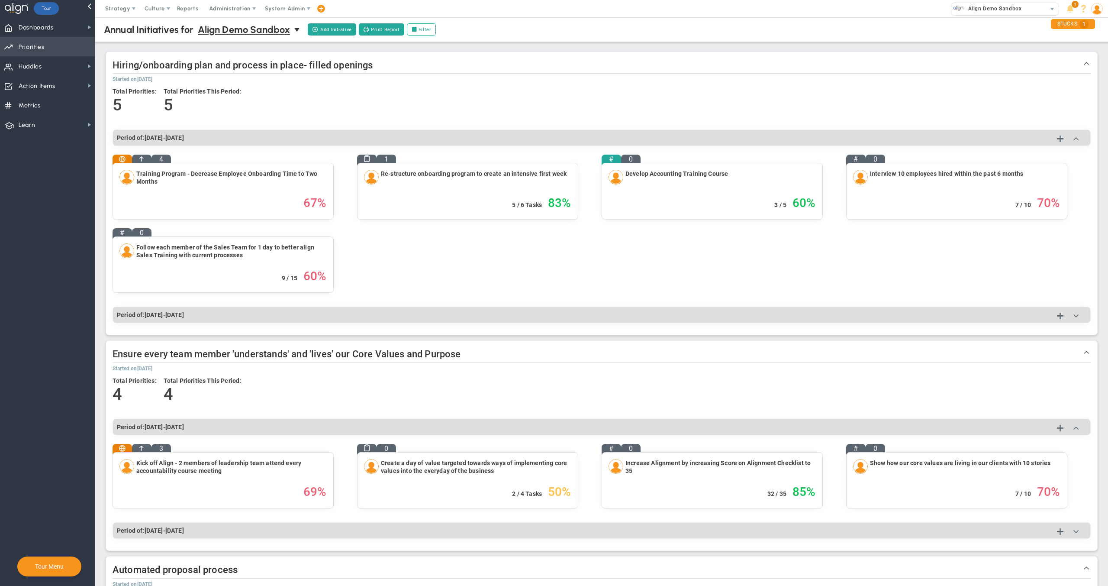
click at [44, 45] on span "Priorities OKR Tree Priorities OKRs" at bounding box center [47, 46] width 95 height 19
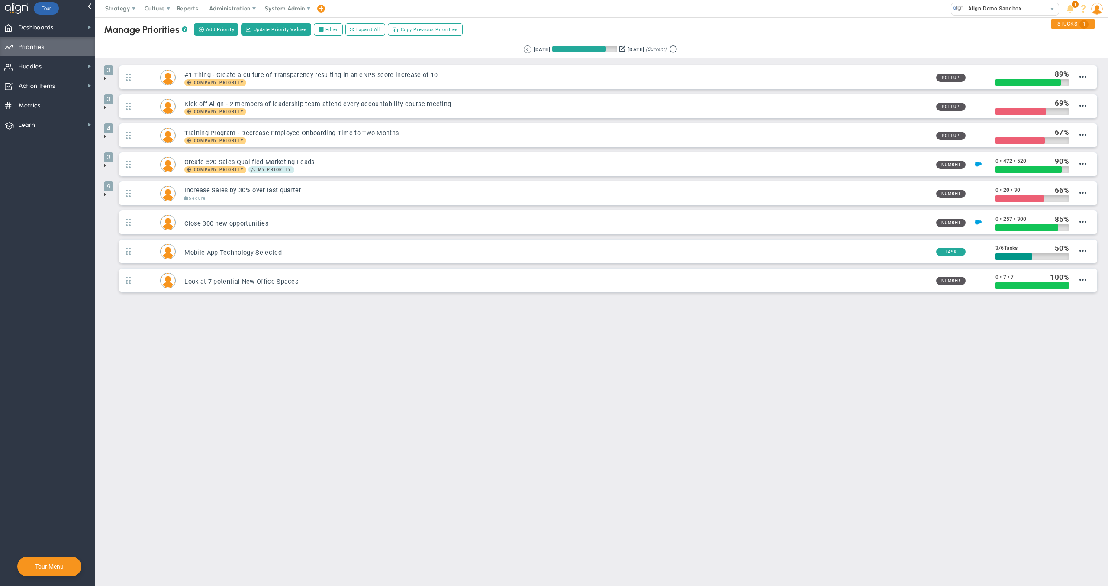
click at [103, 78] on span at bounding box center [105, 78] width 7 height 7
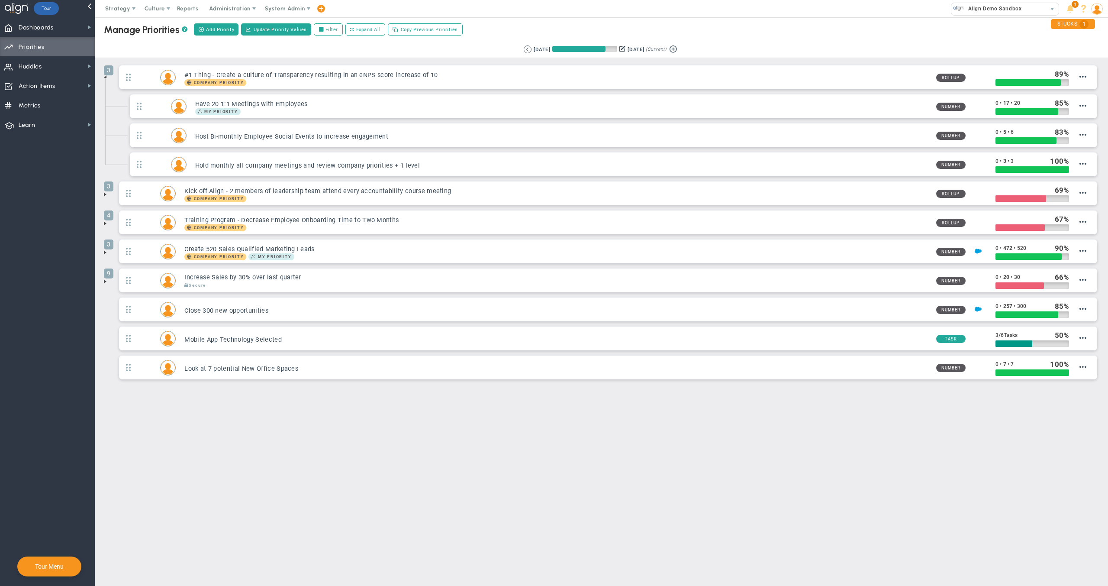
click at [105, 76] on span at bounding box center [105, 76] width 7 height 7
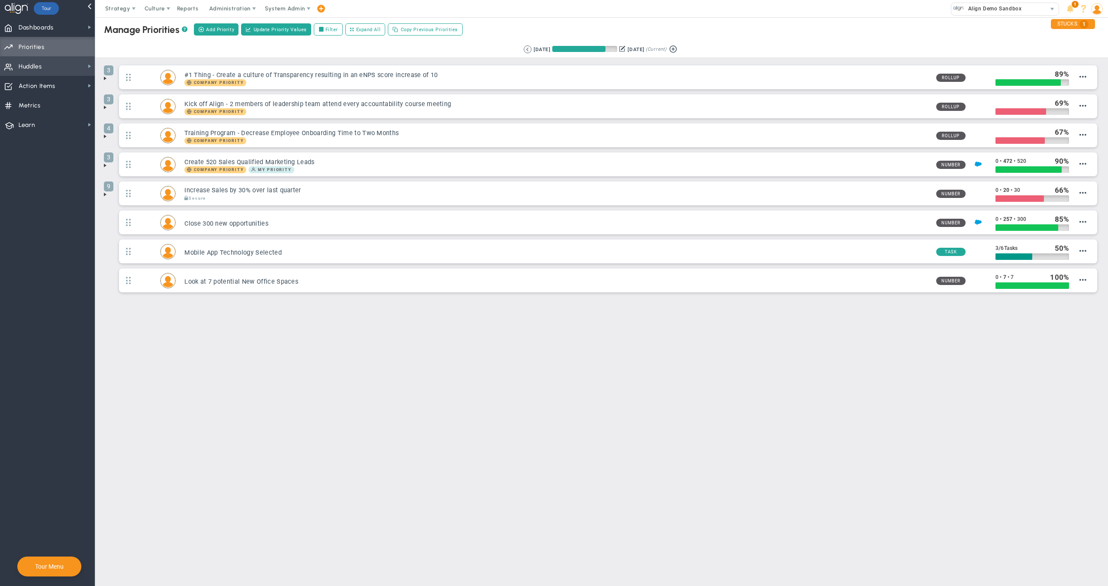
click at [62, 69] on span "Huddles Huddles" at bounding box center [47, 65] width 95 height 19
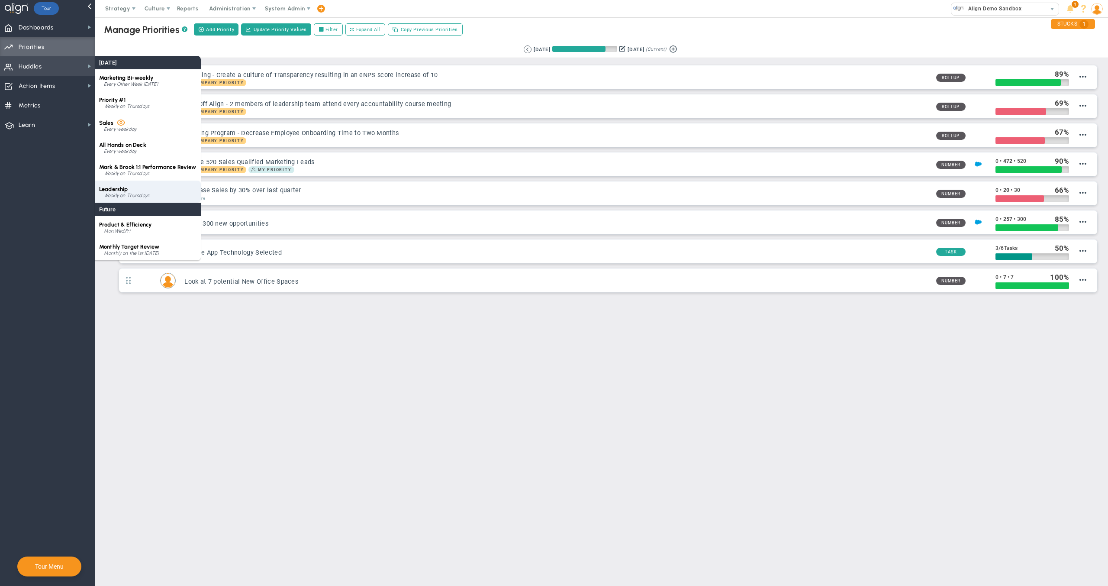
click at [137, 195] on div "Weekly on Thursdays" at bounding box center [150, 195] width 93 height 5
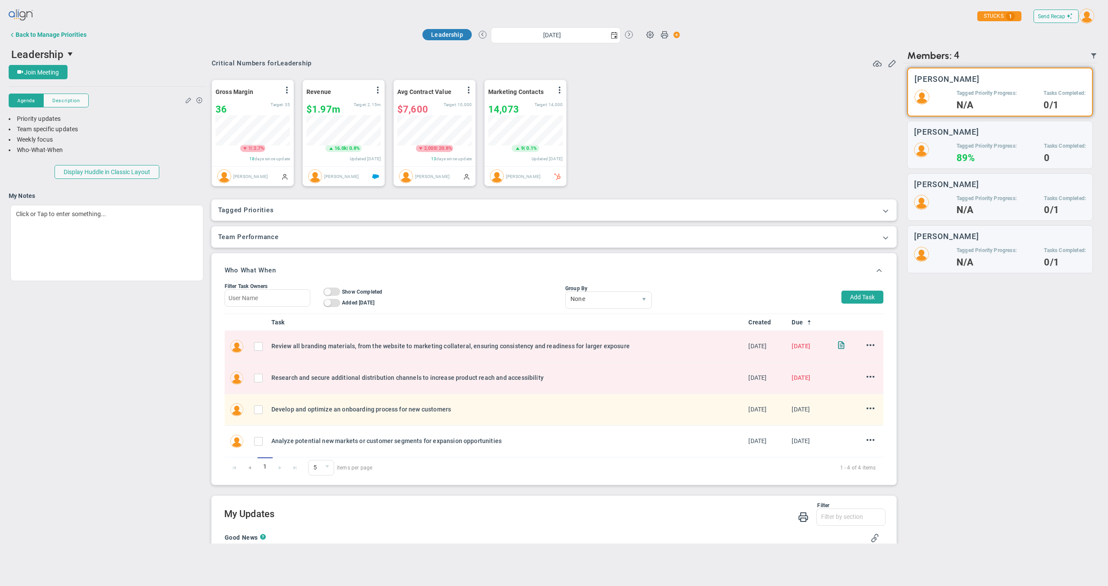
scroll to position [30, 74]
click at [65, 54] on span "select" at bounding box center [71, 54] width 15 height 15
click at [67, 105] on span "Marketing Bi-weekly" at bounding box center [44, 107] width 58 height 6
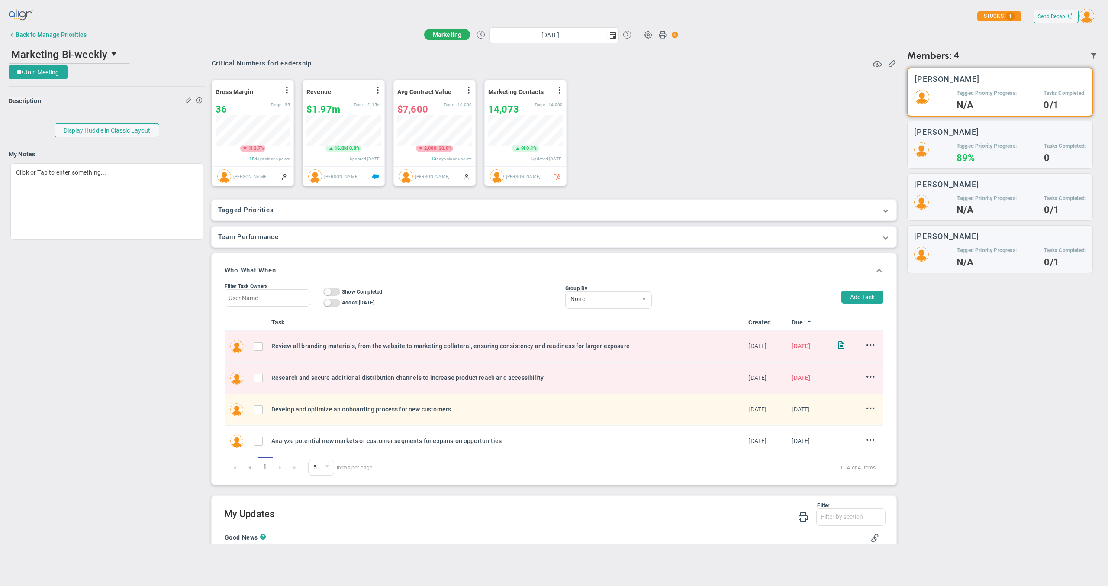
scroll to position [8, 0]
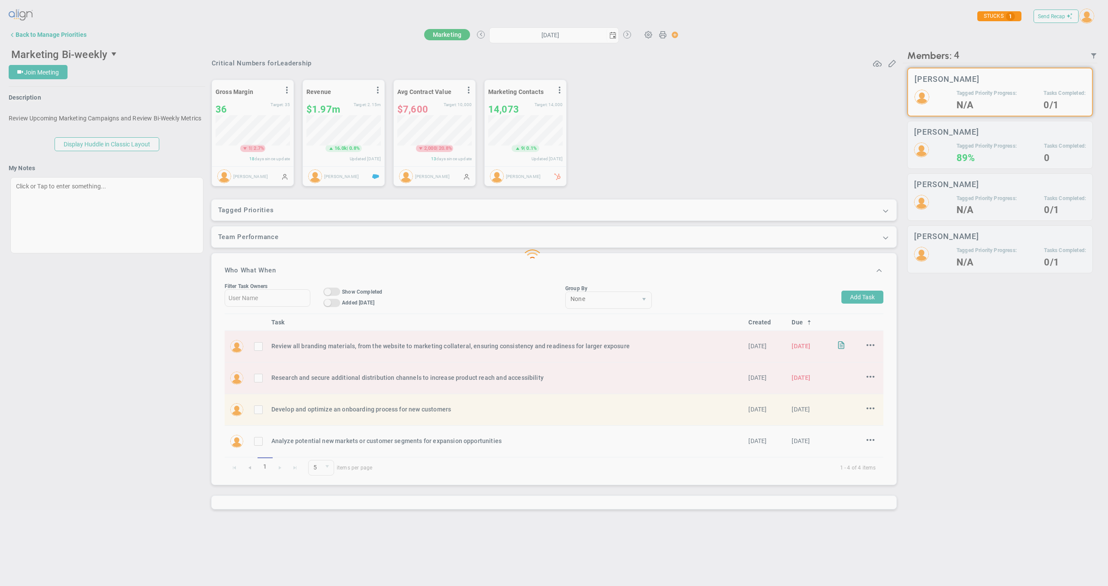
type input "Thursday, August 14, 2025"
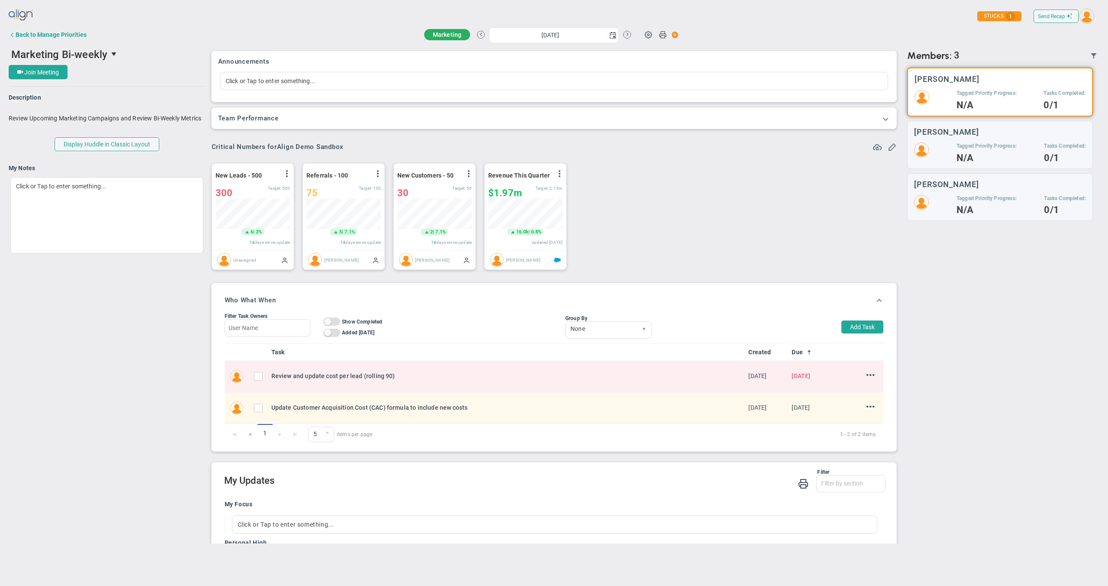
scroll to position [30, 74]
click at [652, 36] on span at bounding box center [648, 34] width 16 height 16
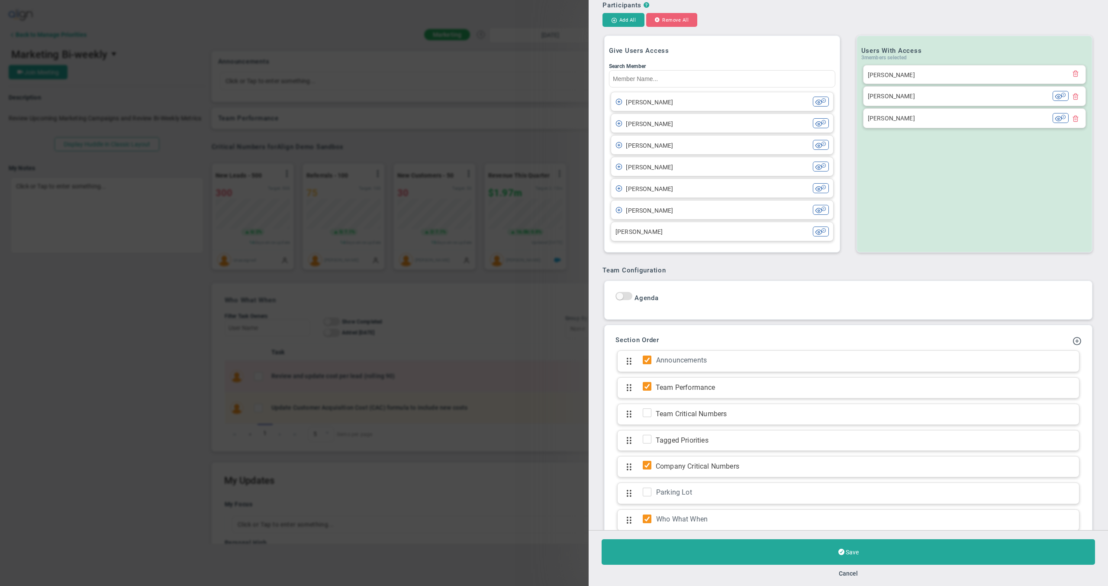
scroll to position [283, 0]
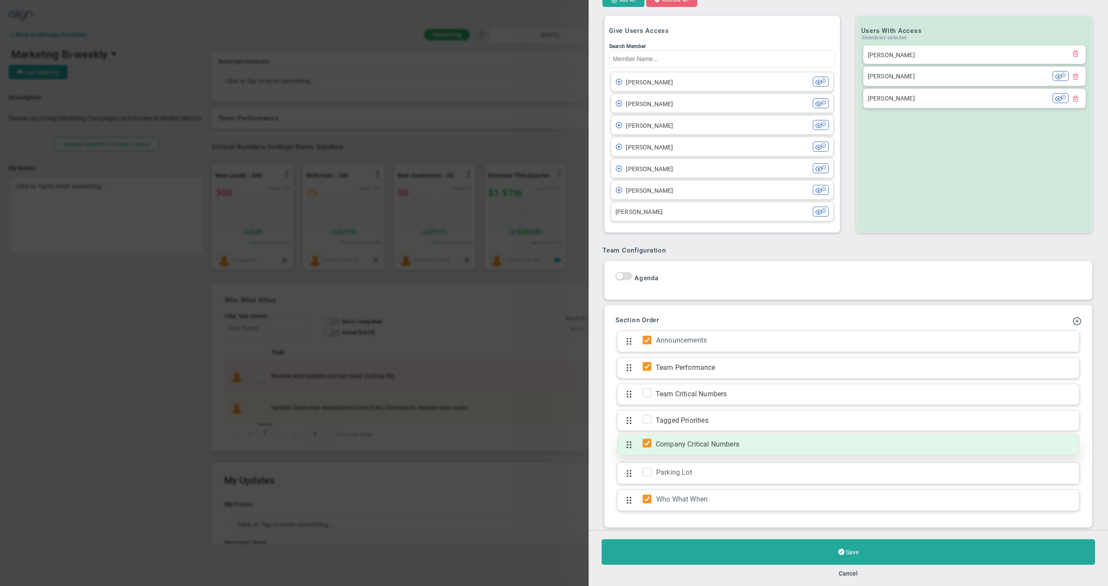
click at [644, 443] on span at bounding box center [647, 443] width 9 height 9
click at [646, 443] on input "checkbox" at bounding box center [649, 444] width 9 height 9
checkbox input "false"
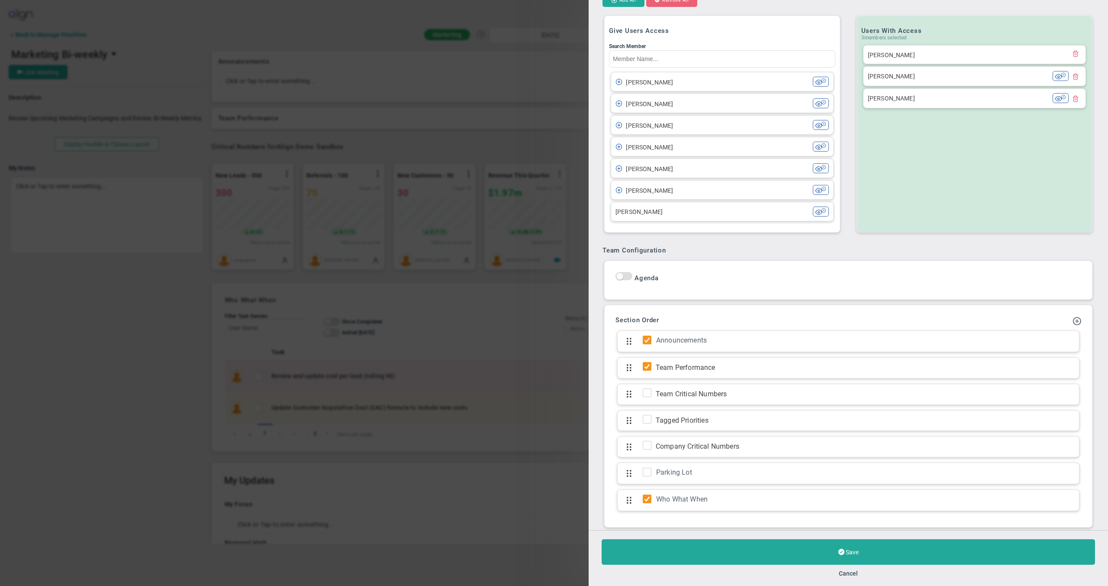
click at [1063, 322] on h3 "Section Order" at bounding box center [849, 320] width 466 height 8
click at [1073, 321] on span at bounding box center [1077, 320] width 9 height 9
click at [1043, 348] on span "Add KPI Section" at bounding box center [1051, 349] width 44 height 7
click at [652, 526] on input at bounding box center [829, 521] width 426 height 17
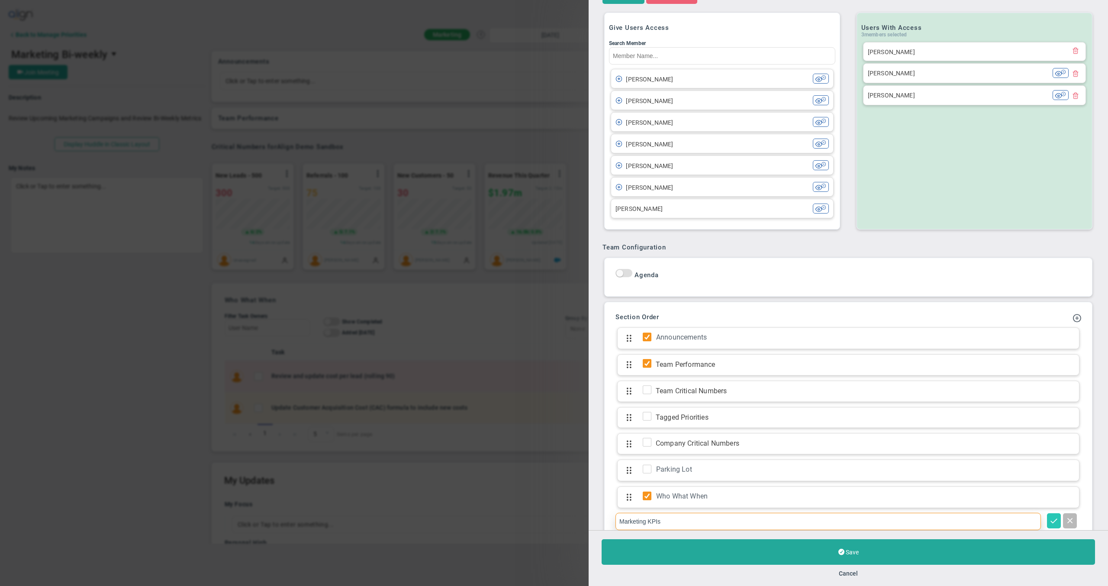
type input "Marketing KPIs"
click at [1050, 520] on span at bounding box center [1054, 520] width 9 height 9
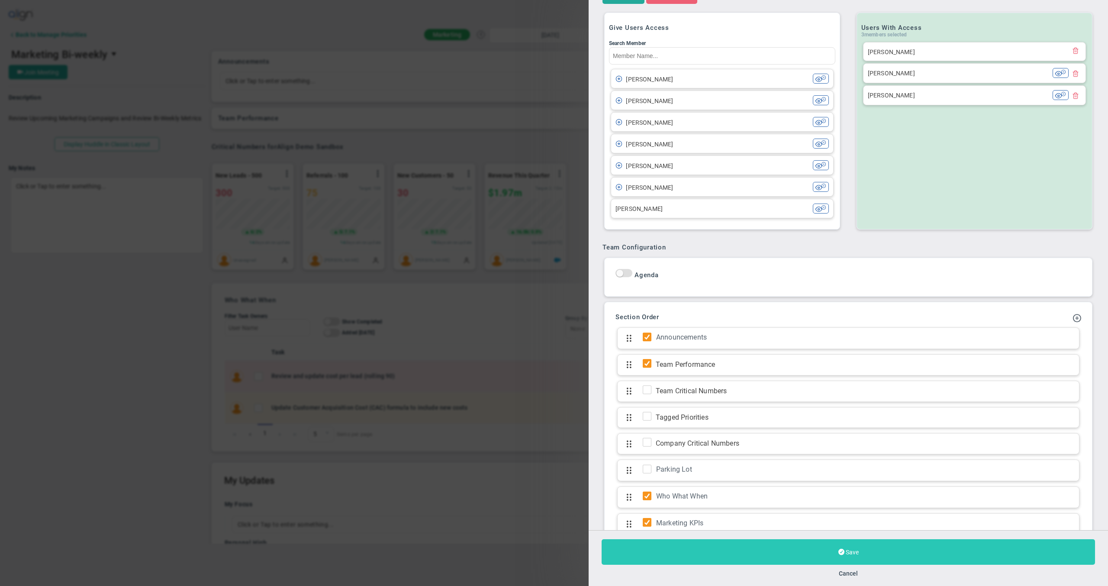
click at [772, 553] on button "Save" at bounding box center [849, 552] width 494 height 26
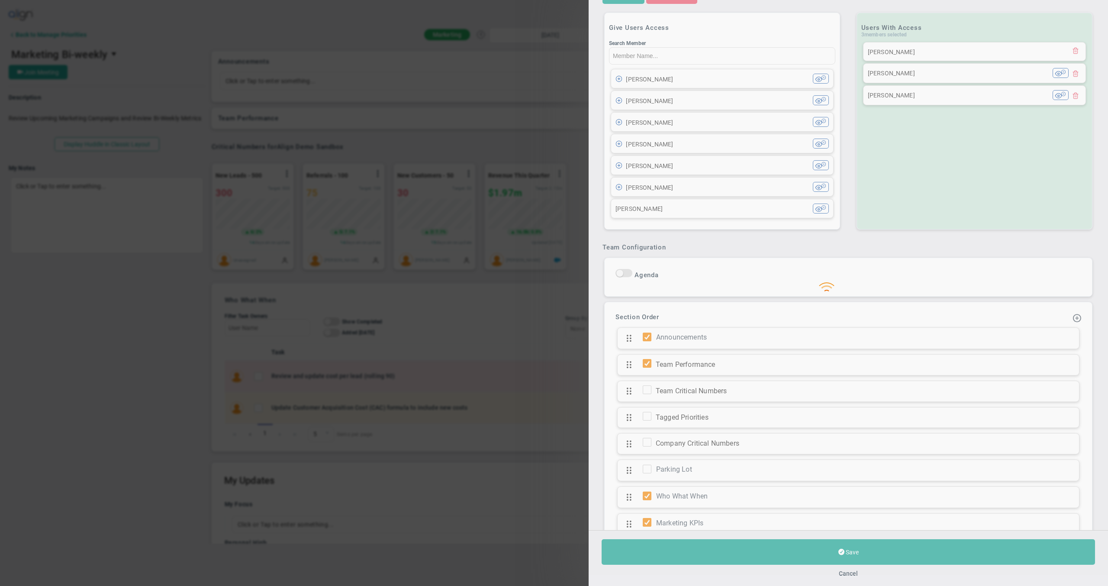
type input "Thursday, August 14, 2025"
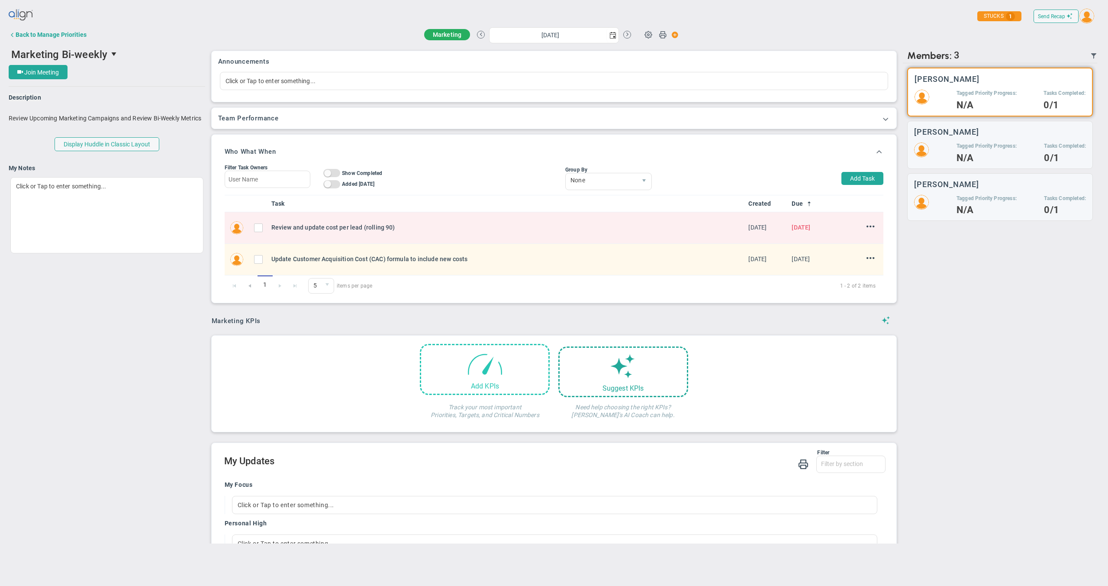
click at [486, 378] on span at bounding box center [485, 363] width 37 height 37
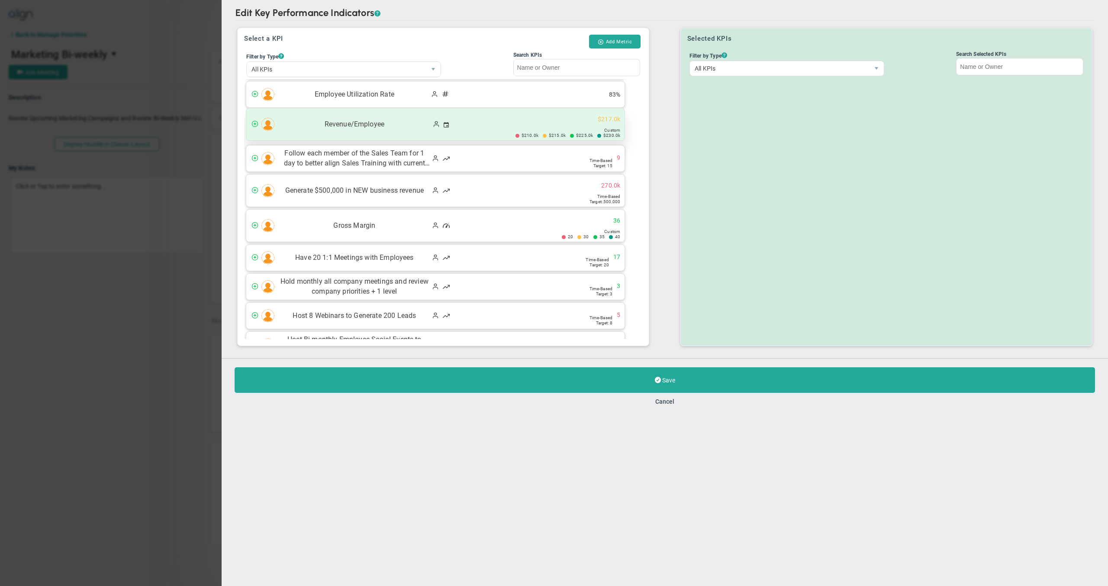
scroll to position [672, 0]
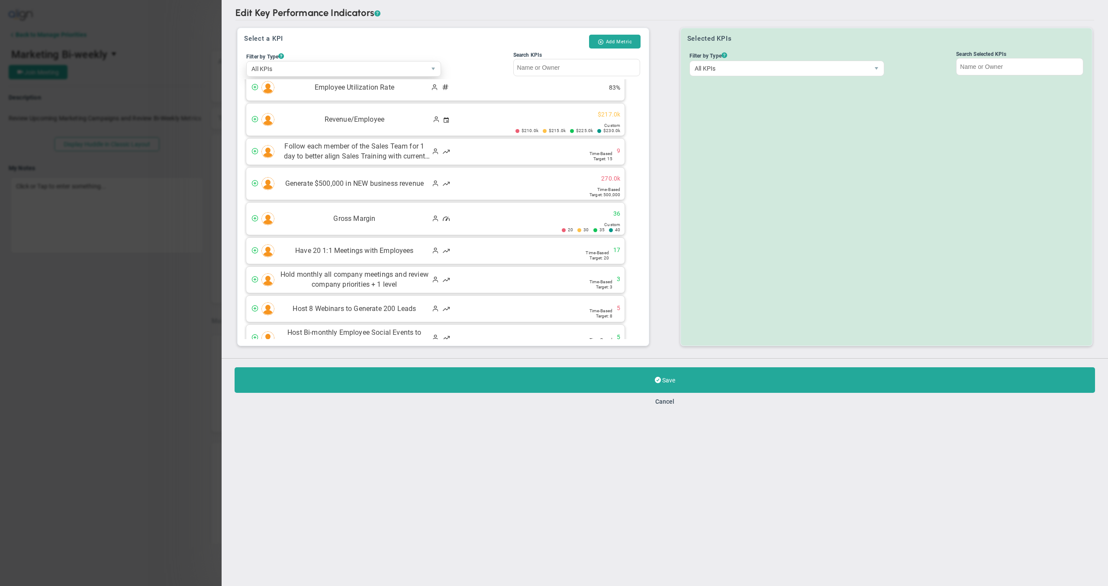
click at [390, 72] on span "All KPIs" at bounding box center [336, 68] width 179 height 15
click at [546, 66] on input "Search KPIs" at bounding box center [577, 66] width 127 height 17
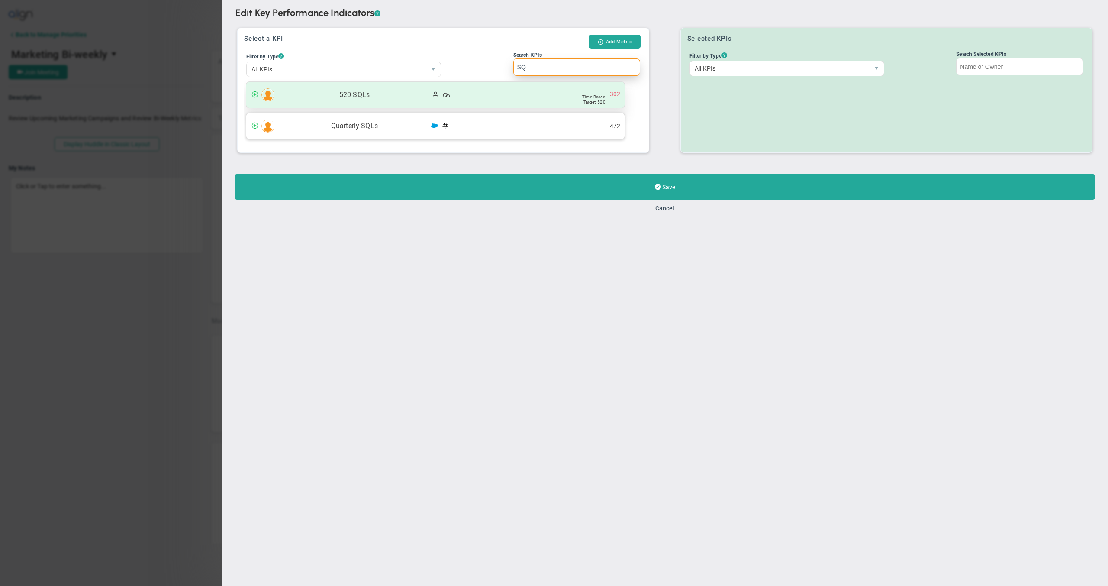
click at [379, 101] on div "520 SQLs 302 Target: 520" at bounding box center [435, 95] width 378 height 26
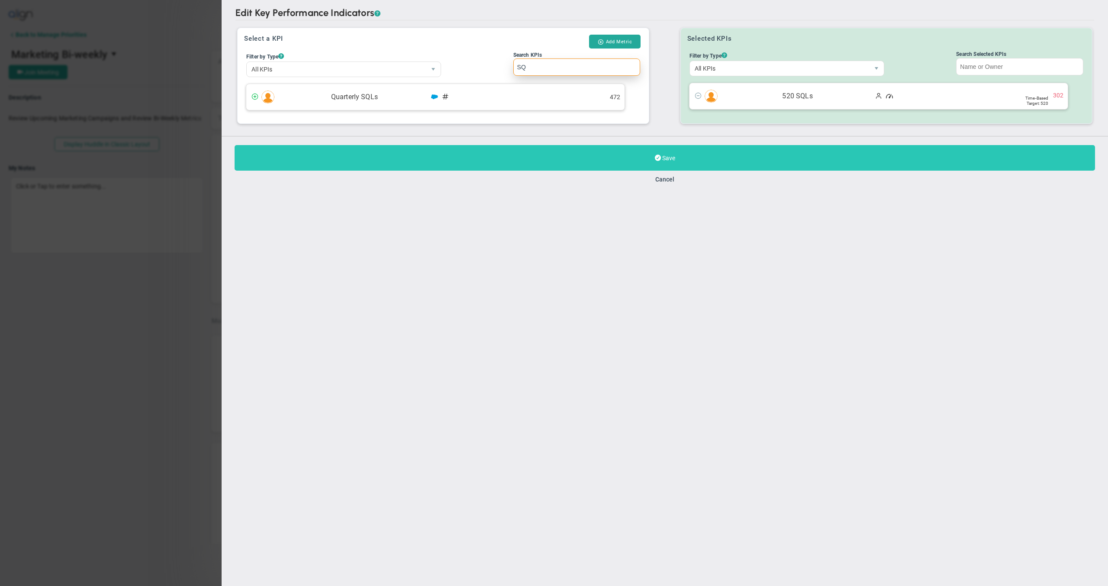
type input "SQ"
click at [573, 153] on button "Save" at bounding box center [665, 158] width 861 height 26
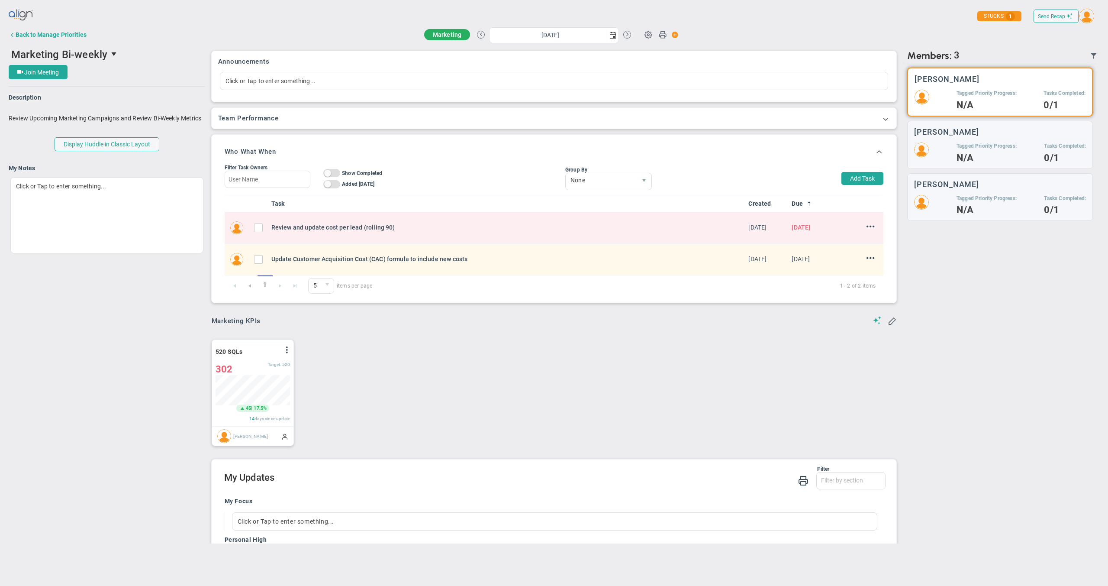
scroll to position [30, 74]
click at [858, 177] on button "Add Task" at bounding box center [863, 178] width 42 height 13
type input "[PERSON_NAME]"
type input "[DATE]"
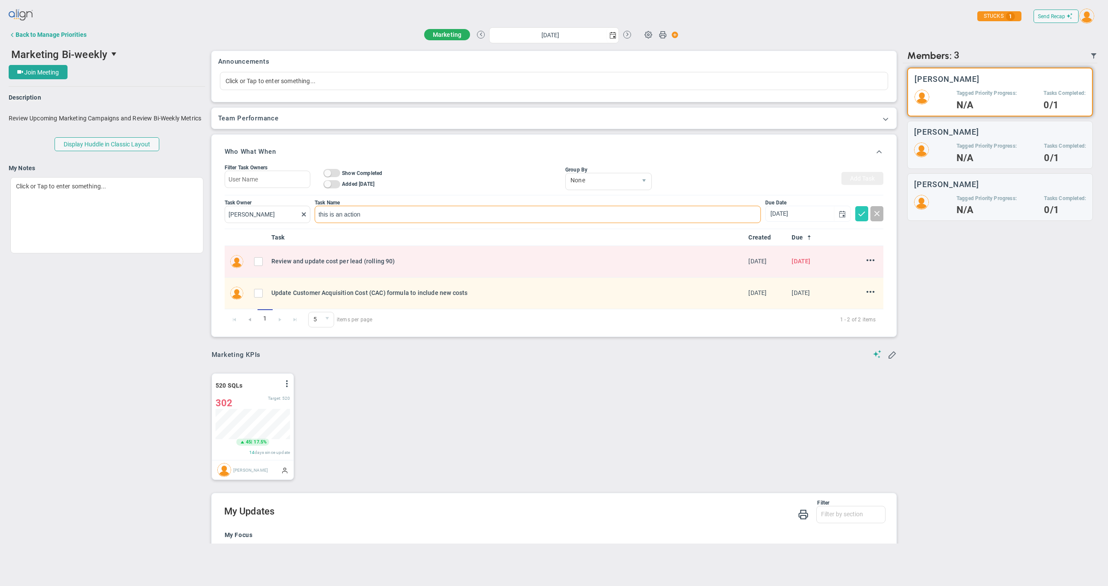
type input "this is an action"
click at [858, 209] on span at bounding box center [862, 213] width 9 height 9
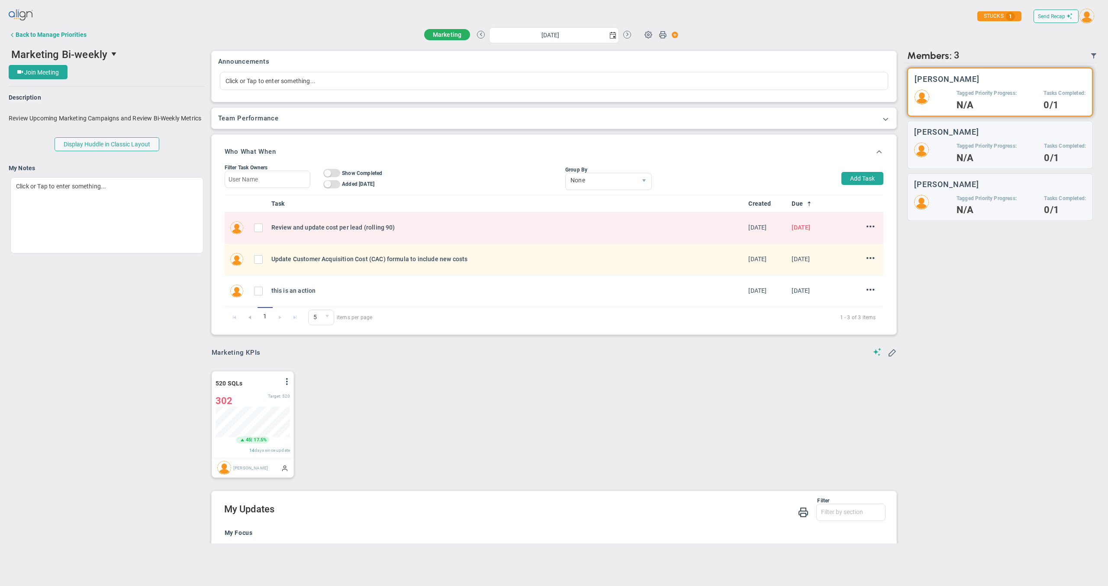
click at [466, 386] on div "520 SQLs View Historical Graph Edit Make "No Change" Update Add Past Update 302…" at bounding box center [551, 424] width 696 height 124
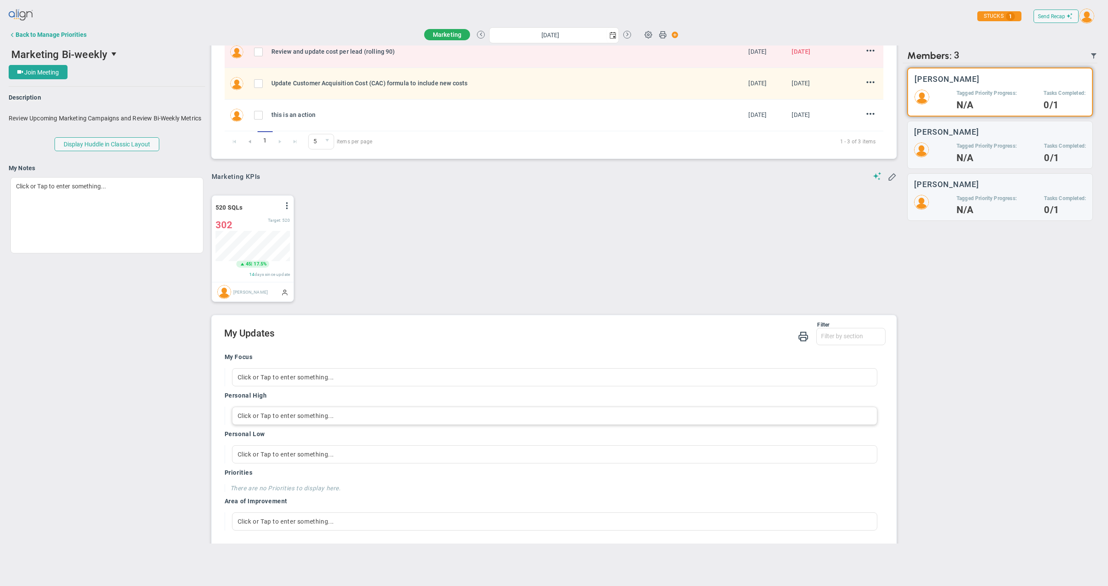
scroll to position [188, 0]
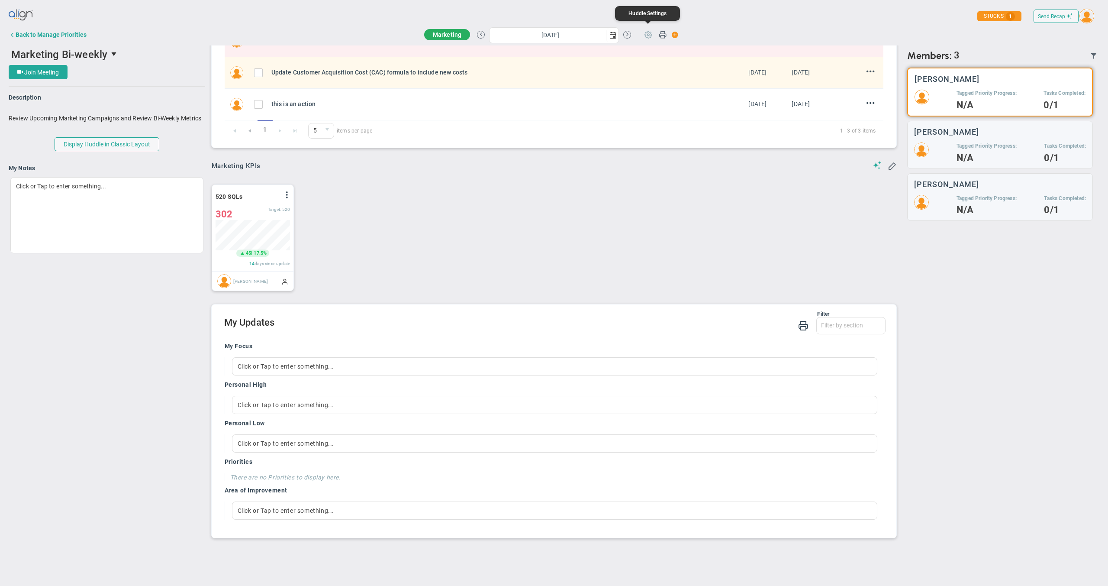
click at [647, 37] on span at bounding box center [648, 34] width 16 height 16
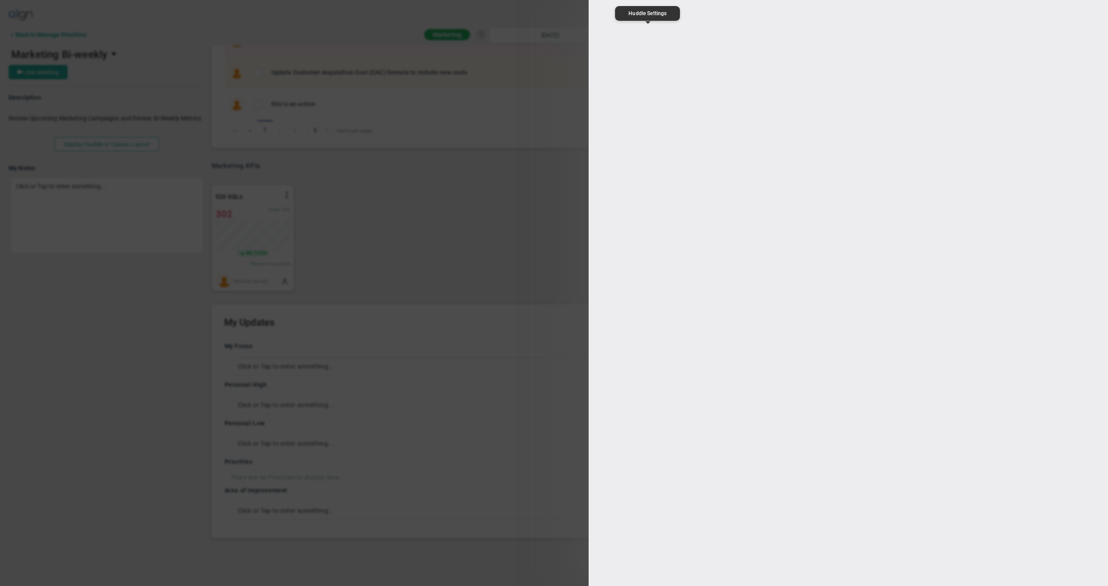
type input "Marketing Bi-weekly"
type input "https://gotomeet.me/"
type input "7/31/2025"
type input "09:05:00"
type input "09:35:00"
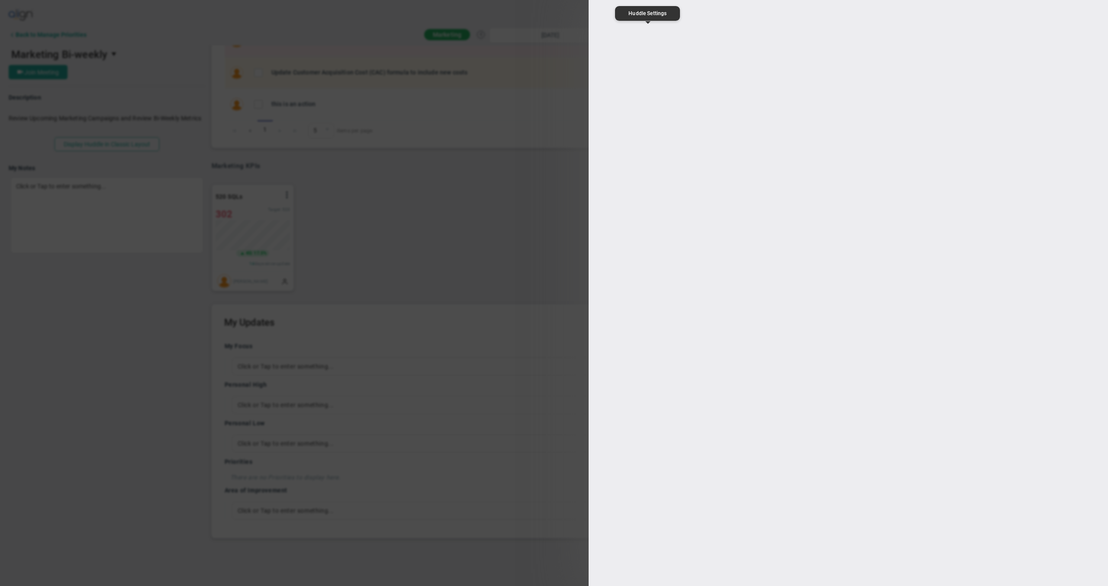
type input "[PERSON_NAME]"
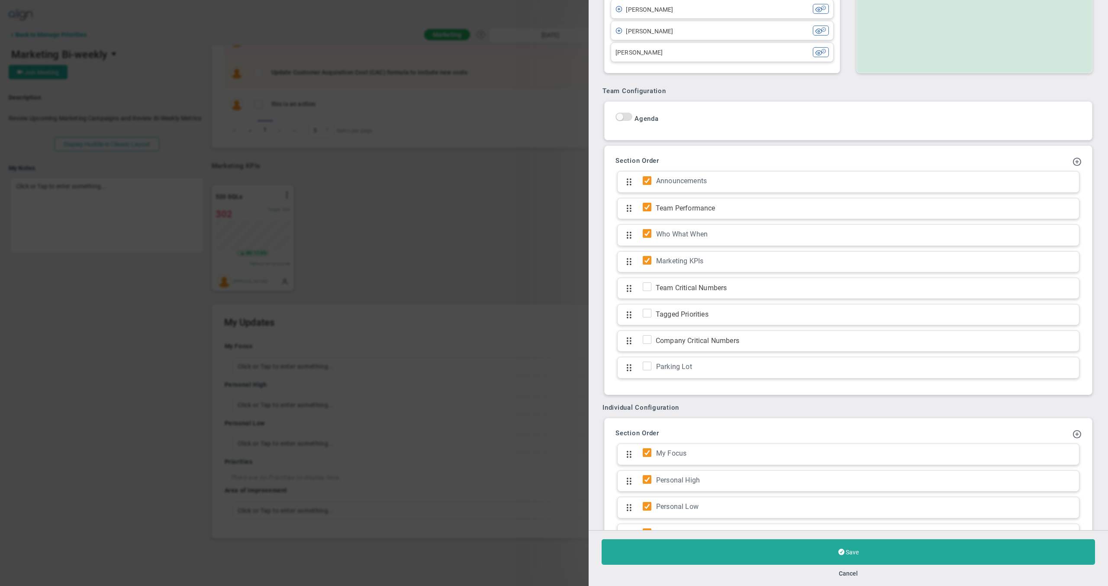
scroll to position [566, 0]
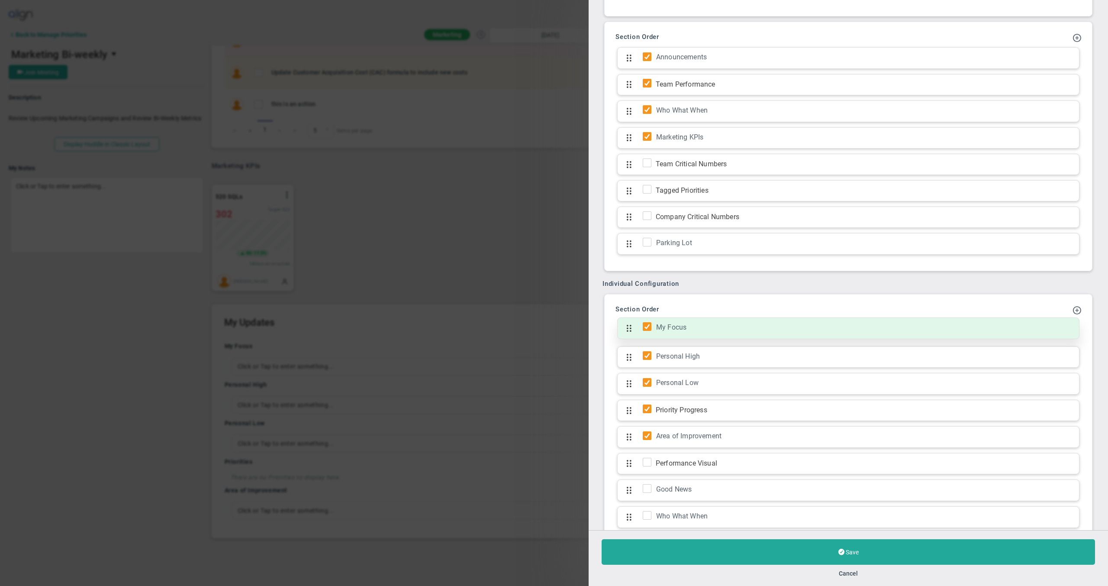
click at [672, 333] on div "My Focus Click to add section name" at bounding box center [865, 328] width 419 height 12
click at [672, 326] on input "My Focus" at bounding box center [859, 327] width 406 height 10
type input "My KPI Analysis and Action Plans"
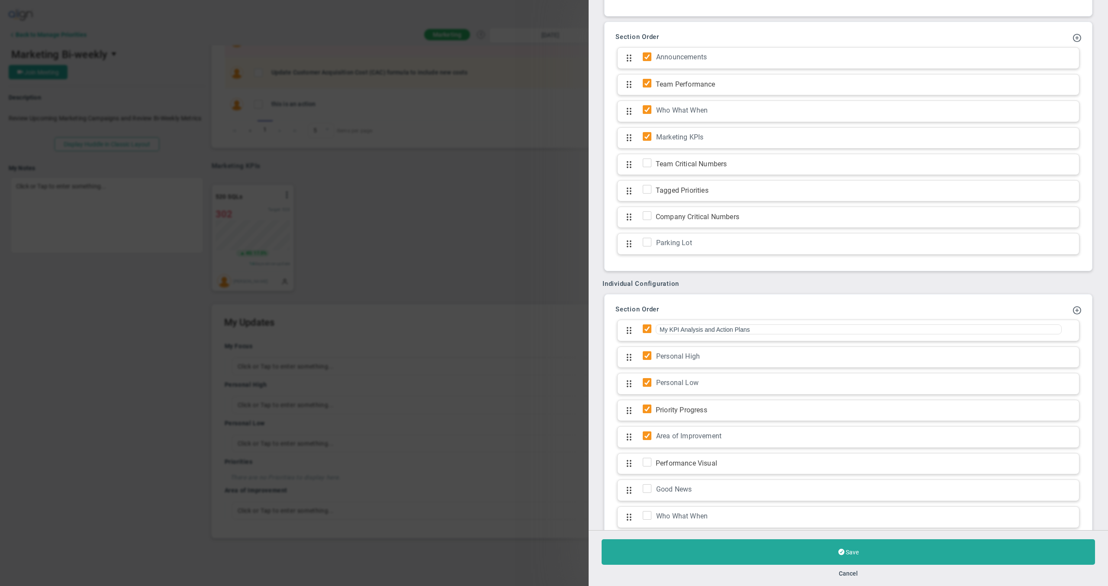
click at [692, 301] on div "Section Order My Focus Click to add section name My KPI Analysis and Action Pla…" at bounding box center [848, 445] width 479 height 293
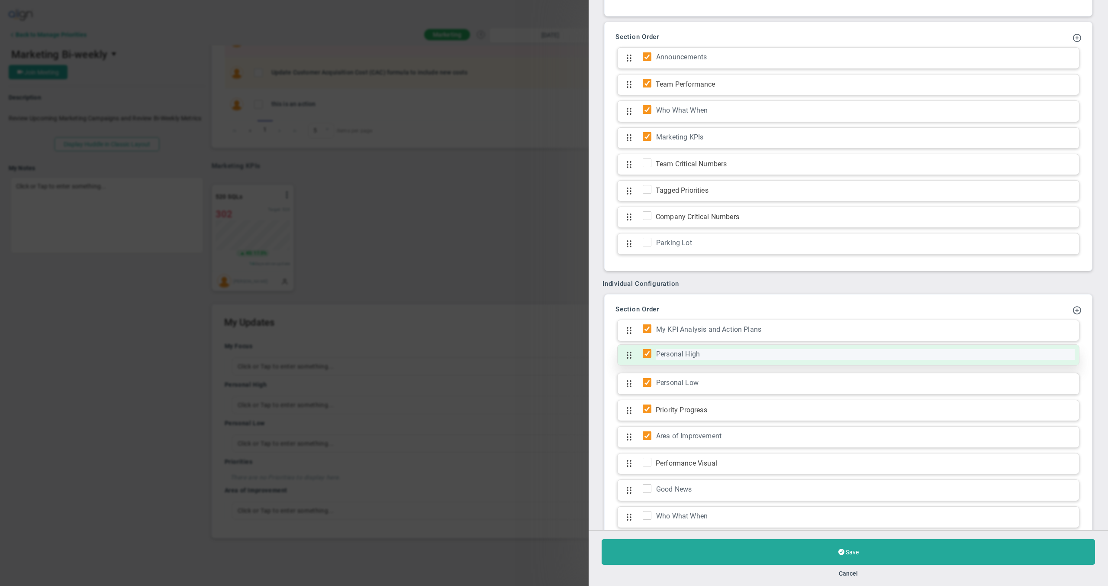
click at [682, 350] on div "Personal High" at bounding box center [865, 354] width 419 height 11
click at [866, 355] on input "Personal High" at bounding box center [866, 355] width 0 height 0
click at [681, 350] on input "Personal High" at bounding box center [859, 354] width 406 height 10
type input "Deliverable for Next Week"
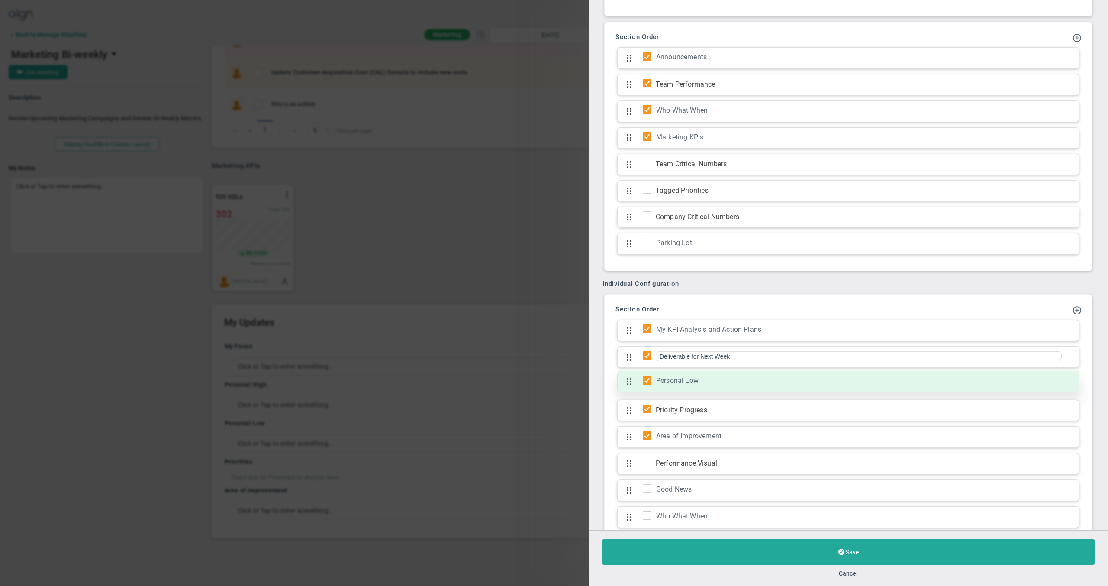
click at [646, 378] on input "checkbox" at bounding box center [649, 382] width 9 height 9
checkbox input "false"
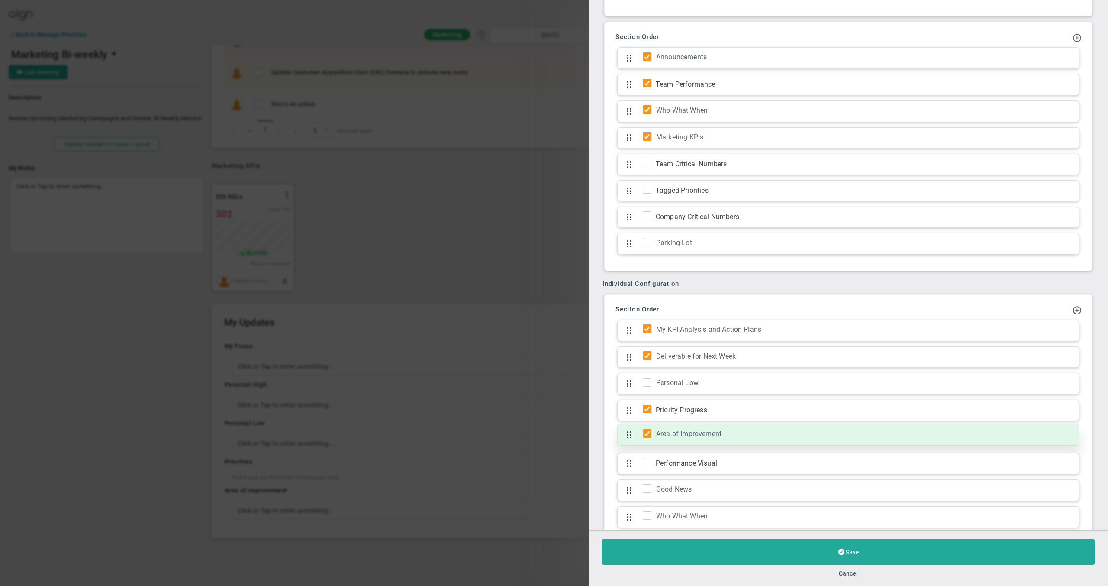
drag, startPoint x: 648, startPoint y: 406, endPoint x: 655, endPoint y: 434, distance: 28.6
click at [655, 434] on div "My KPI Analysis and Action Plans Click to add section name My KPI Analysis and …" at bounding box center [849, 453] width 466 height 266
click at [646, 434] on input "checkbox" at bounding box center [649, 435] width 9 height 9
checkbox input "false"
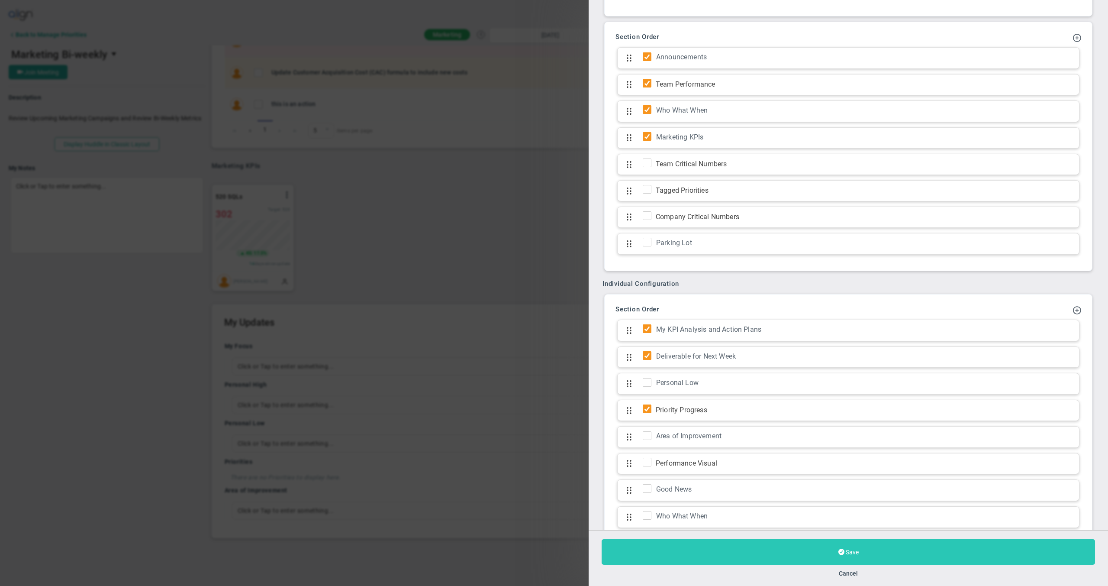
click at [795, 547] on button "Save" at bounding box center [849, 552] width 494 height 26
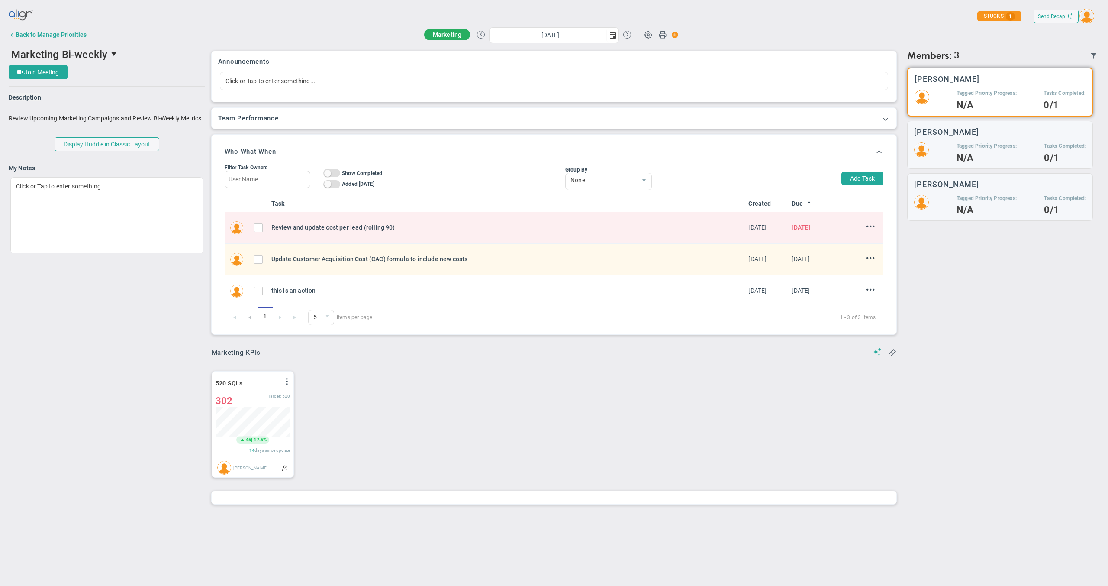
type input "Thursday, August 14, 2025"
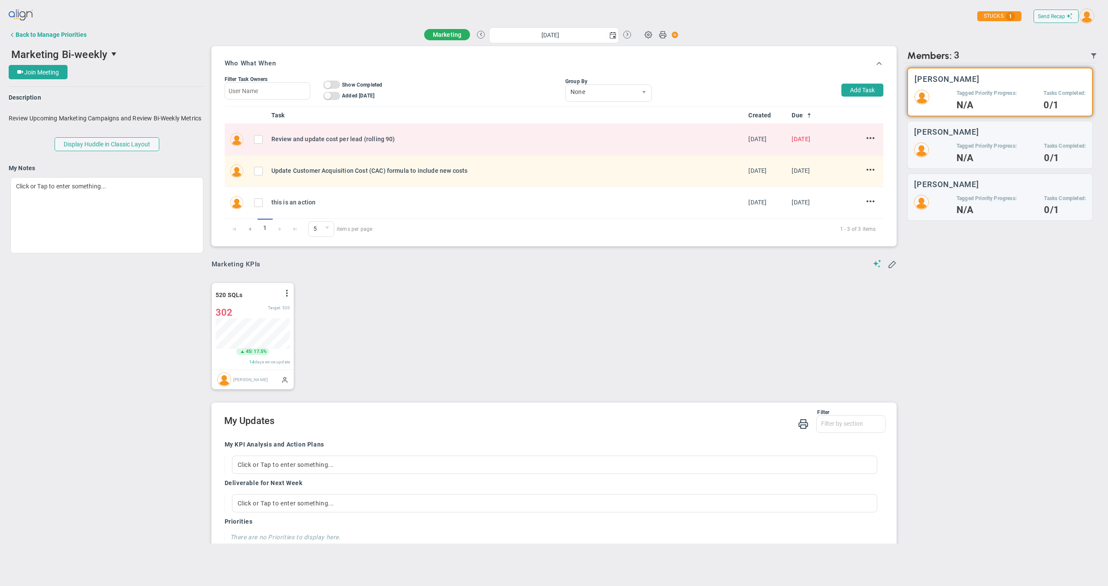
scroll to position [110, 0]
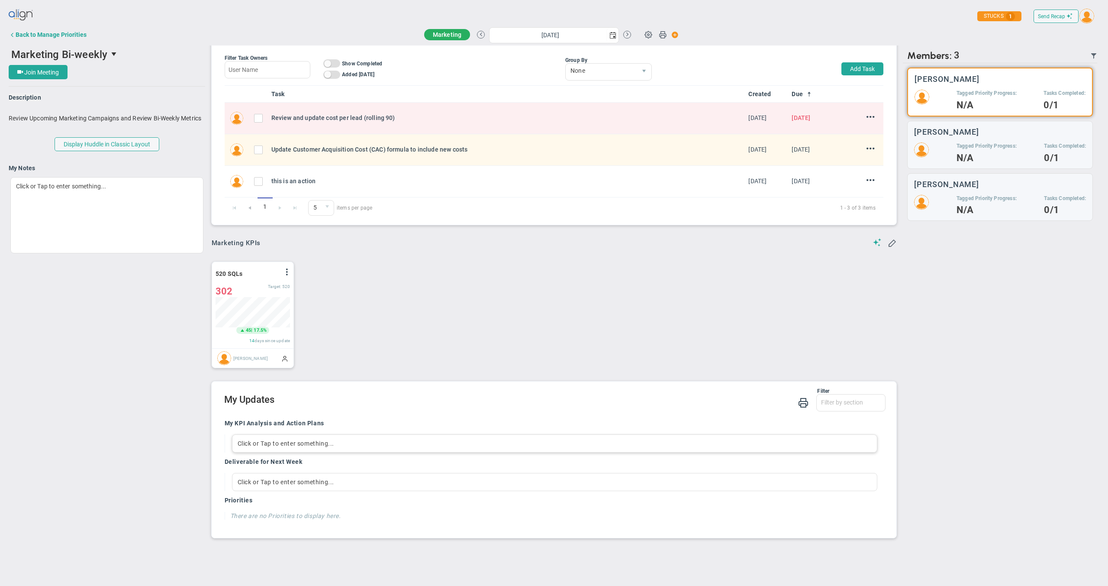
click at [424, 445] on div "Click or Tap to enter something..." at bounding box center [555, 443] width 646 height 18
click at [582, 302] on div "520 SQLs View Historical Graph Edit Make "No Change" Update Add Past Update 302…" at bounding box center [551, 313] width 696 height 124
click at [700, 323] on div "520 SQLs View Historical Graph Edit Make "No Change" Update Add Past Update 302…" at bounding box center [551, 313] width 696 height 124
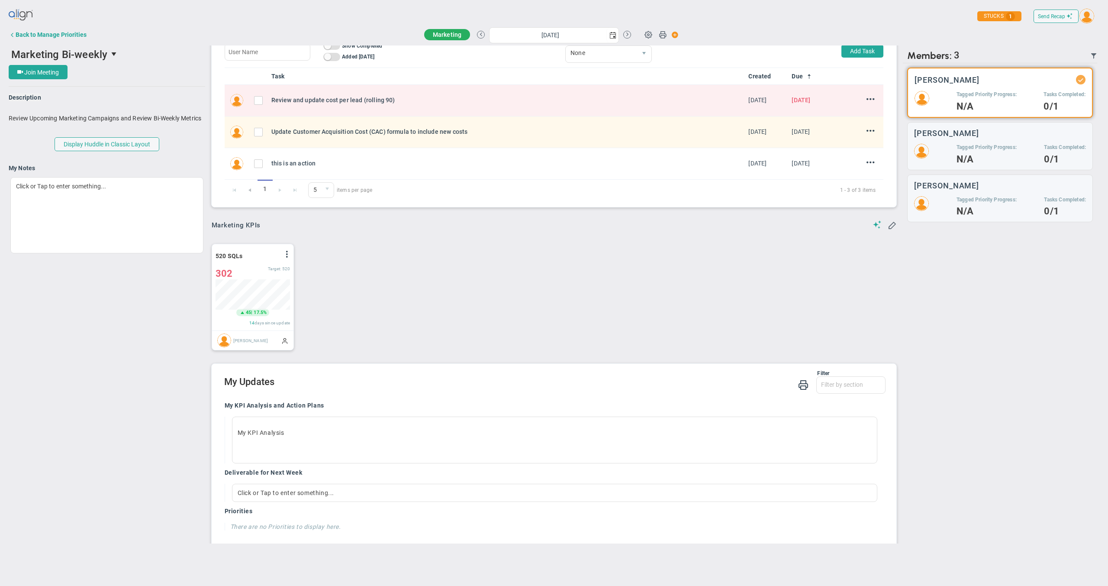
scroll to position [139, 0]
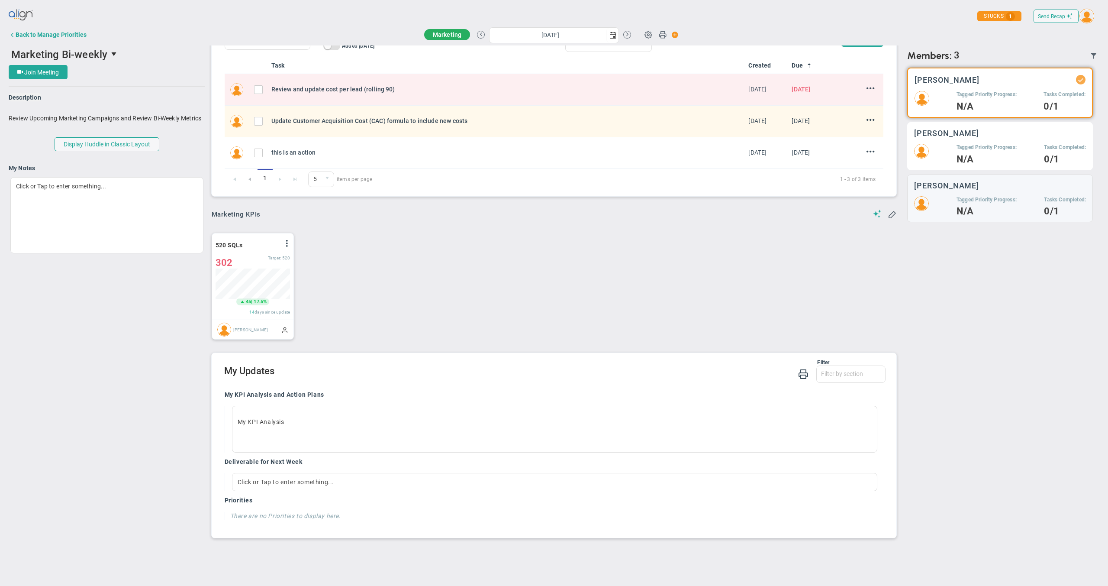
click at [945, 159] on div "Tagged Priority Progress: N/A Tasks Completed: 0/1" at bounding box center [1000, 153] width 172 height 19
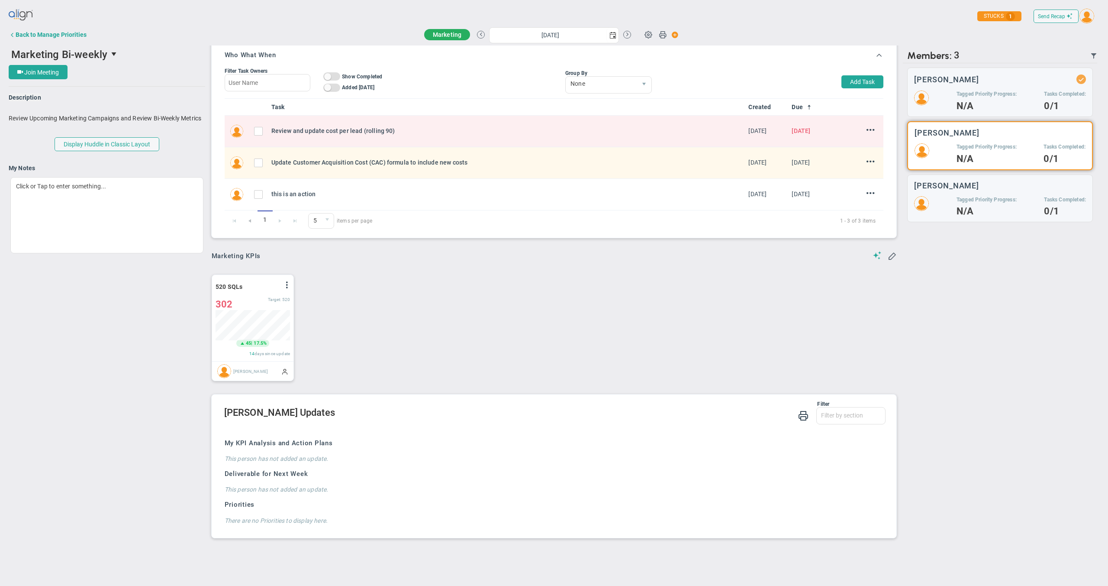
scroll to position [97, 0]
click at [953, 197] on div "Tagged Priority Progress: N/A Tasks Completed: 0/1" at bounding box center [1000, 205] width 172 height 19
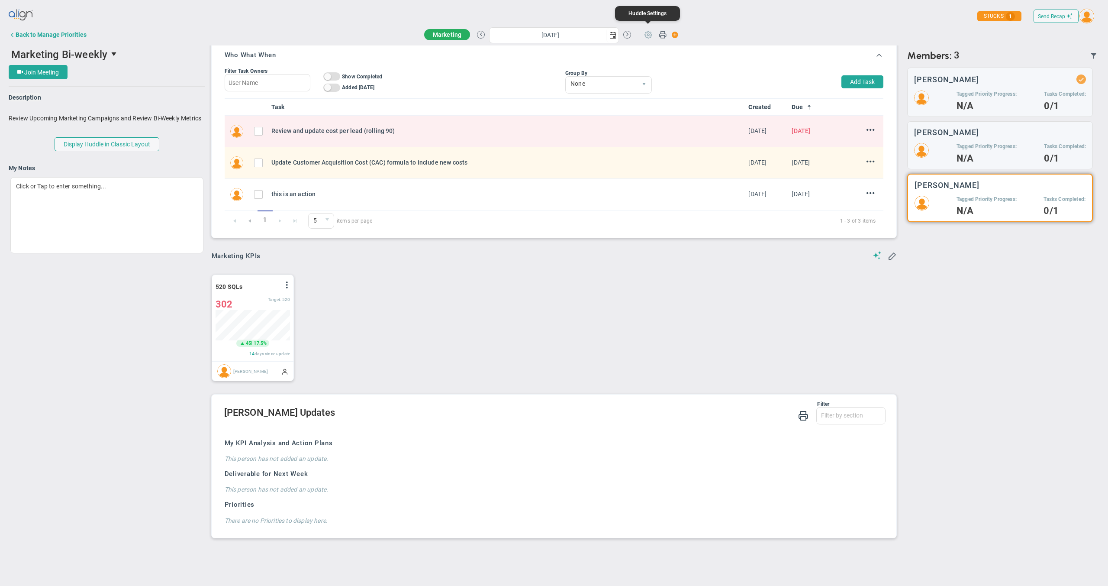
click at [653, 37] on span at bounding box center [648, 34] width 16 height 16
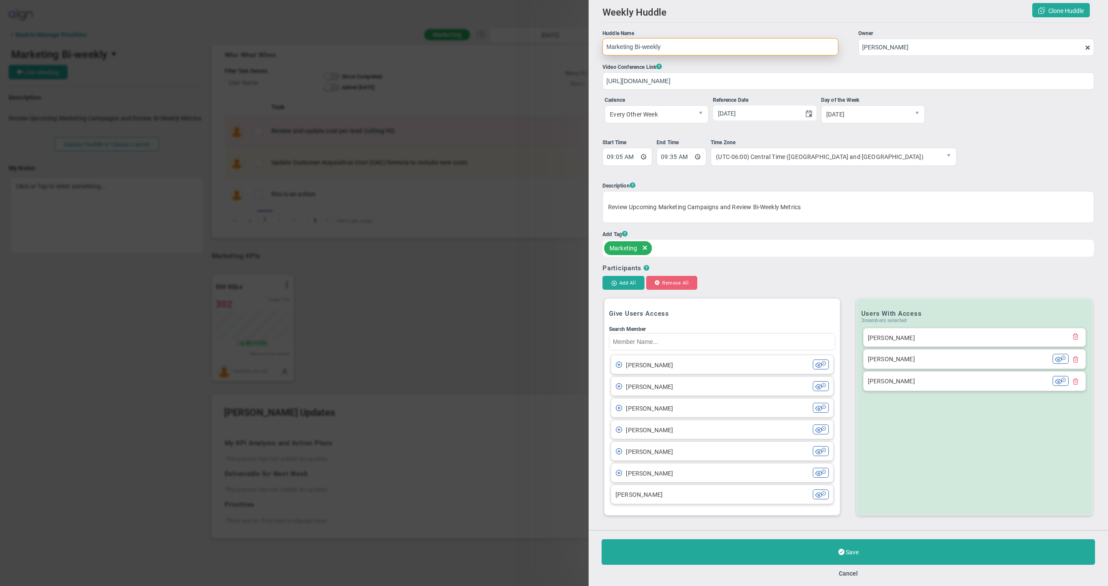
click at [645, 247] on span "delete" at bounding box center [645, 248] width 10 height 14
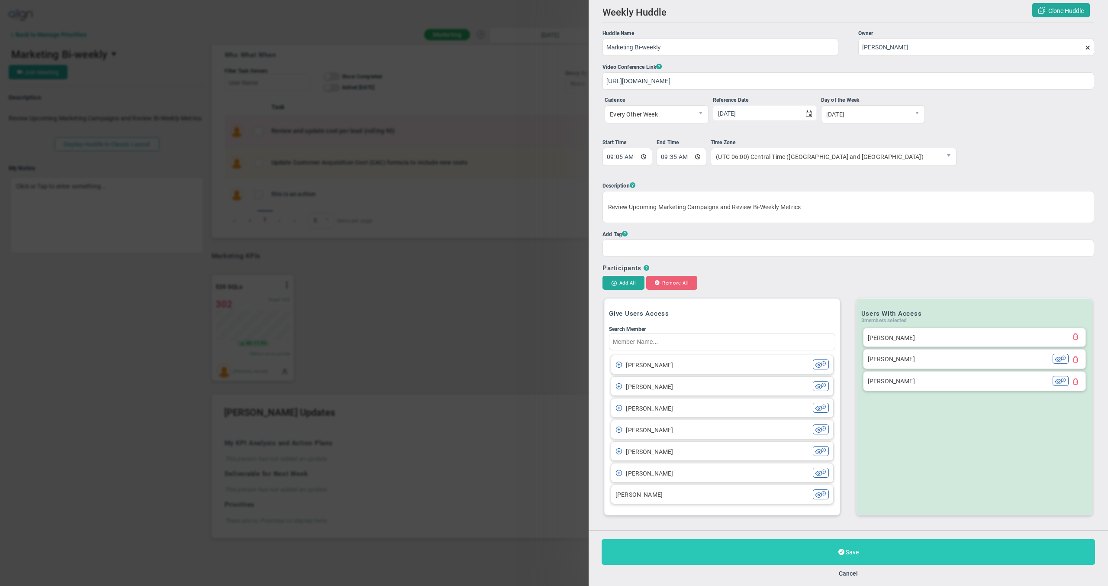
click at [780, 553] on button "Save" at bounding box center [849, 552] width 494 height 26
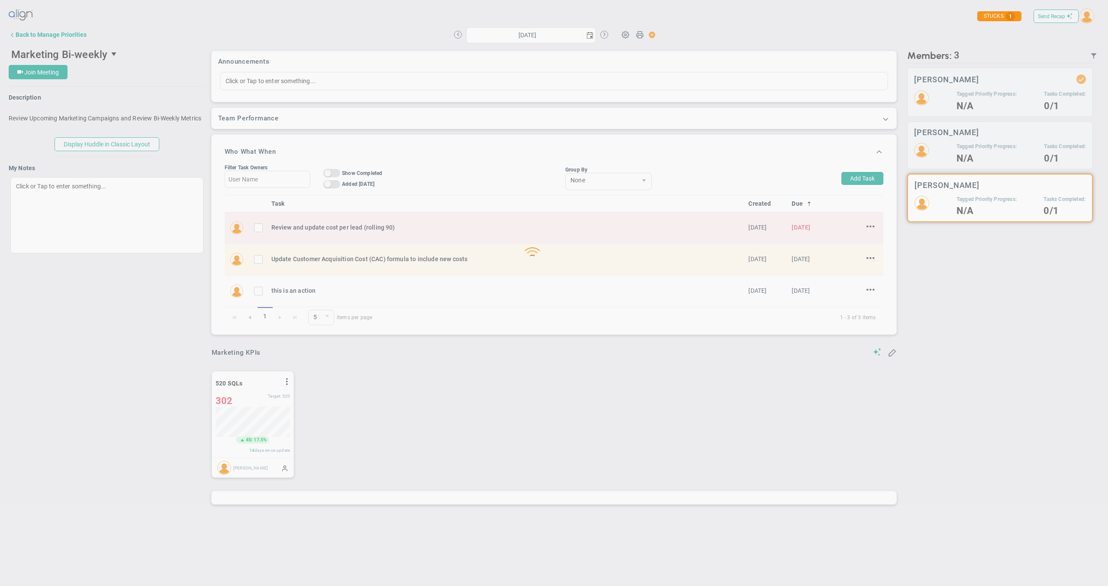
type input "Thursday, August 14, 2025"
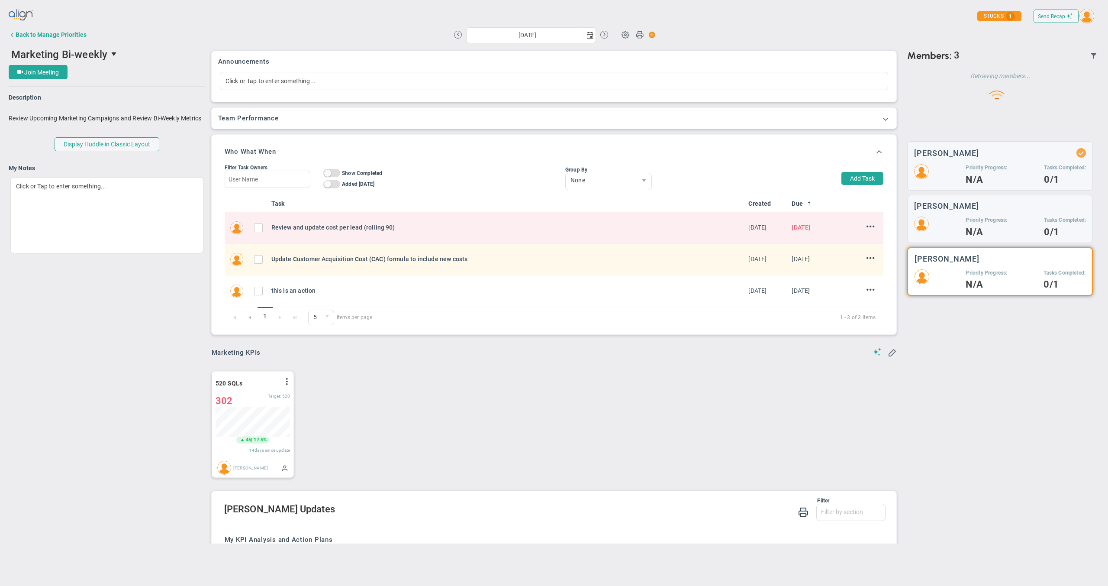
scroll to position [30, 74]
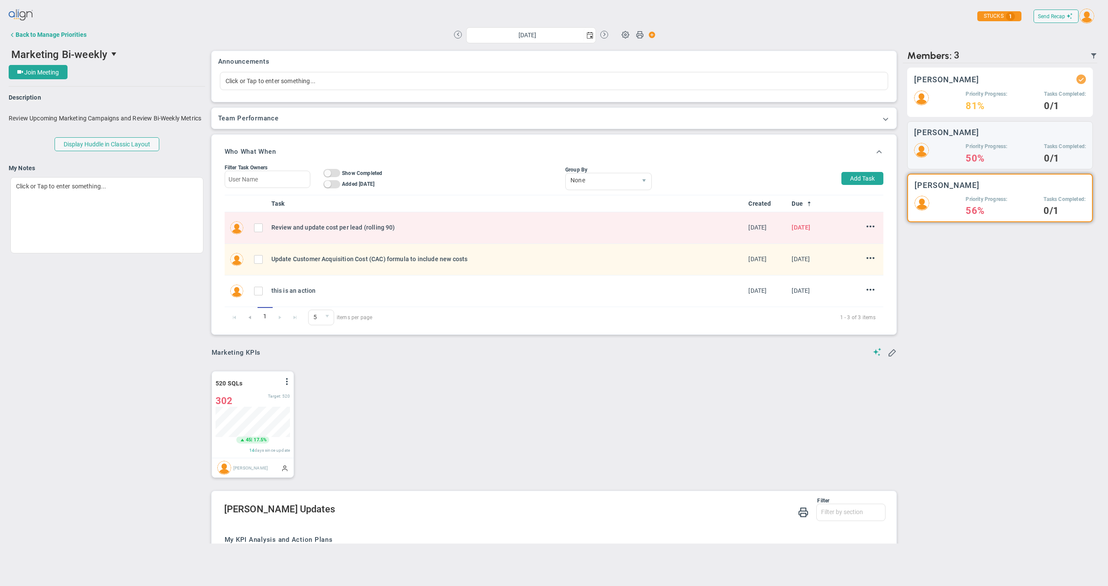
click at [992, 99] on div "Priority Progress: 81%" at bounding box center [987, 99] width 42 height 19
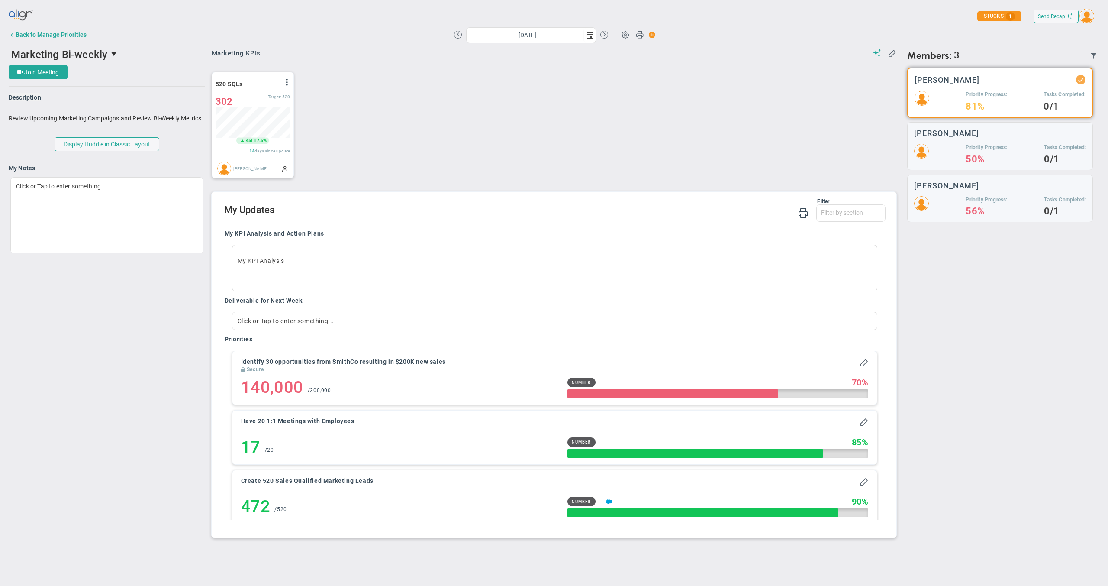
click at [521, 133] on div "520 SQLs View Historical Graph Edit Make "No Change" Update Add Past Update 302…" at bounding box center [551, 124] width 696 height 124
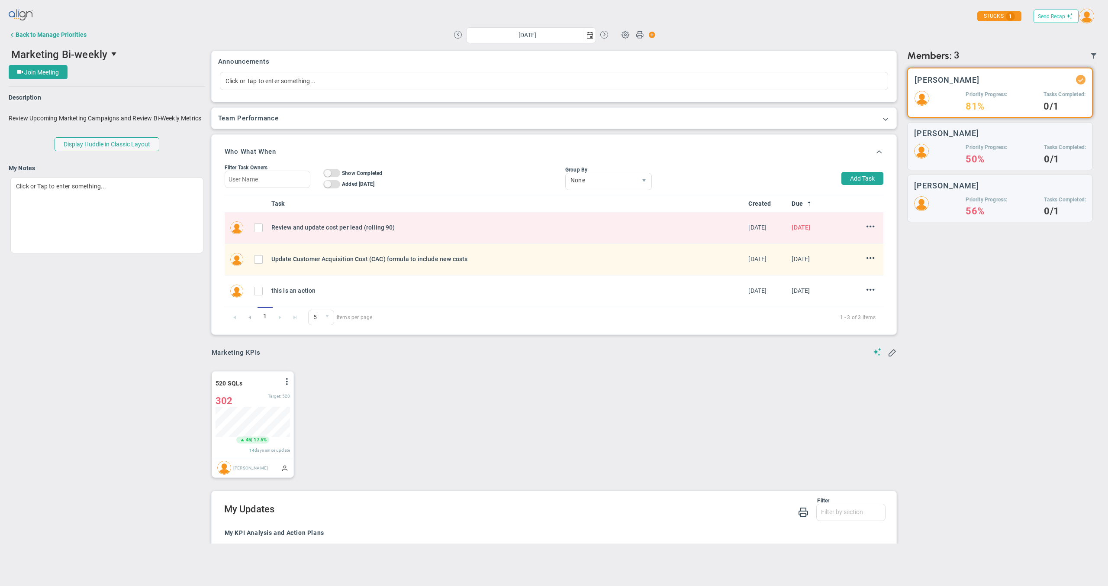
click at [1051, 20] on button "Send Recap" at bounding box center [1056, 16] width 45 height 13
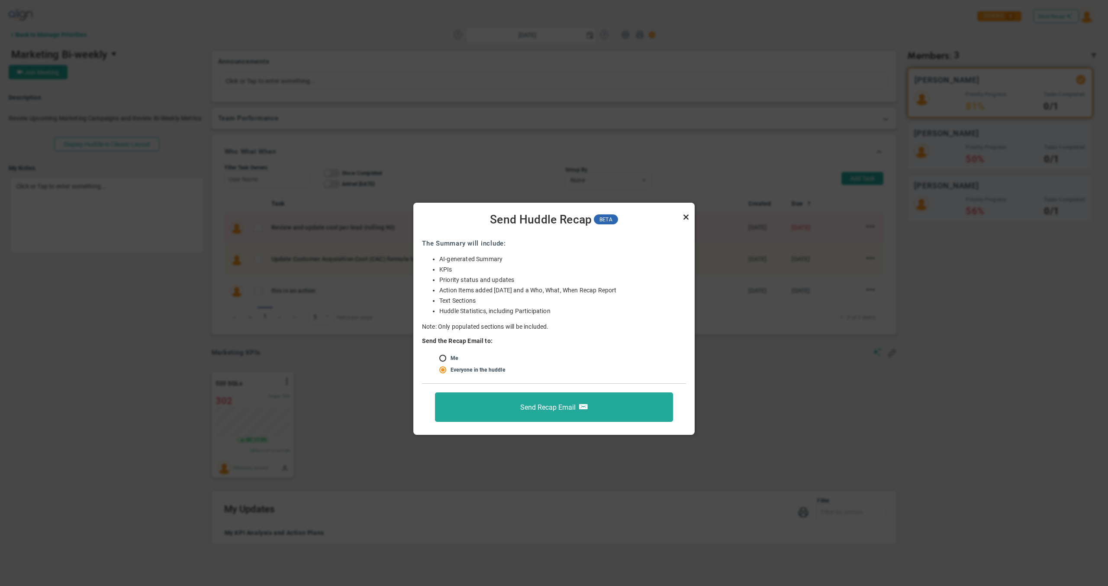
click at [686, 214] on link "Close" at bounding box center [686, 217] width 10 height 10
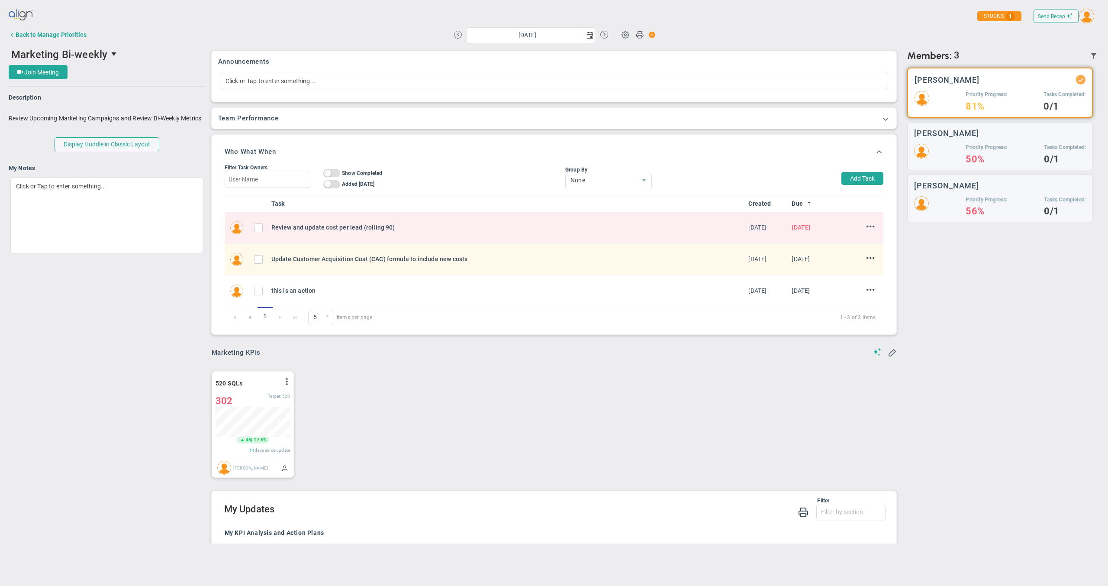
click at [351, 378] on div "520 SQLs View Historical Graph Edit Make "No Change" Update Add Past Update 302…" at bounding box center [551, 424] width 696 height 124
click at [134, 217] on div "Click or Tap to enter something..." at bounding box center [106, 215] width 193 height 76
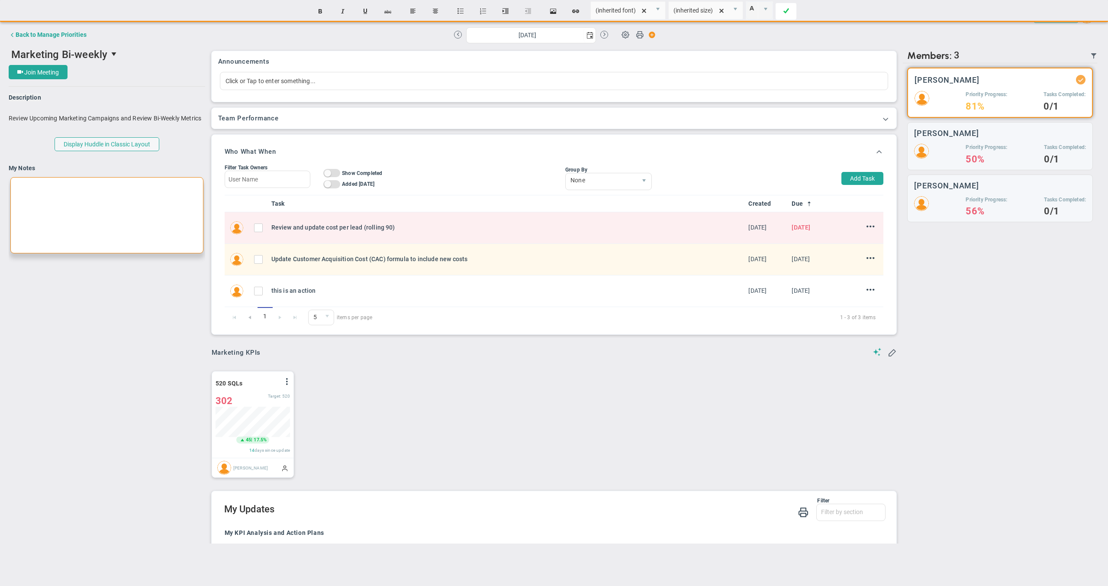
click at [788, 9] on span at bounding box center [787, 11] width 6 height 21
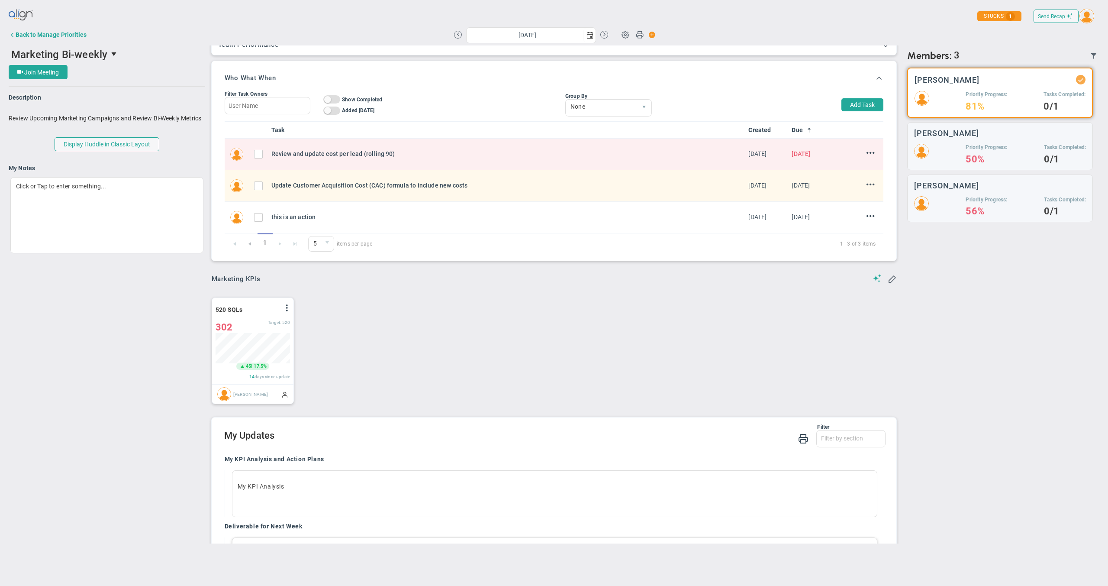
scroll to position [158, 0]
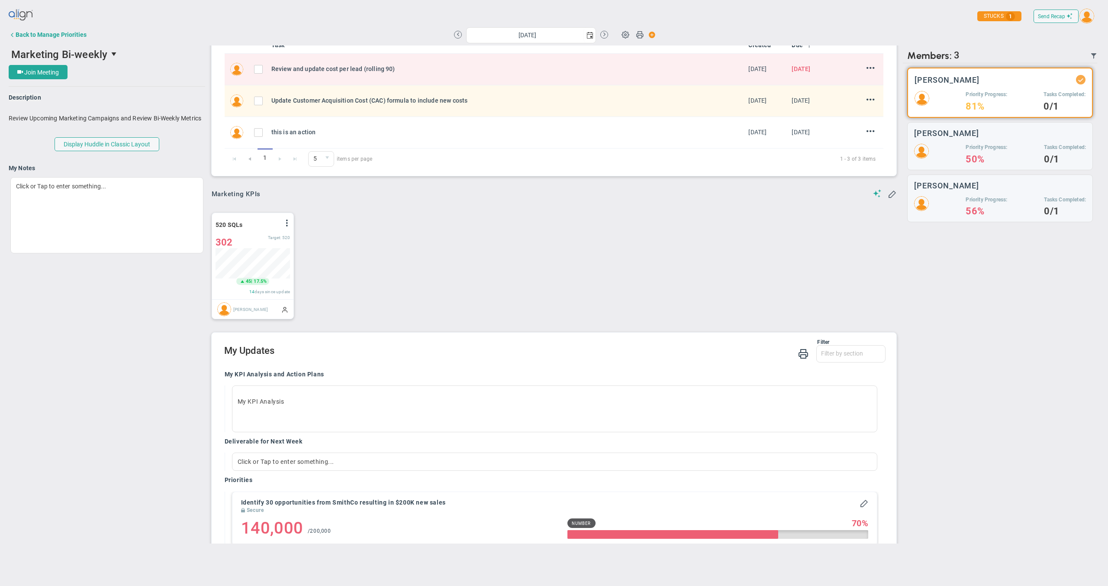
click at [331, 377] on div "My KPI Analysis and Action Plans" at bounding box center [552, 375] width 655 height 10
click at [623, 33] on span at bounding box center [625, 34] width 16 height 16
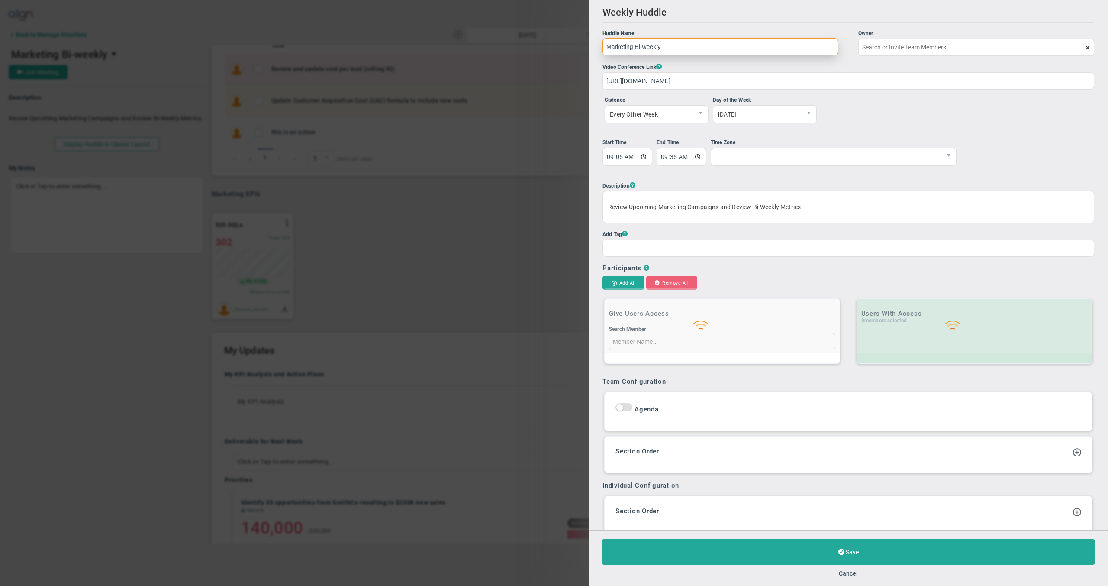
type input "[PERSON_NAME]"
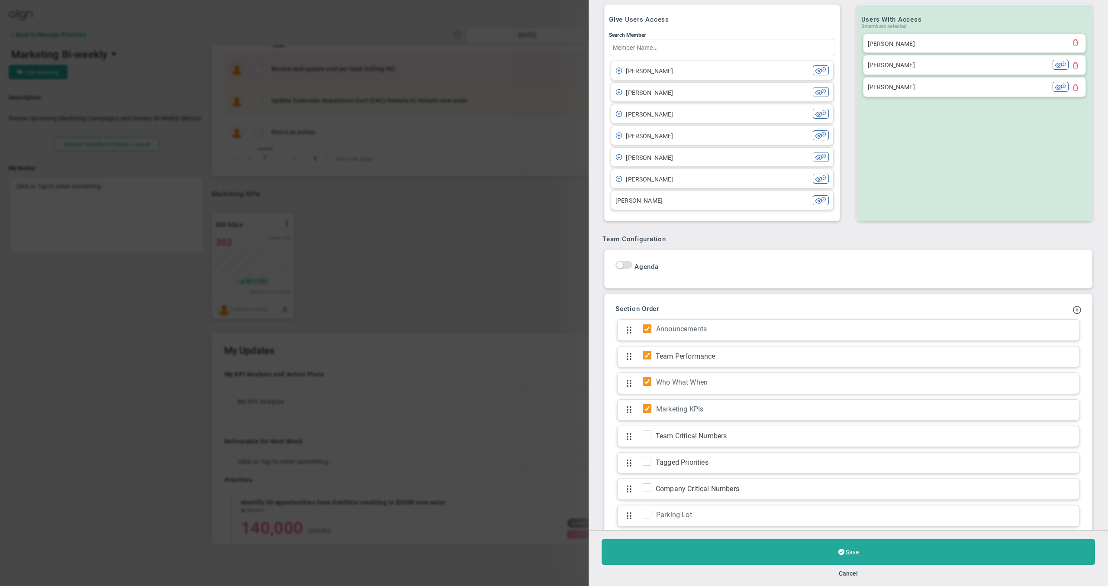
scroll to position [335, 0]
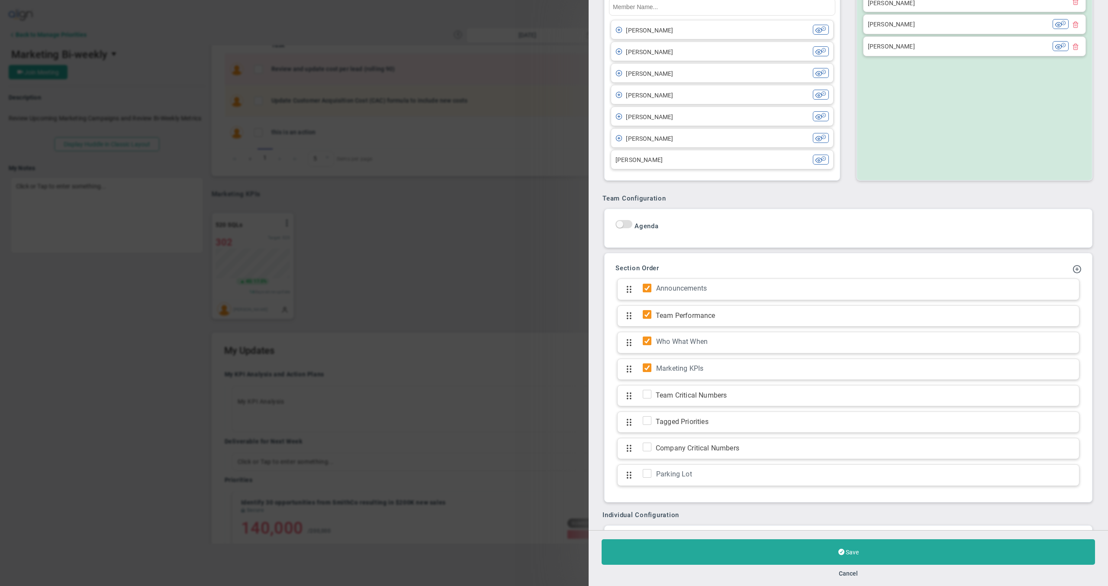
drag, startPoint x: 698, startPoint y: 260, endPoint x: 684, endPoint y: 247, distance: 18.7
click at [698, 259] on div "Add Update Section Add KPI Section Section Order Announcements Click to add sec…" at bounding box center [848, 378] width 479 height 240
click at [624, 222] on span "On Off" at bounding box center [624, 224] width 17 height 8
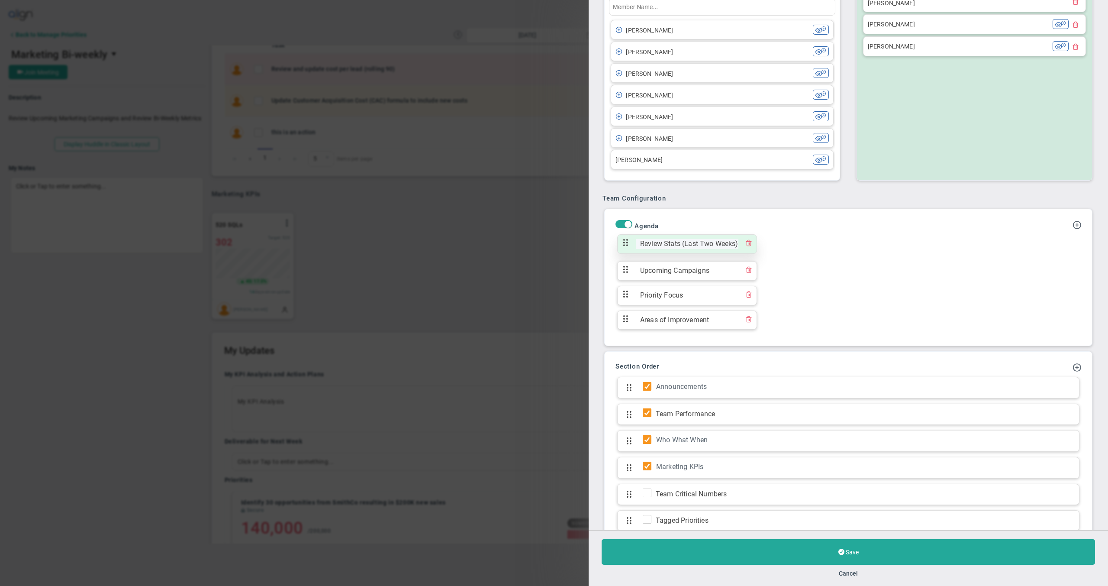
click at [712, 245] on span "Review Stats (Last Two Weeks)" at bounding box center [687, 244] width 103 height 10
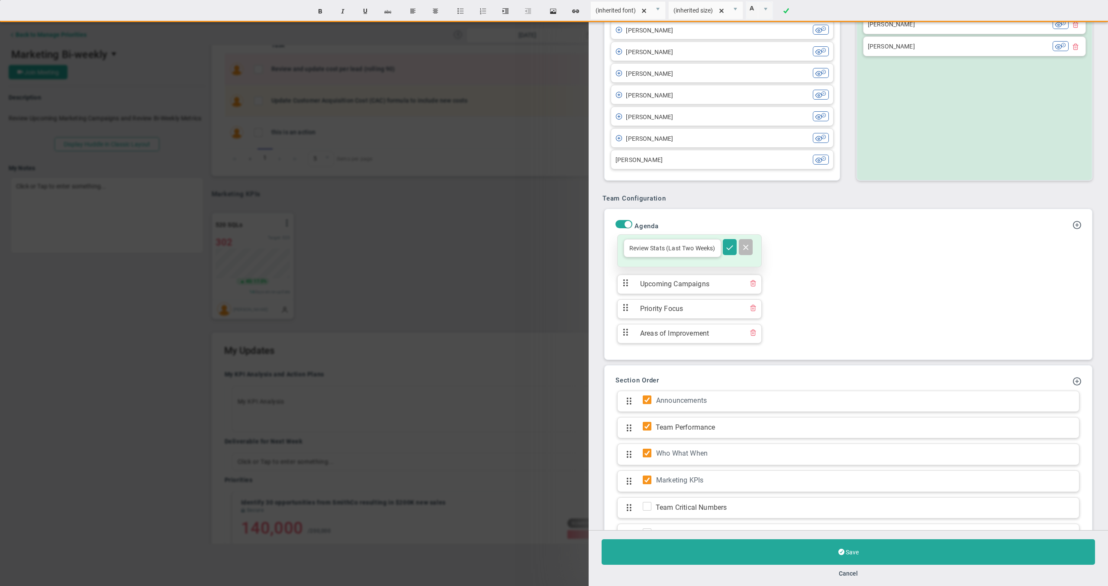
click at [698, 248] on div "Review Stats (Last Two Weeks)" at bounding box center [672, 248] width 97 height 18
click at [698, 247] on div "Review Stats (Last Two Weeks)" at bounding box center [672, 248] width 97 height 18
drag, startPoint x: 717, startPoint y: 248, endPoint x: 611, endPoint y: 249, distance: 106.1
click at [611, 249] on div "On Off Agenda Review Stats (Last Two Weeks) Review Stats (Last Two Weeks)" at bounding box center [848, 284] width 479 height 142
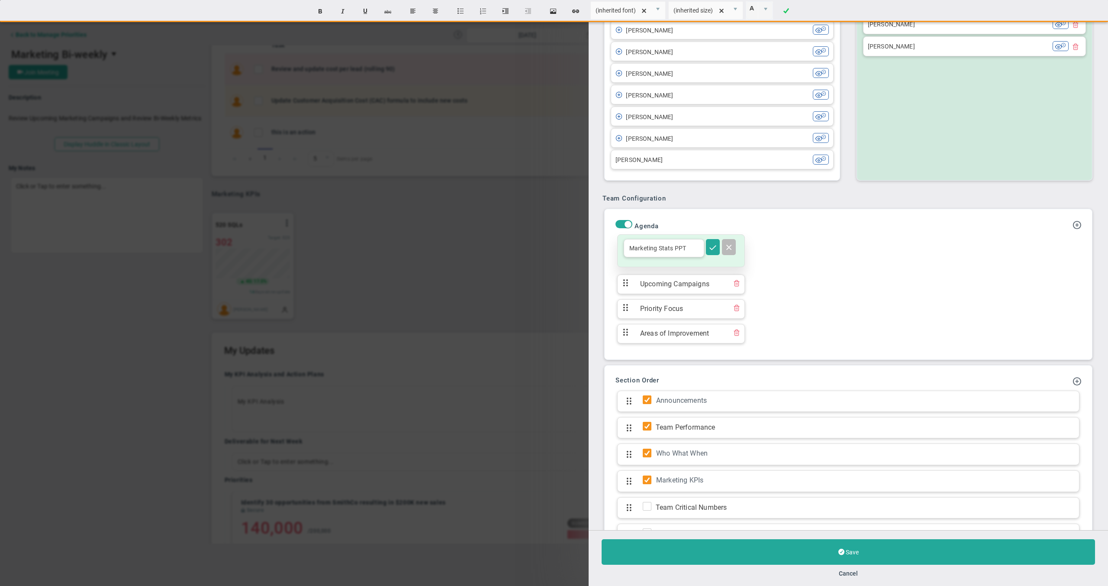
click at [646, 250] on div "Marketing Stats PPT" at bounding box center [664, 248] width 81 height 18
click at [645, 250] on div "Marketing Stats PPT" at bounding box center [664, 248] width 81 height 18
click at [729, 250] on span at bounding box center [729, 246] width 9 height 9
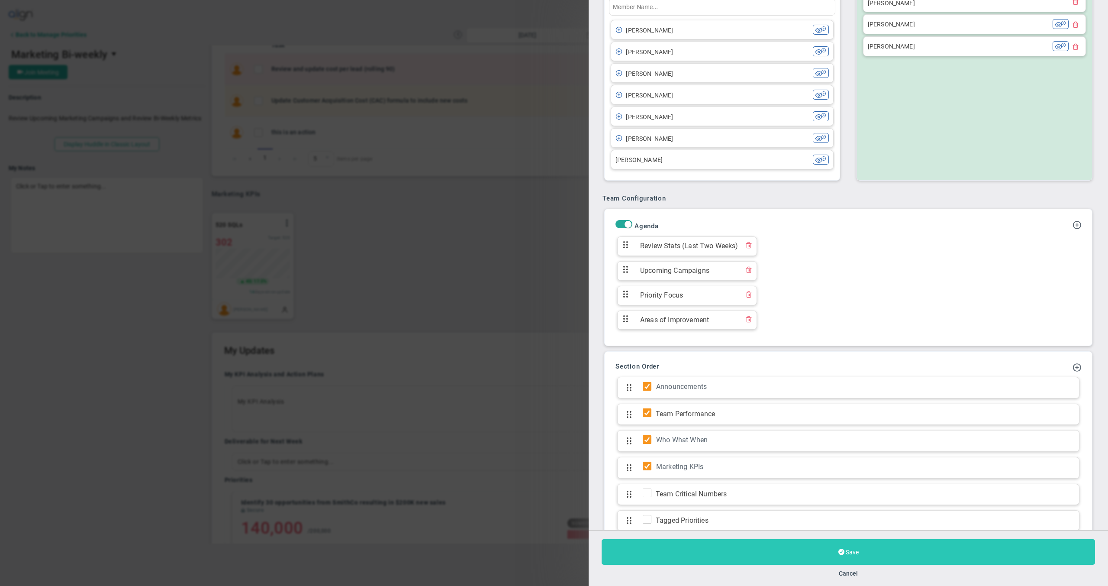
click at [839, 555] on span at bounding box center [842, 552] width 6 height 8
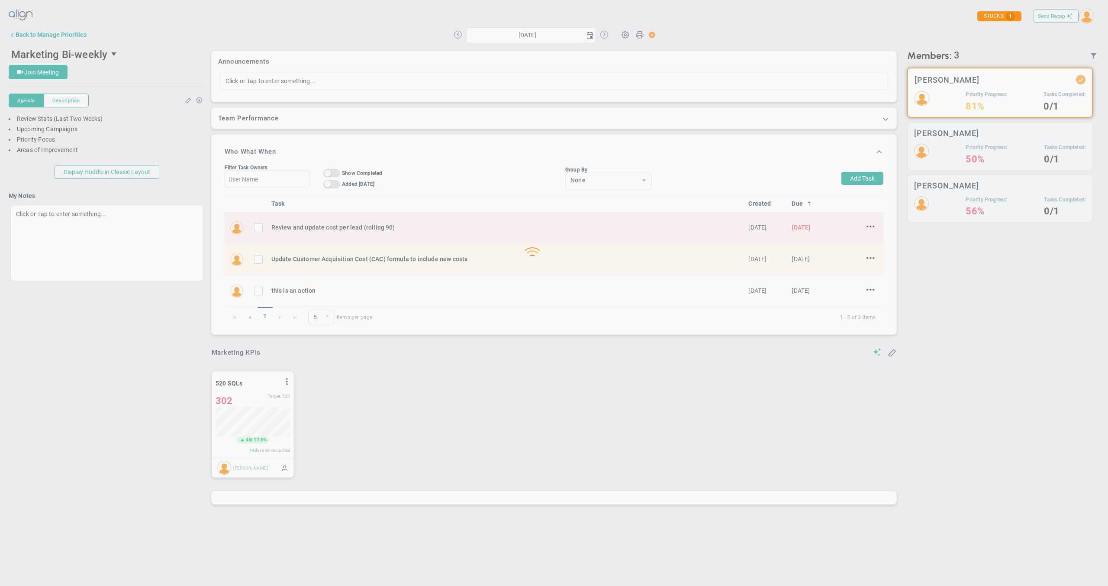
type input "Thursday, August 14, 2025"
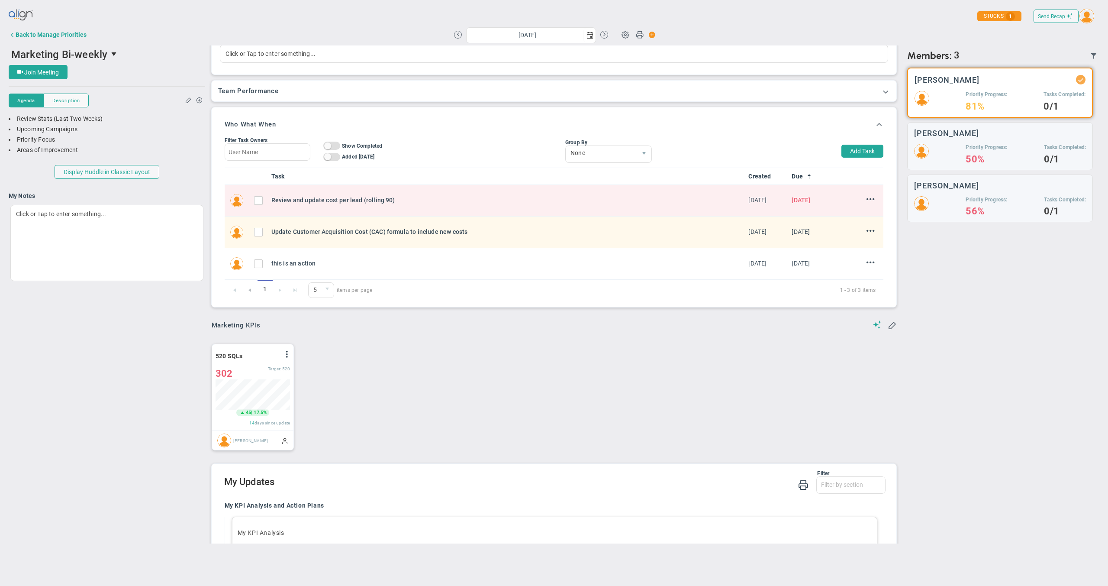
scroll to position [64, 0]
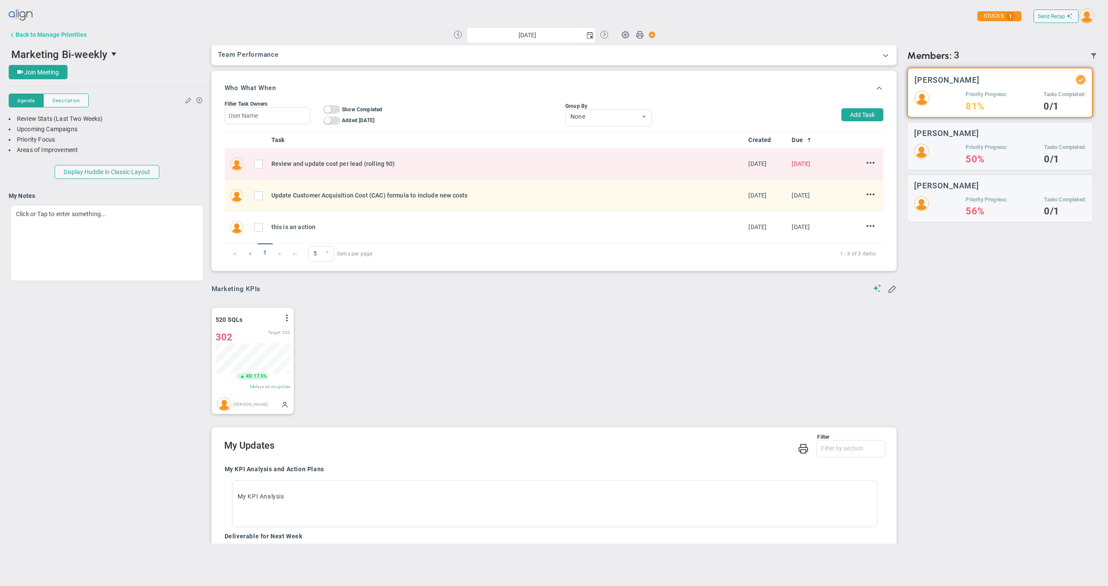
click at [67, 32] on div "Back to Manage Priorities" at bounding box center [51, 34] width 71 height 7
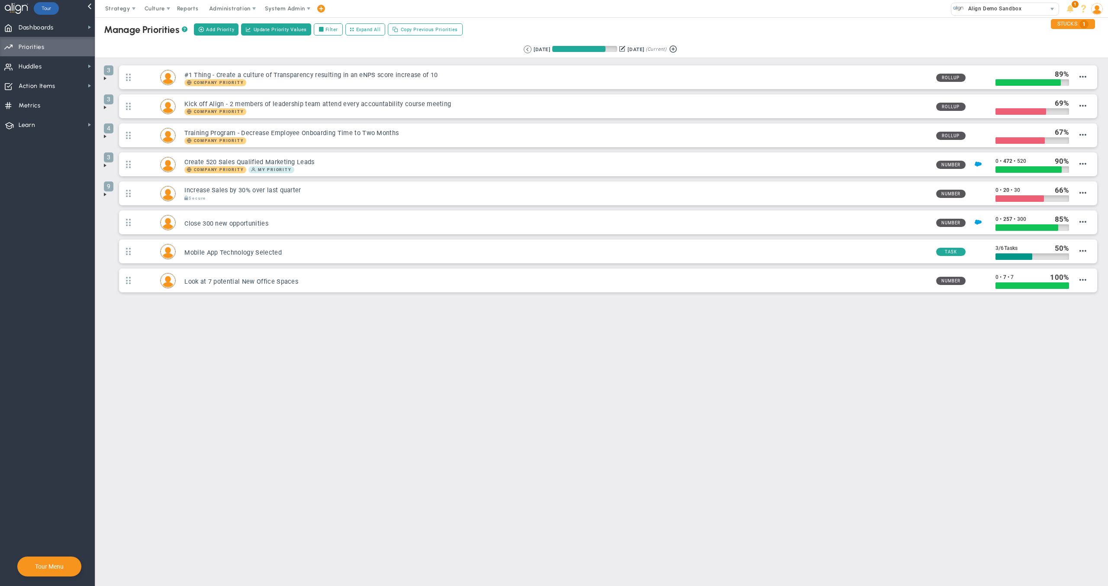
click at [307, 344] on div "Manage OKRs ? Manage Priorities ? Add Priority Create Project Update Priority V…" at bounding box center [601, 182] width 1013 height 330
click at [302, 424] on main "Manage OKRs ? Manage Priorities ? Add Priority Create Project Update Priority V…" at bounding box center [601, 301] width 1013 height 569
click at [39, 27] on span "Dashboards" at bounding box center [36, 28] width 35 height 18
click at [123, 41] on span "Company Dashboard" at bounding box center [141, 42] width 56 height 8
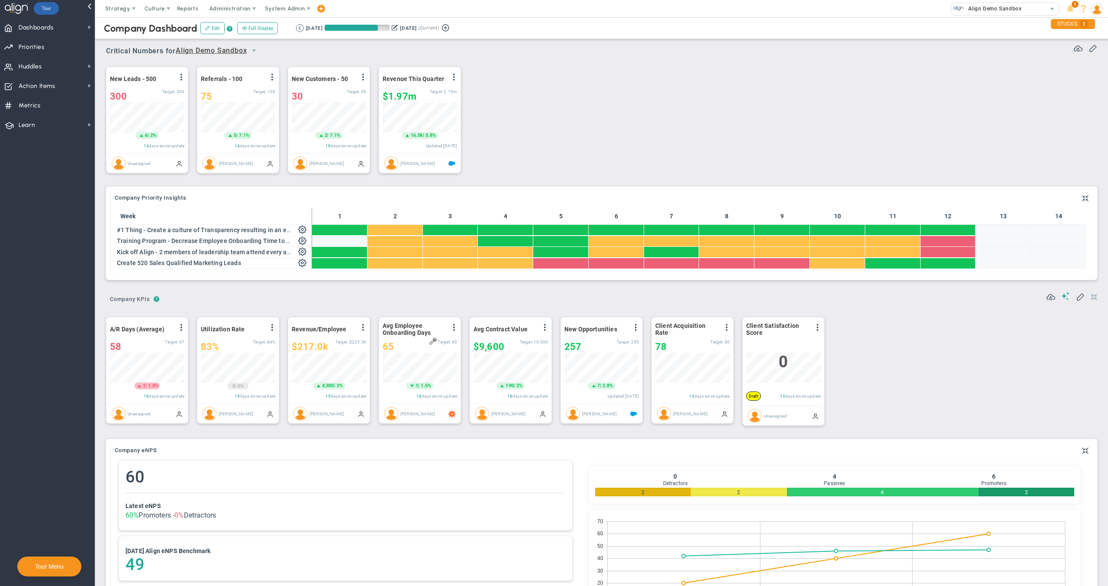
click at [1091, 298] on span at bounding box center [1094, 297] width 6 height 10
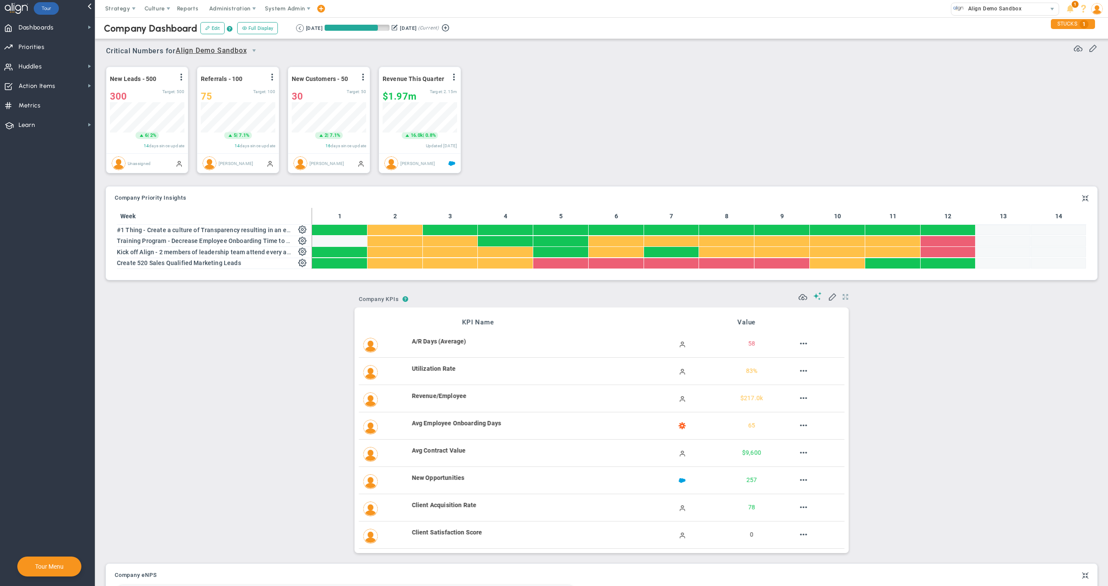
click at [843, 298] on span at bounding box center [846, 297] width 6 height 10
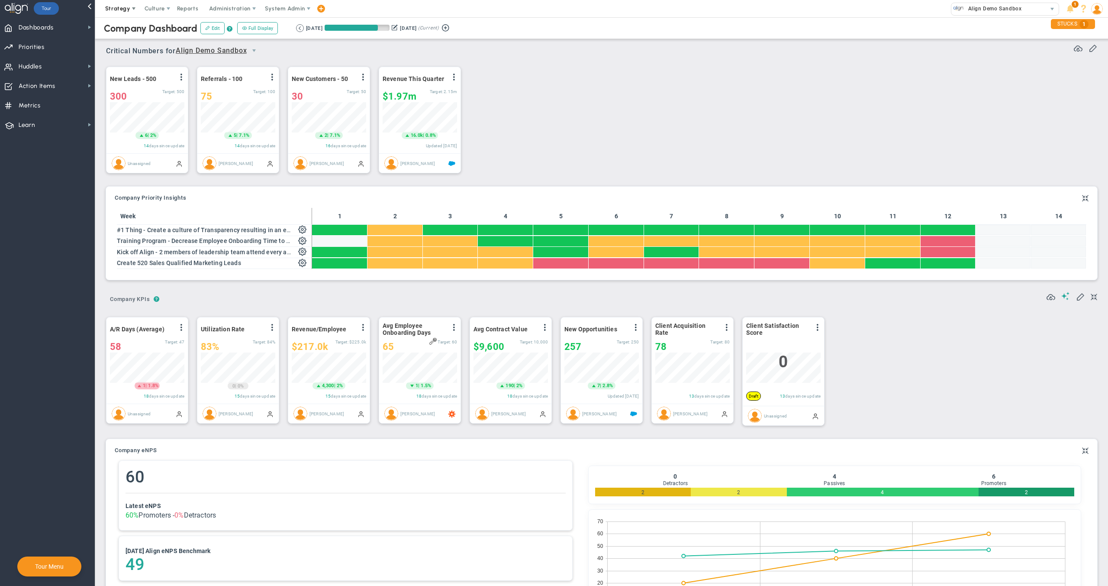
click at [133, 9] on span at bounding box center [133, 8] width 7 height 7
click at [134, 147] on span "Cash: Power of One" at bounding box center [145, 147] width 93 height 17
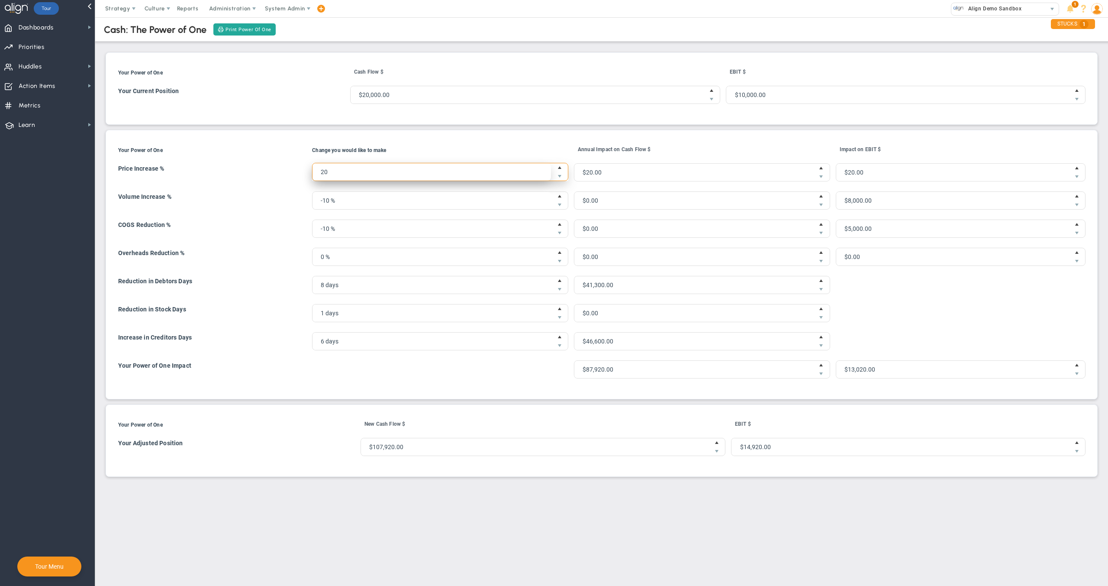
click at [411, 175] on span "20 % 20" at bounding box center [440, 172] width 256 height 18
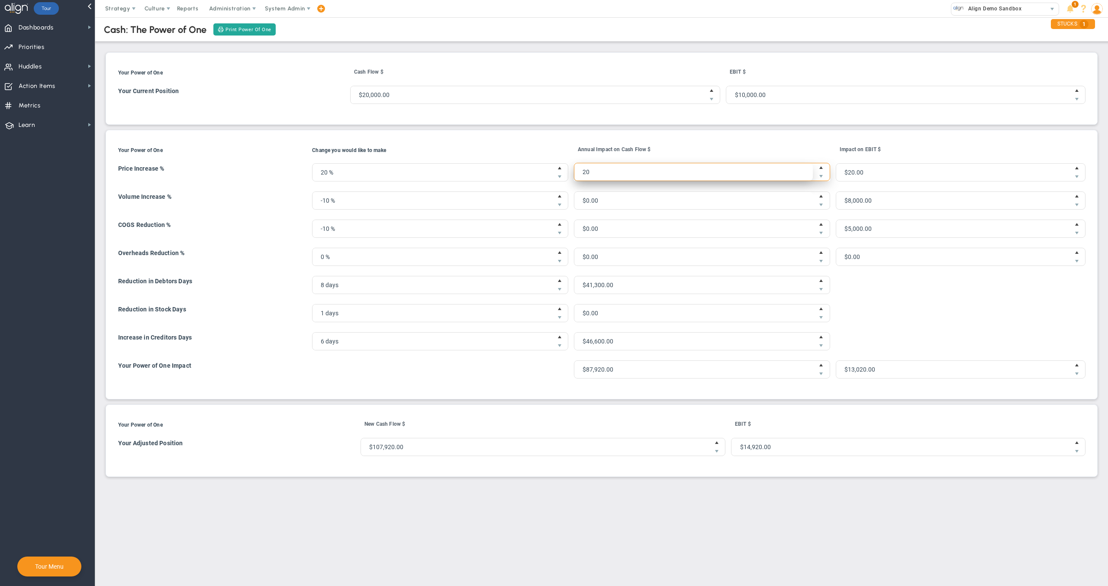
click at [645, 172] on span "$20.00 20" at bounding box center [702, 172] width 256 height 18
click at [504, 128] on div "Your Power of One Cash Flow $ Click to add header Cash Flow $ EBIT $ Click to a…" at bounding box center [602, 264] width 996 height 424
click at [118, 13] on span "Strategy" at bounding box center [118, 8] width 39 height 17
type input "21 %"
type input "21"
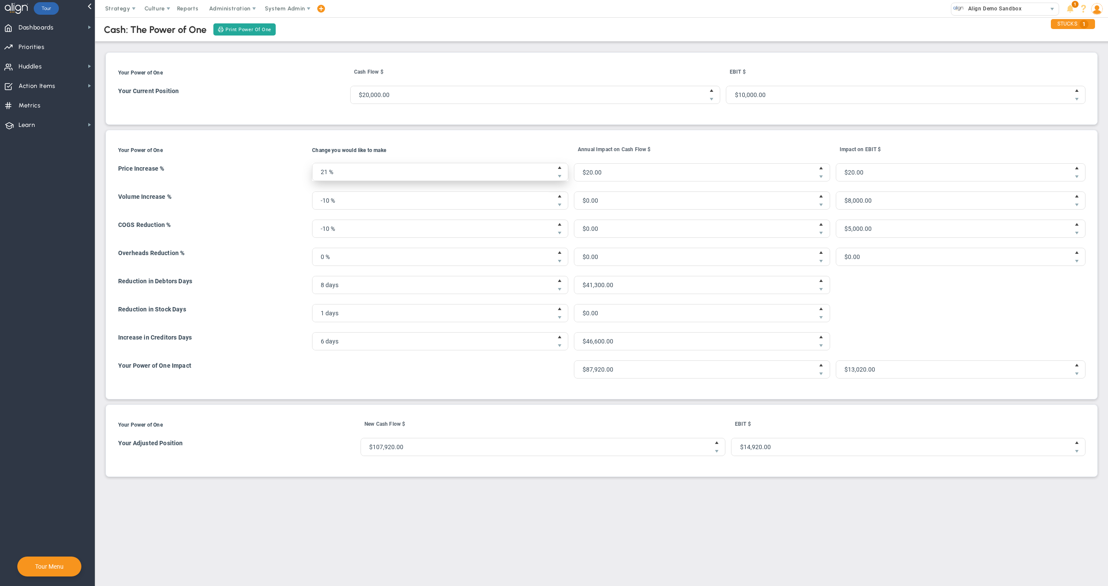
click at [563, 168] on span "Increase value" at bounding box center [559, 167] width 7 height 9
click at [568, 151] on div "Cash: The Power of One Print Power Of One Your Power of One Cash Flow $ Click t…" at bounding box center [602, 246] width 996 height 462
type input "22 %"
click at [563, 169] on span "Increase value" at bounding box center [559, 167] width 7 height 9
click at [573, 148] on th "Change you would like to make" at bounding box center [442, 152] width 261 height 20
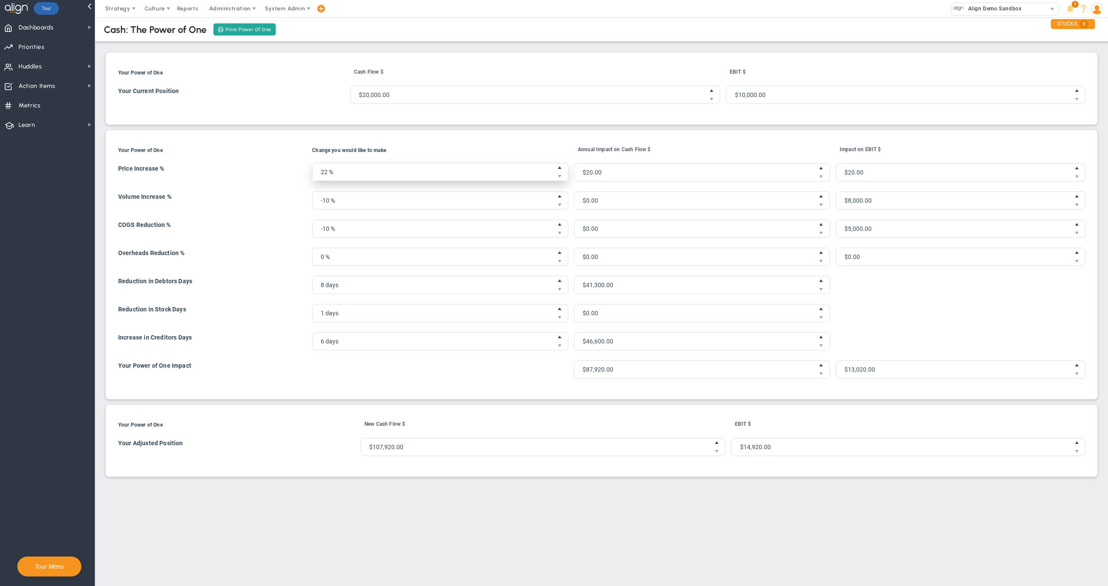
type input "23"
click at [563, 169] on span "Increase value" at bounding box center [559, 167] width 7 height 9
click at [525, 152] on div "Cash: The Power of One Print Power Of One Your Power of One Cash Flow $ Click t…" at bounding box center [602, 246] width 996 height 462
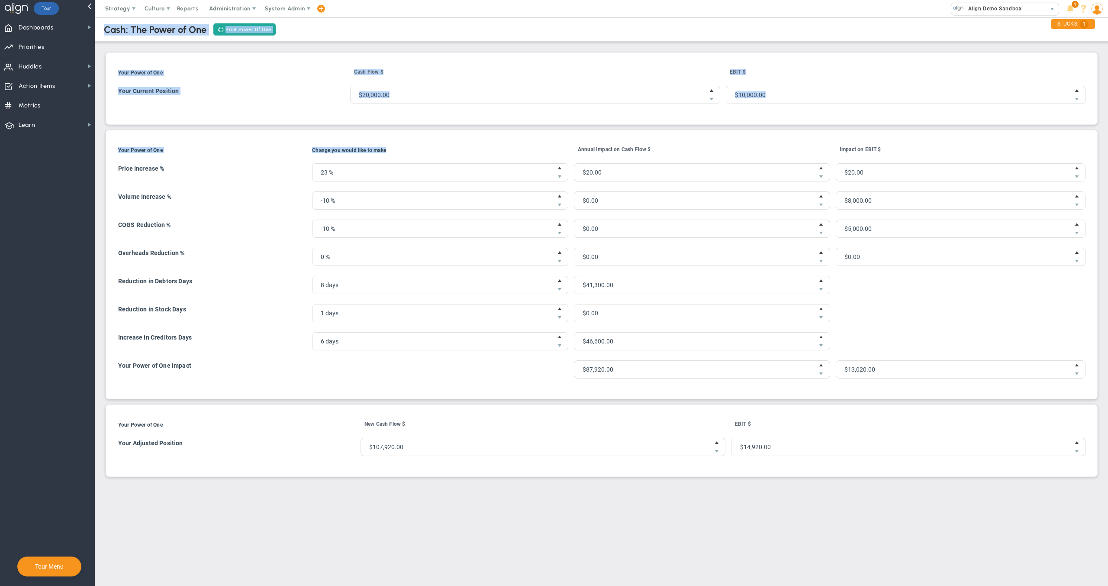
click at [317, 96] on td "Your Current Position" at bounding box center [233, 98] width 231 height 27
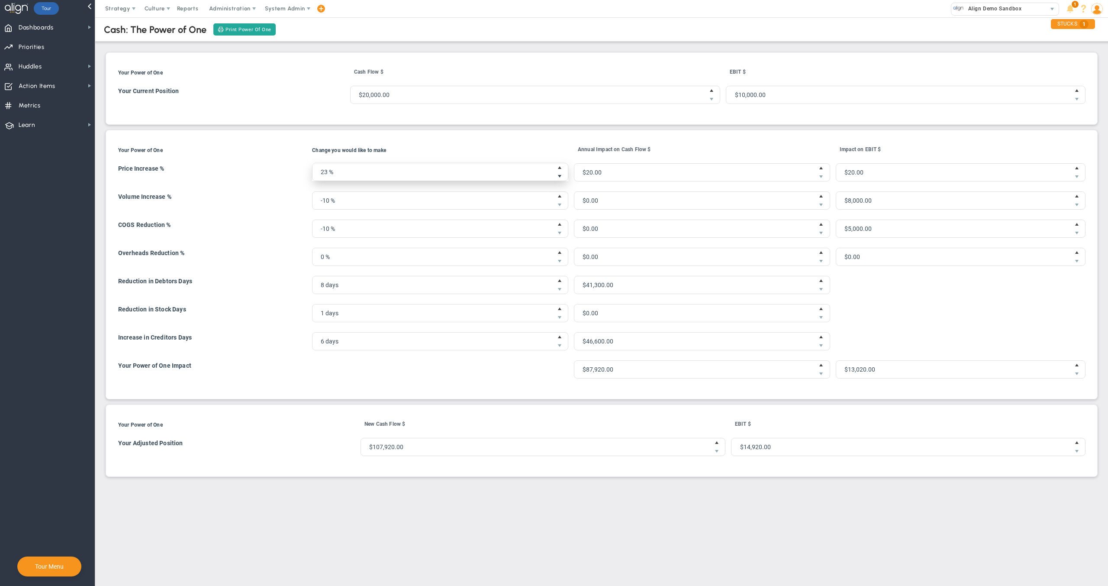
type input "22 %"
type input "22"
click at [563, 176] on span "Decrease value" at bounding box center [559, 176] width 7 height 9
click at [560, 147] on div "Cash: The Power of One Print Power Of One Your Power of One Cash Flow $ Click t…" at bounding box center [602, 246] width 996 height 462
click at [134, 129] on span "Cash Acceleration Strategies" at bounding box center [145, 129] width 93 height 17
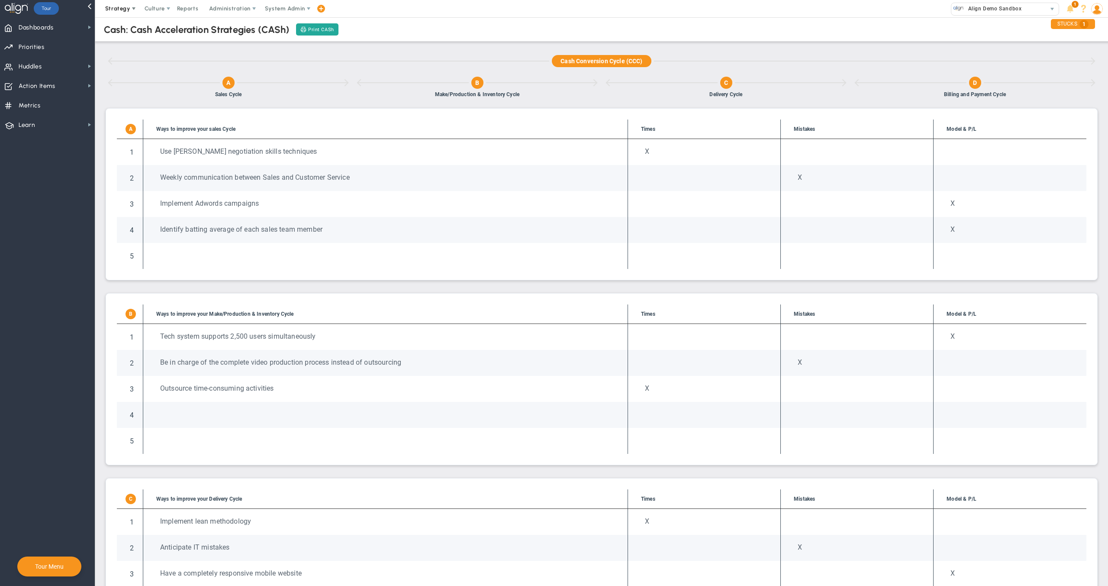
click at [123, 8] on span "Strategy" at bounding box center [117, 8] width 25 height 6
click at [127, 140] on span "Cash: Power of One" at bounding box center [145, 147] width 93 height 17
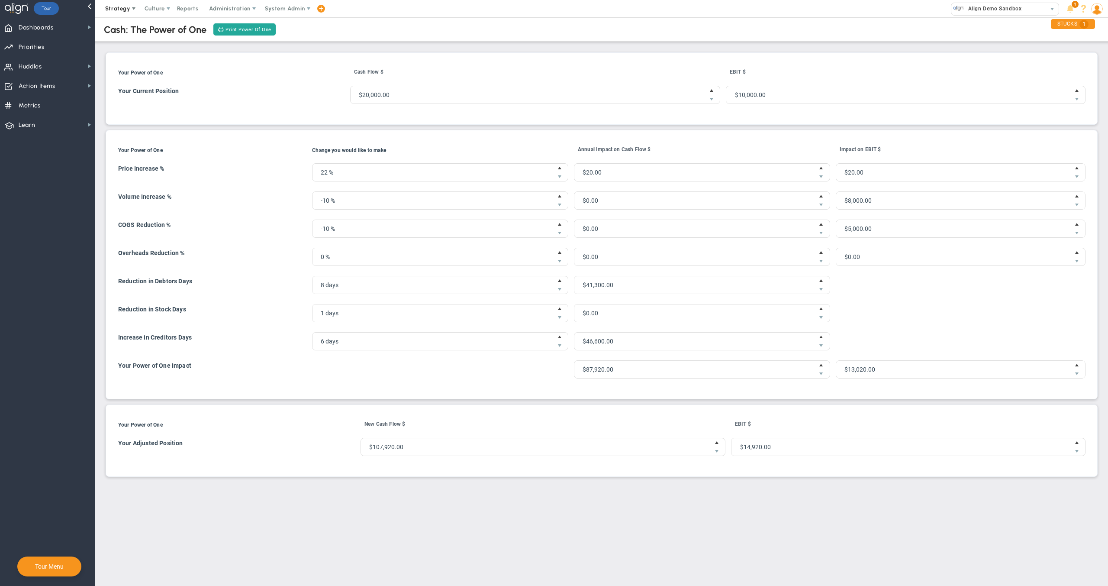
click at [120, 6] on span "Strategy" at bounding box center [117, 8] width 25 height 6
click at [141, 132] on span "Cash Acceleration Strategies" at bounding box center [145, 129] width 93 height 17
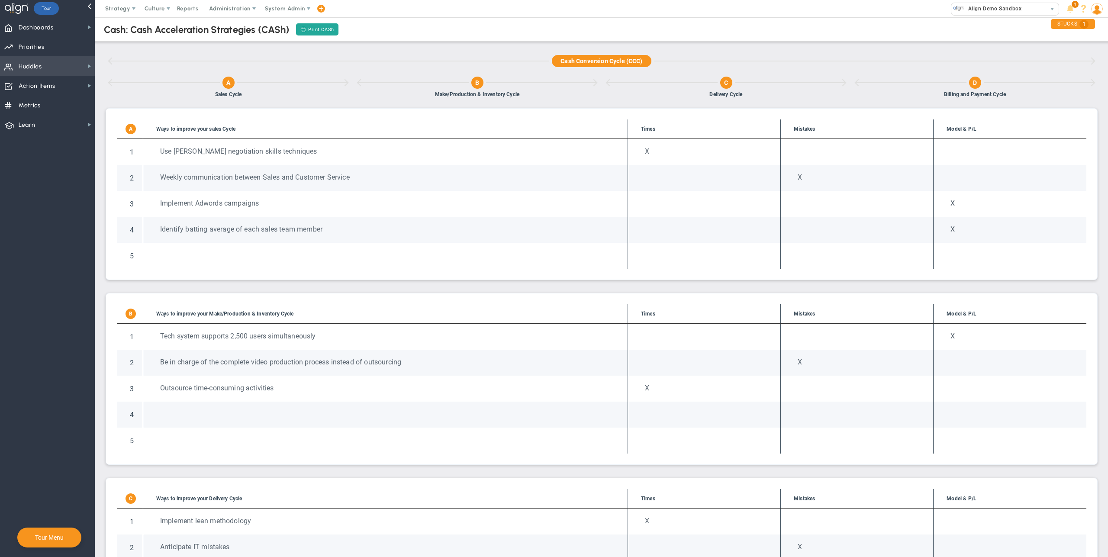
click at [51, 70] on span "Huddles Huddles" at bounding box center [47, 65] width 95 height 19
click at [1036, 5] on div "Align Demo Sandbox" at bounding box center [999, 8] width 95 height 11
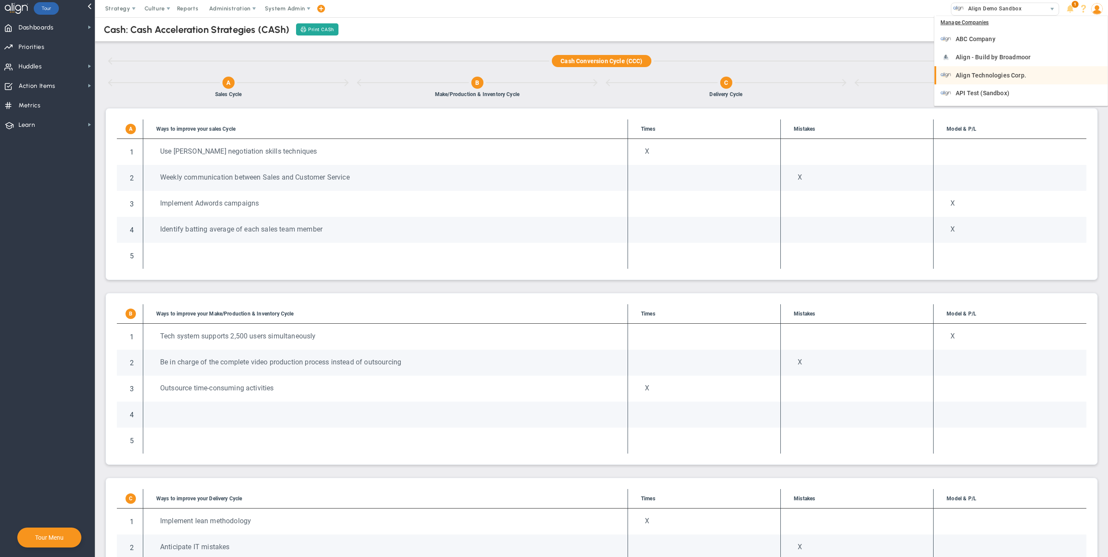
click at [1019, 76] on span "Align Technologies Corp." at bounding box center [991, 75] width 71 height 6
